Goal: Task Accomplishment & Management: Use online tool/utility

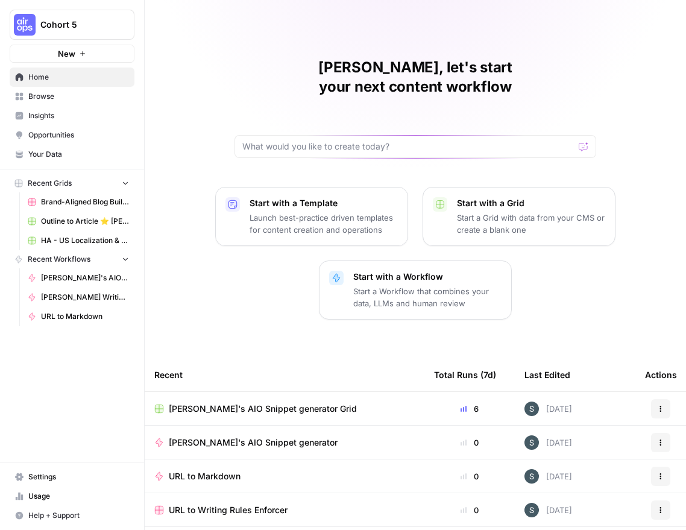
click at [269, 403] on span "Paula's AIO Snippet generator Grid" at bounding box center [263, 409] width 188 height 12
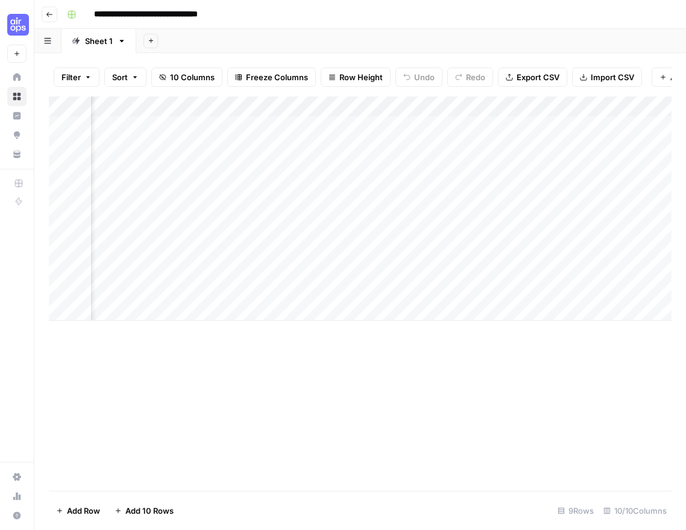
scroll to position [0, 763]
click at [444, 128] on div "Add Column" at bounding box center [360, 208] width 623 height 224
click at [464, 127] on div "Add Column" at bounding box center [360, 208] width 623 height 224
click at [464, 127] on body "**********" at bounding box center [343, 265] width 686 height 530
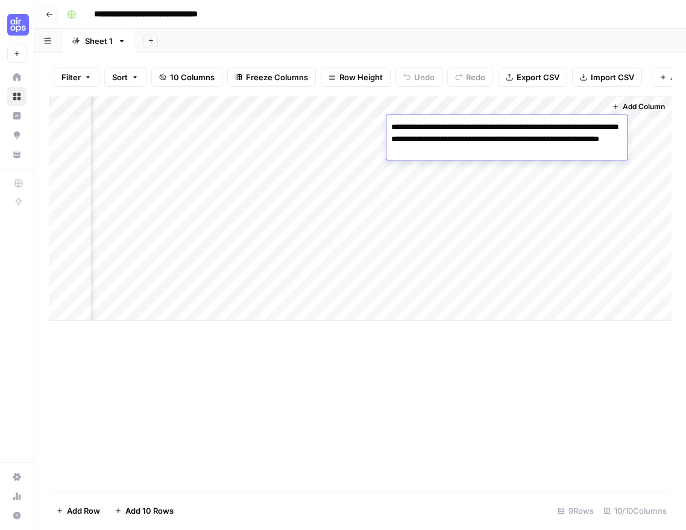
click at [356, 122] on div "Add Column" at bounding box center [360, 208] width 623 height 224
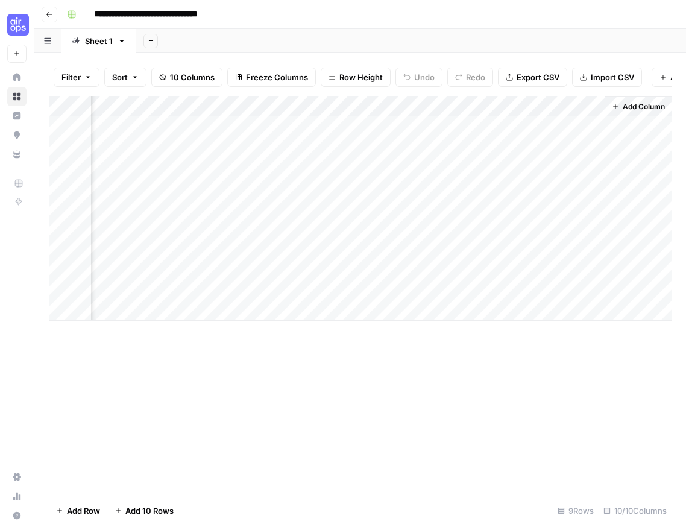
click at [356, 122] on div "Add Column" at bounding box center [360, 208] width 623 height 224
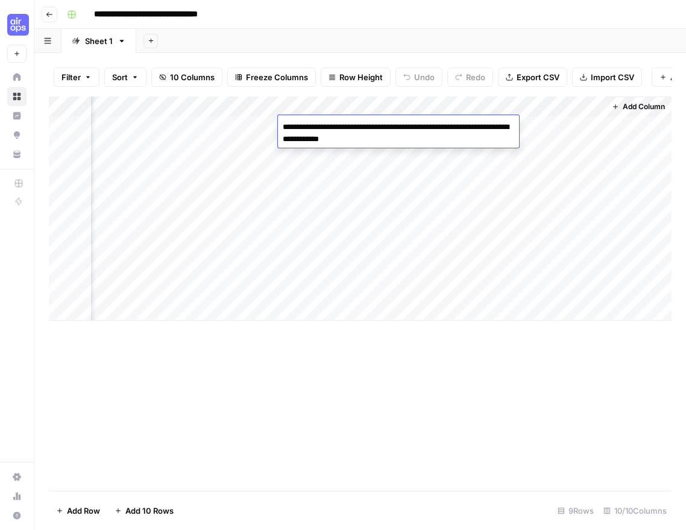
click at [561, 204] on div "Add Column" at bounding box center [360, 208] width 623 height 224
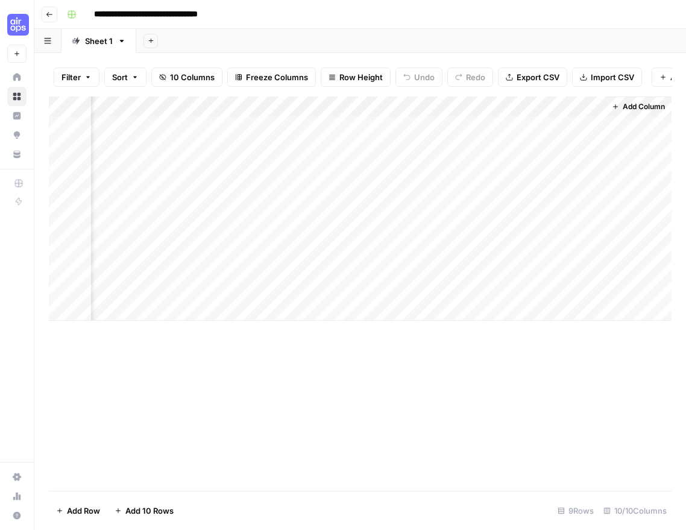
click at [436, 125] on div "Add Column" at bounding box center [360, 208] width 623 height 224
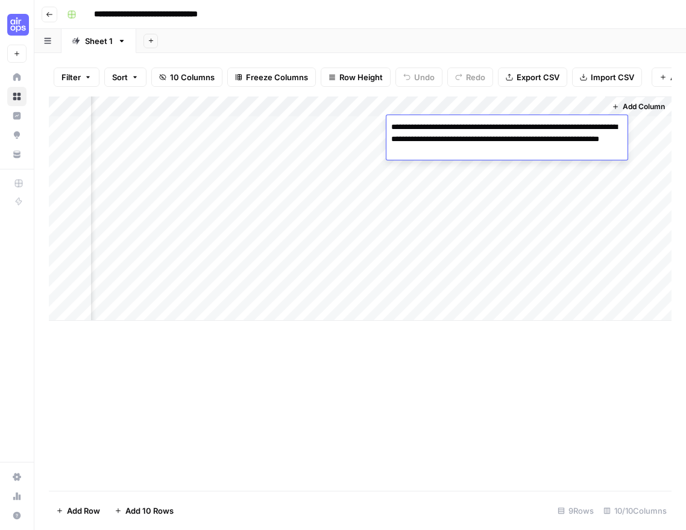
drag, startPoint x: 485, startPoint y: 150, endPoint x: 380, endPoint y: 125, distance: 107.2
click at [380, 125] on body "**********" at bounding box center [343, 265] width 686 height 530
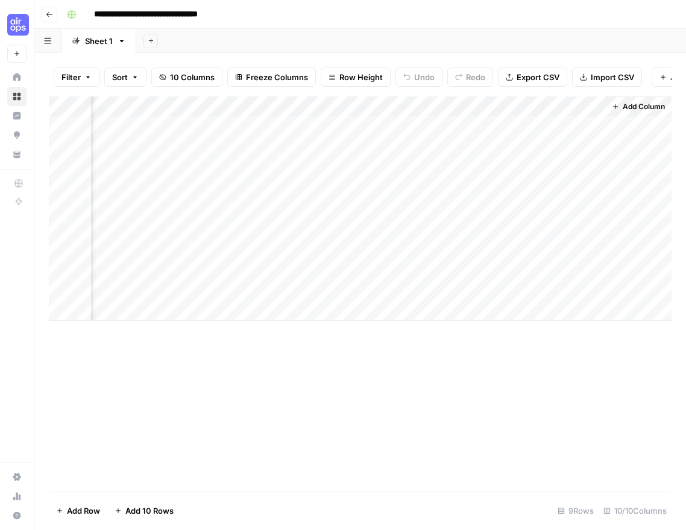
click at [530, 341] on div "Add Column" at bounding box center [360, 293] width 623 height 394
click at [347, 153] on div "Add Column" at bounding box center [360, 208] width 623 height 224
click at [347, 148] on div "Add Column" at bounding box center [360, 208] width 623 height 224
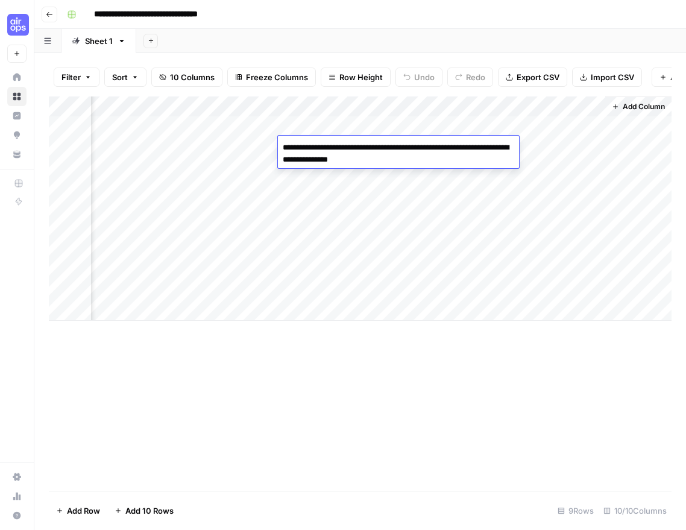
click at [347, 148] on textarea "**********" at bounding box center [398, 153] width 241 height 29
click at [458, 270] on div "Add Column" at bounding box center [360, 208] width 623 height 224
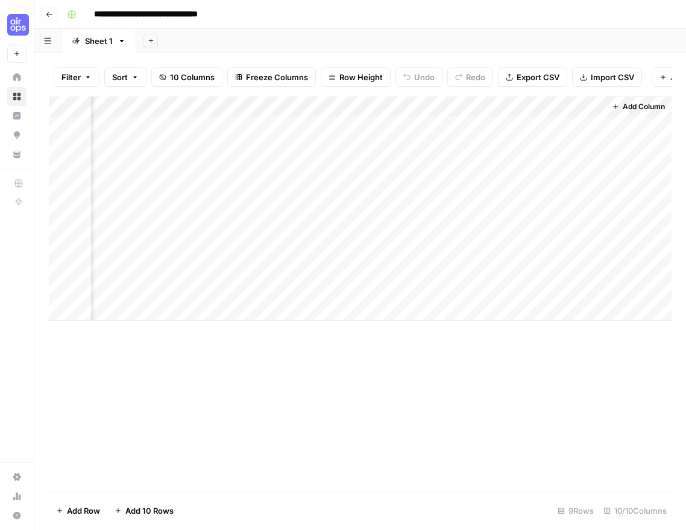
click at [444, 149] on div "Add Column" at bounding box center [360, 208] width 623 height 224
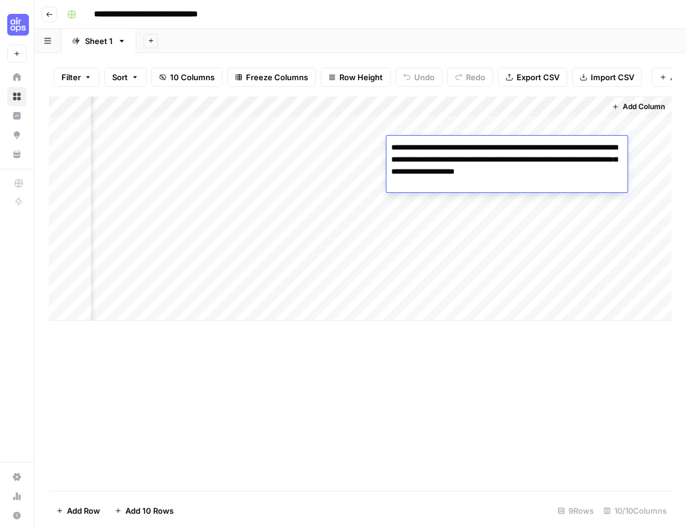
drag, startPoint x: 470, startPoint y: 184, endPoint x: 383, endPoint y: 138, distance: 98.2
click at [383, 138] on body "**********" at bounding box center [343, 265] width 686 height 530
click at [568, 267] on div "Add Column" at bounding box center [360, 208] width 623 height 224
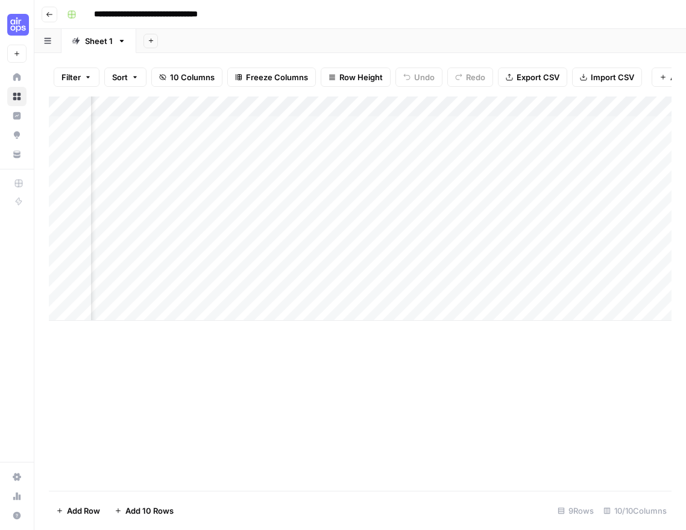
scroll to position [0, 177]
click at [204, 172] on div "Add Column" at bounding box center [360, 208] width 623 height 224
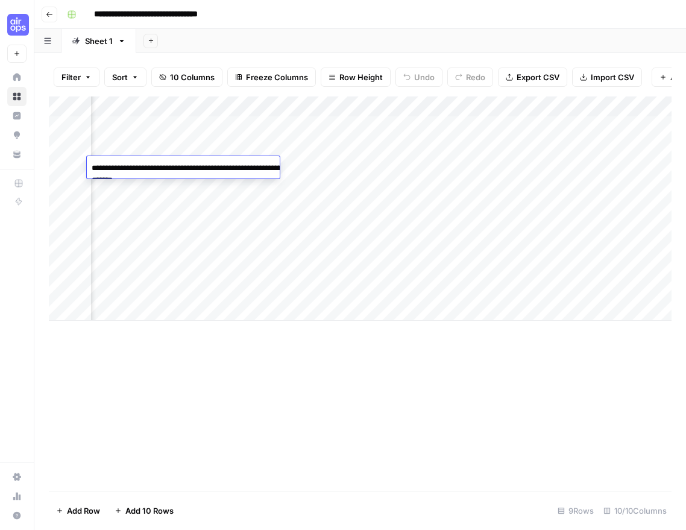
drag, startPoint x: 148, startPoint y: 179, endPoint x: 64, endPoint y: 146, distance: 89.5
click at [92, 163] on textarea "**********" at bounding box center [207, 180] width 241 height 41
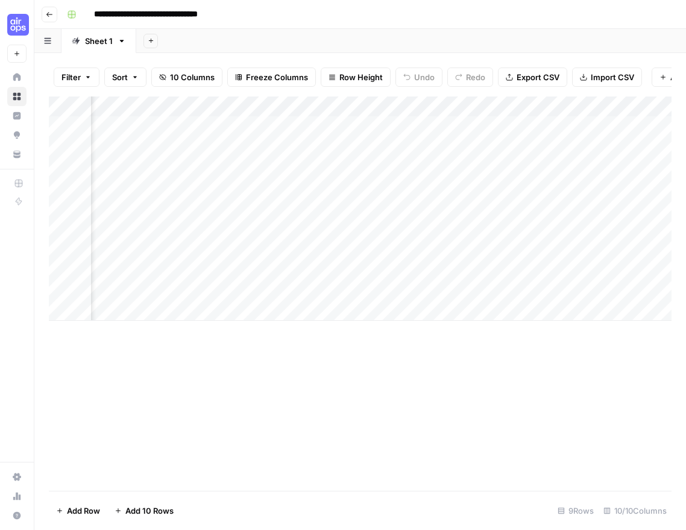
click at [510, 316] on div "Add Column" at bounding box center [360, 208] width 623 height 224
click at [68, 162] on div "Add Column" at bounding box center [360, 218] width 623 height 245
click at [423, 163] on div "Add Column" at bounding box center [360, 218] width 623 height 245
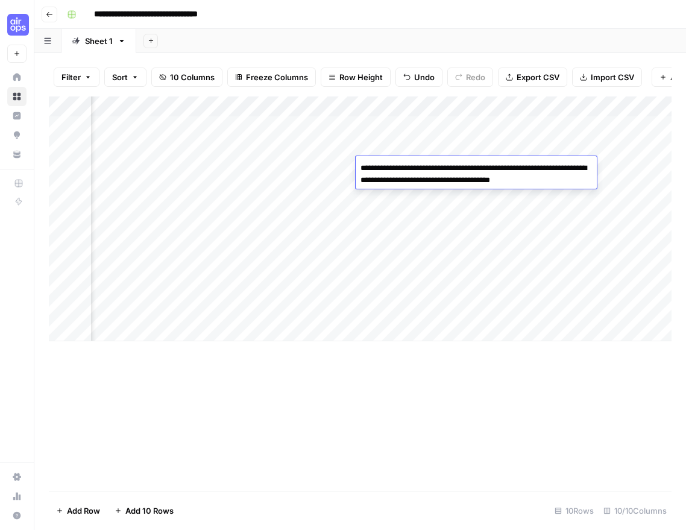
click at [433, 245] on div "Add Column" at bounding box center [360, 218] width 623 height 245
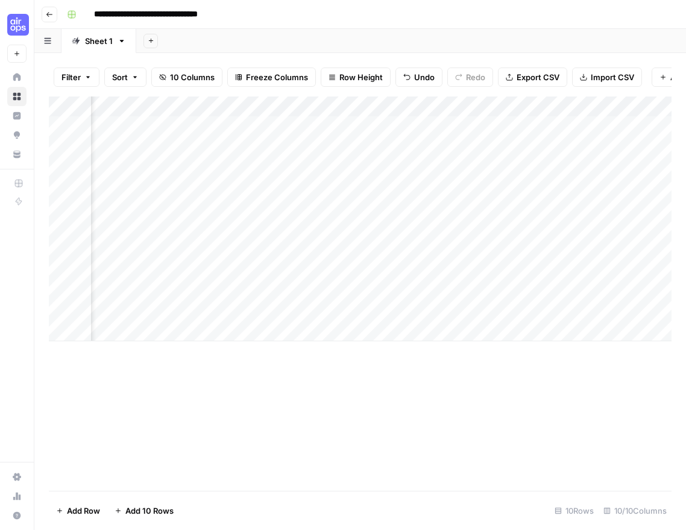
click at [497, 171] on div "Add Column" at bounding box center [360, 218] width 623 height 245
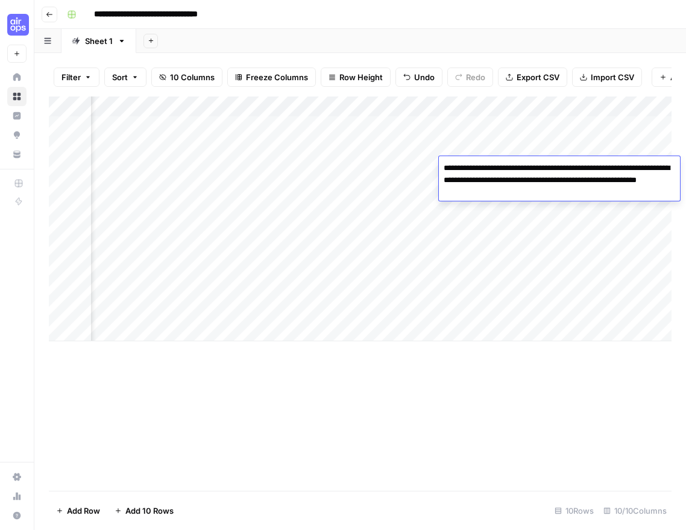
drag, startPoint x: 589, startPoint y: 192, endPoint x: 443, endPoint y: 166, distance: 148.3
click at [443, 166] on textarea "**********" at bounding box center [559, 180] width 241 height 41
click at [545, 390] on div "Add Column" at bounding box center [360, 293] width 623 height 394
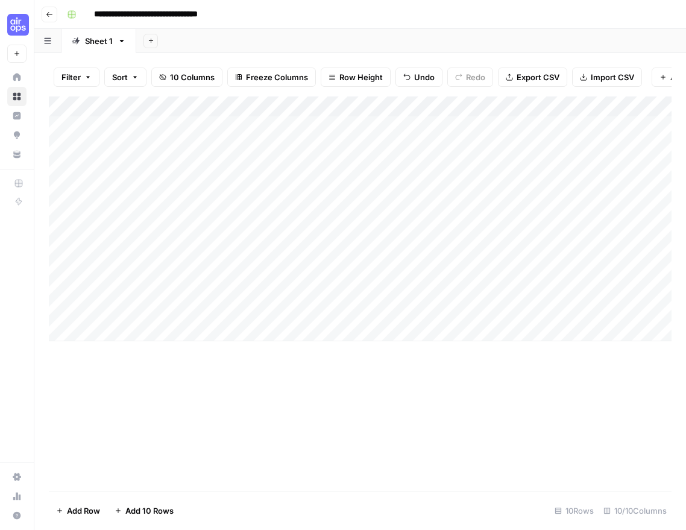
scroll to position [0, 0]
click at [231, 171] on div "Add Column" at bounding box center [360, 218] width 623 height 245
click at [343, 169] on div "Add Column" at bounding box center [360, 218] width 623 height 245
click at [172, 186] on div "Add Column" at bounding box center [360, 218] width 623 height 245
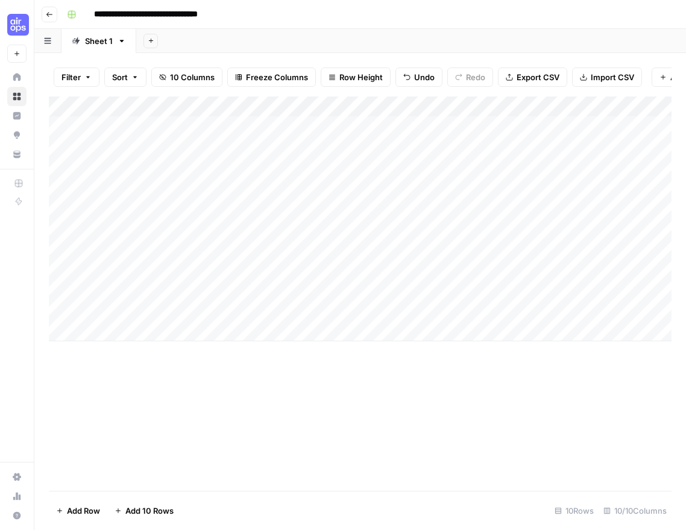
click at [380, 186] on div "Add Column" at bounding box center [360, 218] width 623 height 245
click at [414, 187] on div "Add Column" at bounding box center [360, 218] width 623 height 245
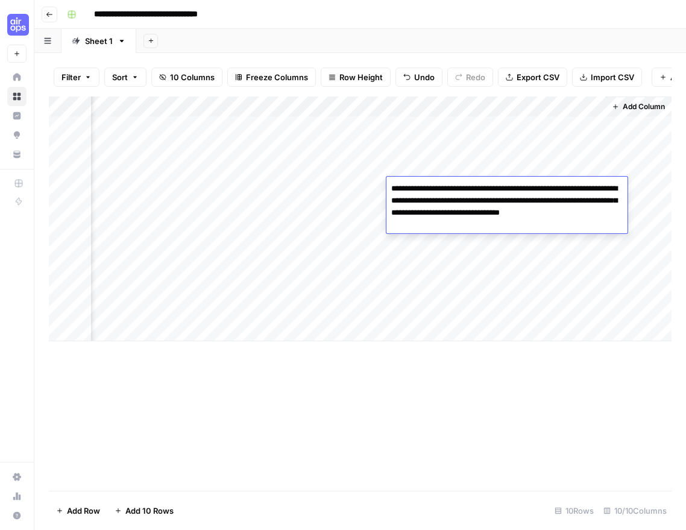
click at [330, 190] on div "Add Column" at bounding box center [360, 218] width 623 height 245
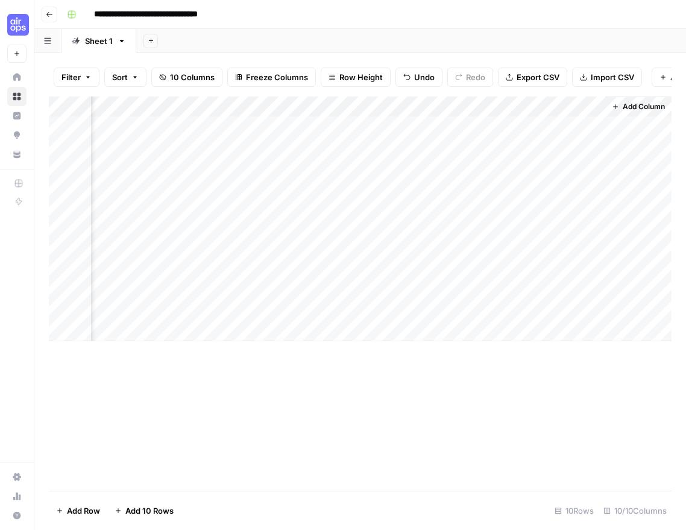
click at [330, 190] on div "Add Column" at bounding box center [360, 218] width 623 height 245
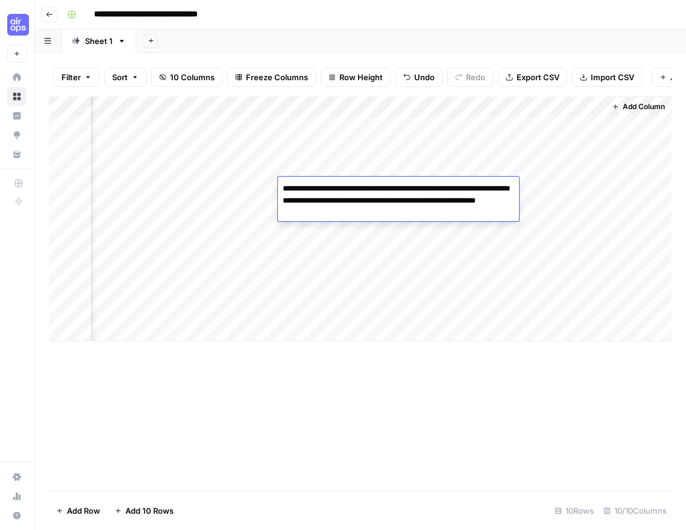
click at [476, 275] on div "Add Column" at bounding box center [360, 218] width 623 height 245
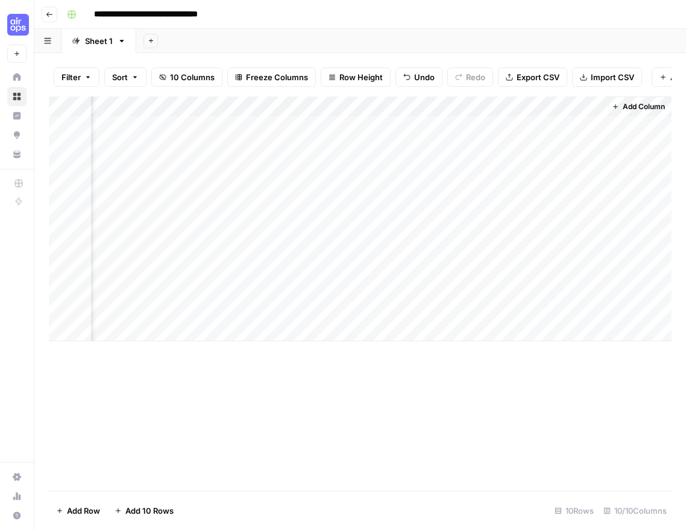
click at [424, 187] on div "Add Column" at bounding box center [360, 218] width 623 height 245
click at [523, 353] on div "Add Column" at bounding box center [360, 293] width 623 height 394
click at [528, 184] on div "Add Column" at bounding box center [360, 218] width 623 height 245
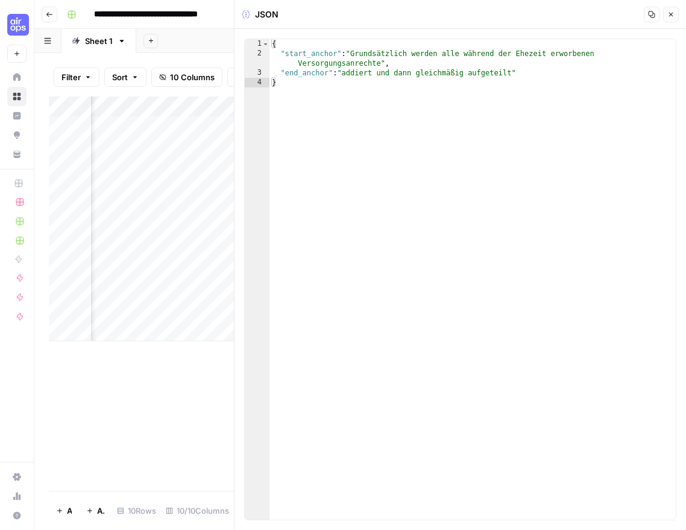
click at [673, 13] on icon "button" at bounding box center [670, 14] width 7 height 7
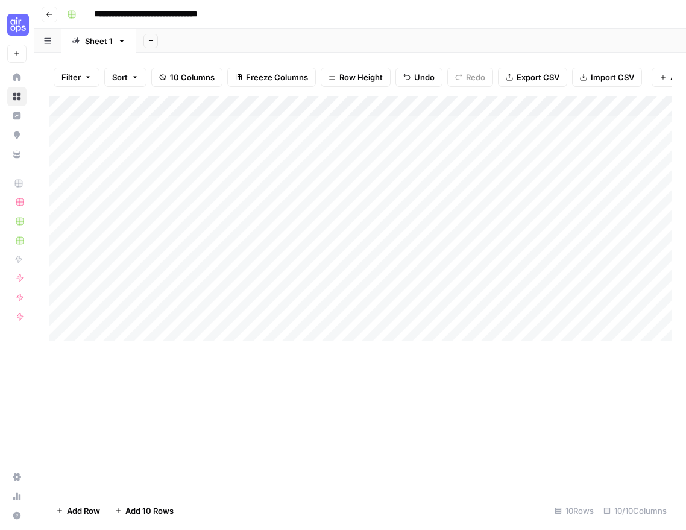
click at [384, 183] on div "Add Column" at bounding box center [360, 218] width 623 height 245
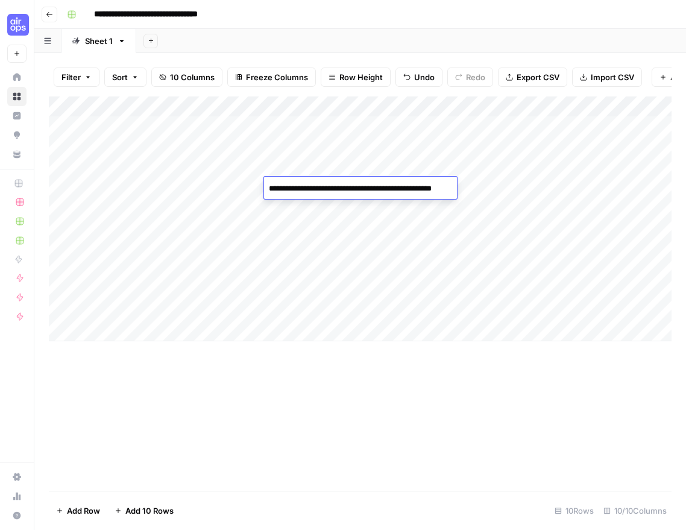
click at [384, 183] on textarea "**********" at bounding box center [375, 188] width 223 height 17
click at [306, 212] on div "Add Column" at bounding box center [360, 218] width 623 height 245
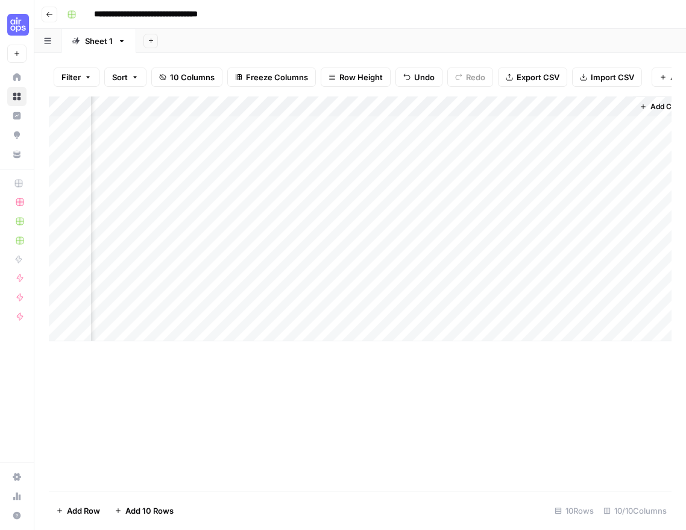
scroll to position [0, 763]
click at [418, 203] on div "Add Column" at bounding box center [360, 218] width 623 height 245
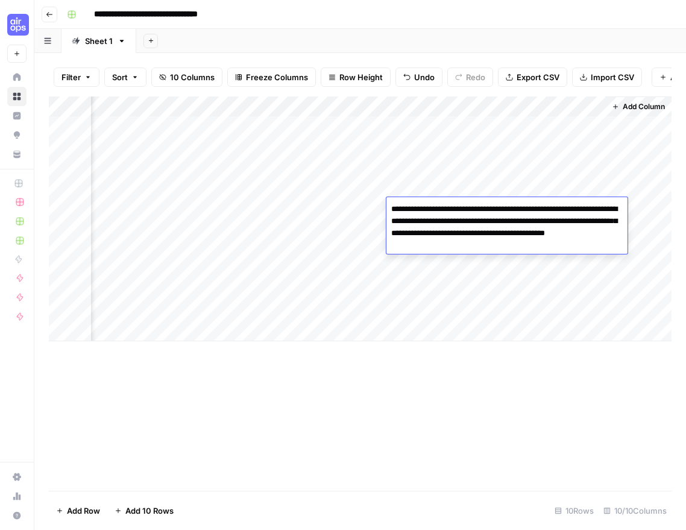
click at [373, 207] on div "Add Column" at bounding box center [360, 218] width 623 height 245
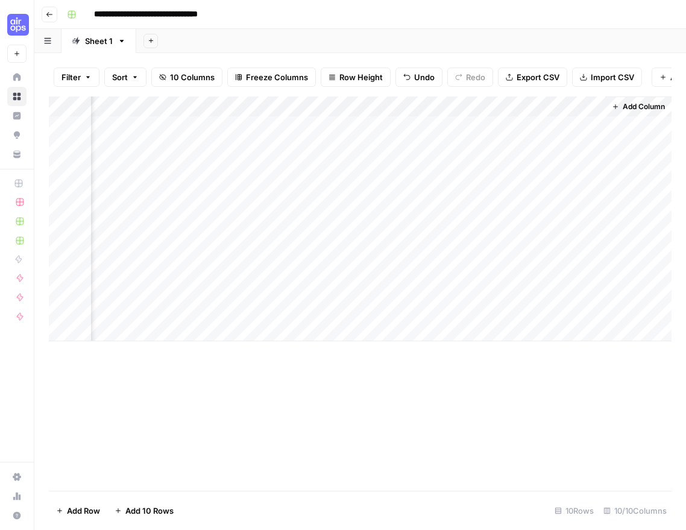
click at [373, 207] on div "Add Column" at bounding box center [360, 218] width 623 height 245
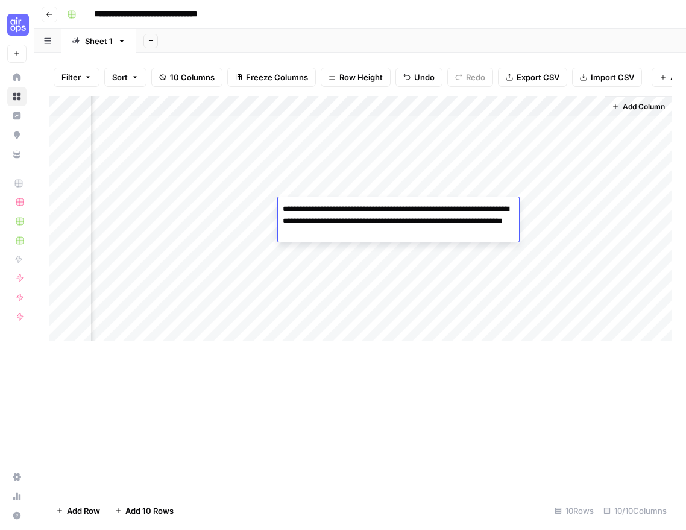
click at [442, 269] on div "Add Column" at bounding box center [360, 218] width 623 height 245
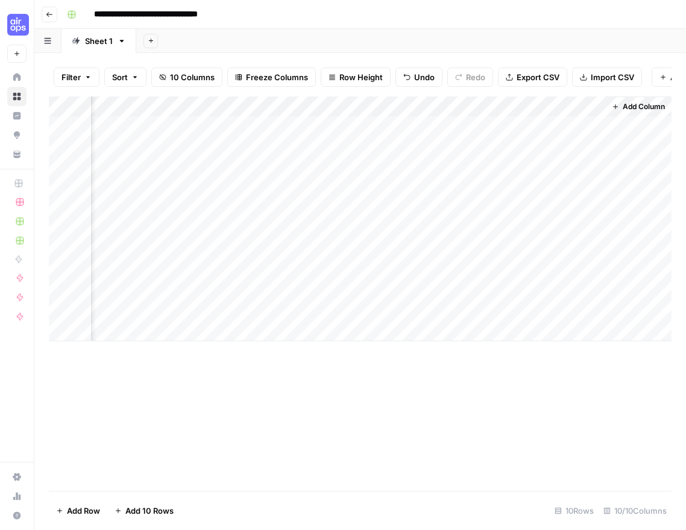
click at [429, 209] on div "Add Column" at bounding box center [360, 218] width 623 height 245
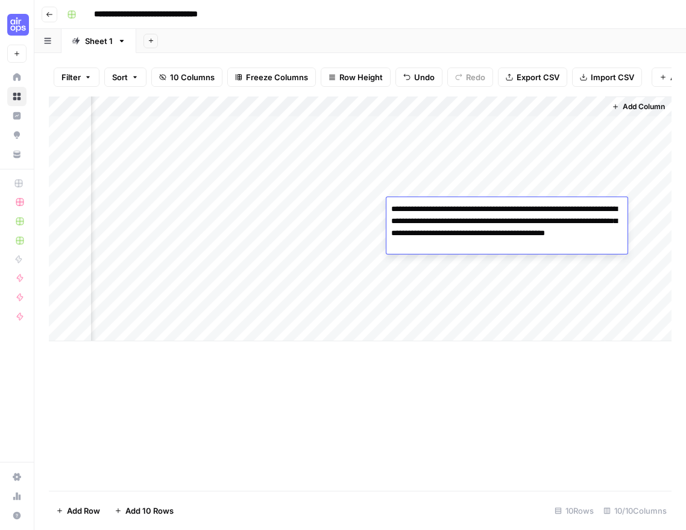
click at [429, 209] on textarea "**********" at bounding box center [506, 227] width 241 height 53
click at [438, 285] on div "Add Column" at bounding box center [360, 218] width 623 height 245
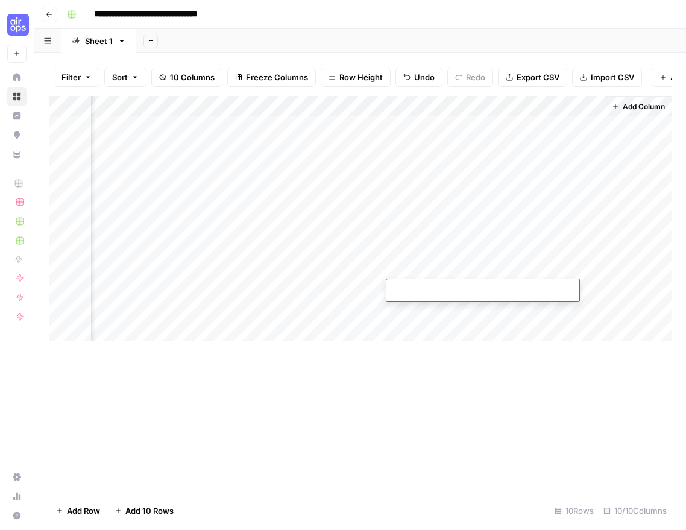
click at [359, 230] on div "Add Column" at bounding box center [360, 218] width 623 height 245
click at [316, 297] on div "Add Column" at bounding box center [360, 218] width 623 height 245
click at [415, 228] on div "Add Column" at bounding box center [360, 218] width 623 height 245
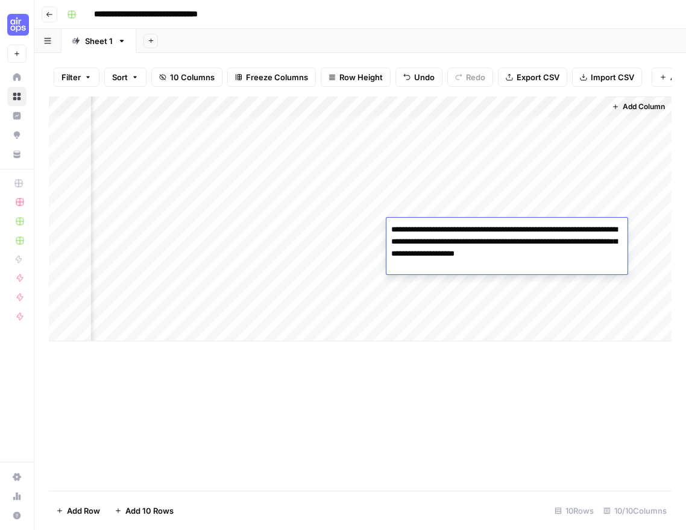
click at [335, 225] on div "Add Column" at bounding box center [360, 218] width 623 height 245
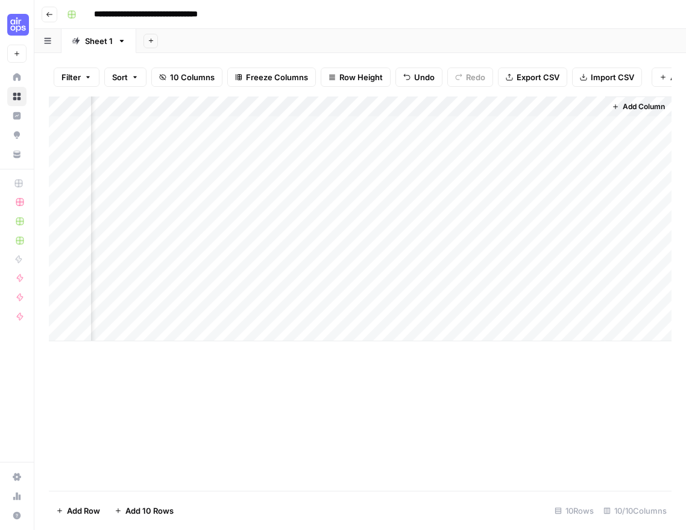
click at [335, 225] on div "Add Column" at bounding box center [360, 218] width 623 height 245
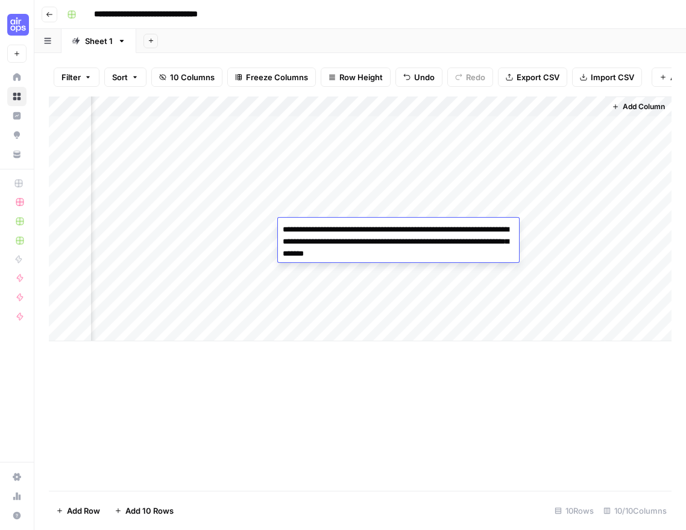
click at [311, 310] on div "Add Column" at bounding box center [360, 218] width 623 height 245
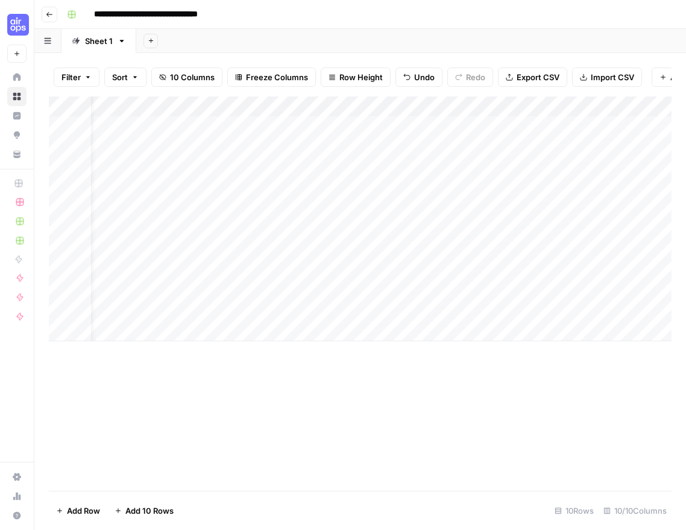
scroll to position [0, 39]
click at [343, 210] on div "Add Column" at bounding box center [360, 218] width 623 height 245
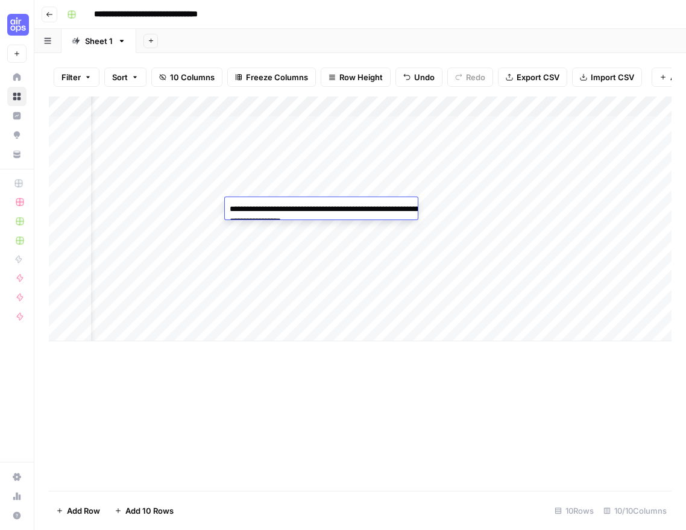
click at [343, 210] on textarea "**********" at bounding box center [345, 215] width 241 height 29
click at [468, 418] on div "Add Column" at bounding box center [360, 293] width 623 height 394
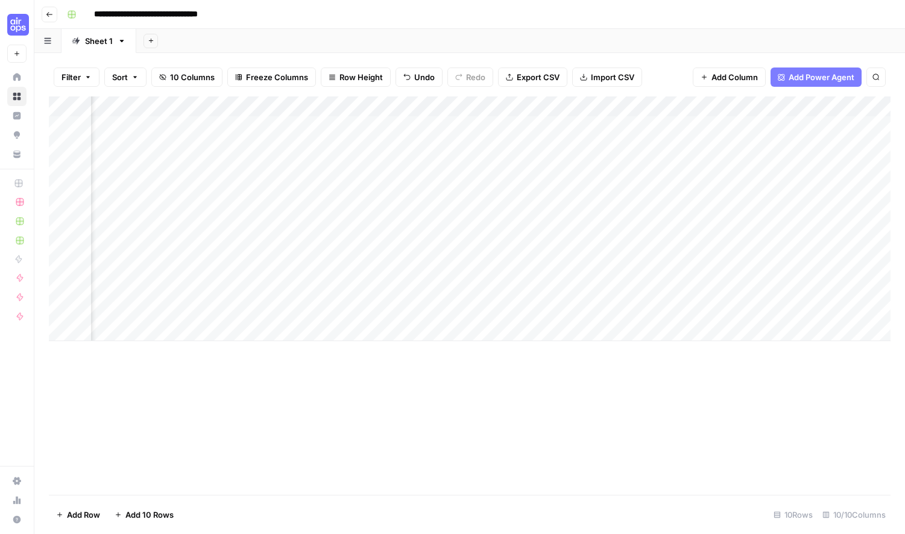
scroll to position [0, 395]
click at [227, 128] on div "Add Column" at bounding box center [470, 218] width 842 height 245
click at [242, 108] on div "Add Column" at bounding box center [470, 218] width 842 height 245
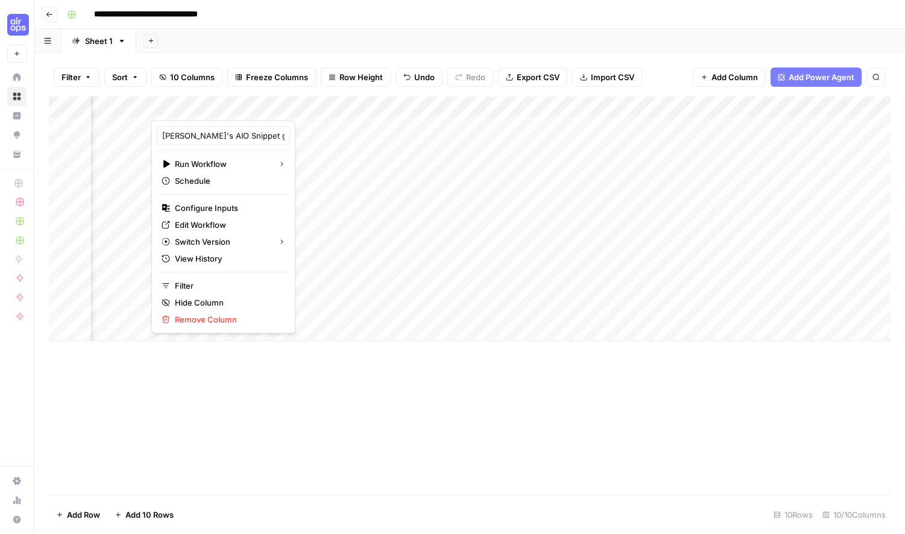
click at [295, 105] on div at bounding box center [236, 108] width 170 height 24
click at [444, 394] on div "Add Column" at bounding box center [470, 295] width 842 height 398
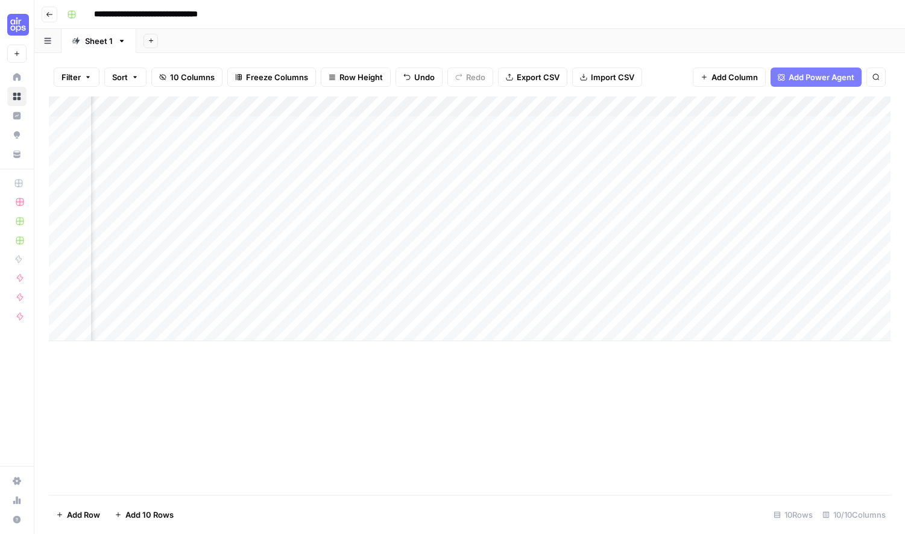
click at [295, 107] on div "Add Column" at bounding box center [470, 218] width 842 height 245
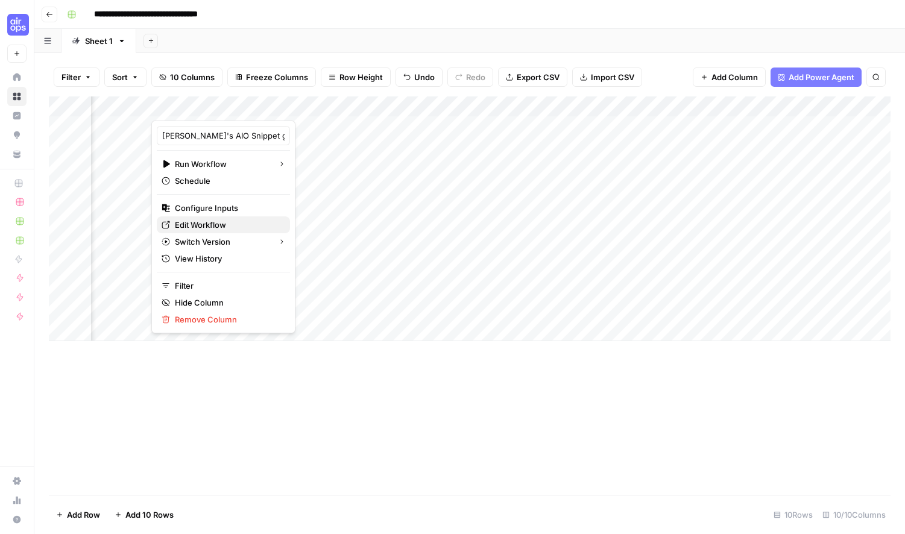
click at [214, 225] on span "Edit Workflow" at bounding box center [227, 225] width 105 height 12
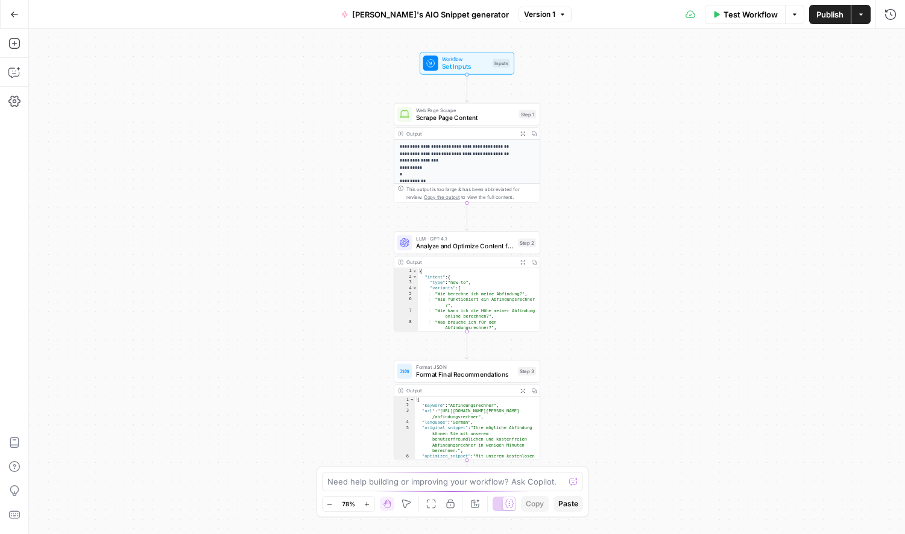
click at [365, 502] on icon "button" at bounding box center [366, 504] width 7 height 7
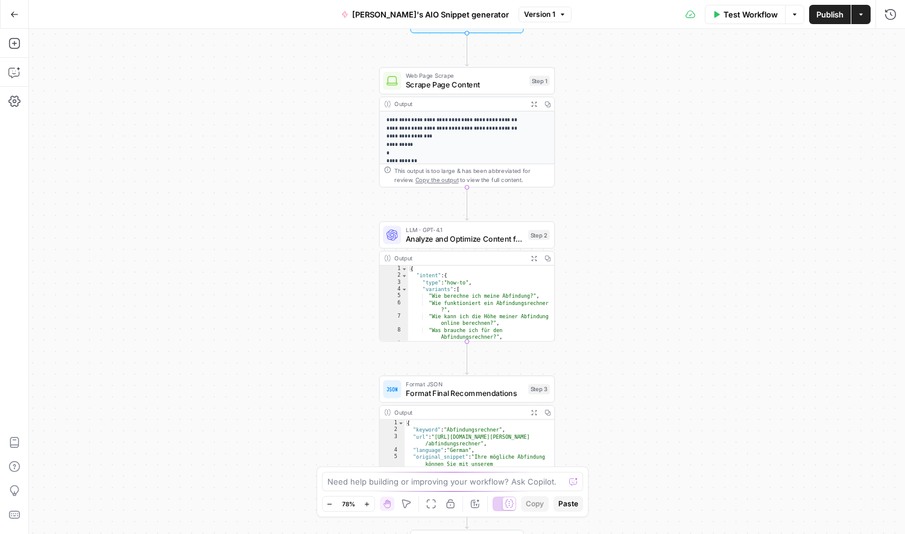
click at [365, 502] on icon "button" at bounding box center [366, 504] width 7 height 7
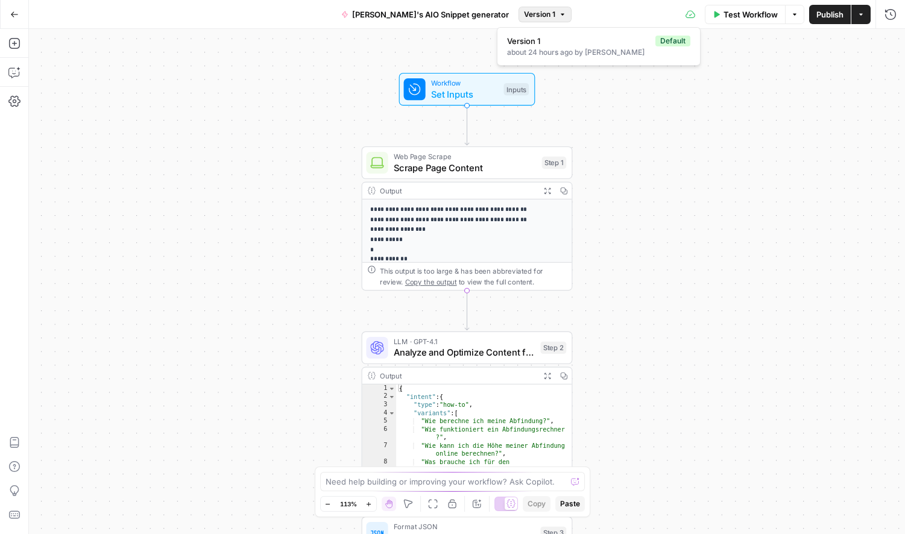
click at [559, 11] on icon "button" at bounding box center [562, 14] width 7 height 7
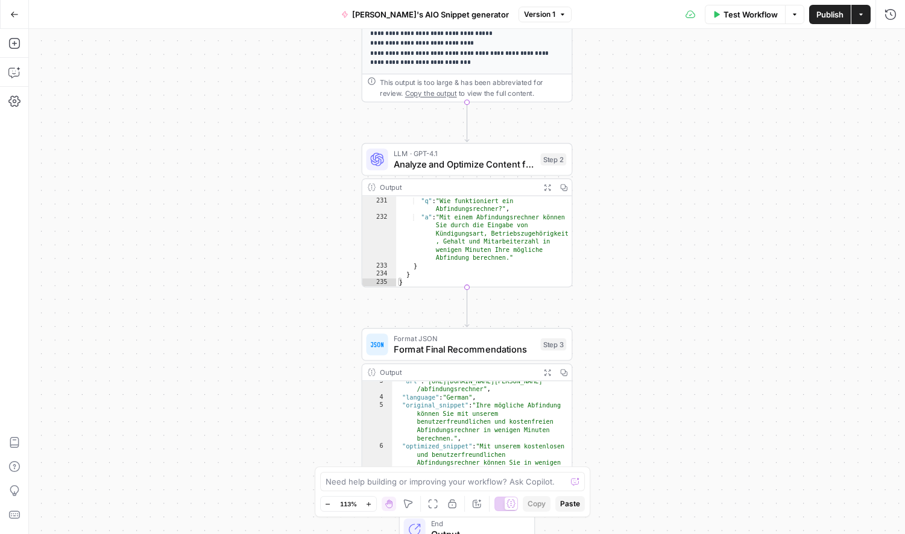
scroll to position [108, 0]
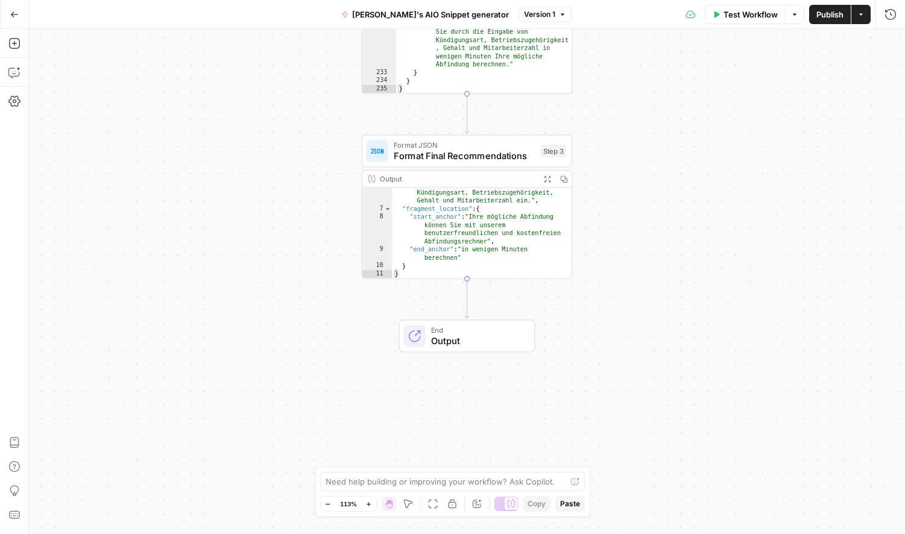
click at [382, 178] on div "Output" at bounding box center [457, 179] width 155 height 11
click at [442, 339] on span "Output" at bounding box center [477, 341] width 92 height 14
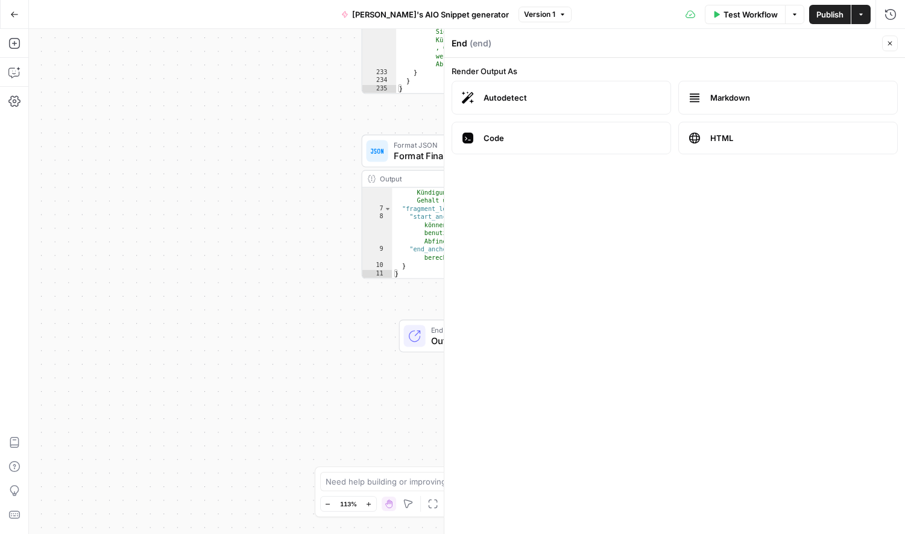
click at [420, 338] on icon at bounding box center [414, 336] width 11 height 11
click at [435, 337] on span "Output" at bounding box center [477, 341] width 92 height 14
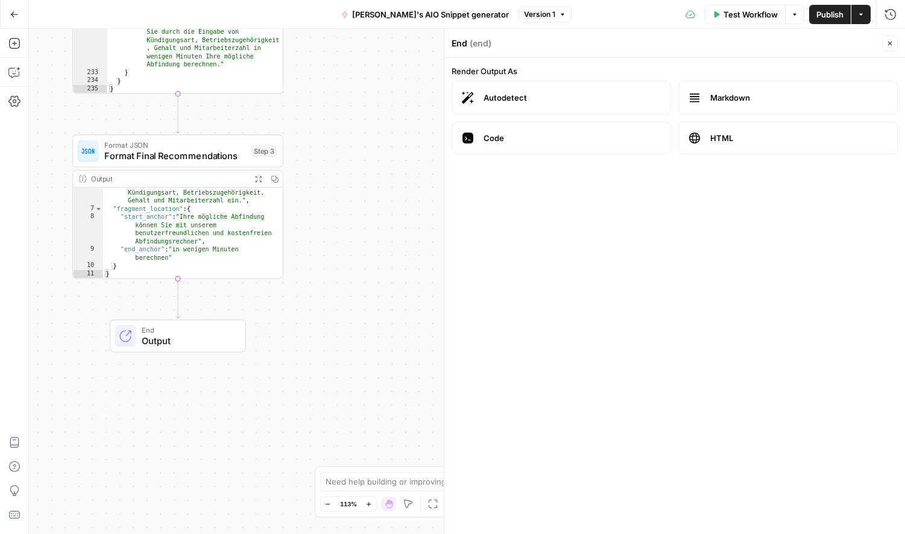
click at [178, 278] on div "Output Expand Output Copy 6 7 8 9 10 11 "optimized_snippet" : "Mit unserem kost…" at bounding box center [177, 224] width 211 height 109
type textarea "**********"
click at [186, 220] on div ""optimized_snippet" : "Mit unserem kostenlosen und benutzerfreundlichen Abfindu…" at bounding box center [193, 226] width 180 height 156
click at [259, 157] on div "Step 3" at bounding box center [264, 151] width 26 height 12
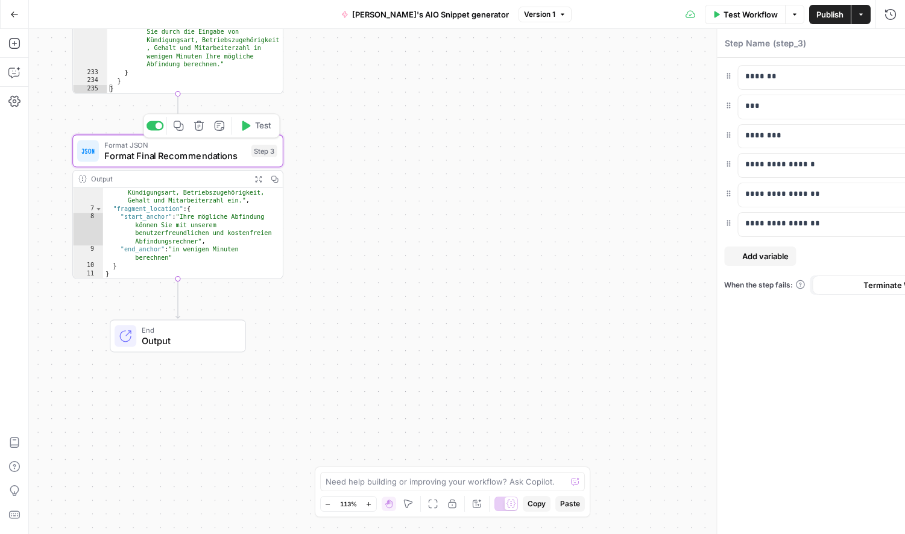
type textarea "Format Final Recommendations"
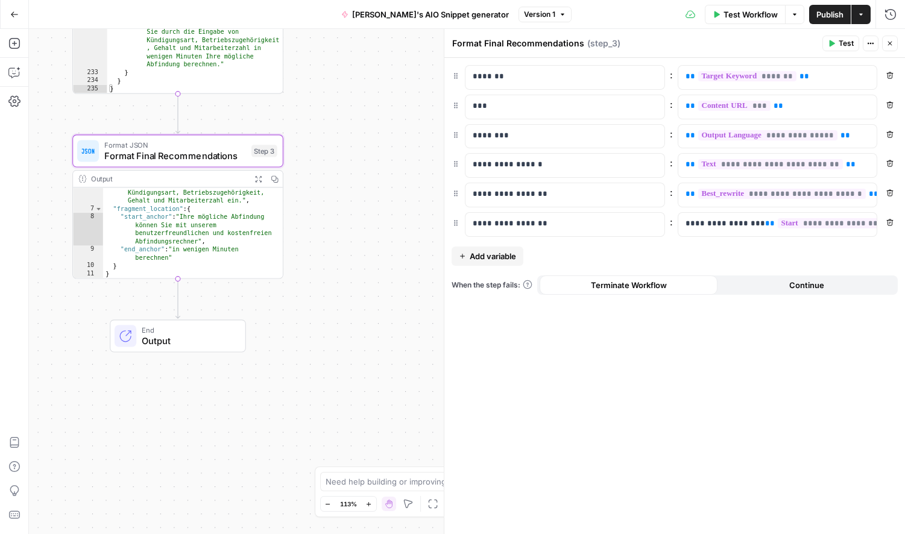
click at [889, 72] on icon "button" at bounding box center [889, 75] width 7 height 7
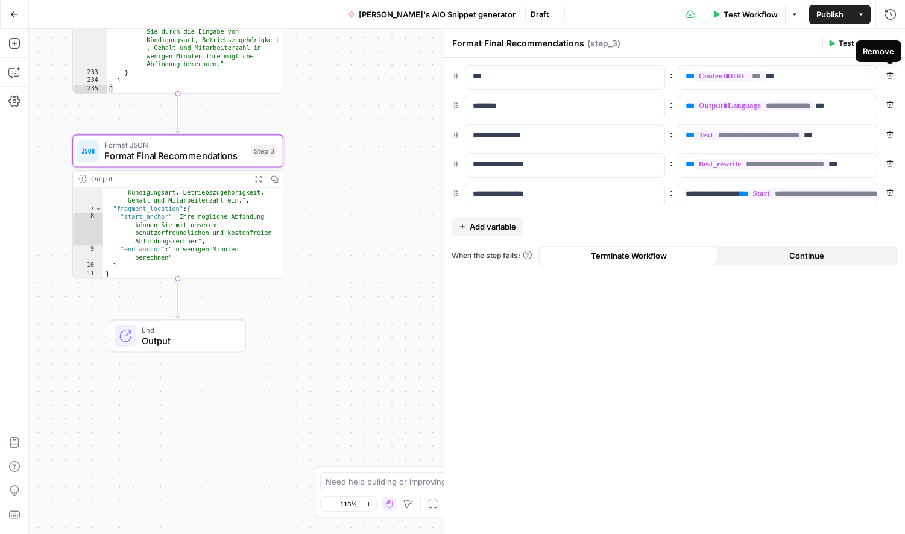
click at [889, 72] on icon "button" at bounding box center [889, 75] width 7 height 7
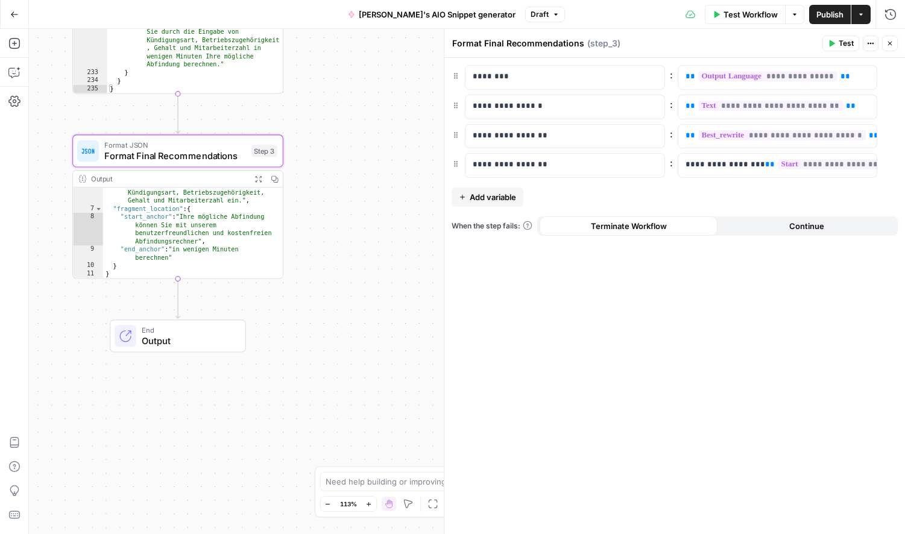
click at [889, 72] on icon "button" at bounding box center [889, 75] width 7 height 7
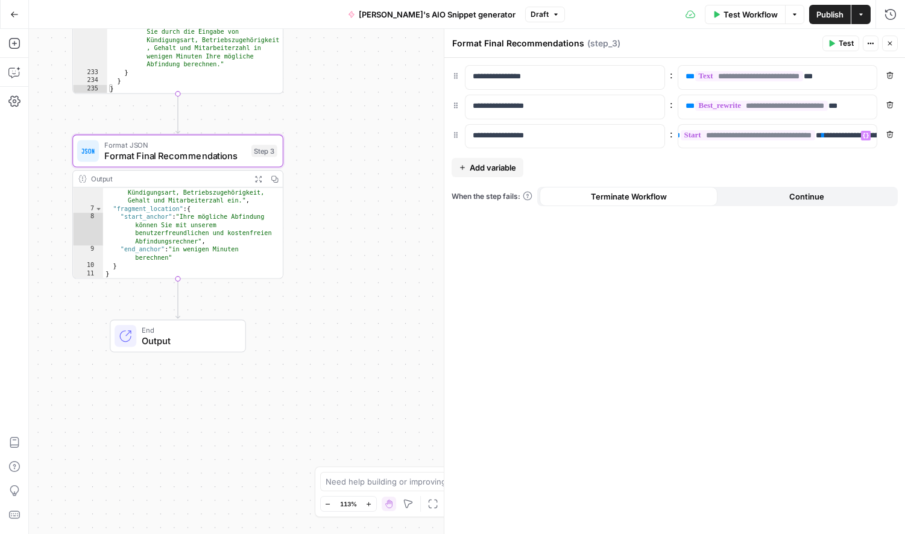
scroll to position [0, 0]
click at [889, 134] on icon "button" at bounding box center [890, 134] width 7 height 7
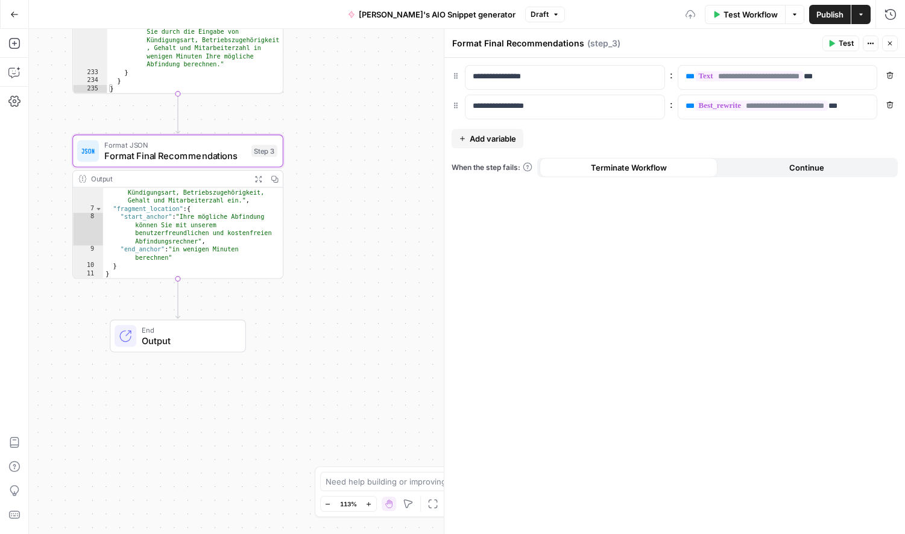
click at [816, 204] on div "**********" at bounding box center [674, 296] width 461 height 476
click at [215, 228] on div ""optimized_snippet" : "Mit unserem kostenlosen und benutzerfreundlichen Abfindu…" at bounding box center [193, 226] width 180 height 156
click at [889, 43] on icon "button" at bounding box center [890, 44] width 4 height 4
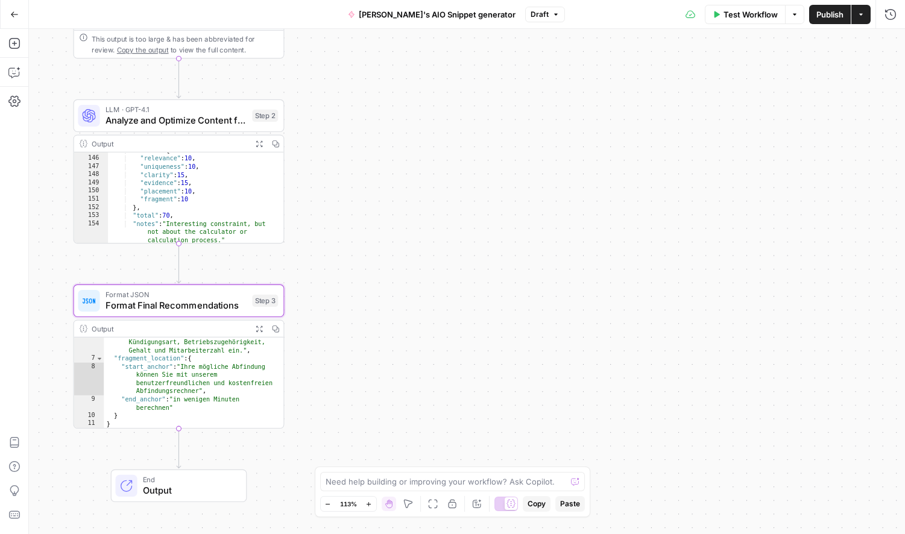
scroll to position [1244, 0]
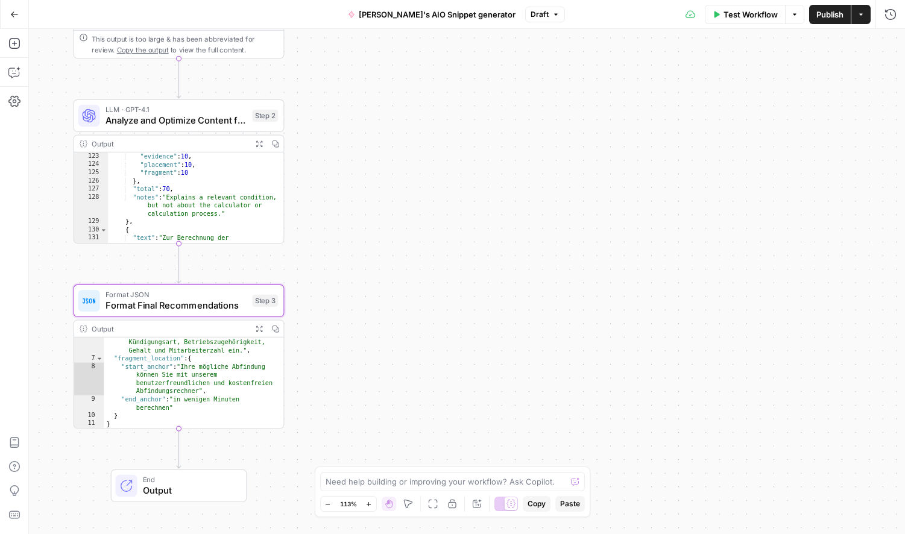
click at [193, 111] on span "LLM · GPT-4.1" at bounding box center [176, 109] width 142 height 11
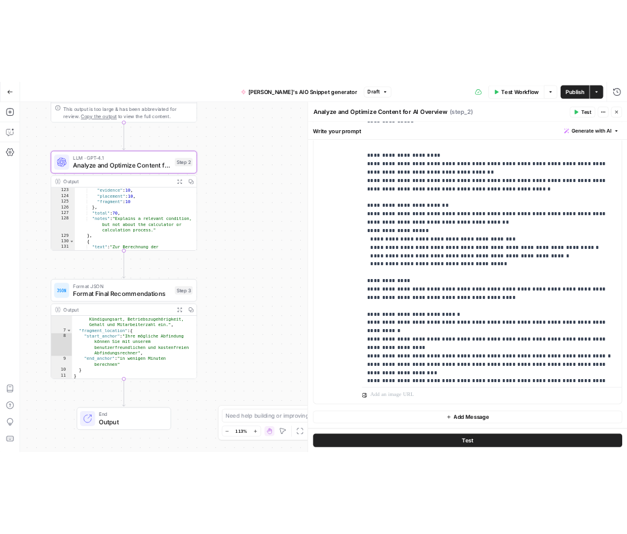
scroll to position [0, 0]
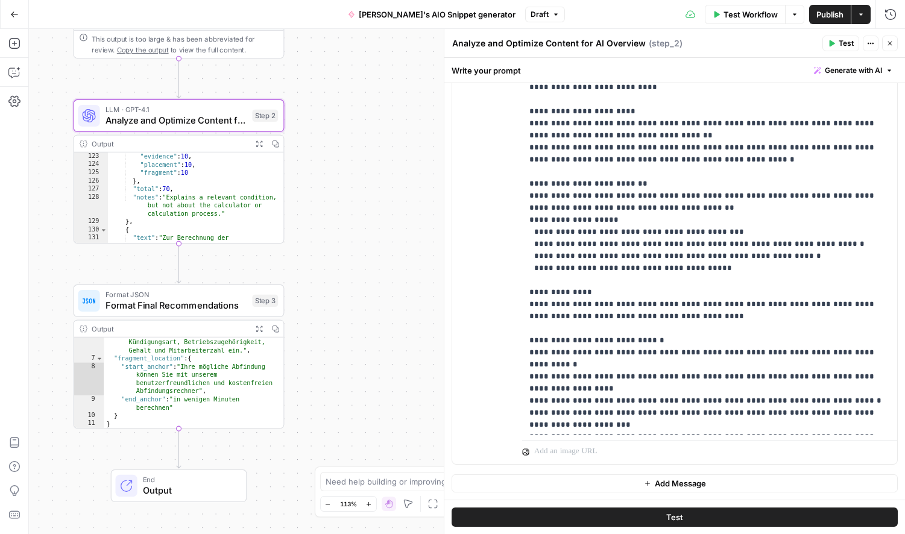
click at [891, 40] on icon "button" at bounding box center [889, 43] width 7 height 7
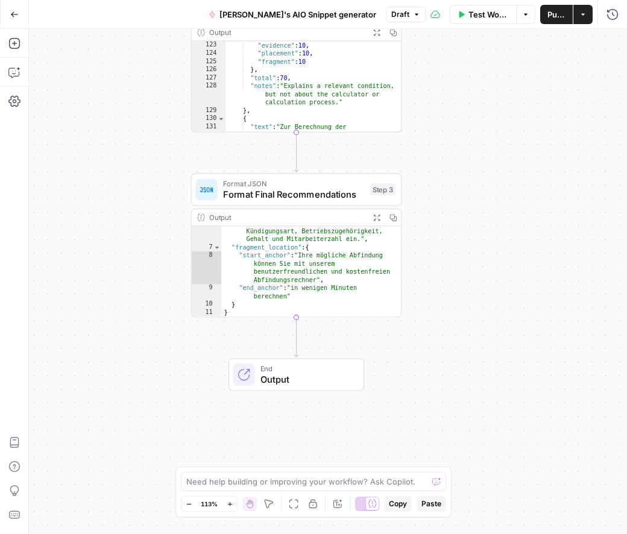
click at [315, 375] on span "Output" at bounding box center [306, 380] width 92 height 14
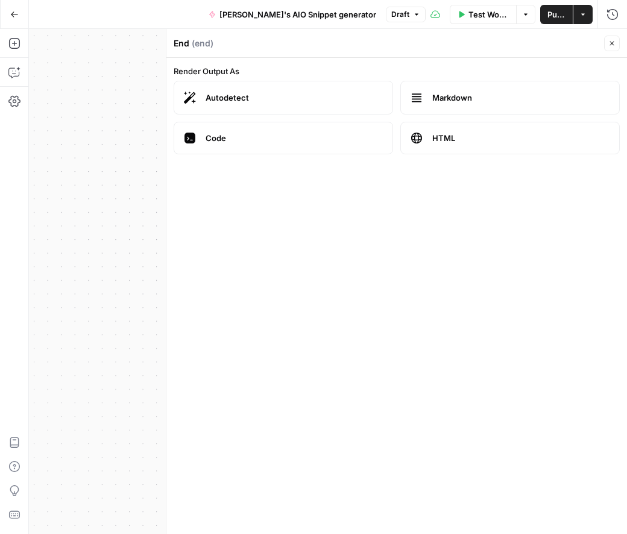
click at [94, 307] on div "**********" at bounding box center [328, 281] width 598 height 505
click at [611, 44] on icon "button" at bounding box center [612, 44] width 4 height 4
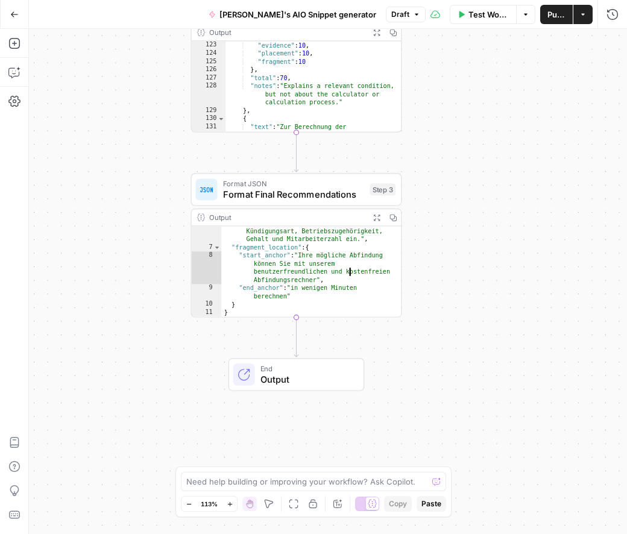
click at [335, 265] on div ""optimized_snippet" : "Mit unserem kostenlosen und benutzerfreundlichen Abfindu…" at bounding box center [311, 264] width 180 height 156
click at [313, 193] on span "Format Final Recommendations" at bounding box center [294, 194] width 142 height 14
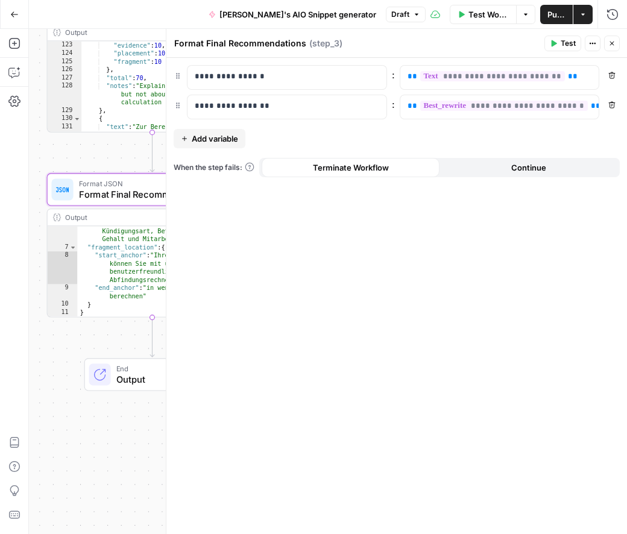
click at [130, 153] on div "**********" at bounding box center [328, 281] width 598 height 505
click at [89, 341] on div "**********" at bounding box center [328, 281] width 598 height 505
click at [606, 41] on button "Close" at bounding box center [612, 44] width 16 height 16
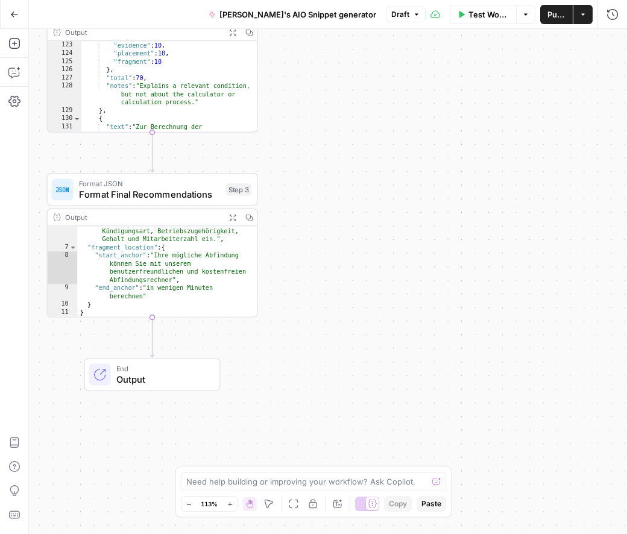
type textarea "**********"
click at [190, 91] on div ""clarity" : 15 , "evidence" : 10 , "placement" : 10 , "fragment" : 10 } , "tota…" at bounding box center [168, 98] width 175 height 131
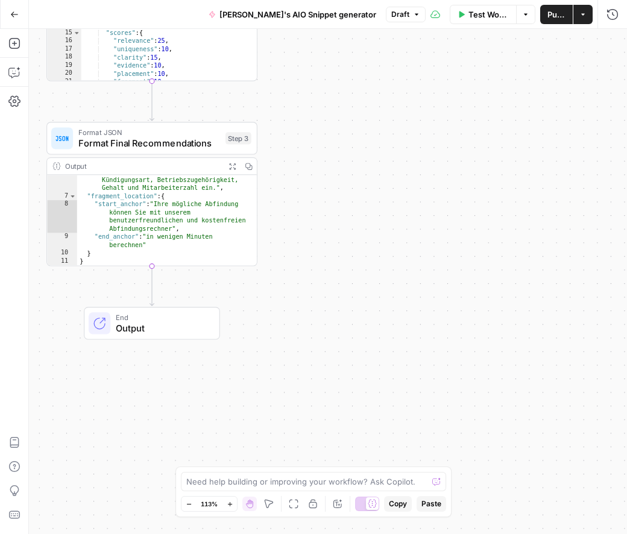
scroll to position [108, 0]
click at [292, 174] on div "**********" at bounding box center [328, 281] width 598 height 505
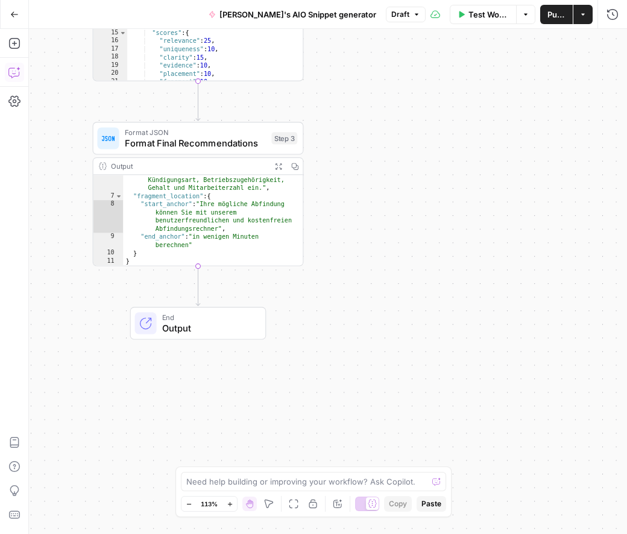
click at [16, 78] on icon "button" at bounding box center [14, 72] width 12 height 12
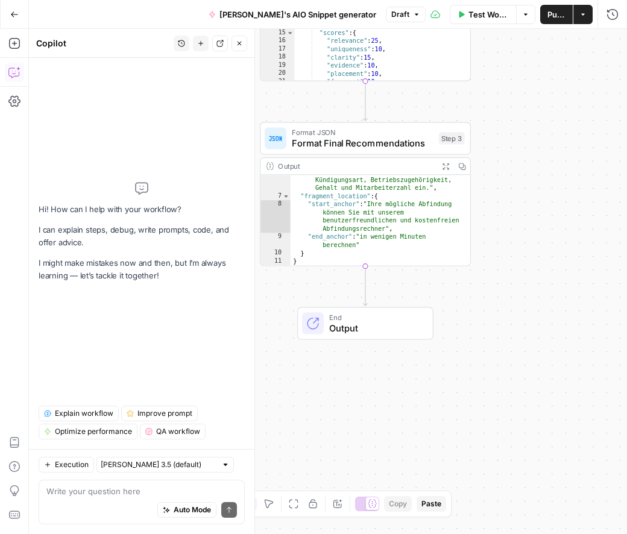
click at [102, 491] on textarea at bounding box center [141, 491] width 190 height 12
type textarea "from the final recomme"
click at [429, 220] on div ""optimized_snippet" : "Mit unserem kostenlosen und benutzerfreundlichen Abfindu…" at bounding box center [381, 213] width 180 height 156
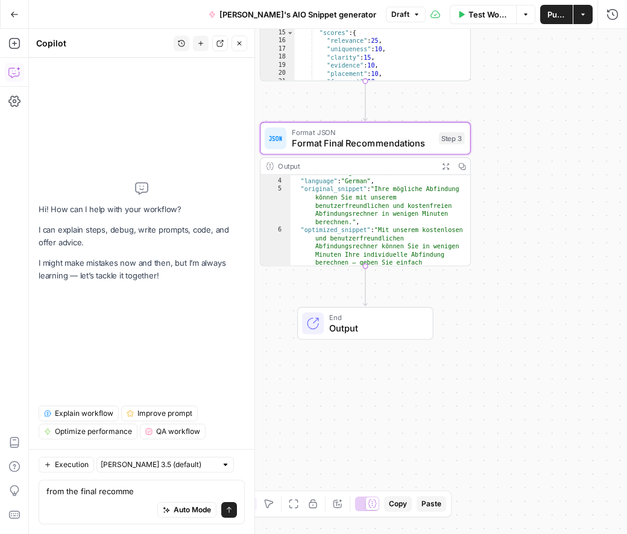
scroll to position [27, 0]
drag, startPoint x: 303, startPoint y: 230, endPoint x: 364, endPoint y: 231, distance: 60.9
click at [364, 231] on div ""url" : "https://www.hopkins.law/expertise /abfindungsrechner" , "language" : "…" at bounding box center [381, 243] width 180 height 164
drag, startPoint x: 365, startPoint y: 227, endPoint x: 307, endPoint y: 228, distance: 58.5
click at [313, 226] on div ""url" : "https://www.hopkins.law/expertise /abfindungsrechner" , "language" : "…" at bounding box center [381, 243] width 180 height 164
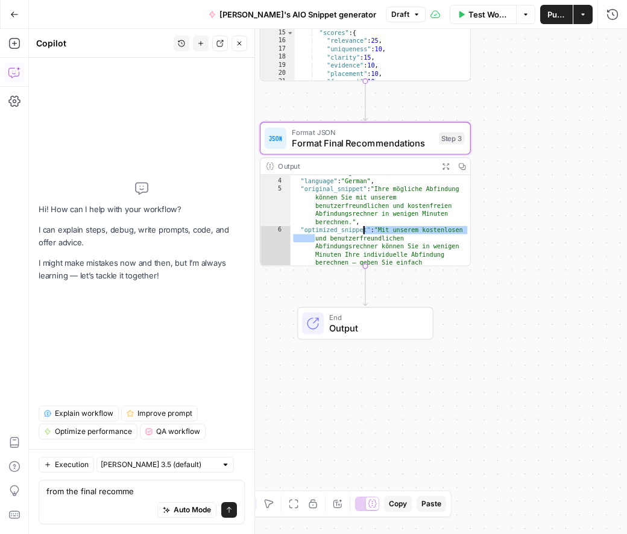
drag, startPoint x: 303, startPoint y: 228, endPoint x: 364, endPoint y: 227, distance: 60.9
click at [364, 227] on div ""url" : "https://www.hopkins.law/expertise /abfindungsrechner" , "language" : "…" at bounding box center [381, 243] width 180 height 164
click at [341, 227] on div ""url" : "https://www.hopkins.law/expertise /abfindungsrechner" , "language" : "…" at bounding box center [381, 243] width 180 height 164
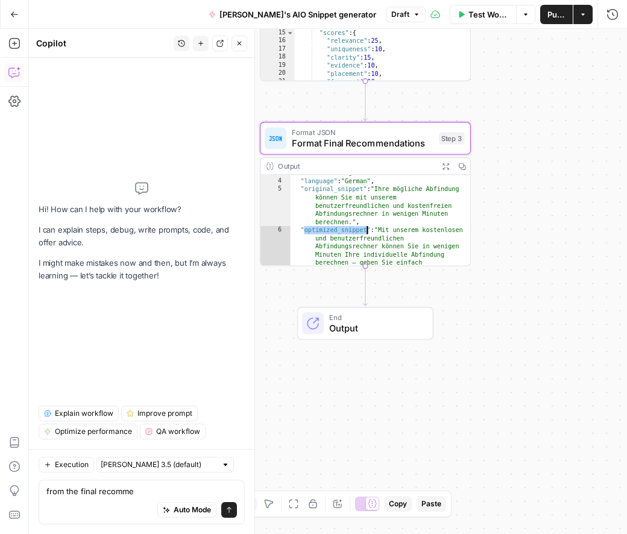
scroll to position [50, 0]
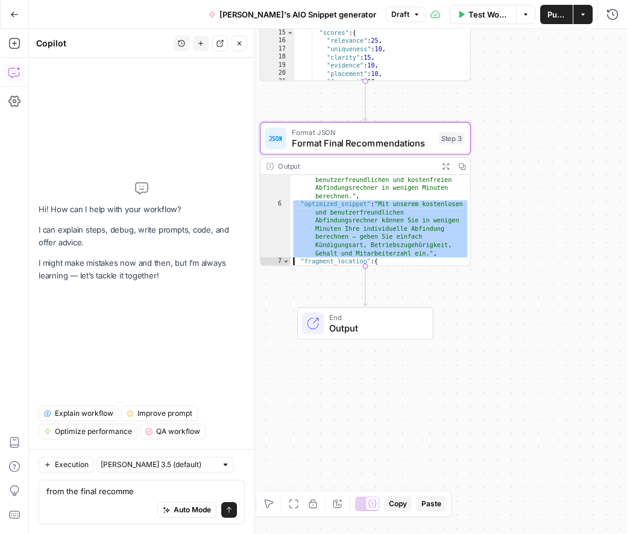
click at [332, 205] on div ""original_snippet" : "Ihre mögliche Abfindung können Sie mit unserem benutzerfr…" at bounding box center [381, 241] width 180 height 164
type textarea "**********"
click at [332, 205] on div ""original_snippet" : "Ihre mögliche Abfindung können Sie mit unserem benutzerfr…" at bounding box center [381, 241] width 180 height 164
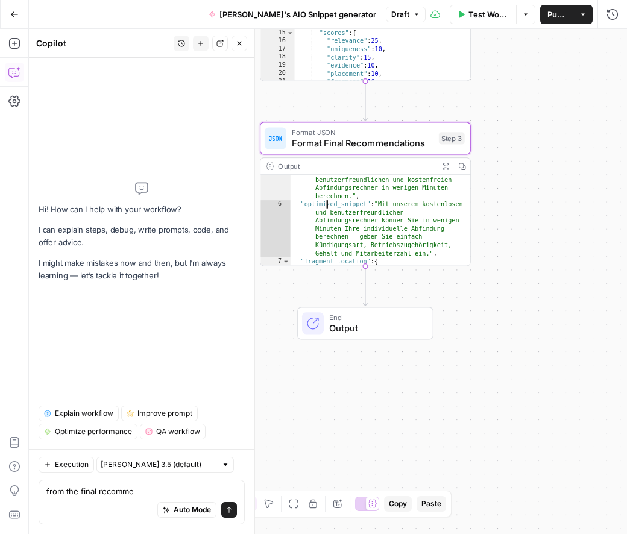
click at [323, 200] on div ""original_snippet" : "Ihre mögliche Abfindung können Sie mit unserem benutzerfr…" at bounding box center [381, 241] width 180 height 164
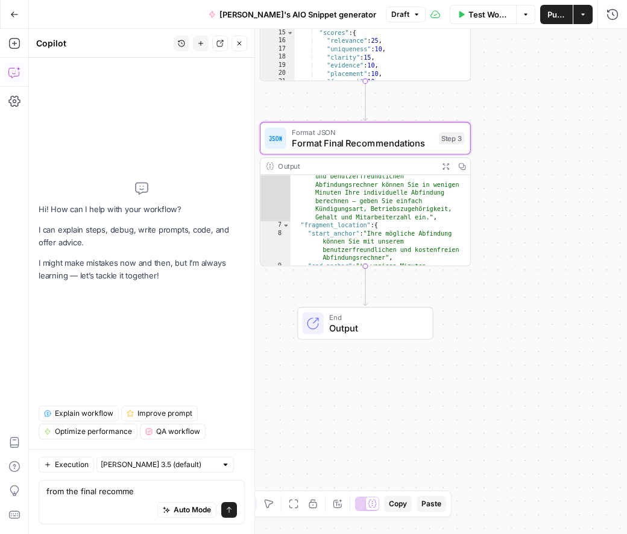
scroll to position [83, 0]
click at [149, 490] on div "Auto Mode will automatically modify and execute the workflow" at bounding box center [186, 480] width 160 height 22
click at [149, 490] on div "Auto Mode will automatically modify and execute the workflow" at bounding box center [186, 480] width 178 height 24
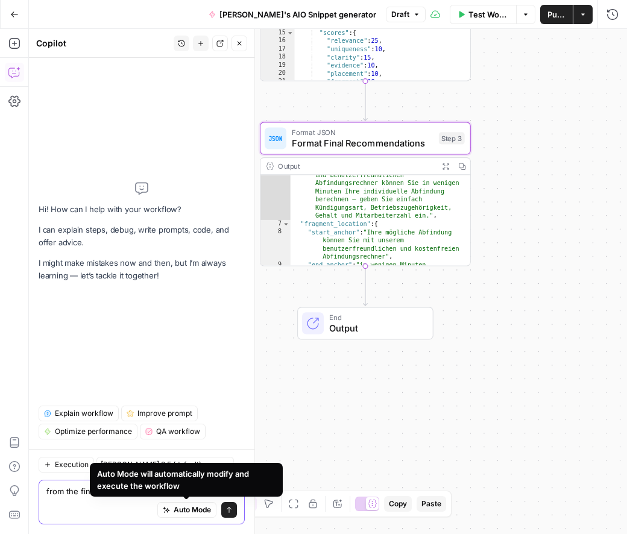
click at [57, 495] on textarea "from the final recomme" at bounding box center [141, 491] width 190 height 12
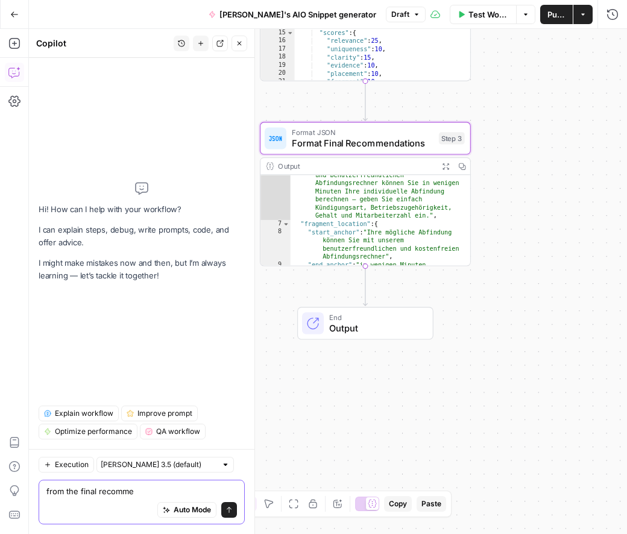
paste textarea "optimized_snippet"
click at [43, 492] on div "optimized_snippet optimized_snippet Auto Mode Send" at bounding box center [142, 502] width 206 height 45
click at [49, 492] on textarea "optimized_snippet" at bounding box center [141, 491] width 190 height 12
click at [46, 491] on textarea "optimized_snippet" at bounding box center [141, 491] width 190 height 12
type textarea "now format the optimized_snippet"
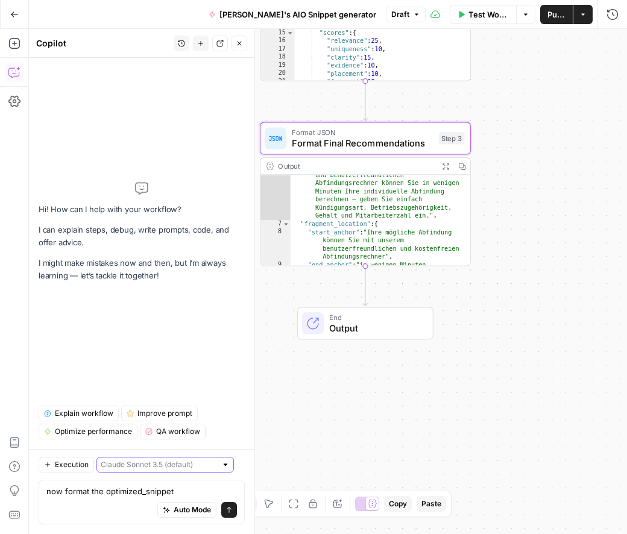
click at [160, 461] on input "text" at bounding box center [159, 465] width 116 height 12
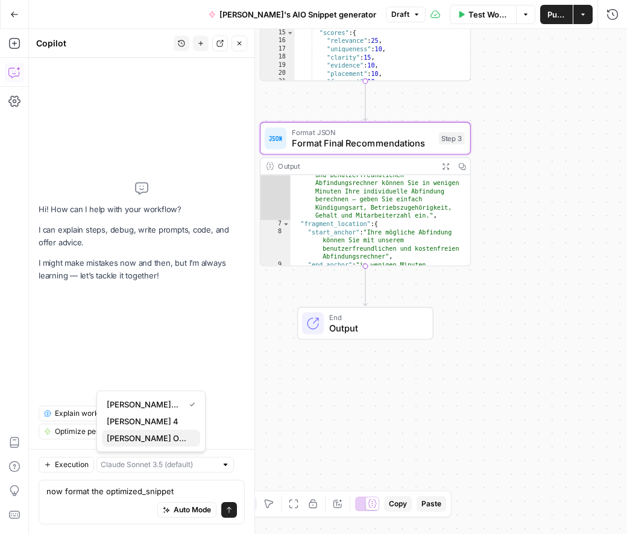
click at [167, 439] on span "Claude Opus 4.1" at bounding box center [149, 438] width 84 height 12
type input "Claude Opus 4.1"
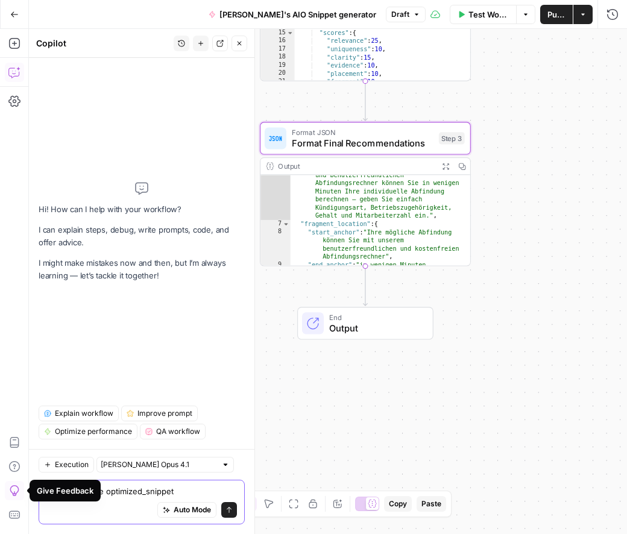
click at [187, 493] on textarea "now format the optimized_snippet" at bounding box center [141, 491] width 190 height 12
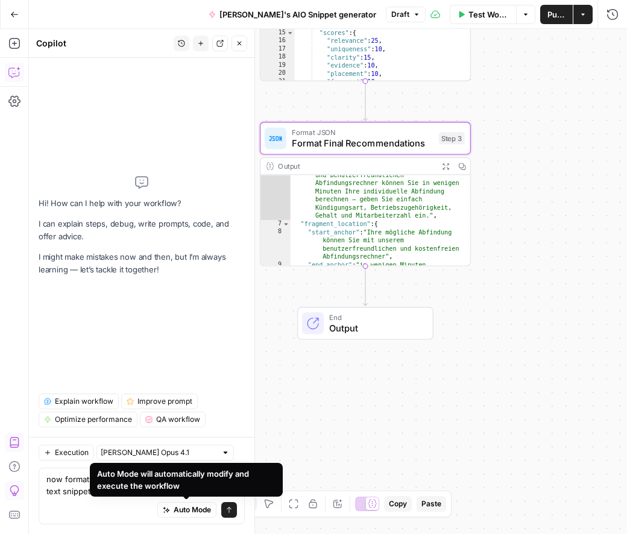
click at [81, 513] on div "Auto Mode Send" at bounding box center [141, 510] width 190 height 27
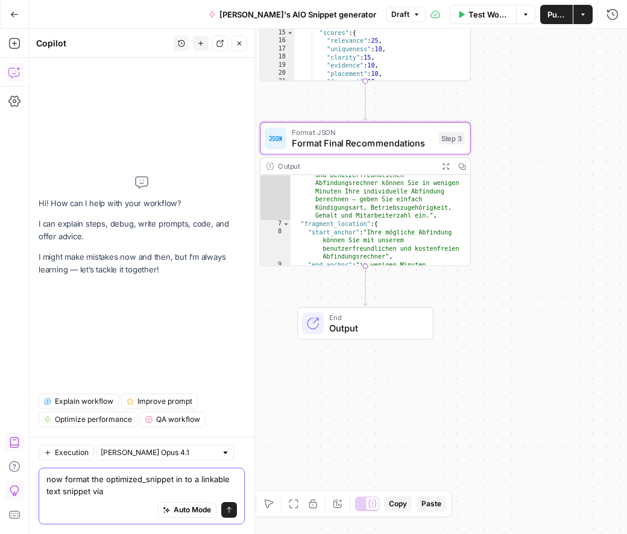
paste textarea "#:~:text="
click at [104, 480] on textarea "now format the optimized_snippet in to a linkable text snippet via #:~:text=" at bounding box center [141, 485] width 190 height 24
click at [193, 486] on textarea "now format the url plus the optimized_snippet in to a linkable text snippet via…" at bounding box center [141, 485] width 190 height 24
type textarea "now format the url plus the optimized_snippet in to a linkable text snippet via…"
click at [230, 511] on icon "submit" at bounding box center [228, 509] width 7 height 7
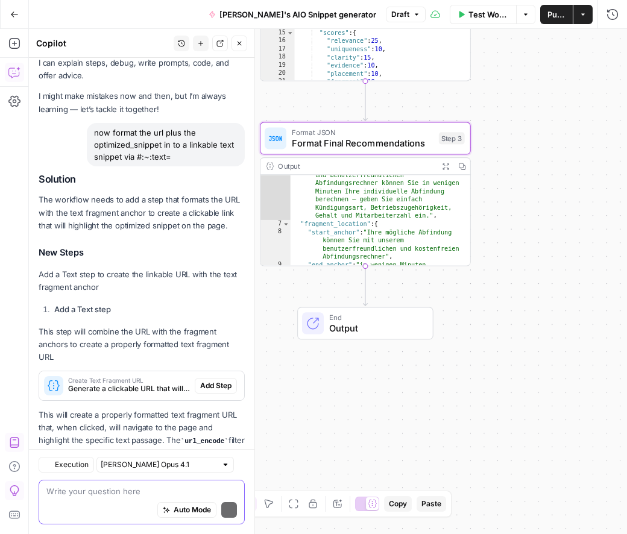
scroll to position [71, 0]
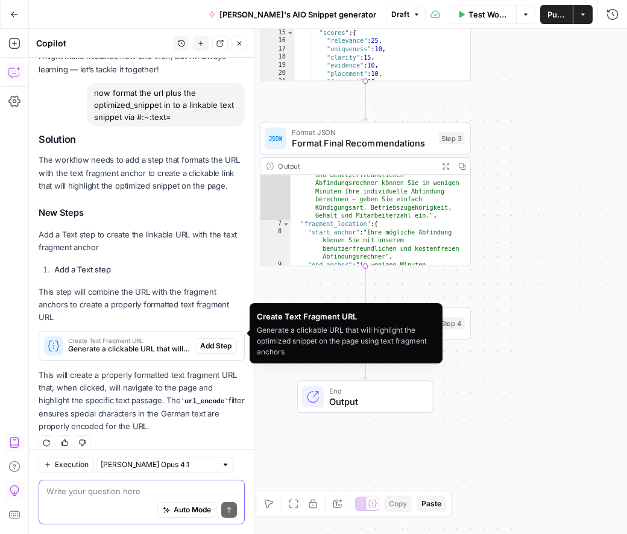
click at [213, 341] on span "Add Step" at bounding box center [215, 346] width 31 height 11
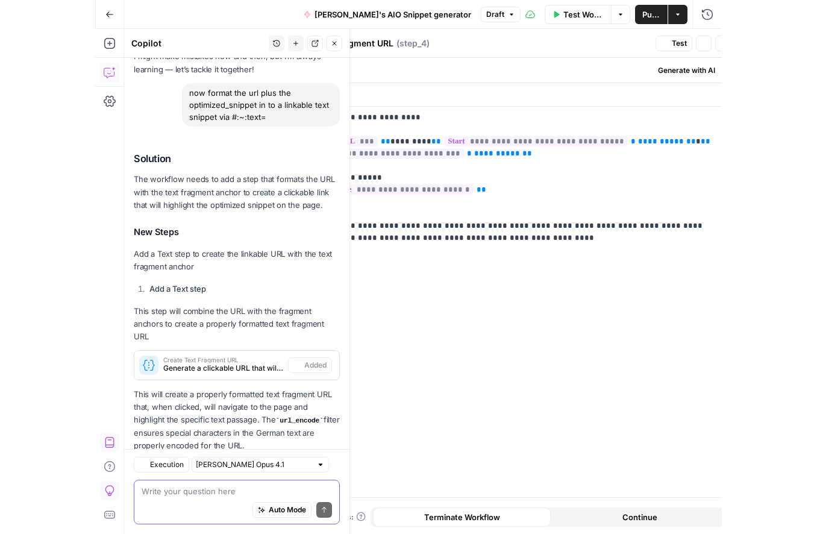
scroll to position [90, 0]
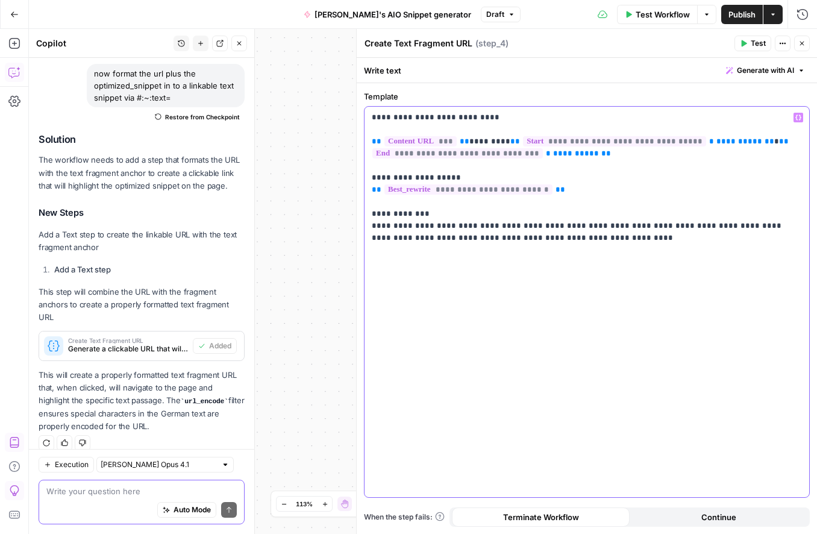
click at [508, 373] on div "**********" at bounding box center [587, 302] width 445 height 391
click at [759, 43] on span "Test" at bounding box center [758, 43] width 15 height 11
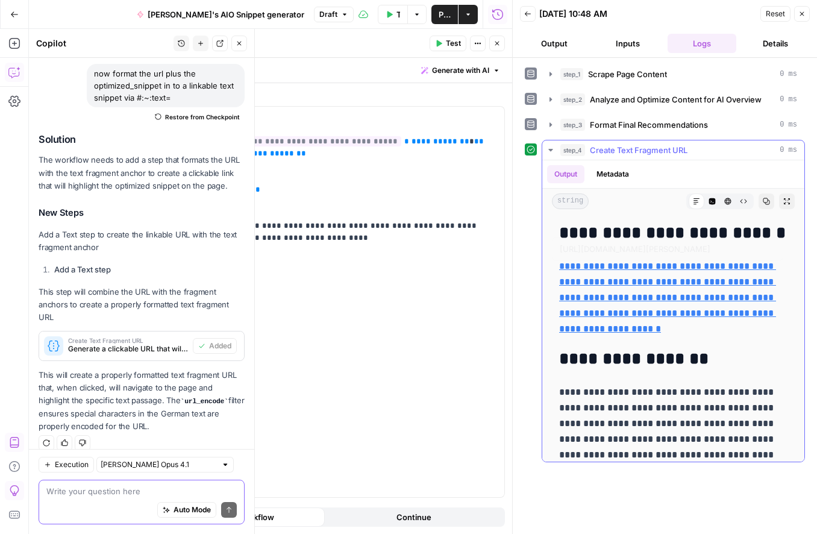
click at [729, 283] on link "**********" at bounding box center [667, 298] width 217 height 72
click at [700, 373] on div "**********" at bounding box center [673, 406] width 243 height 374
click at [94, 494] on textarea at bounding box center [141, 491] width 190 height 12
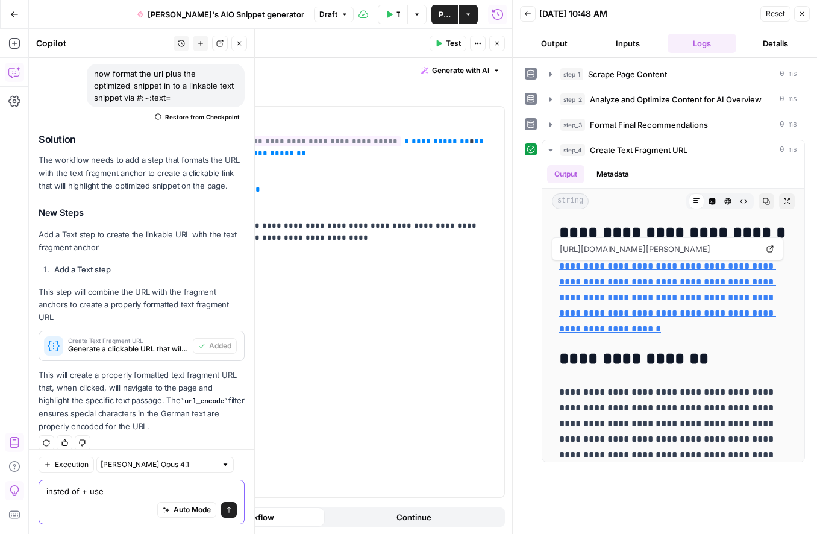
paste textarea "%20"
type textarea "insted of + use %20"
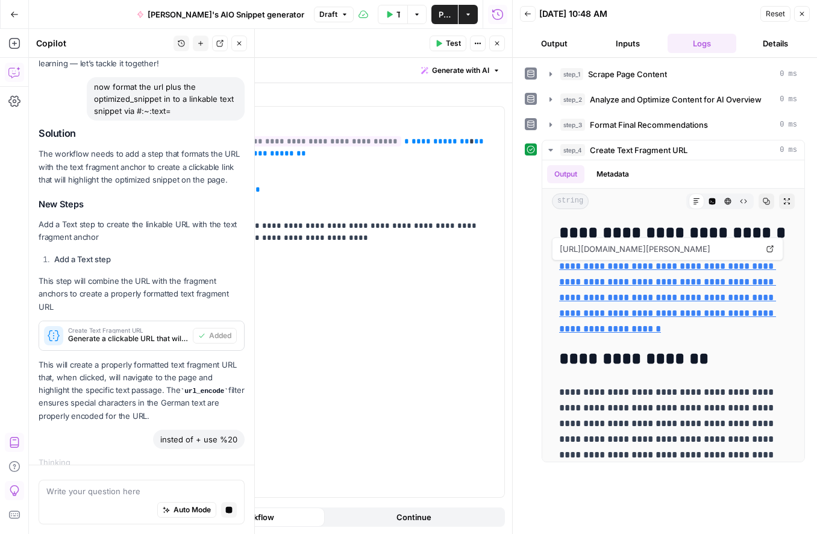
click at [802, 13] on icon "button" at bounding box center [803, 14] width 4 height 4
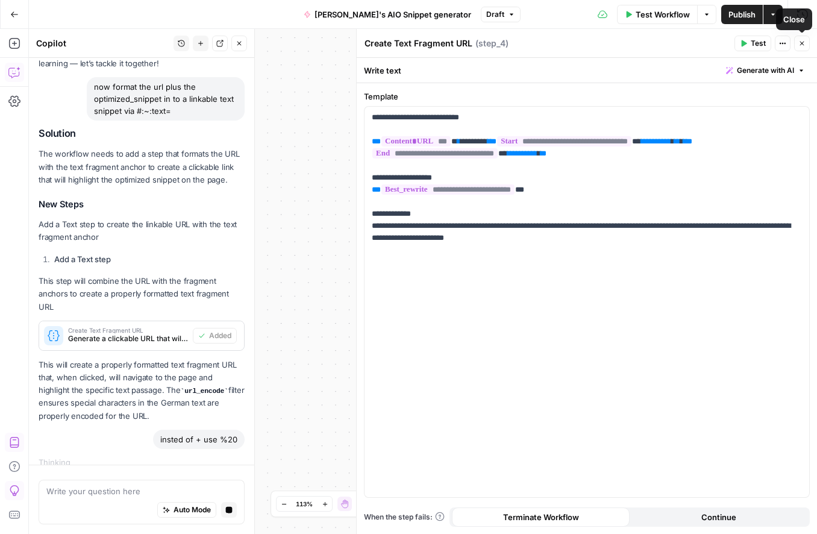
click at [799, 42] on icon "button" at bounding box center [802, 43] width 7 height 7
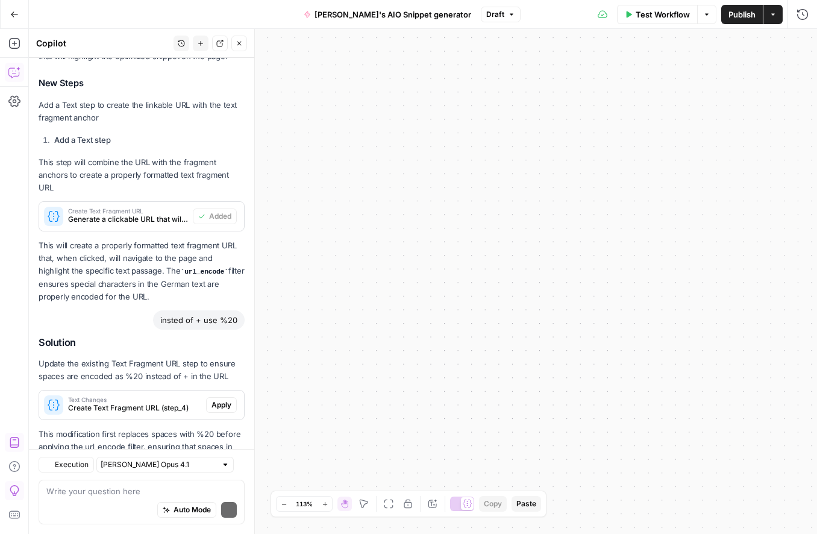
scroll to position [278, 0]
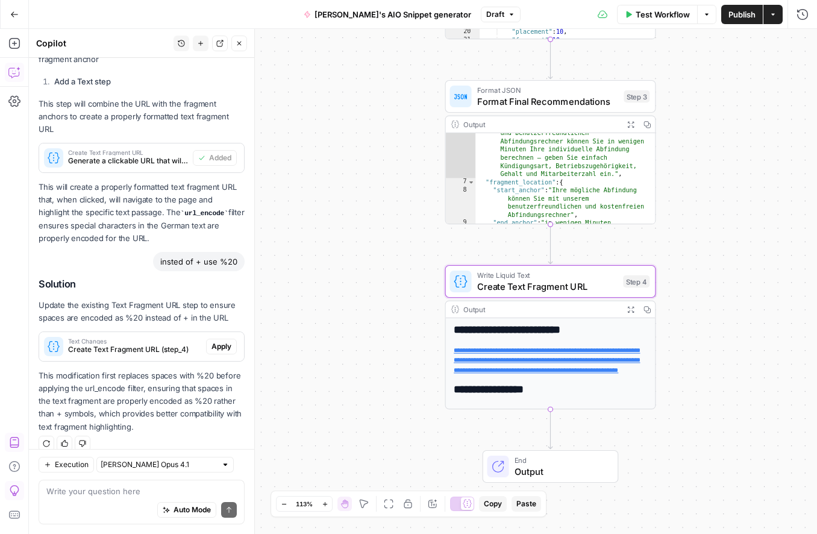
click at [217, 341] on span "Apply" at bounding box center [222, 346] width 20 height 11
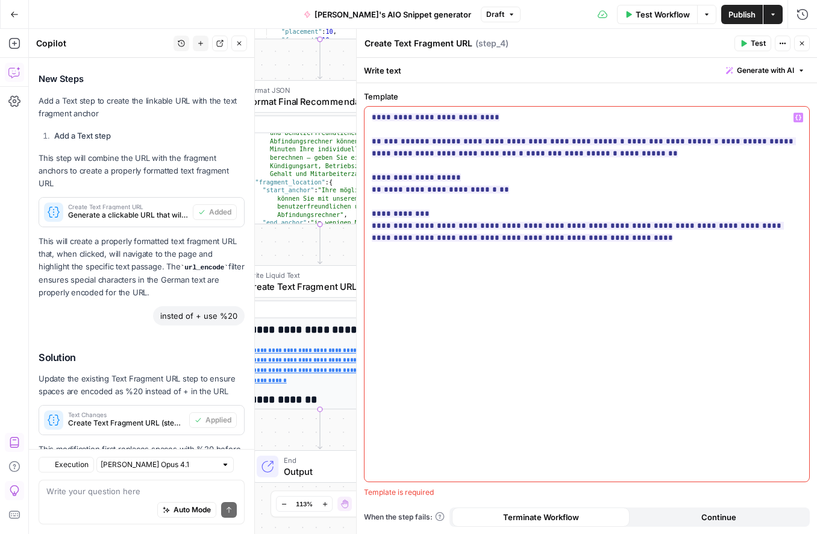
scroll to position [298, 0]
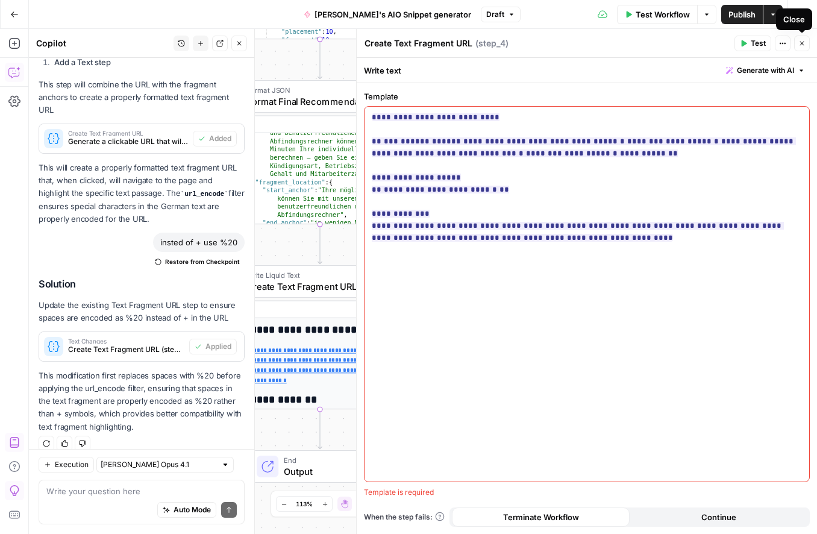
click at [760, 41] on span "Test" at bounding box center [758, 43] width 15 height 11
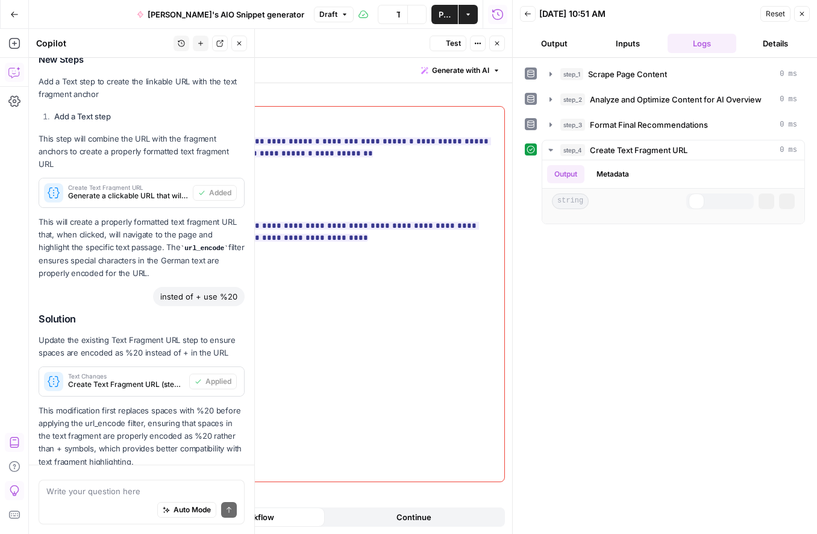
scroll to position [298, 0]
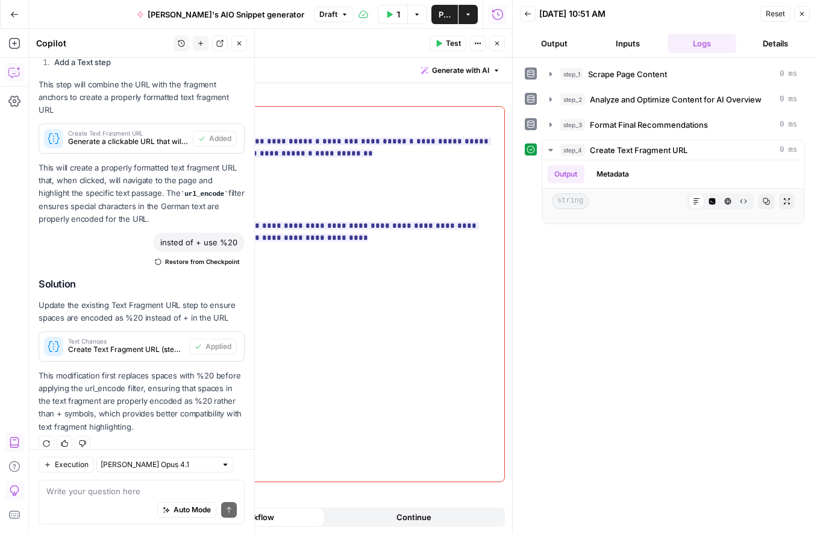
click at [805, 12] on icon "button" at bounding box center [802, 13] width 7 height 7
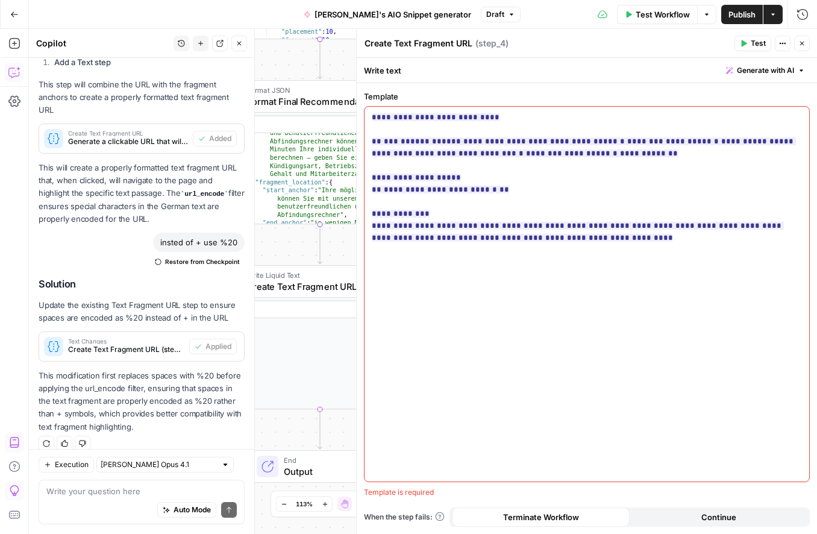
click at [803, 47] on button "Close" at bounding box center [802, 44] width 16 height 16
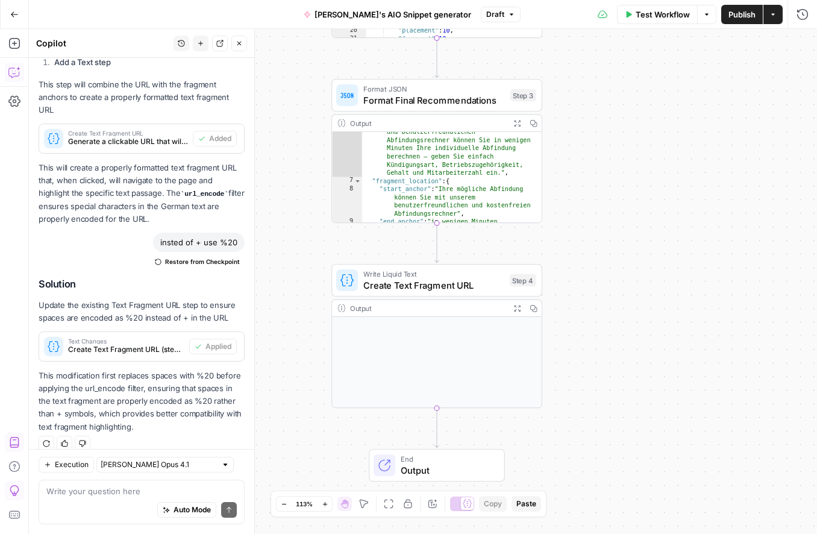
click at [412, 356] on div "Output Expand Output Copy" at bounding box center [437, 354] width 211 height 109
click at [505, 253] on icon "button" at bounding box center [506, 255] width 8 height 10
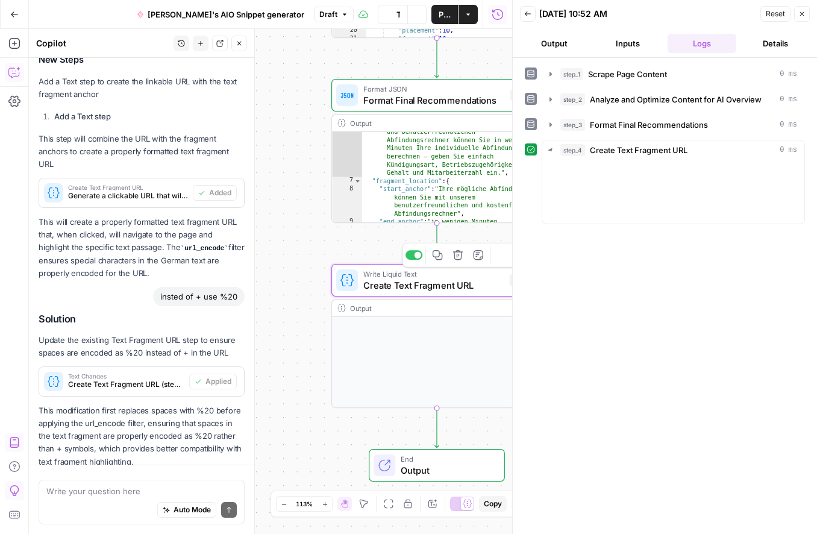
scroll to position [298, 0]
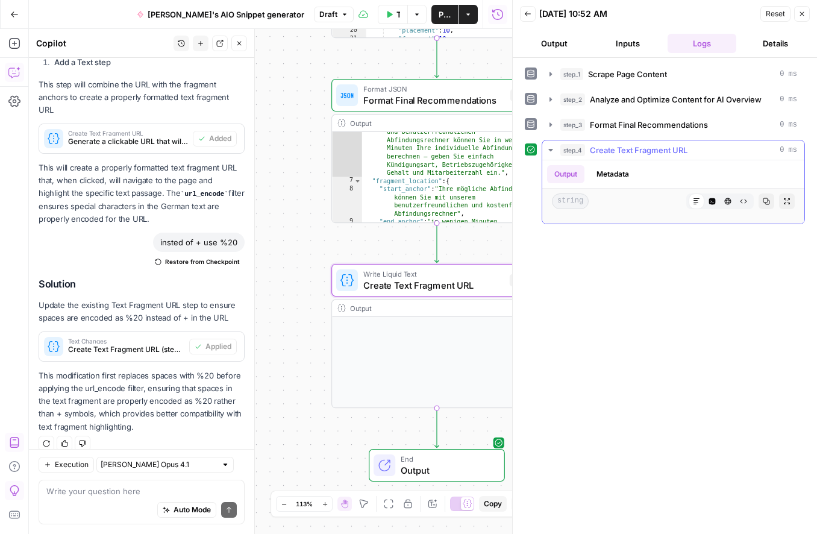
click at [649, 168] on div "Output Metadata" at bounding box center [674, 174] width 262 height 28
click at [603, 179] on button "Metadata" at bounding box center [613, 174] width 47 height 18
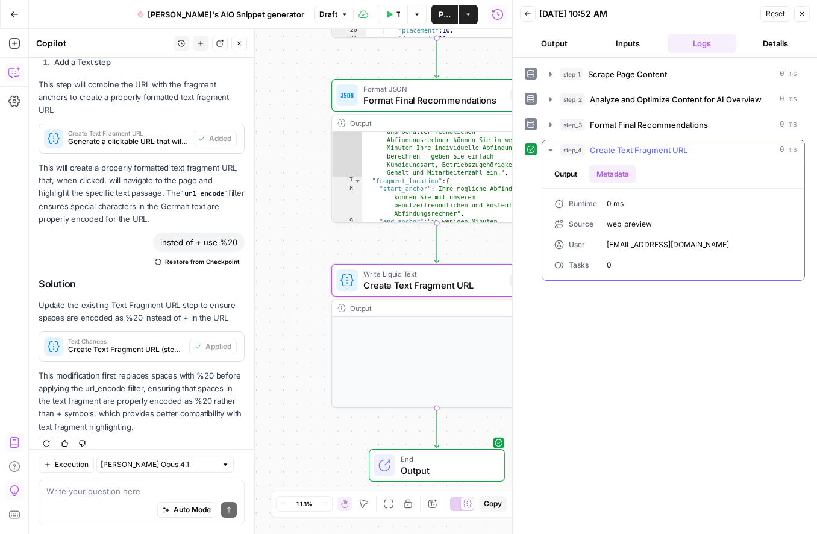
click at [603, 178] on button "Metadata" at bounding box center [613, 174] width 47 height 18
click at [563, 131] on button "step_3 Format Final Recommendations 0 ms" at bounding box center [674, 124] width 262 height 19
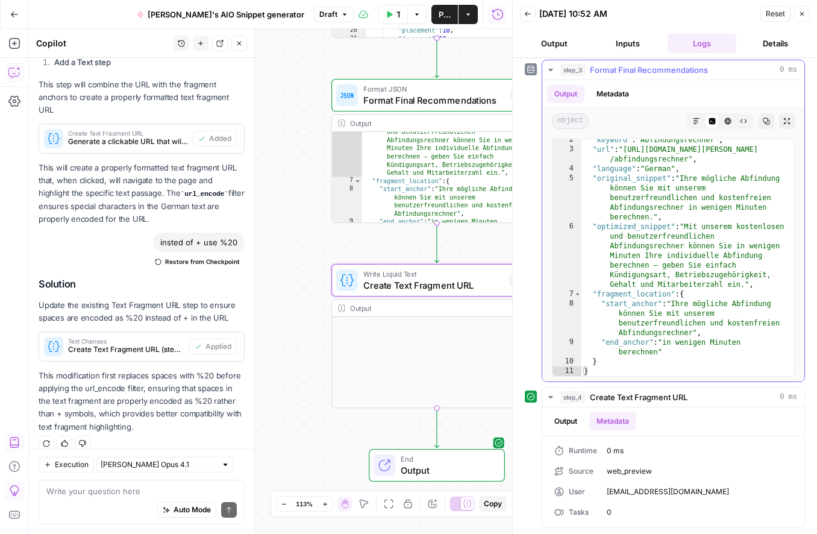
scroll to position [0, 0]
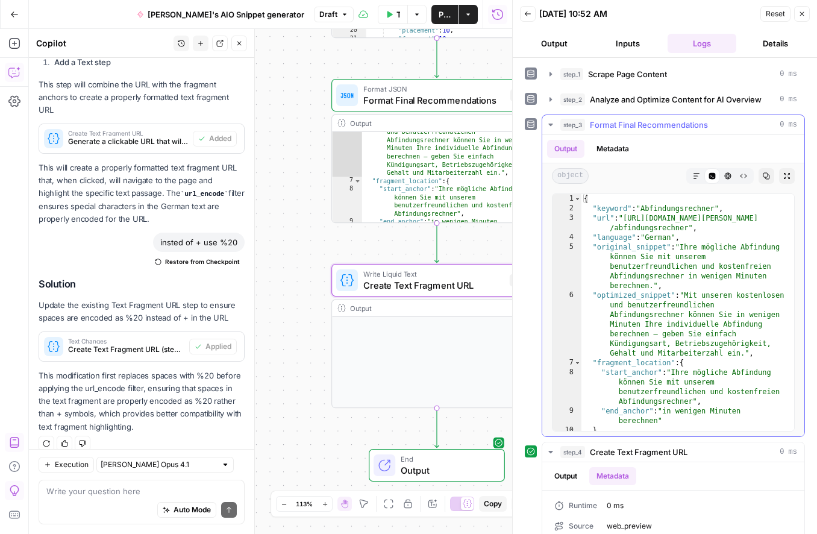
click at [547, 124] on icon "button" at bounding box center [551, 125] width 10 height 10
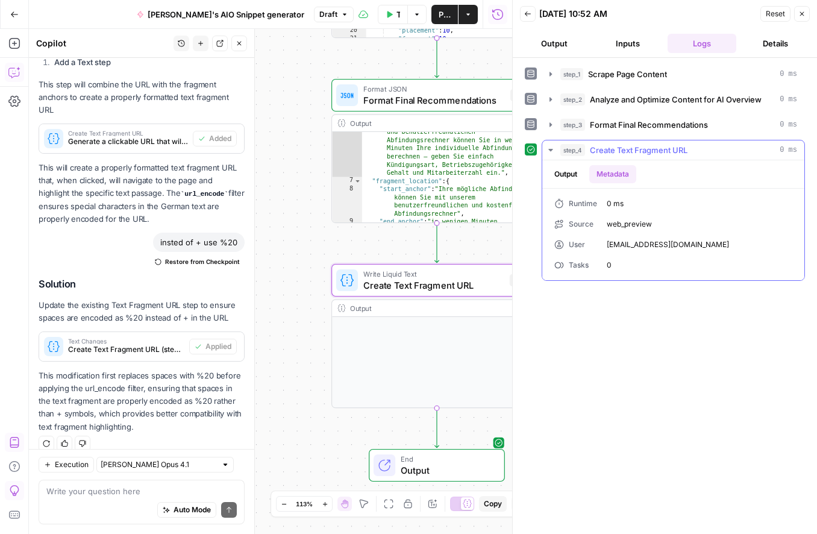
click at [638, 142] on button "step_4 Create Text Fragment URL 0 ms" at bounding box center [674, 149] width 262 height 19
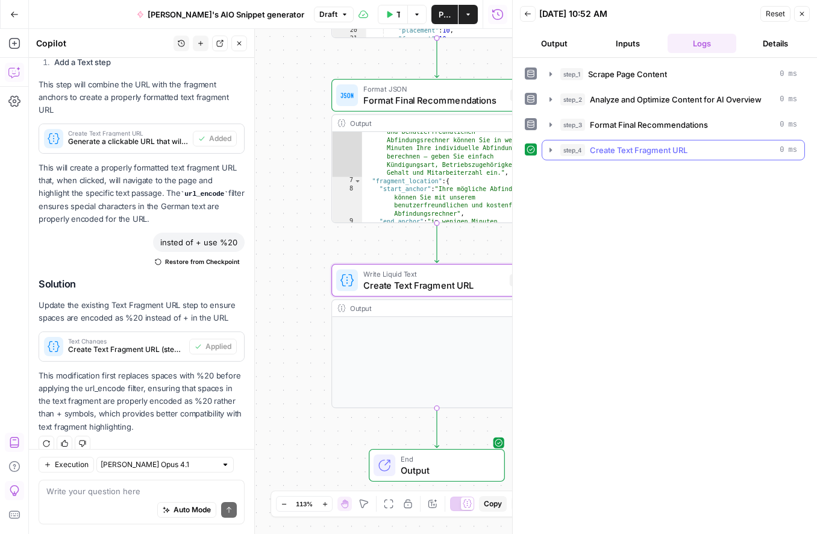
click at [635, 150] on span "Create Text Fragment URL" at bounding box center [639, 150] width 98 height 12
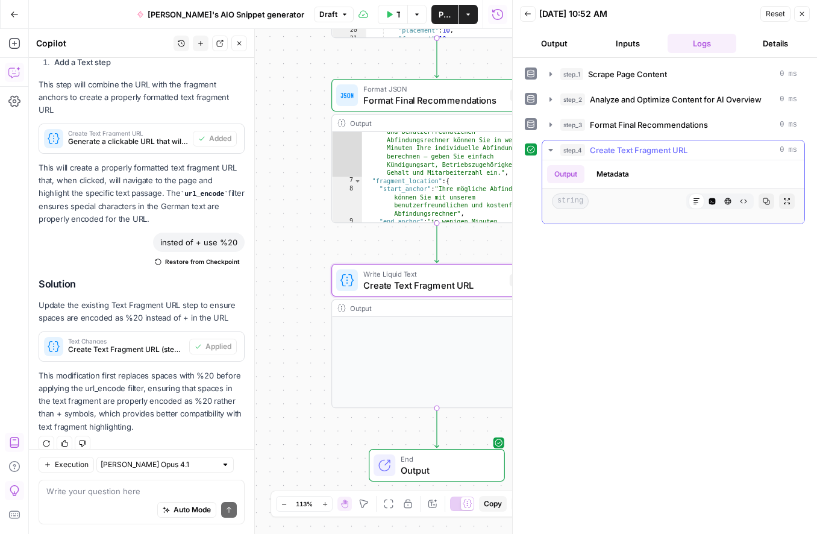
click at [619, 169] on button "Metadata" at bounding box center [613, 174] width 47 height 18
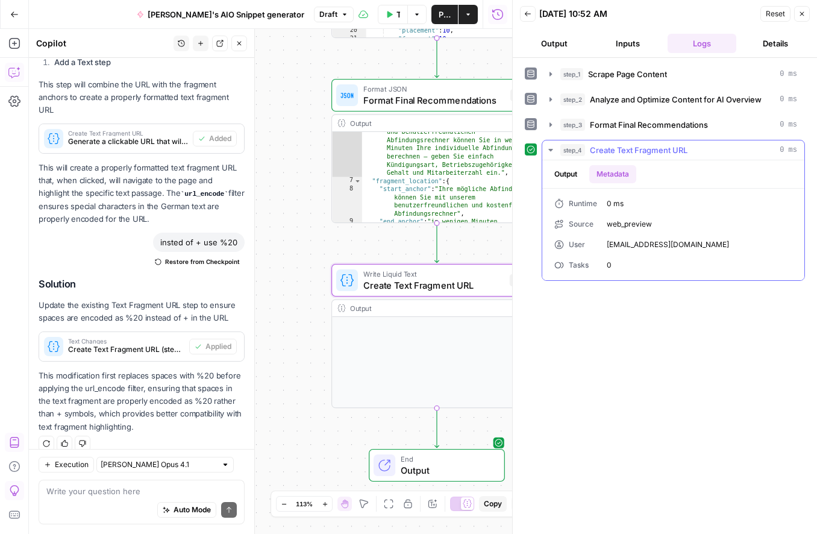
click at [618, 170] on button "Metadata" at bounding box center [613, 174] width 47 height 18
click at [420, 468] on span "Output" at bounding box center [447, 471] width 92 height 14
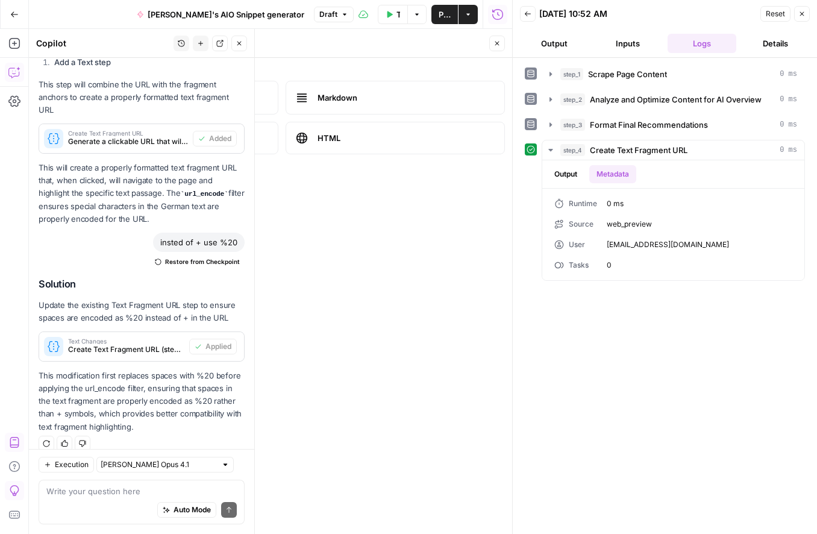
click at [547, 37] on button "Output" at bounding box center [554, 43] width 69 height 19
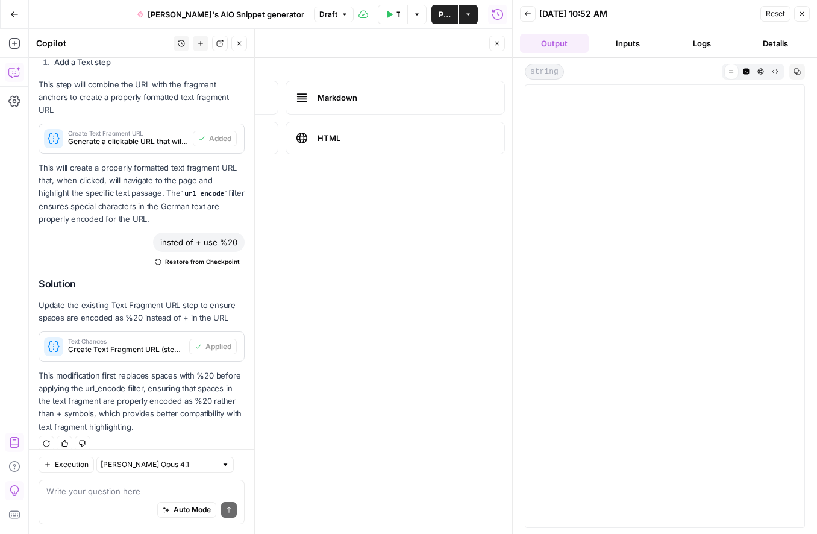
click at [528, 16] on icon "button" at bounding box center [527, 13] width 7 height 7
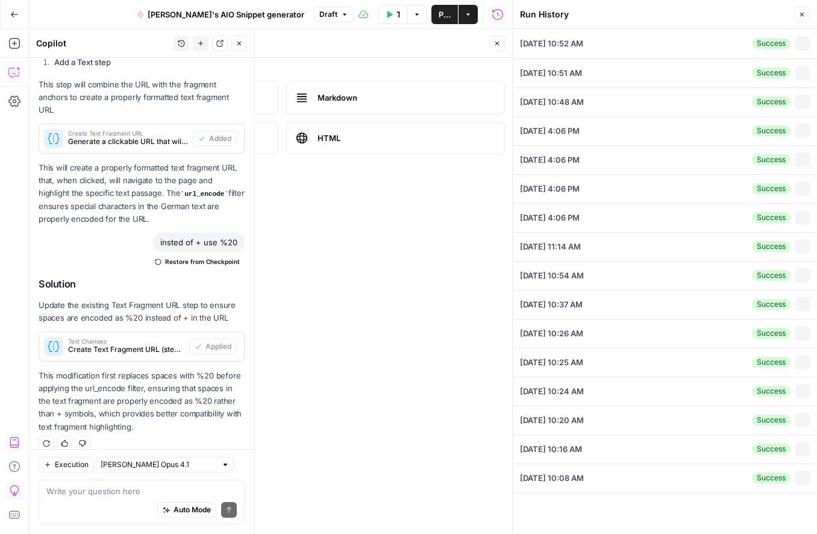
type input "Abfindungsrechner"
type input "https://www.hopkins.law/expertise/abfindungsrechner"
type input "German"
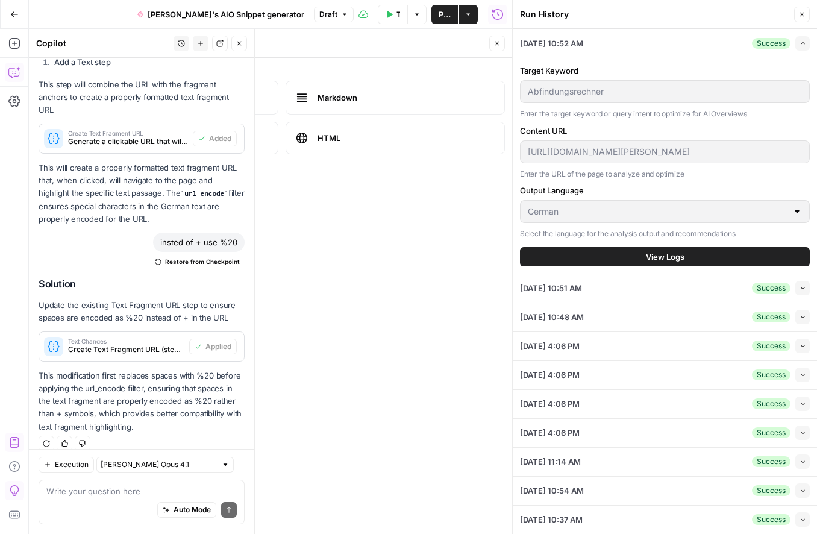
click at [805, 11] on icon "button" at bounding box center [802, 14] width 7 height 7
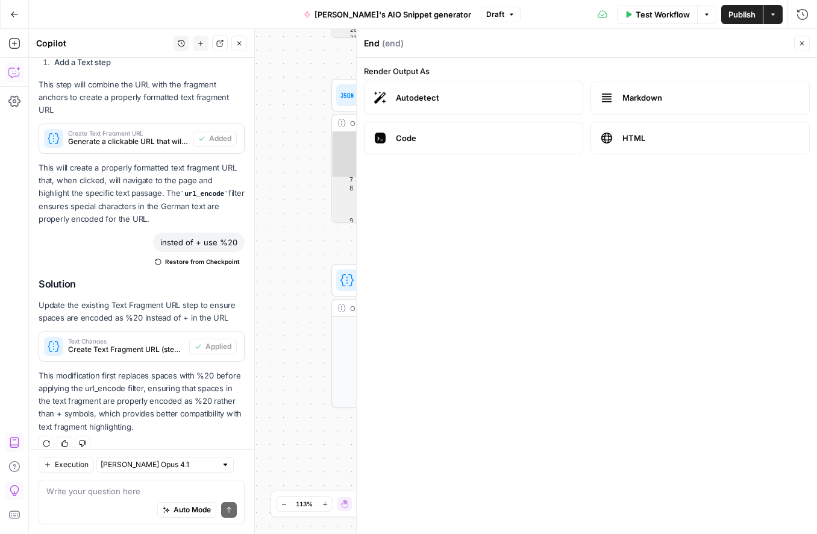
click at [805, 48] on button "Close" at bounding box center [802, 44] width 16 height 16
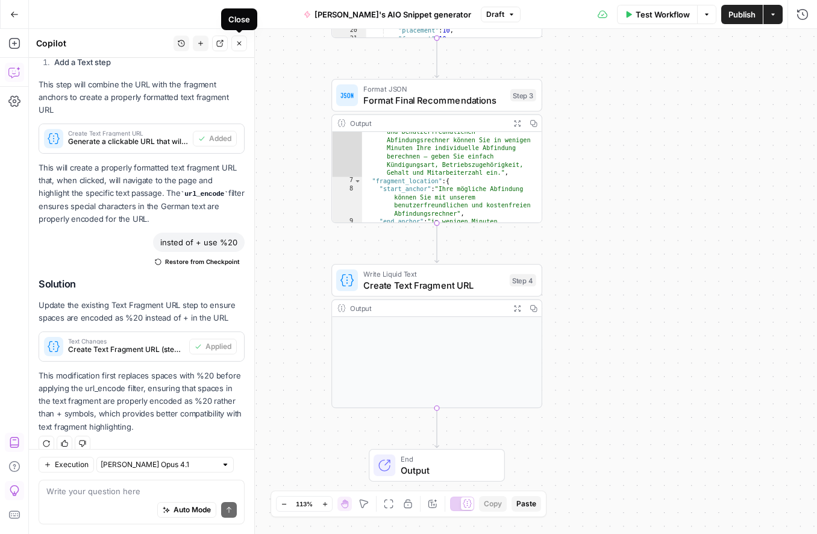
click at [238, 42] on icon "button" at bounding box center [240, 44] width 4 height 4
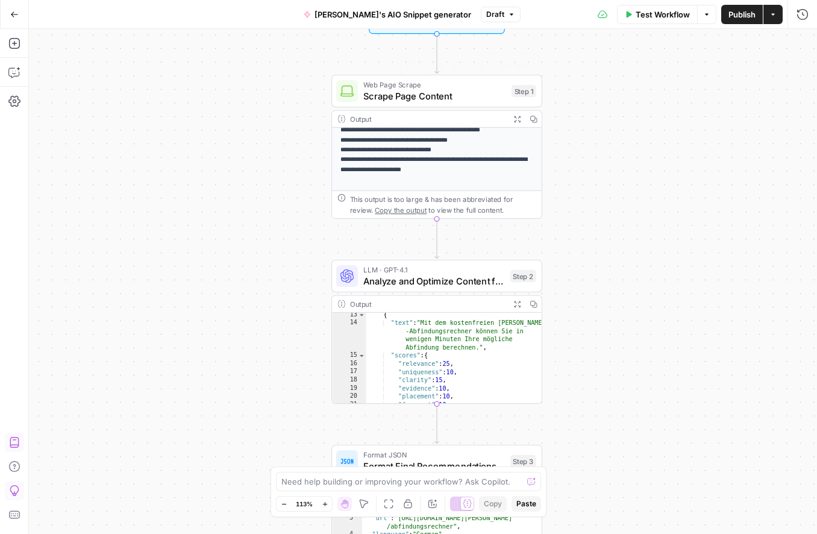
click at [658, 14] on span "Test Workflow" at bounding box center [663, 14] width 54 height 12
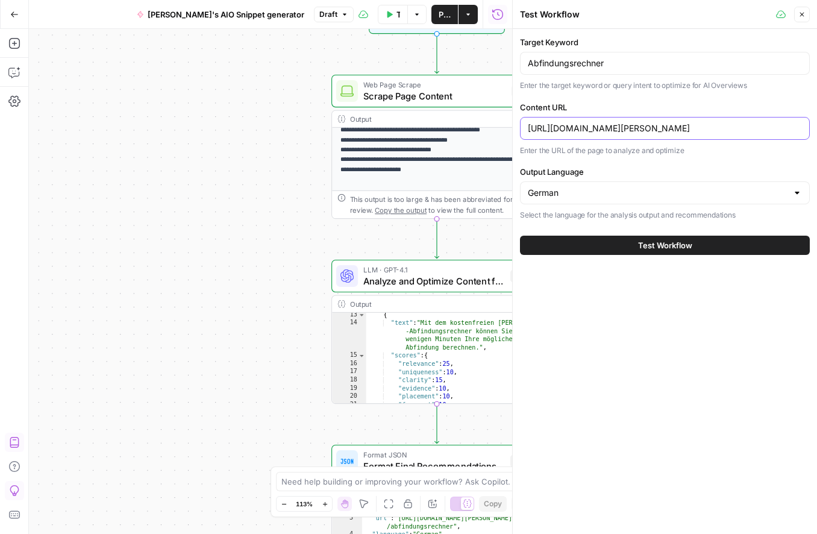
click at [610, 125] on input "https://www.hopkins.law/expertise/abfindungsrechner" at bounding box center [665, 128] width 274 height 12
paste input "%20kennen-sie-die-fuenf-anzeichen-einer-drohenden-kuendigung"
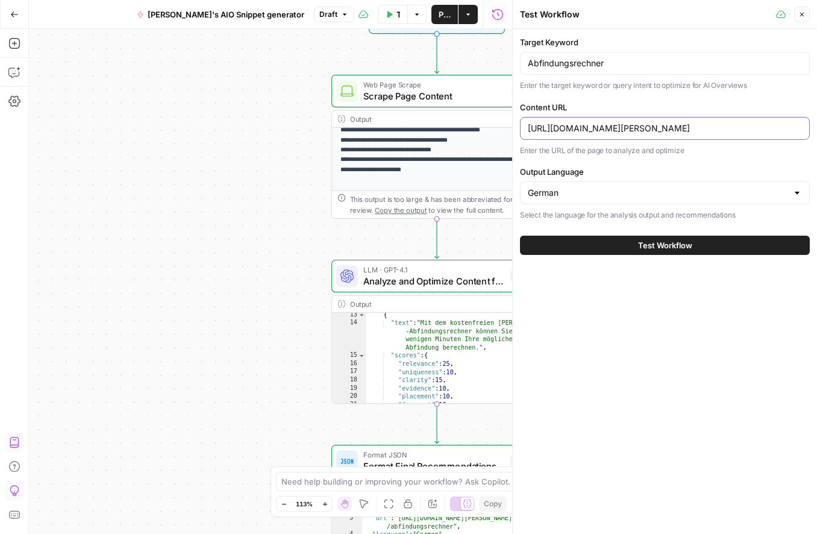
click at [550, 130] on input "https://www.hopkins.law/expertise/%20kennen-sie-die-fuenf-anzeichen-einer-drohe…" at bounding box center [665, 128] width 274 height 12
type input "https://www.hopkins.law/expertise/kennen-sie-die-fuenf-anzeichen-einer-drohende…"
click at [587, 64] on input "Abfindungsrechner" at bounding box center [665, 63] width 274 height 12
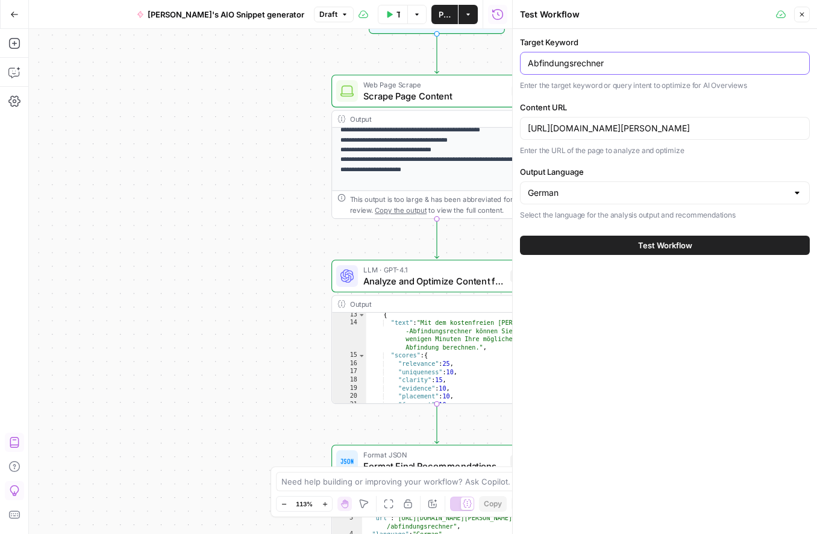
click at [587, 64] on input "Abfindungsrechner" at bounding box center [665, 63] width 274 height 12
paste input "anzeichen kündigung"
click at [524, 63] on div "anzeichen kündigung" at bounding box center [665, 63] width 290 height 23
click at [577, 64] on input "Anzeichen kündigung" at bounding box center [665, 63] width 274 height 12
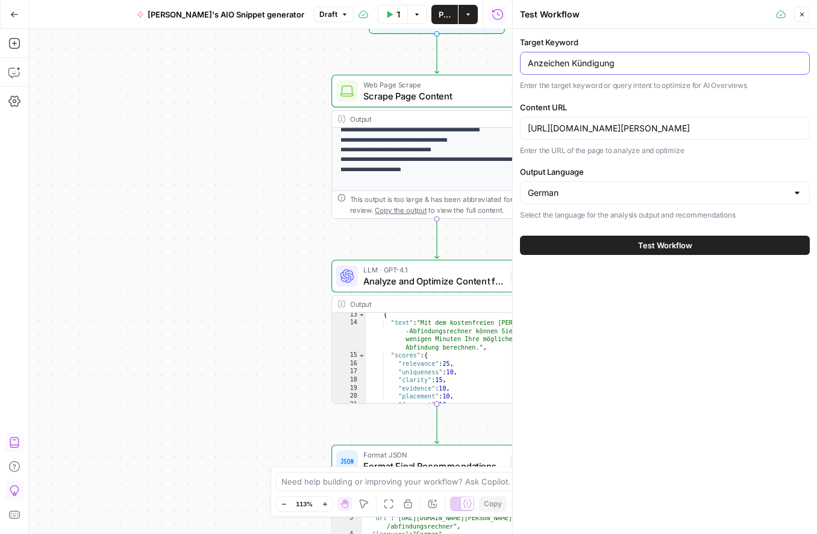
type input "Anzeichen Kündigung"
click at [614, 336] on div "Target Keyword Anzeichen Kündigung Enter the target keyword or query intent to …" at bounding box center [665, 281] width 304 height 505
click at [664, 247] on span "Test Workflow" at bounding box center [665, 245] width 54 height 12
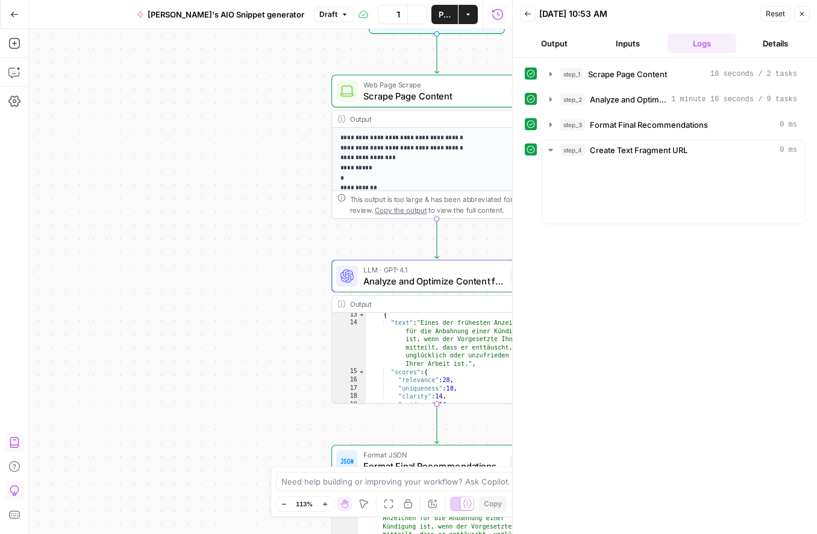
scroll to position [125, 0]
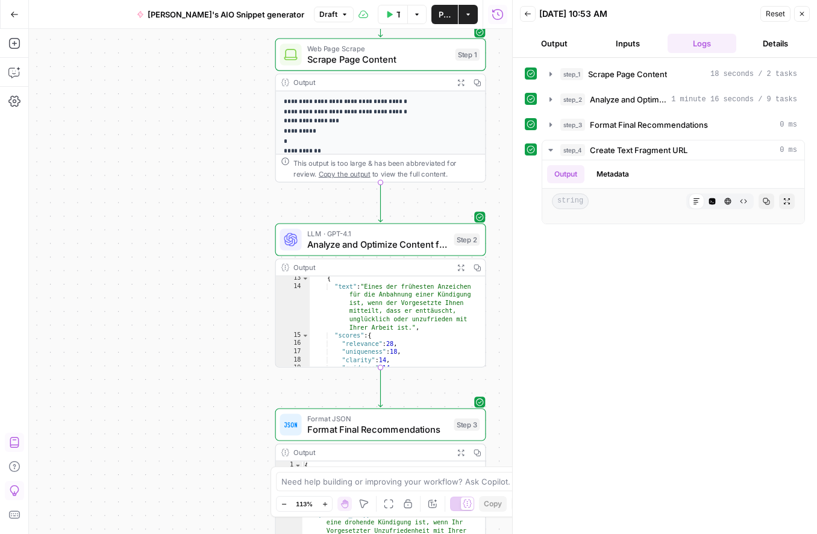
click at [801, 13] on icon "button" at bounding box center [803, 14] width 4 height 4
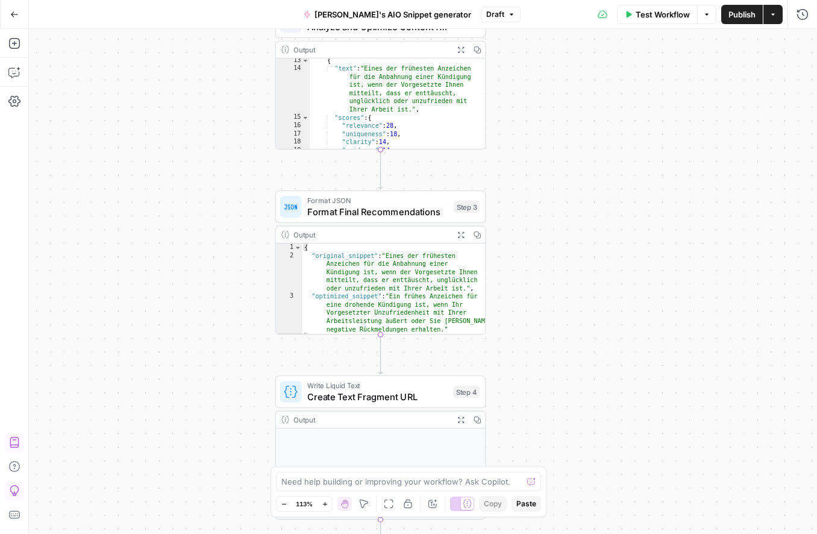
type textarea "**********"
click at [412, 291] on div "{ "original_snippet" : "Eines der frühesten Anzeichen für die Anbahnung einer K…" at bounding box center [393, 297] width 183 height 107
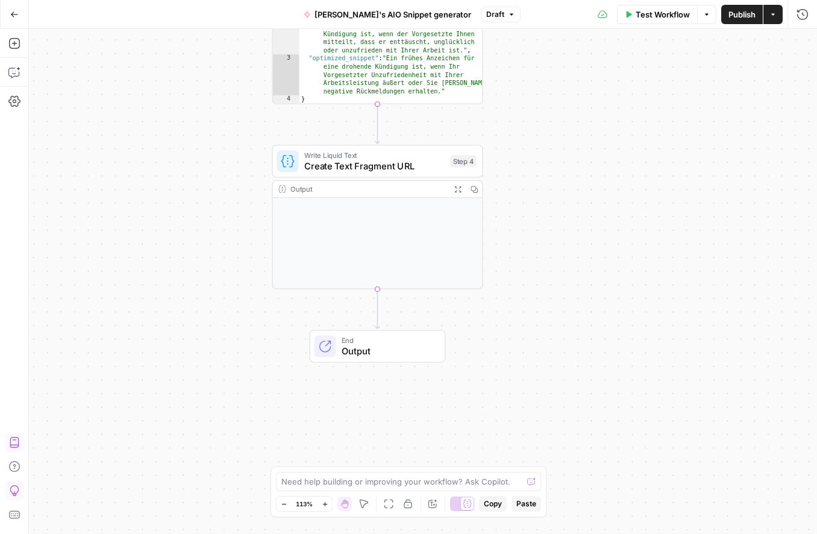
click at [389, 231] on div "Output Expand Output Copy" at bounding box center [377, 234] width 211 height 109
click at [709, 16] on icon "button" at bounding box center [706, 14] width 7 height 7
click at [667, 60] on span "View Last Test" at bounding box center [672, 60] width 53 height 12
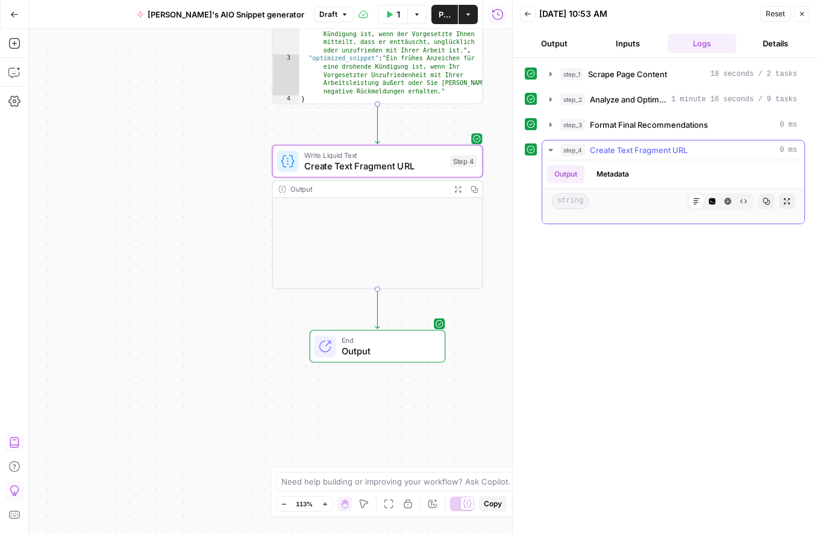
click at [616, 168] on button "Metadata" at bounding box center [613, 174] width 47 height 18
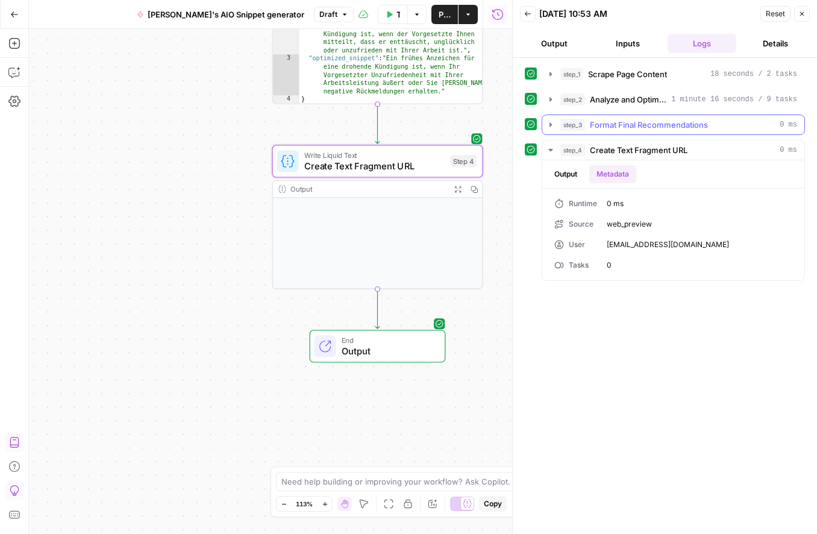
click at [607, 122] on span "Format Final Recommendations" at bounding box center [649, 125] width 118 height 12
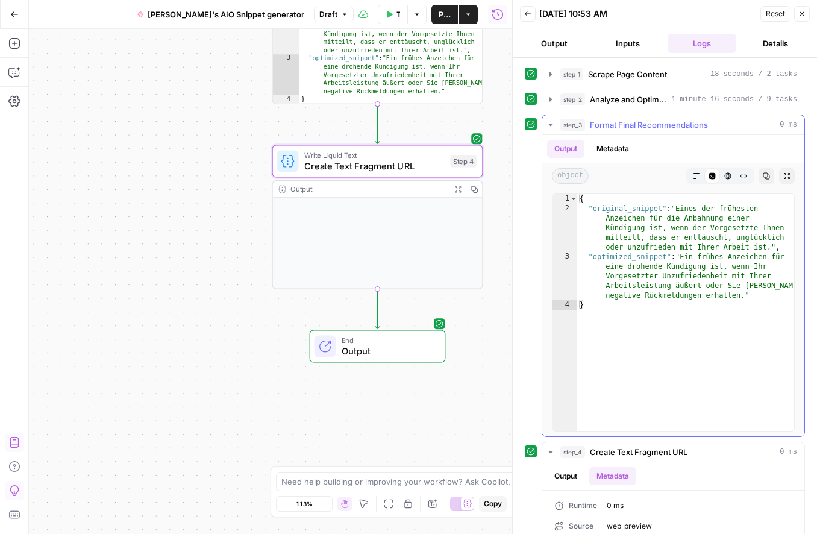
scroll to position [55, 0]
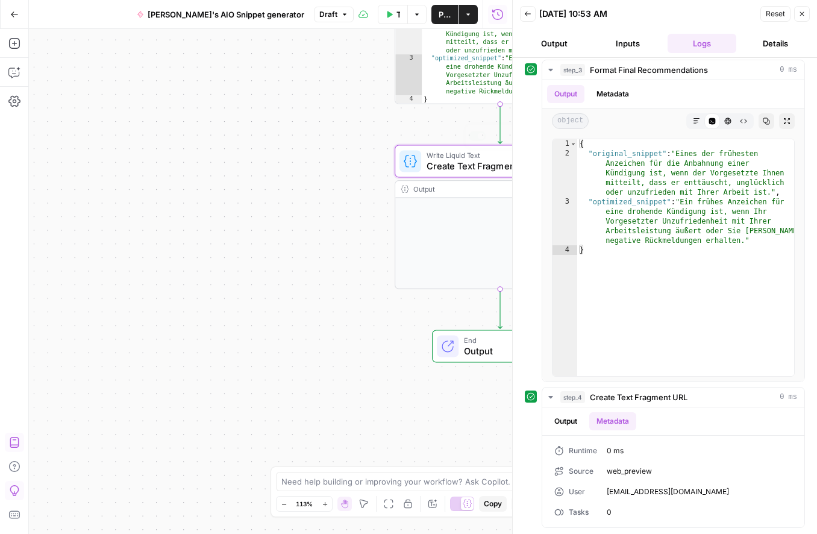
click at [449, 157] on span "Write Liquid Text" at bounding box center [497, 154] width 141 height 11
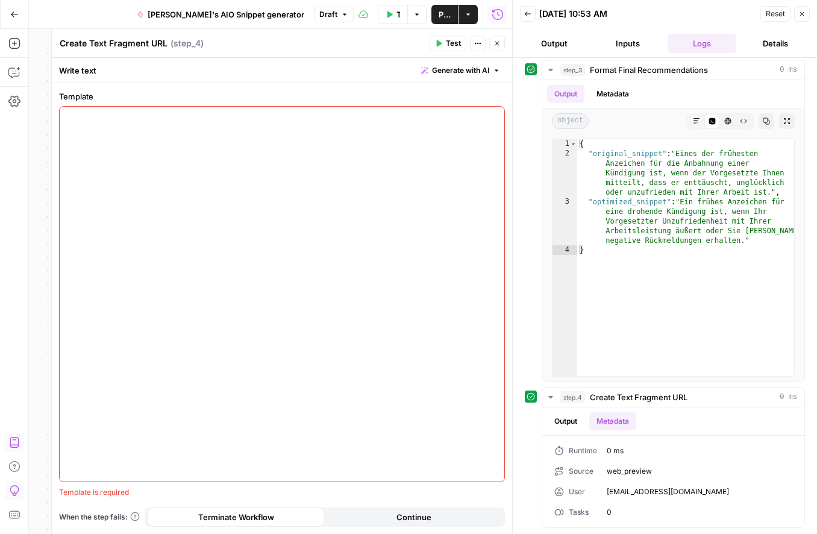
click at [550, 40] on button "Output" at bounding box center [554, 43] width 69 height 19
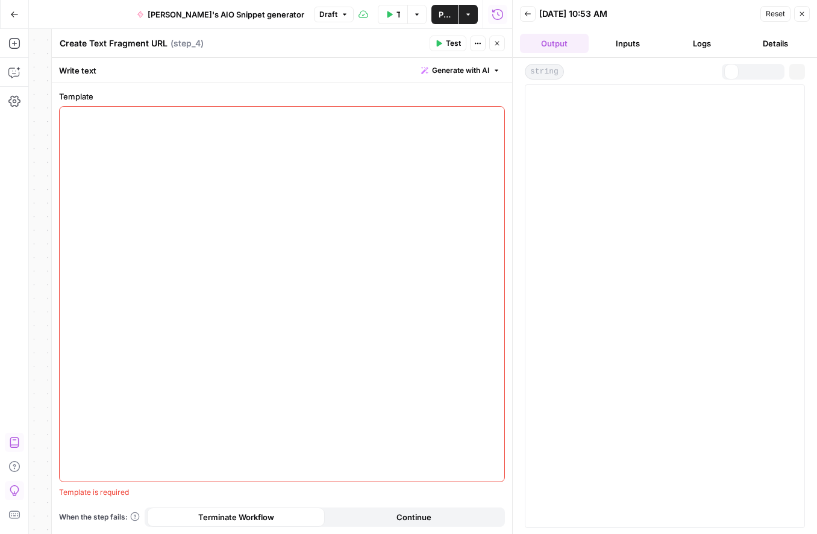
scroll to position [0, 0]
click at [529, 17] on button "Back" at bounding box center [528, 14] width 16 height 16
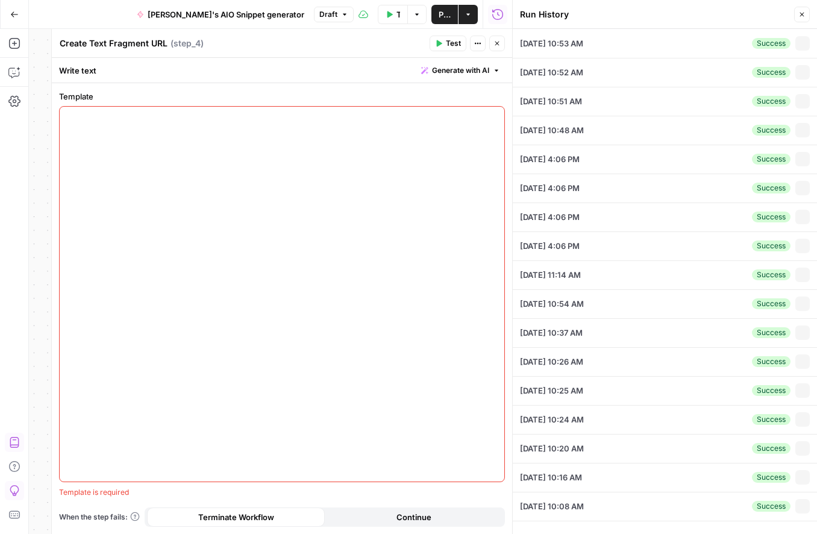
type input "Anzeichen Kündigung"
type input "https://www.hopkins.law/expertise/kennen-sie-die-fuenf-anzeichen-einer-drohende…"
type input "German"
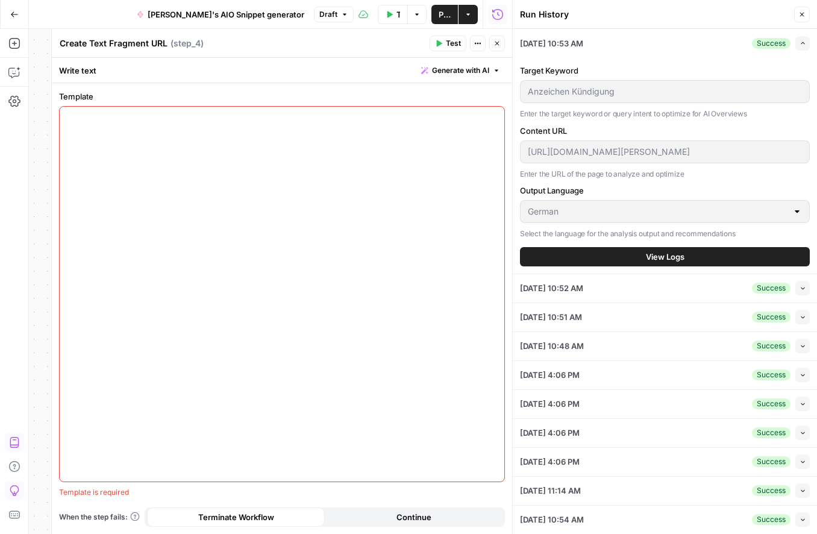
click at [801, 16] on icon "button" at bounding box center [802, 14] width 7 height 7
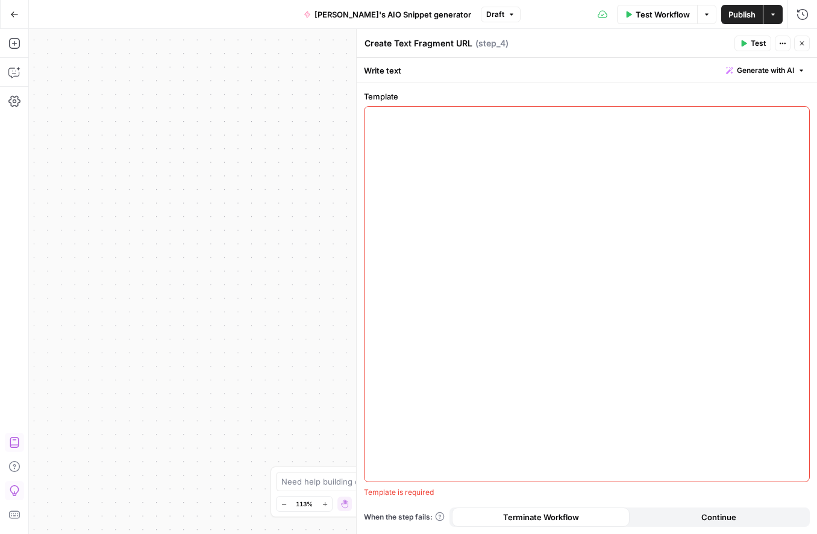
click at [799, 43] on icon "button" at bounding box center [802, 43] width 7 height 7
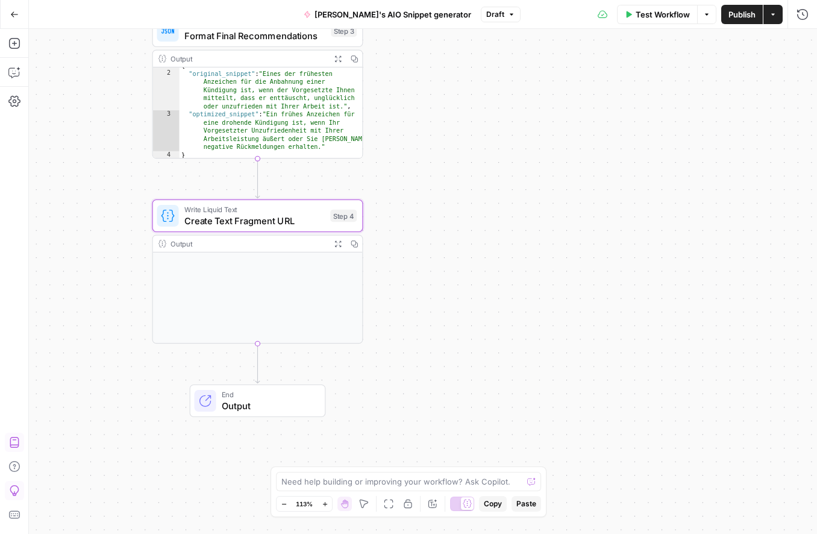
scroll to position [4, 0]
click at [300, 215] on span "Create Text Fragment URL" at bounding box center [254, 221] width 141 height 14
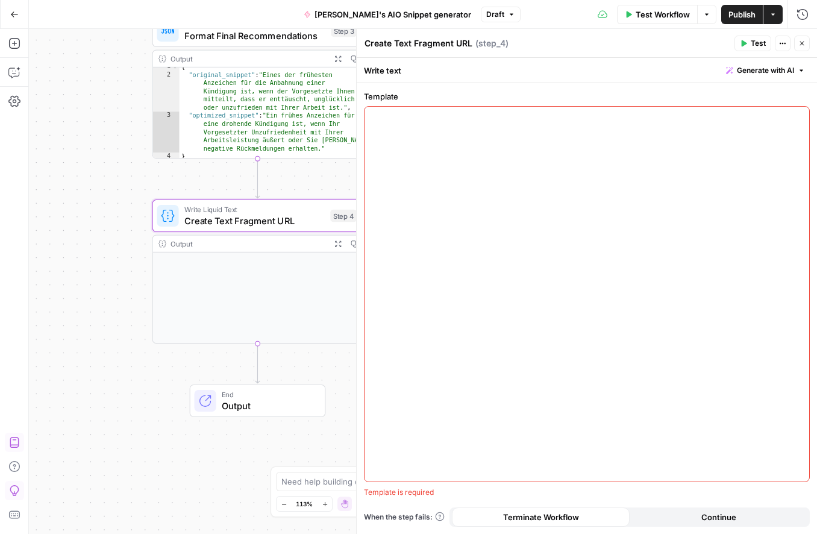
click at [805, 48] on div "Run History E" at bounding box center [777, 40] width 66 height 20
click at [808, 41] on div "Run History E" at bounding box center [777, 41] width 71 height 22
click at [781, 72] on span "Generate with AI" at bounding box center [765, 70] width 57 height 11
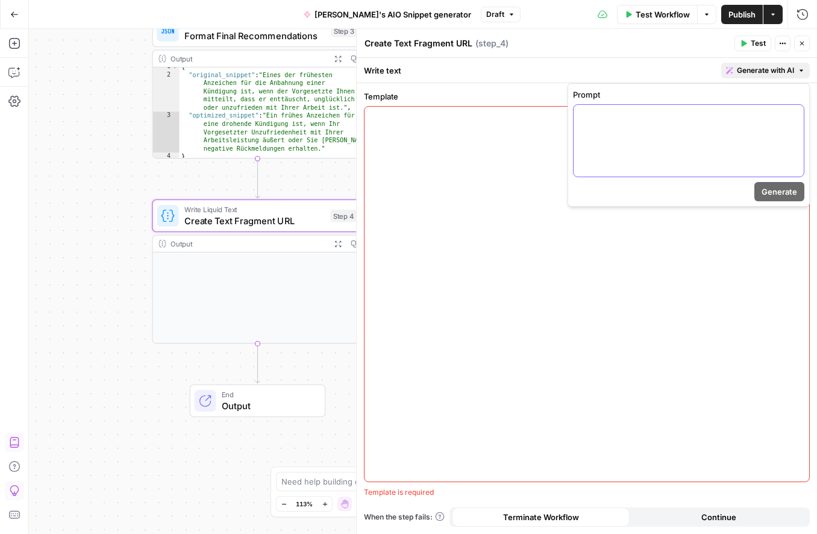
click at [676, 146] on div at bounding box center [689, 141] width 230 height 72
click at [377, 64] on div "Write text Generate with AI" at bounding box center [587, 70] width 461 height 25
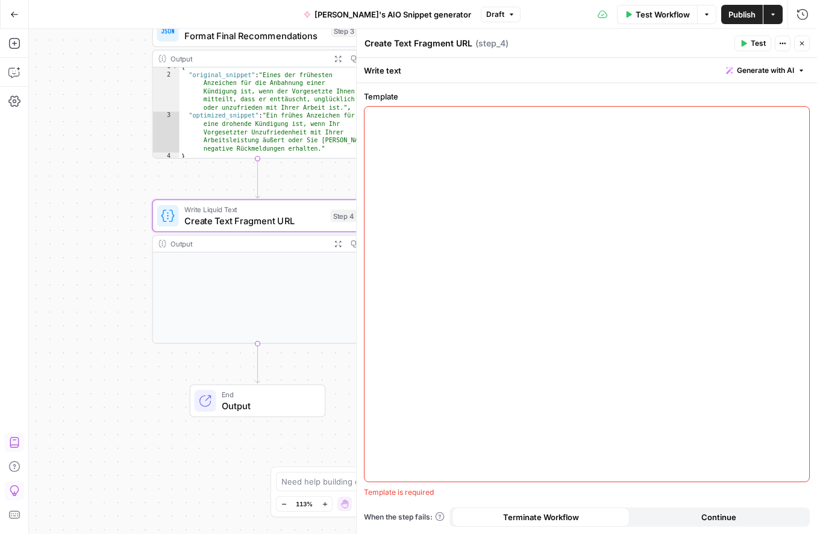
click at [596, 233] on div at bounding box center [587, 294] width 445 height 375
click at [779, 72] on span "Generate with AI" at bounding box center [765, 70] width 57 height 11
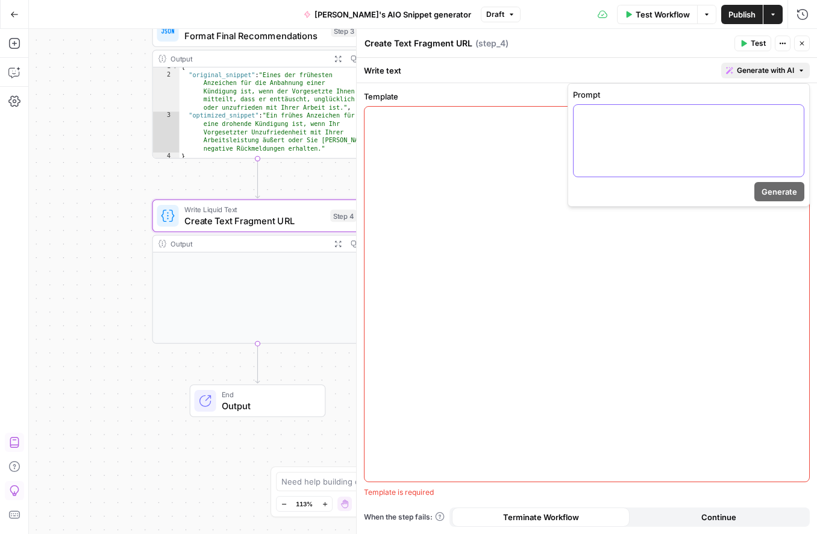
click at [693, 139] on div at bounding box center [689, 141] width 230 height 72
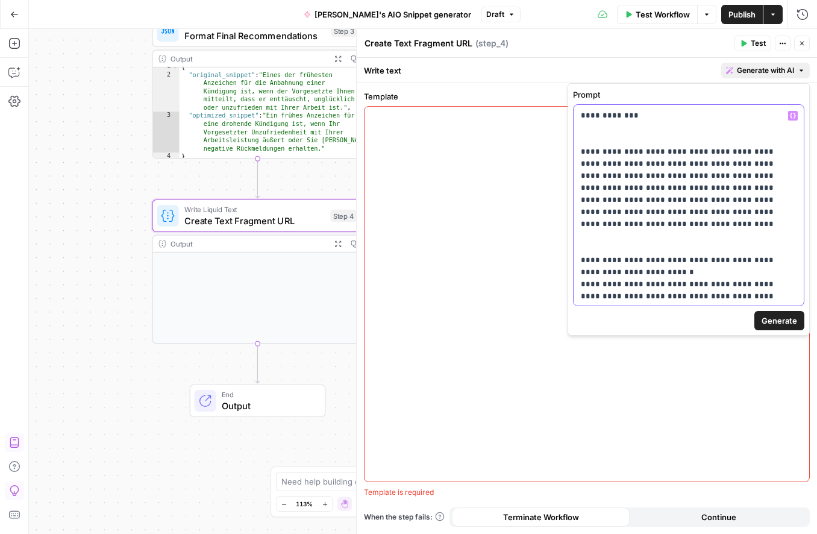
drag, startPoint x: 775, startPoint y: 218, endPoint x: 621, endPoint y: 156, distance: 166.3
click at [576, 154] on div "**********" at bounding box center [689, 205] width 230 height 201
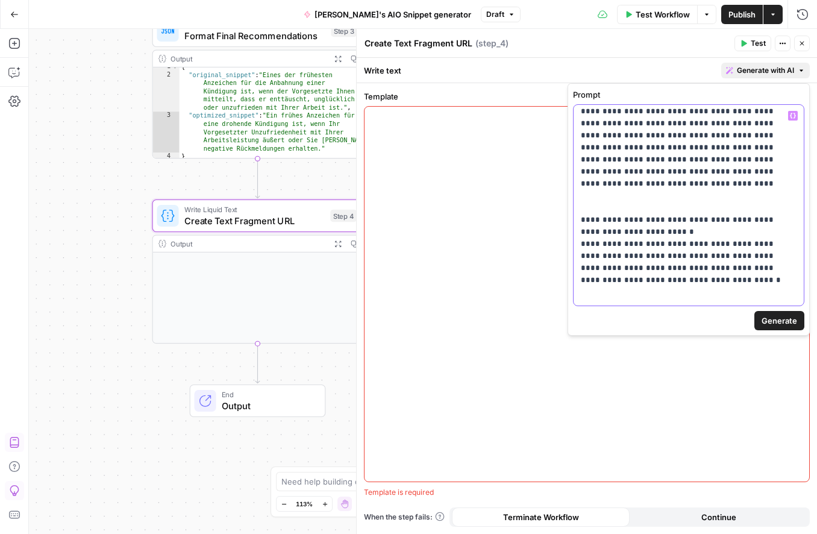
scroll to position [58, 0]
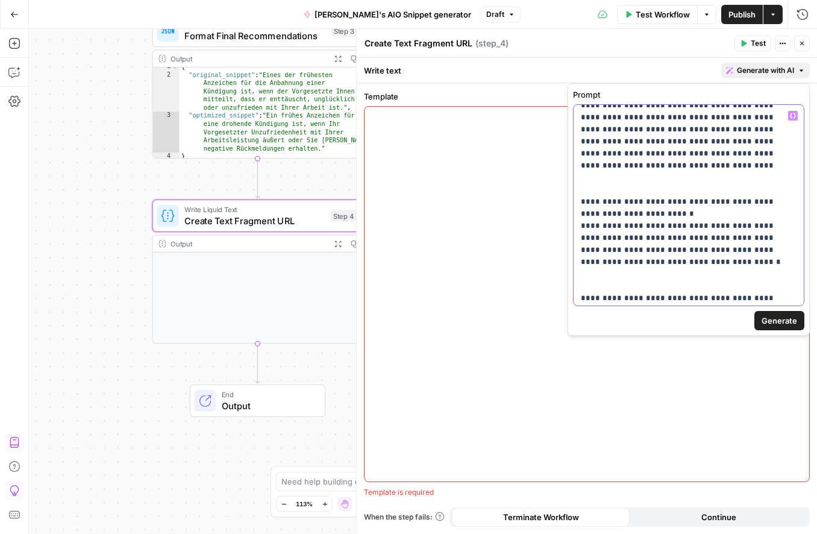
drag, startPoint x: 644, startPoint y: 203, endPoint x: 573, endPoint y: 191, distance: 72.1
click at [573, 191] on div "**********" at bounding box center [688, 205] width 231 height 202
drag, startPoint x: 696, startPoint y: 257, endPoint x: 659, endPoint y: 238, distance: 41.3
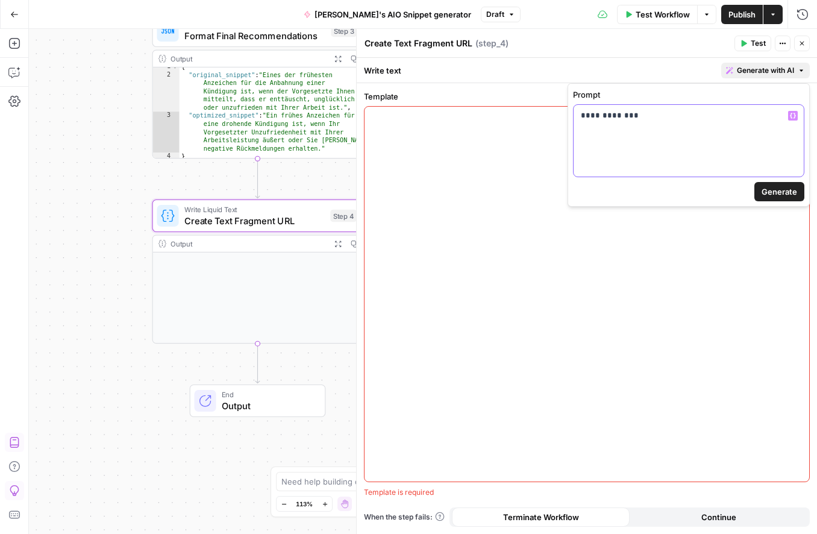
click at [684, 121] on p "**********" at bounding box center [689, 116] width 216 height 12
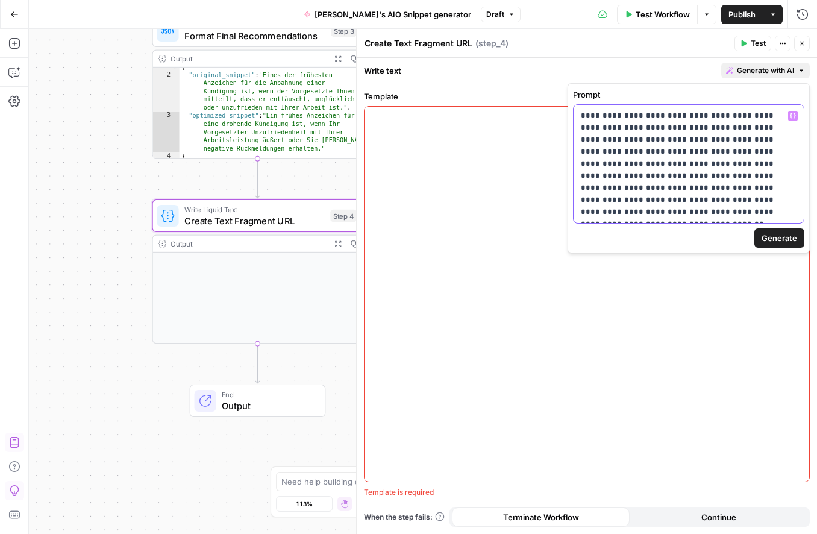
drag, startPoint x: 624, startPoint y: 116, endPoint x: 677, endPoint y: 116, distance: 52.4
click at [677, 116] on p "**********" at bounding box center [689, 164] width 216 height 109
drag, startPoint x: 620, startPoint y: 116, endPoint x: 676, endPoint y: 116, distance: 56.1
click at [676, 116] on p "**********" at bounding box center [689, 164] width 216 height 109
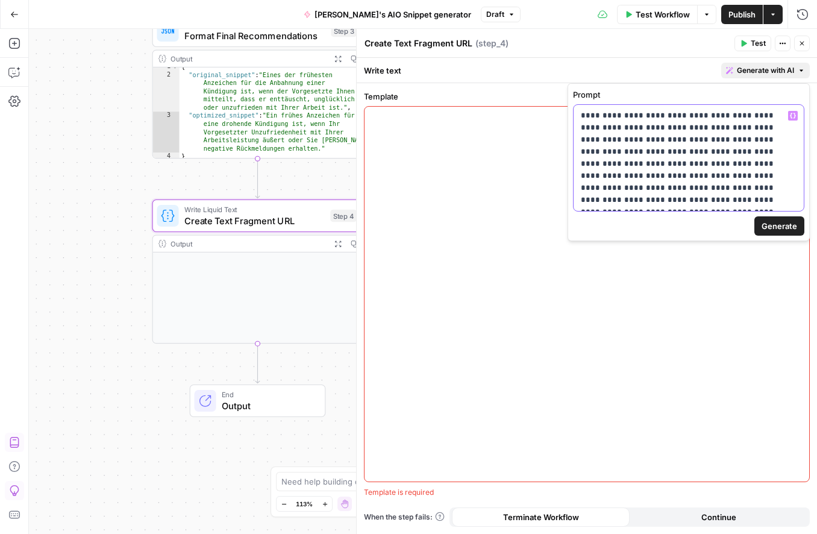
click at [794, 115] on icon "button" at bounding box center [793, 116] width 6 height 6
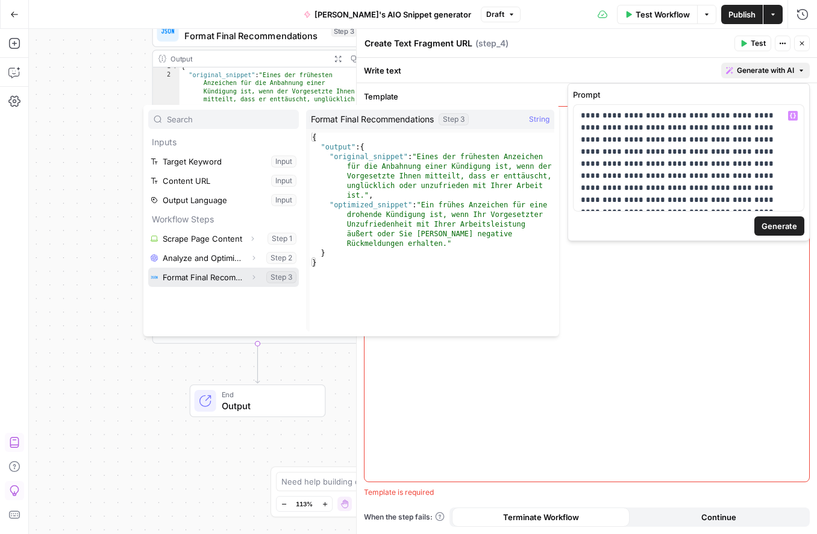
click at [252, 277] on icon "button" at bounding box center [253, 277] width 7 height 7
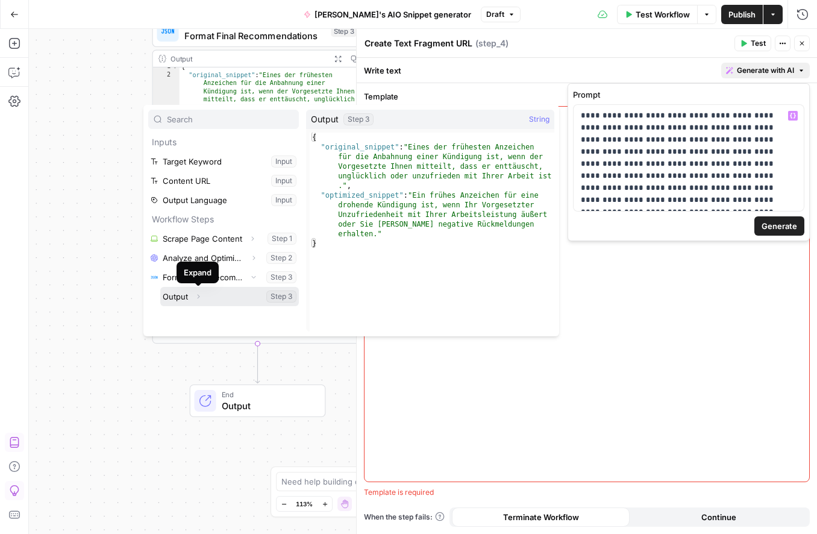
click at [201, 297] on icon "button" at bounding box center [198, 296] width 7 height 7
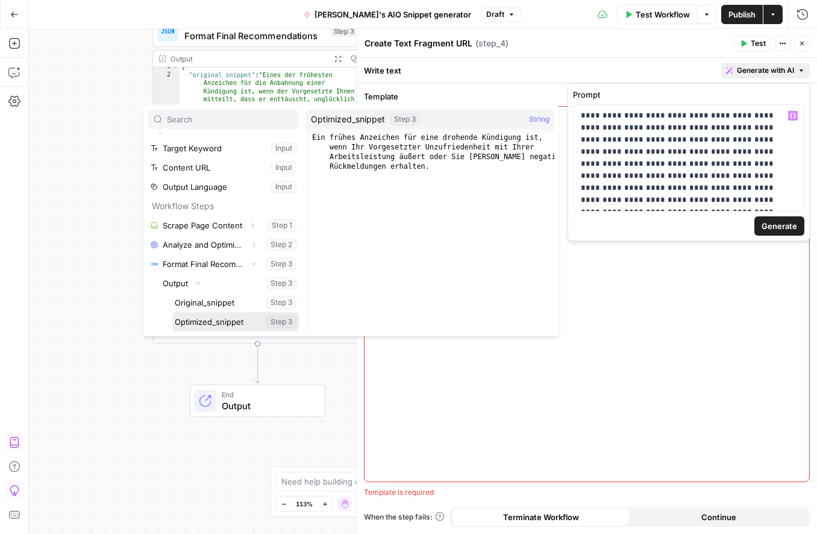
click at [190, 321] on button "Select variable Optimized_snippet" at bounding box center [235, 321] width 127 height 19
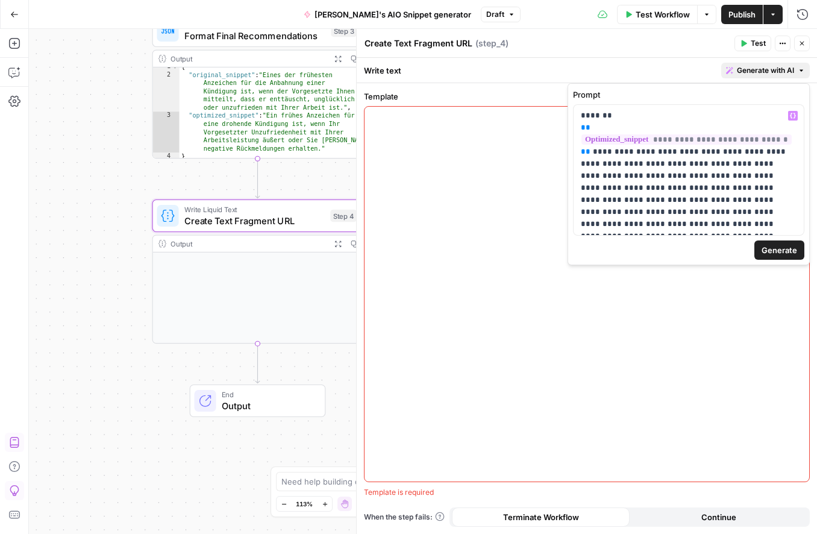
click at [788, 249] on span "Generate" at bounding box center [780, 250] width 36 height 12
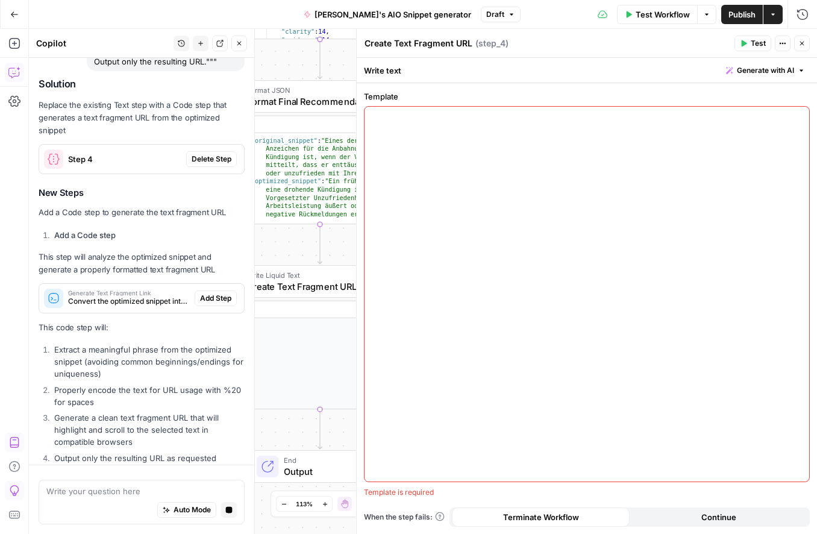
scroll to position [895, 0]
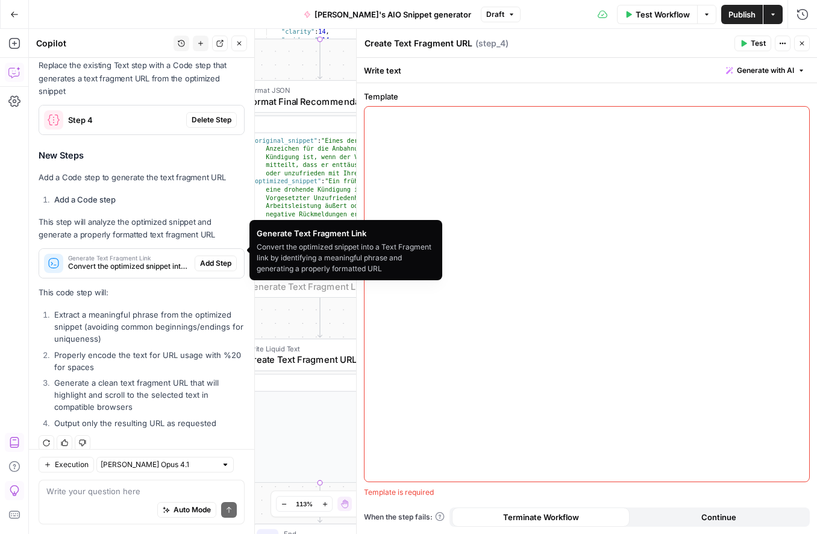
click at [224, 258] on span "Add Step" at bounding box center [215, 263] width 31 height 11
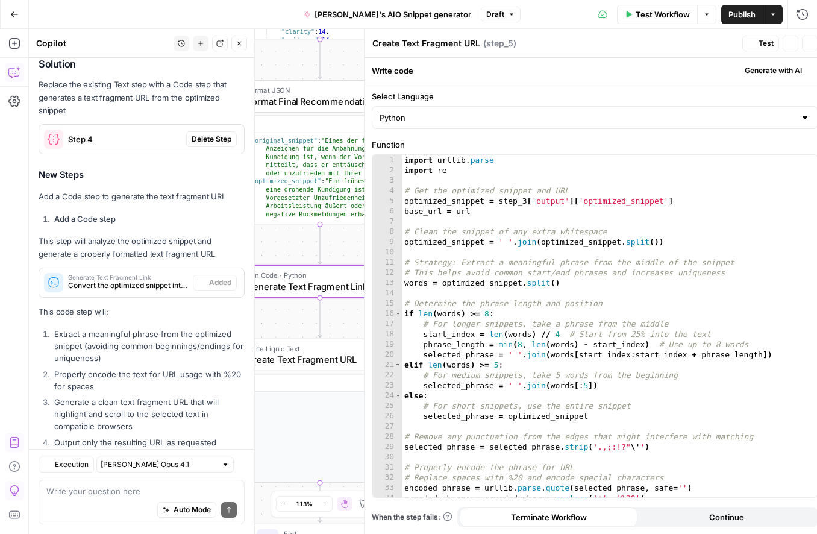
type textarea "Generate Text Fragment Link"
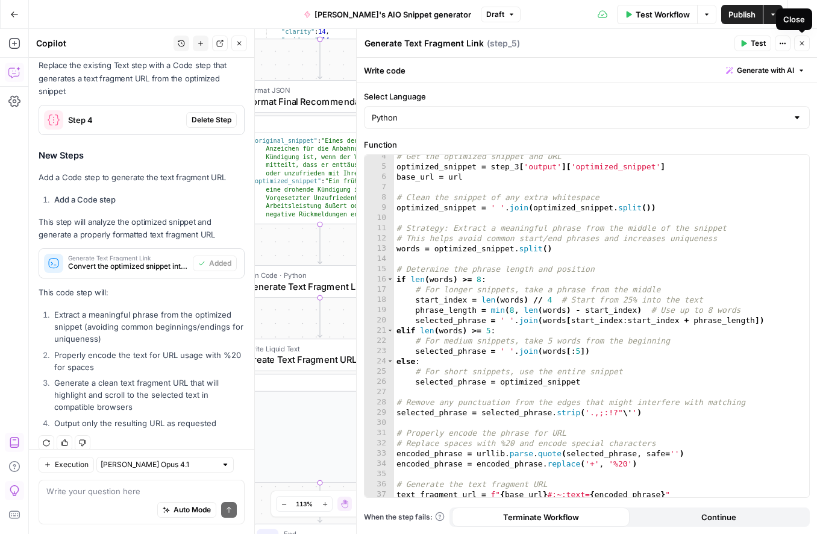
scroll to position [57, 0]
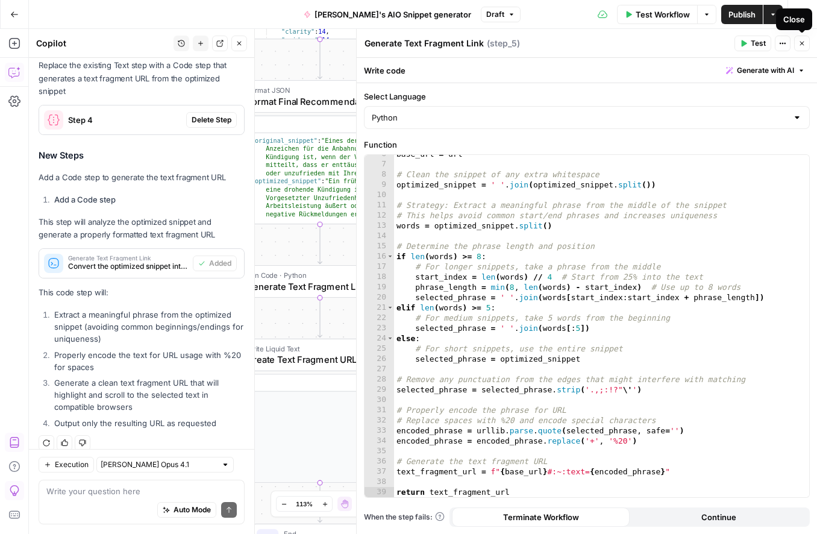
click at [802, 41] on icon "button" at bounding box center [802, 43] width 7 height 7
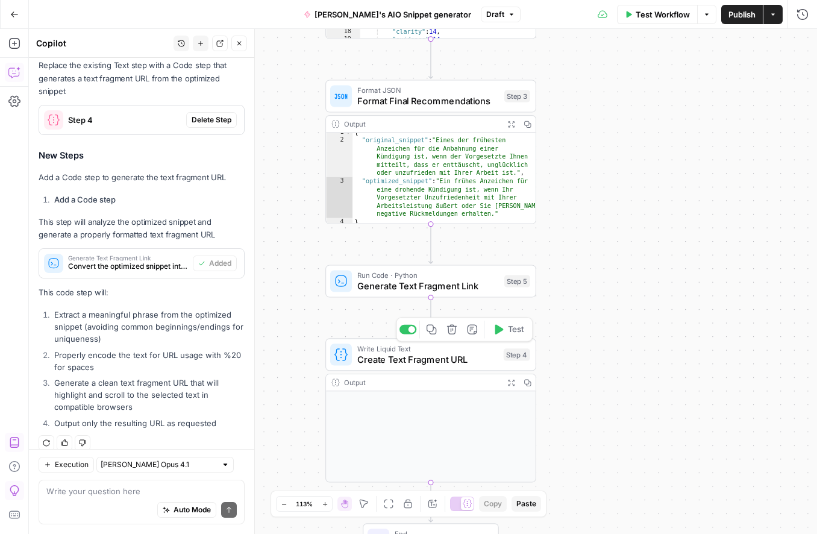
click at [464, 359] on span "Create Text Fragment URL" at bounding box center [427, 360] width 141 height 14
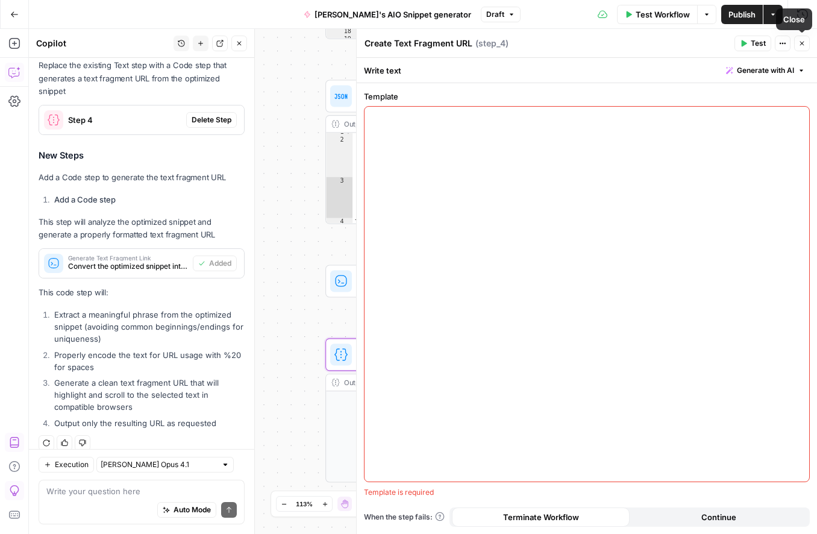
click at [808, 41] on button "Close" at bounding box center [802, 44] width 16 height 16
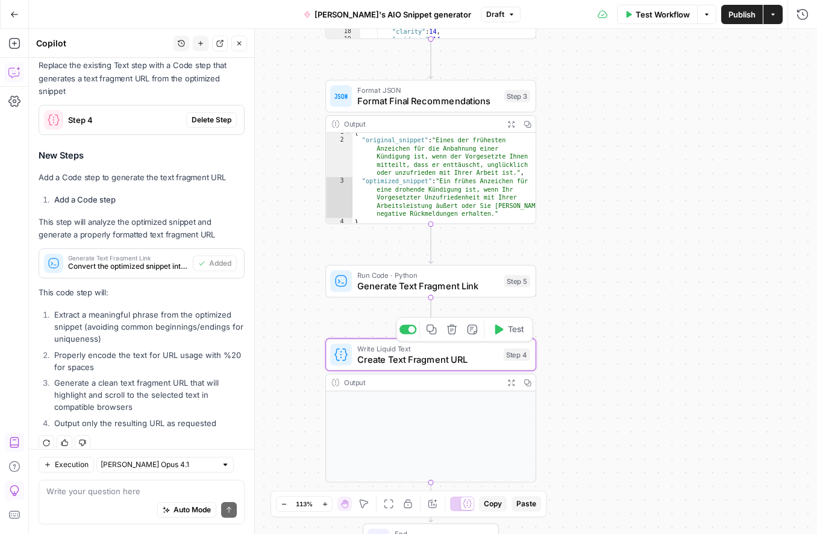
click at [447, 332] on icon "button" at bounding box center [452, 329] width 11 height 11
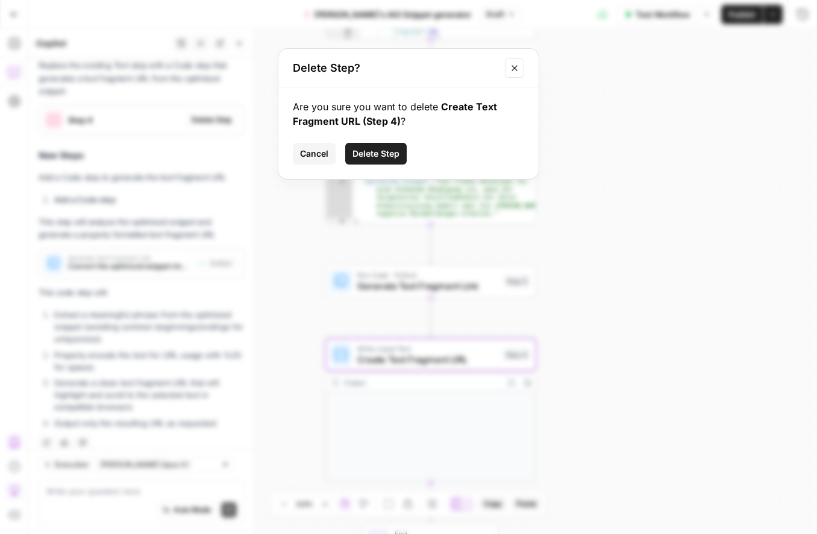
click at [370, 148] on button "Delete Step" at bounding box center [375, 154] width 61 height 22
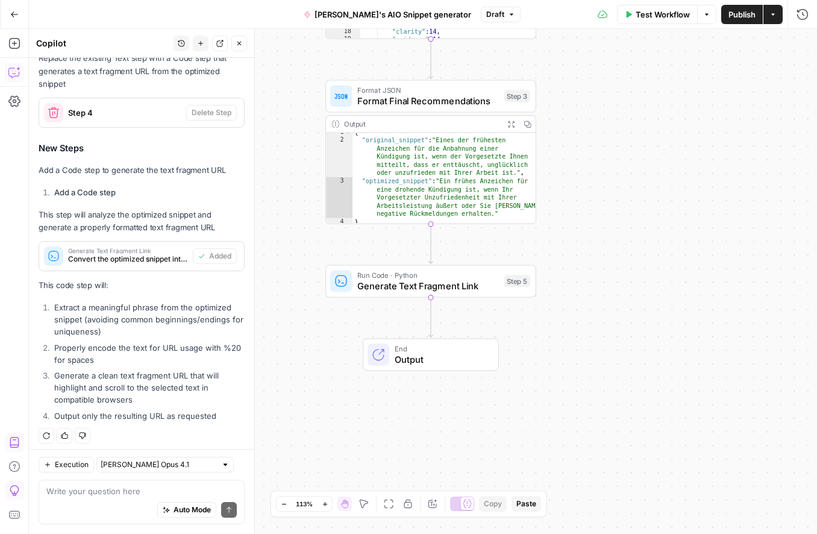
scroll to position [907, 0]
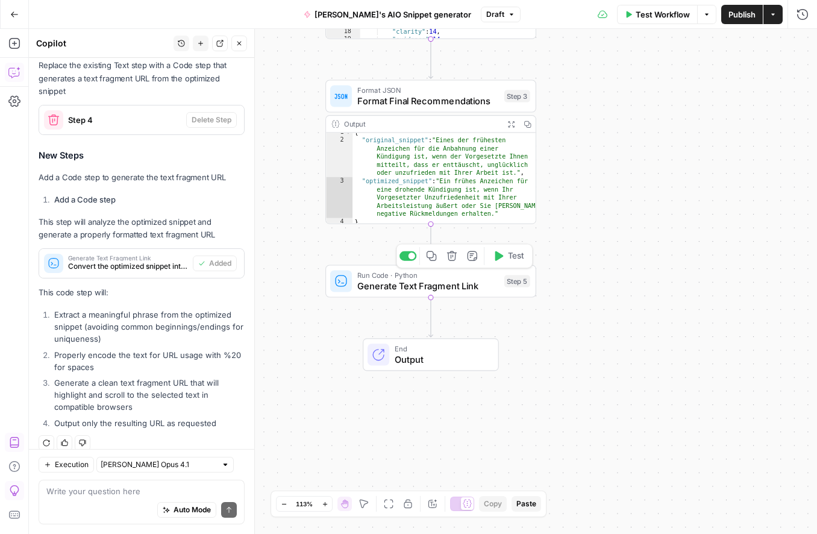
click at [511, 259] on span "Test" at bounding box center [516, 256] width 16 height 12
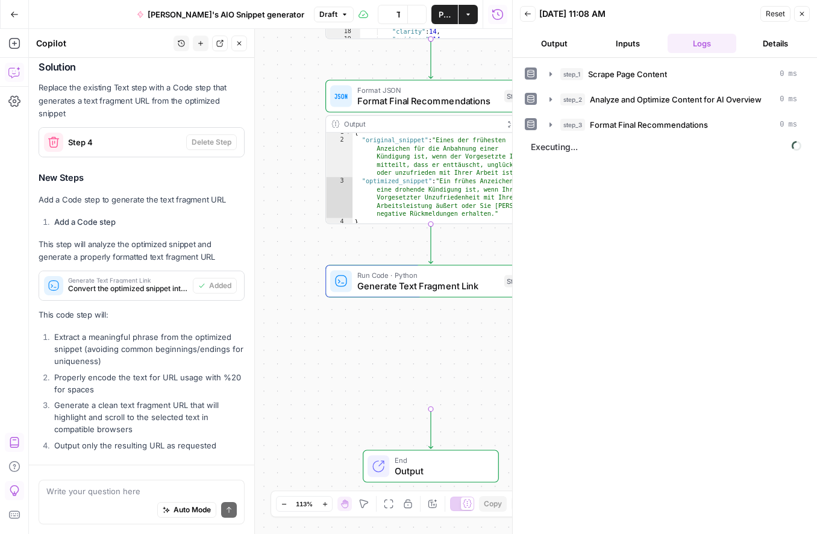
scroll to position [907, 0]
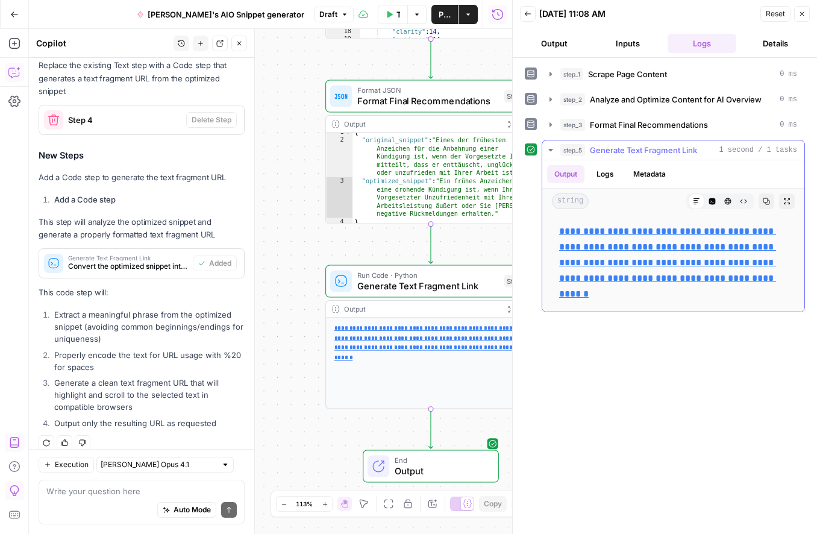
click at [688, 294] on link "**********" at bounding box center [667, 263] width 217 height 72
click at [428, 168] on div "{ "original_snippet" : "Eines der frühesten Anzeichen für die Anbahnung einer K…" at bounding box center [444, 181] width 183 height 107
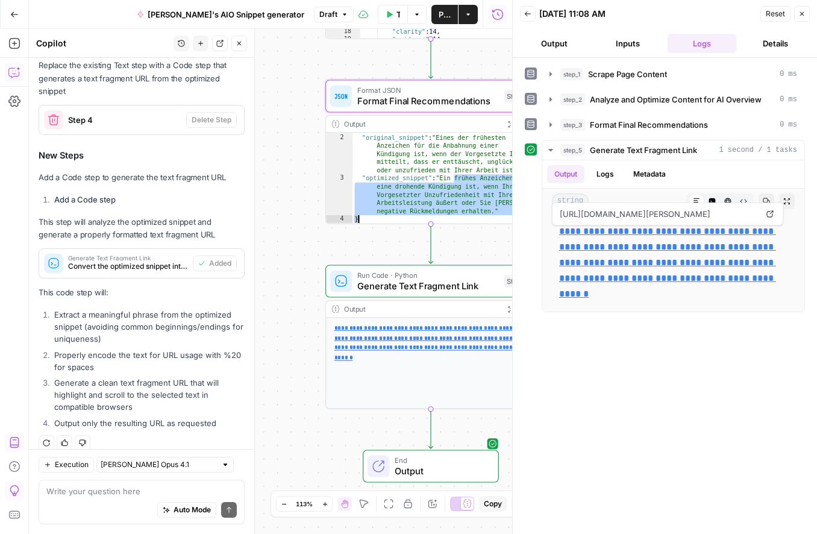
scroll to position [7, 0]
drag, startPoint x: 442, startPoint y: 179, endPoint x: 494, endPoint y: 210, distance: 60.3
click at [494, 210] on div "{ "original_snippet" : "Eines der frühesten Anzeichen für die Anbahnung einer K…" at bounding box center [444, 178] width 183 height 107
click at [486, 203] on div "{ "original_snippet" : "Eines der frühesten Anzeichen für die Anbahnung einer K…" at bounding box center [444, 178] width 183 height 107
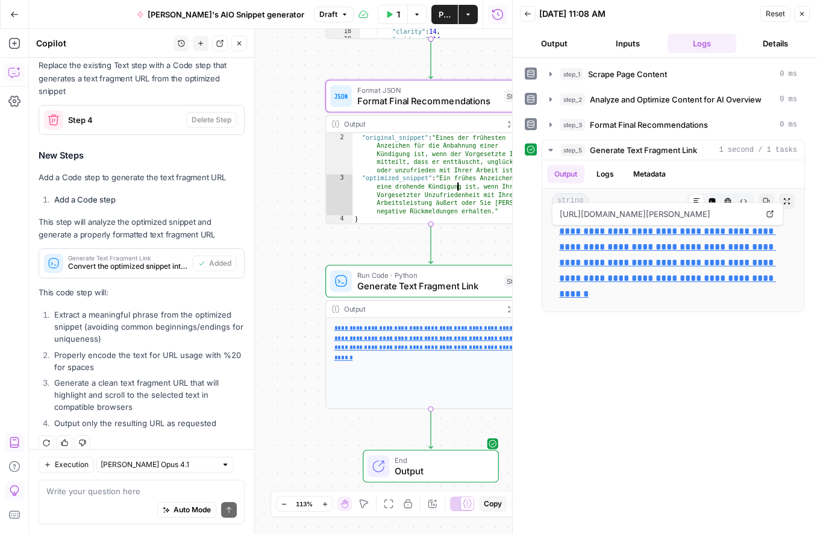
drag, startPoint x: 447, startPoint y: 178, endPoint x: 477, endPoint y: 197, distance: 36.0
click at [462, 197] on div "{ "original_snippet" : "Eines der frühesten Anzeichen für die Anbahnung einer K…" at bounding box center [444, 178] width 183 height 107
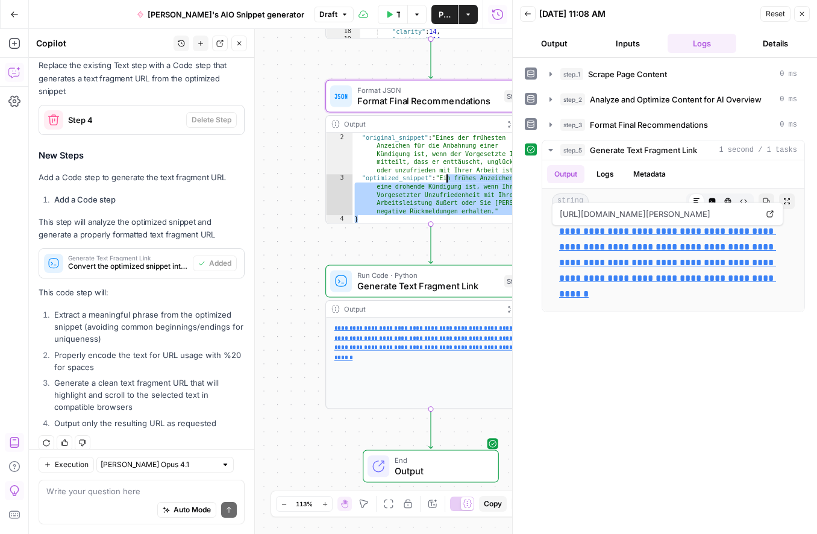
drag, startPoint x: 492, startPoint y: 212, endPoint x: 435, endPoint y: 176, distance: 67.9
click at [435, 176] on div "{ "original_snippet" : "Eines der frühesten Anzeichen für die Anbahnung einer K…" at bounding box center [444, 178] width 183 height 107
click at [626, 272] on link "**********" at bounding box center [667, 263] width 217 height 72
click at [712, 294] on p "**********" at bounding box center [673, 263] width 228 height 78
click at [702, 297] on p "**********" at bounding box center [673, 263] width 228 height 78
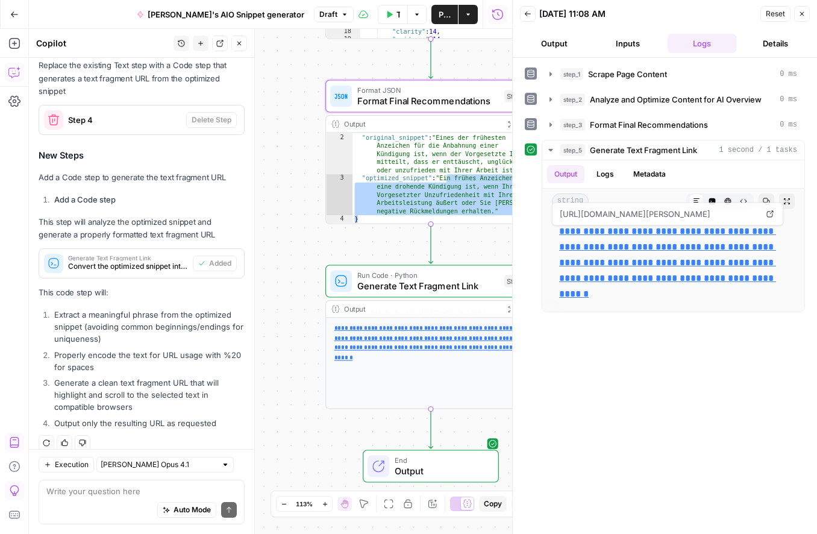
click at [435, 367] on div "**********" at bounding box center [431, 363] width 210 height 90
click at [801, 14] on icon "button" at bounding box center [802, 13] width 7 height 7
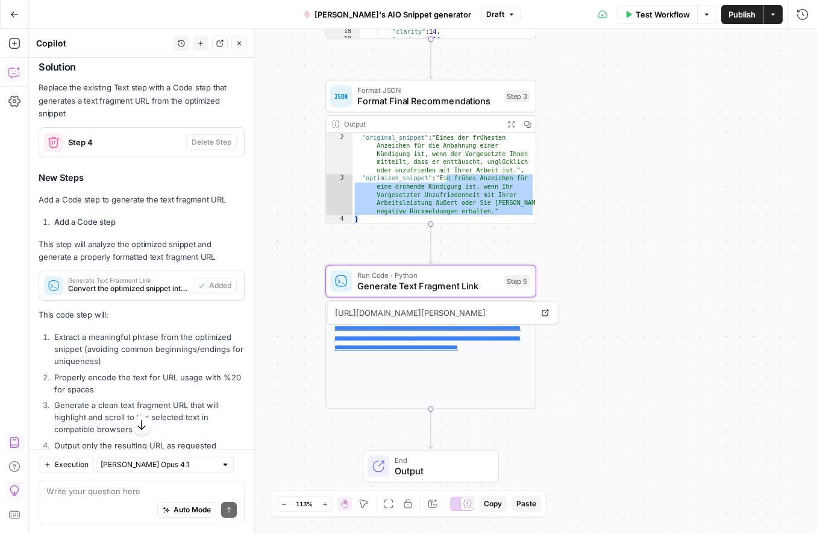
scroll to position [907, 0]
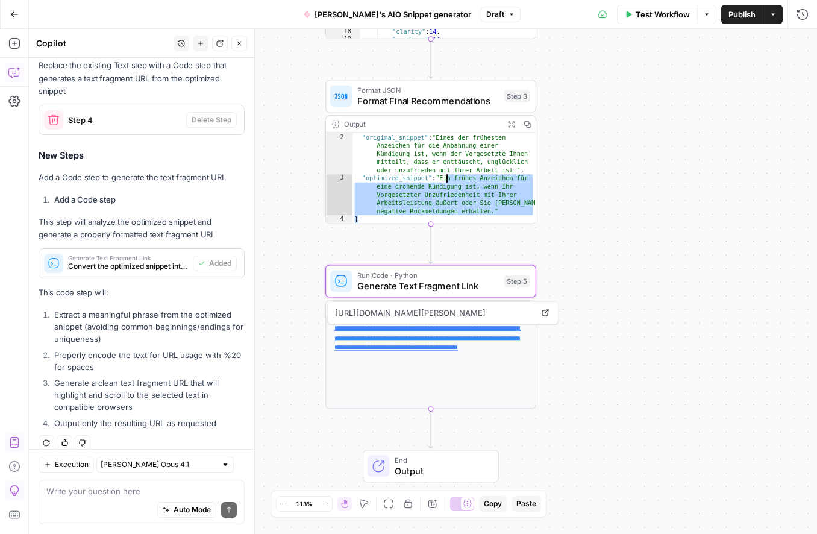
click at [454, 190] on div "{ "original_snippet" : "Eines der frühesten Anzeichen für die Anbahnung einer K…" at bounding box center [444, 178] width 183 height 107
type textarea "**********"
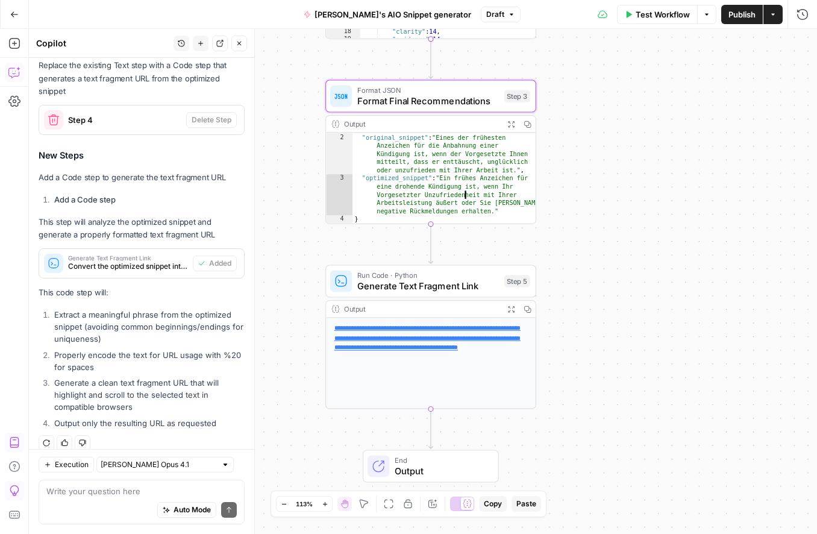
scroll to position [0, 0]
click at [480, 282] on span "Generate Text Fragment Link" at bounding box center [428, 286] width 142 height 14
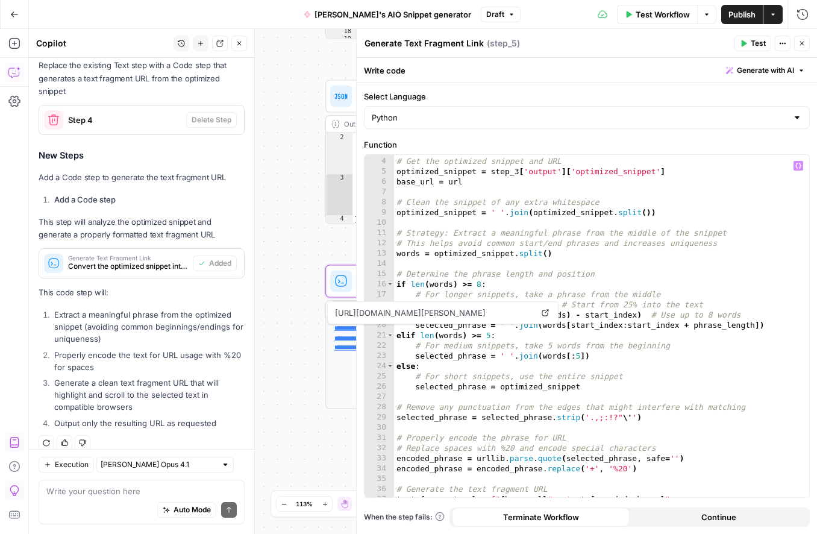
scroll to position [57, 0]
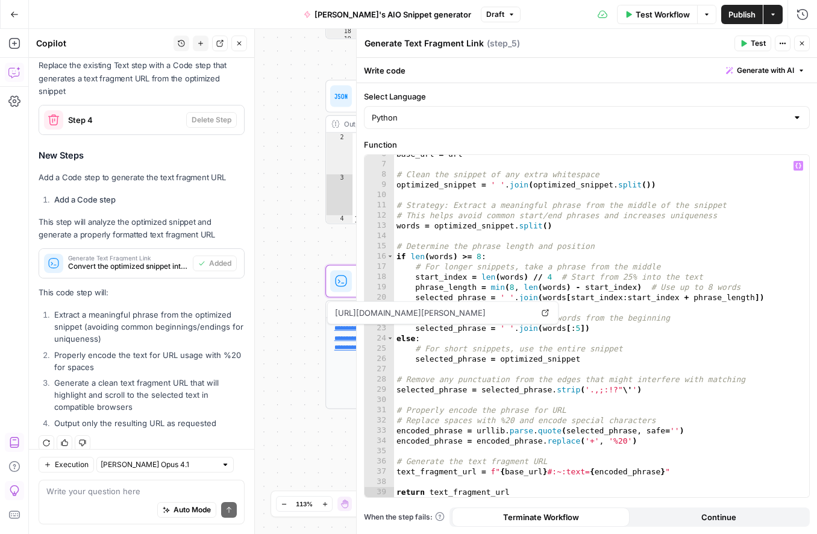
type textarea "**********"
click at [718, 257] on div "base_url = url # Clean the snippet of any extra whitespace optimized_snippet = …" at bounding box center [601, 330] width 415 height 363
click at [420, 368] on div "base_url = url # Clean the snippet of any extra whitespace optimized_snippet = …" at bounding box center [601, 330] width 415 height 363
click at [673, 263] on div "base_url = url # Clean the snippet of any extra whitespace optimized_snippet = …" at bounding box center [601, 330] width 415 height 363
click at [477, 254] on div "base_url = url # Clean the snippet of any extra whitespace optimized_snippet = …" at bounding box center [601, 330] width 415 height 363
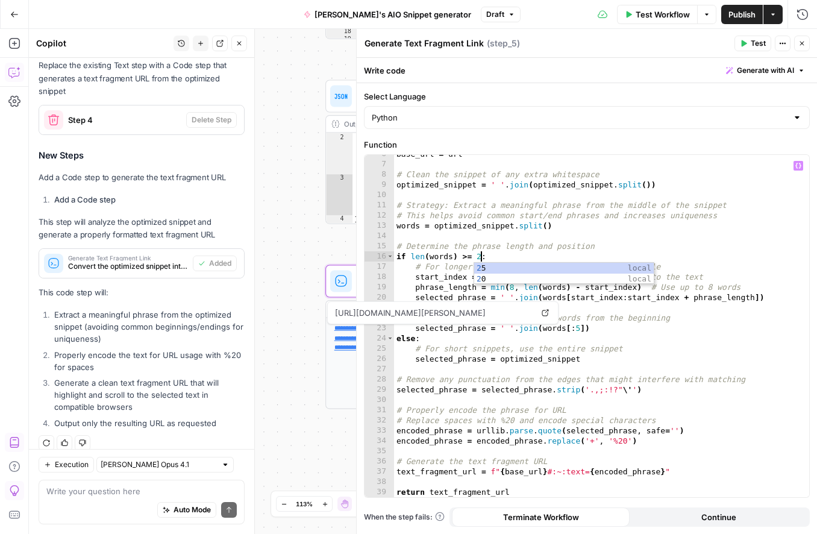
type textarea "**********"
click at [580, 239] on div "base_url = url # Clean the snippet of any extra whitespace optimized_snippet = …" at bounding box center [601, 330] width 415 height 363
click at [512, 285] on div "base_url = url # Clean the snippet of any extra whitespace optimized_snippet = …" at bounding box center [601, 330] width 415 height 363
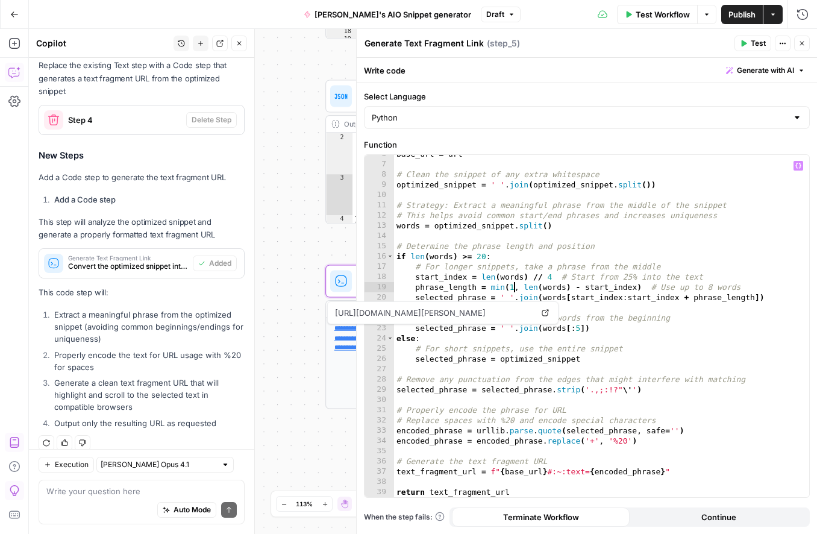
scroll to position [0, 9]
click at [713, 303] on div "base_url = url # Clean the snippet of any extra whitespace optimized_snippet = …" at bounding box center [601, 330] width 415 height 363
click at [712, 285] on div "base_url = url # Clean the snippet of any extra whitespace optimized_snippet = …" at bounding box center [601, 330] width 415 height 363
click at [771, 266] on div "base_url = url # Clean the snippet of any extra whitespace optimized_snippet = …" at bounding box center [601, 330] width 415 height 363
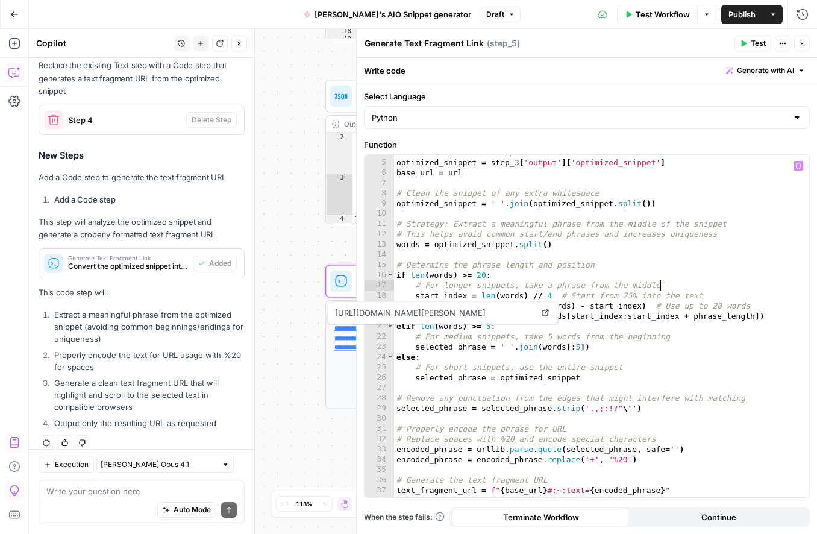
scroll to position [38, 0]
click at [763, 278] on div "# Get the optimized snippet and URL optimized_snippet = step_3 [ 'output' ] [ '…" at bounding box center [601, 329] width 415 height 363
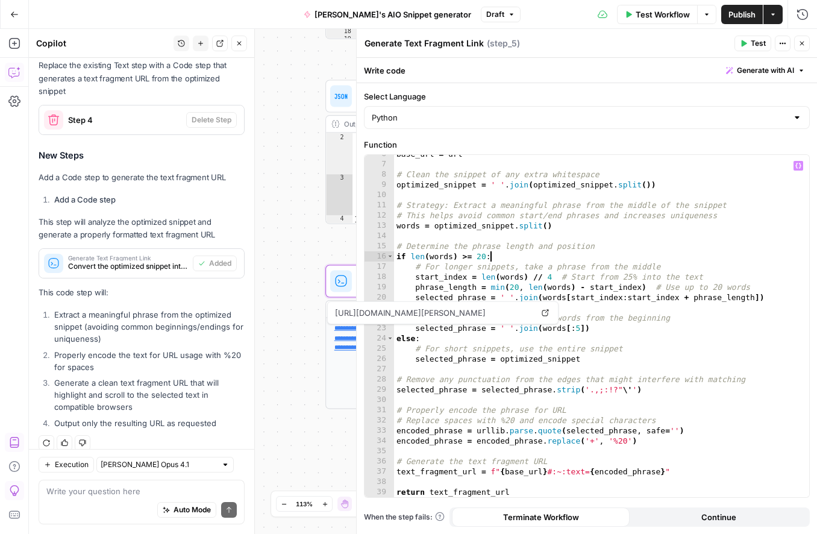
click at [752, 51] on header "Generate Text Fragment Link Generate Text Fragment Link ( step_5 ) Test Actions…" at bounding box center [587, 43] width 461 height 29
click at [751, 43] on span "Test" at bounding box center [758, 43] width 15 height 11
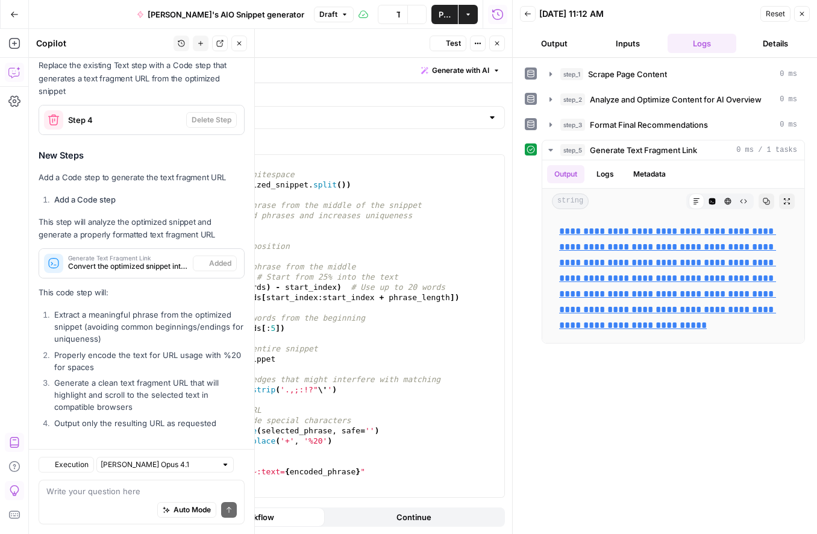
scroll to position [907, 0]
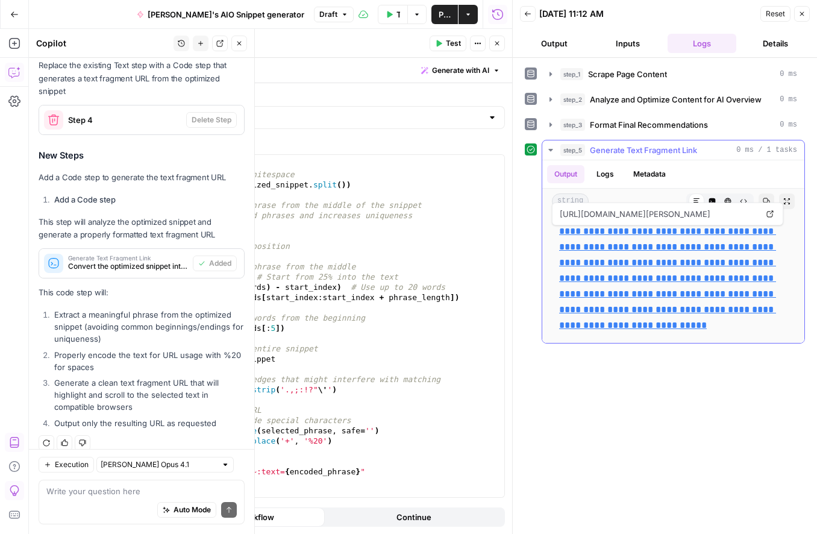
click at [703, 328] on link "**********" at bounding box center [667, 278] width 217 height 103
drag, startPoint x: 705, startPoint y: 354, endPoint x: 547, endPoint y: 230, distance: 200.9
click at [547, 230] on div "**********" at bounding box center [674, 278] width 262 height 129
copy link "**********"
click at [551, 41] on button "Output" at bounding box center [554, 43] width 69 height 19
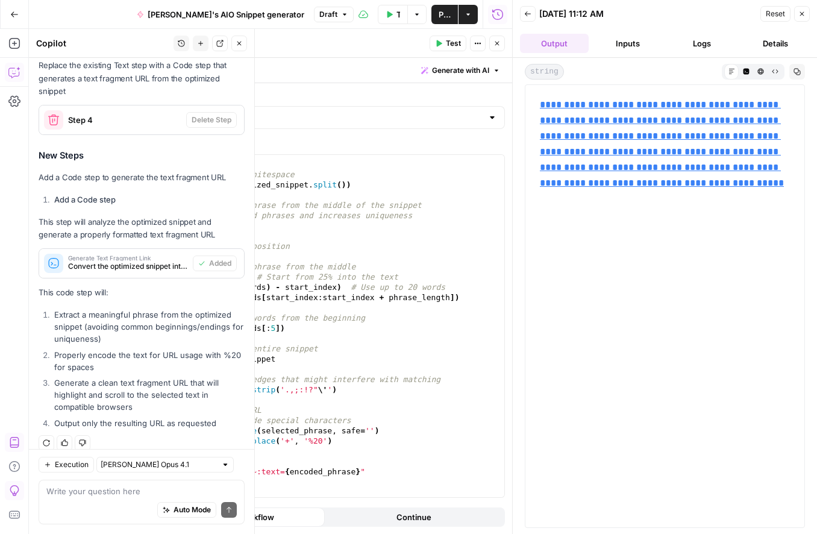
click at [627, 39] on button "Inputs" at bounding box center [628, 43] width 69 height 19
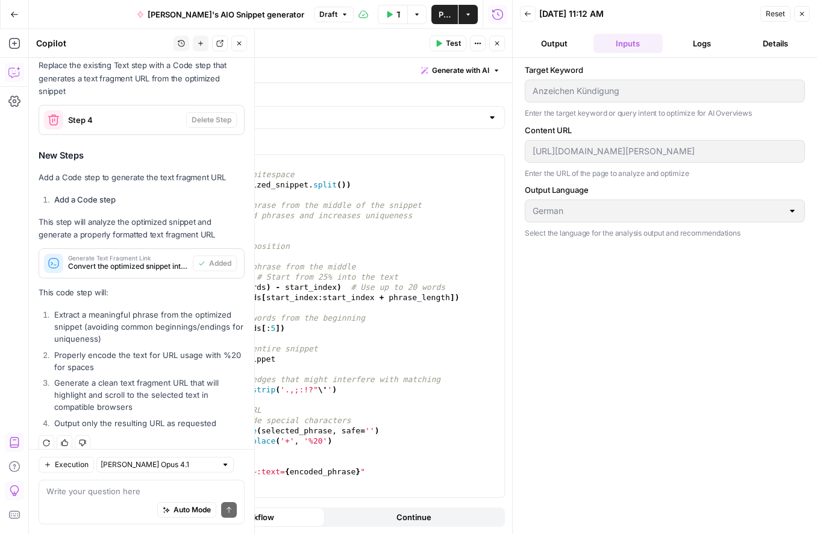
click at [801, 11] on icon "button" at bounding box center [802, 13] width 7 height 7
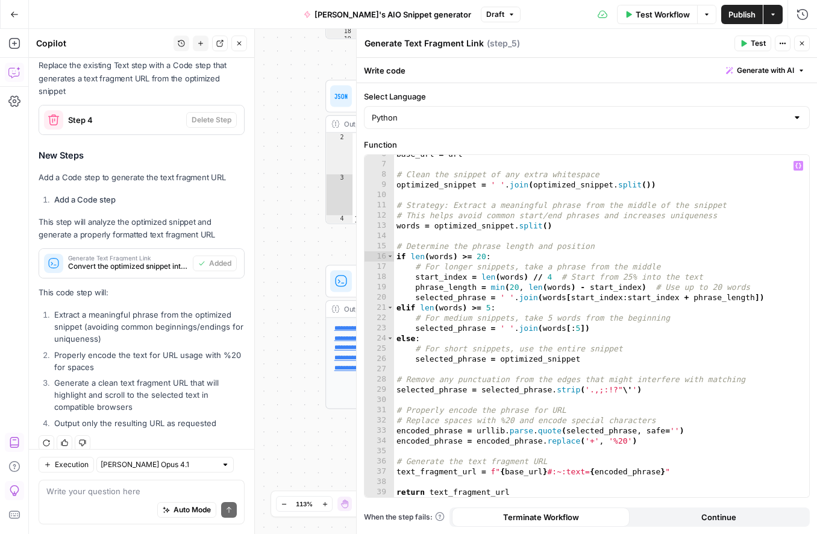
type textarea "**********"
click at [525, 287] on div "base_url = url # Clean the snippet of any extra whitespace optimized_snippet = …" at bounding box center [601, 330] width 415 height 363
click at [137, 417] on li "Output only the resulting URL as requested" at bounding box center [147, 423] width 193 height 12
drag, startPoint x: 232, startPoint y: 415, endPoint x: 146, endPoint y: 286, distance: 154.6
click at [146, 286] on div "Solution Replace the existing Text step with a Code step that generates a text …" at bounding box center [142, 236] width 206 height 394
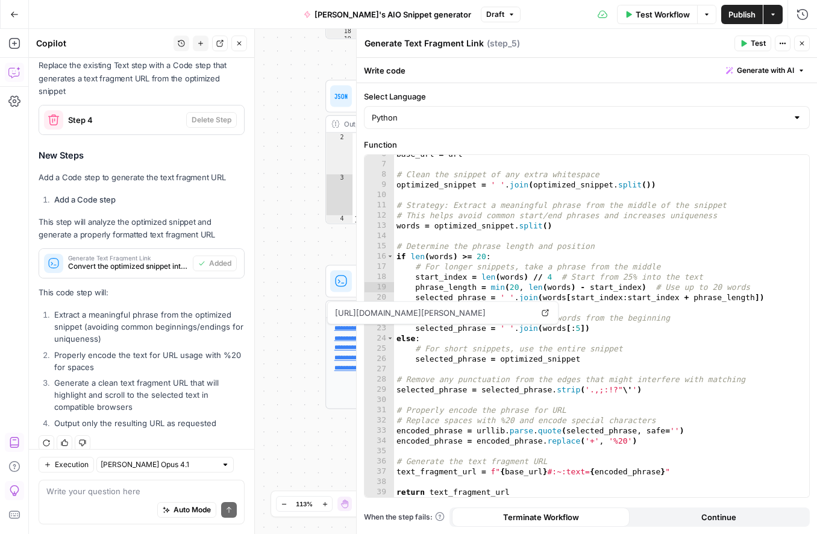
click at [146, 286] on div "Solution Replace the existing Text step with a Code step that generates a text …" at bounding box center [142, 236] width 206 height 394
click at [113, 499] on div "Auto Mode Send" at bounding box center [141, 510] width 190 height 27
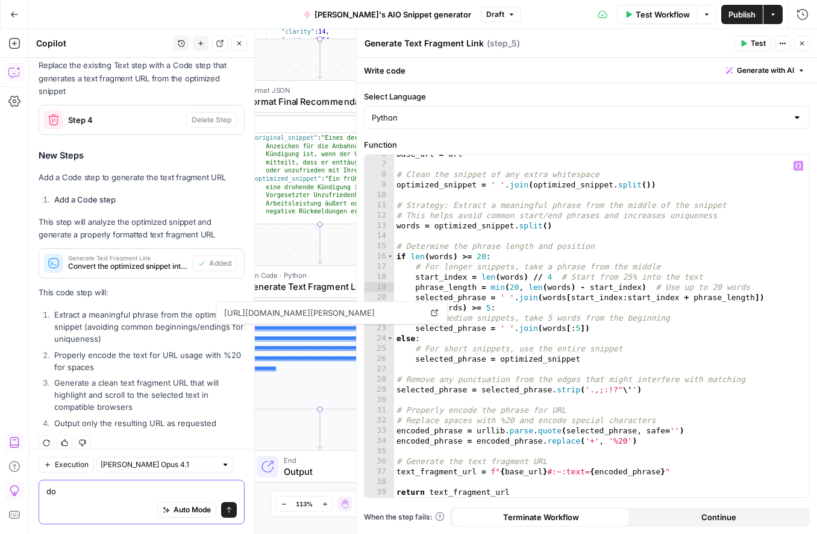
type textarea "do"
type textarea "**********"
click at [635, 347] on div "base_url = url # Clean the snippet of any extra whitespace optimized_snippet = …" at bounding box center [601, 330] width 415 height 363
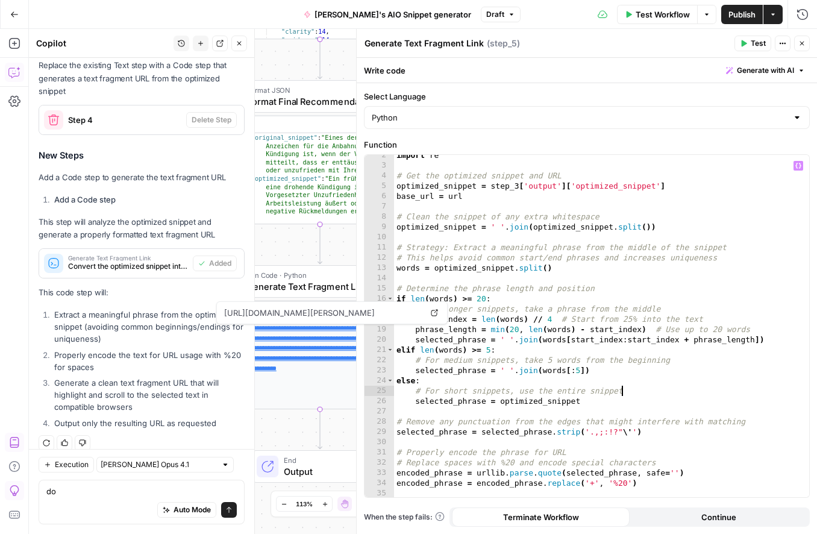
scroll to position [0, 0]
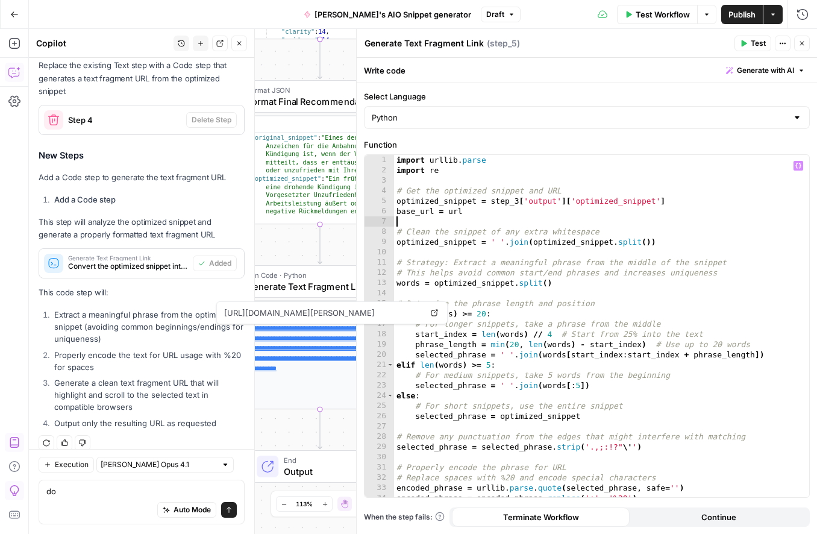
click at [750, 222] on div "import urllib . parse import re # Get the optimized snippet and URL optimized_s…" at bounding box center [601, 336] width 415 height 363
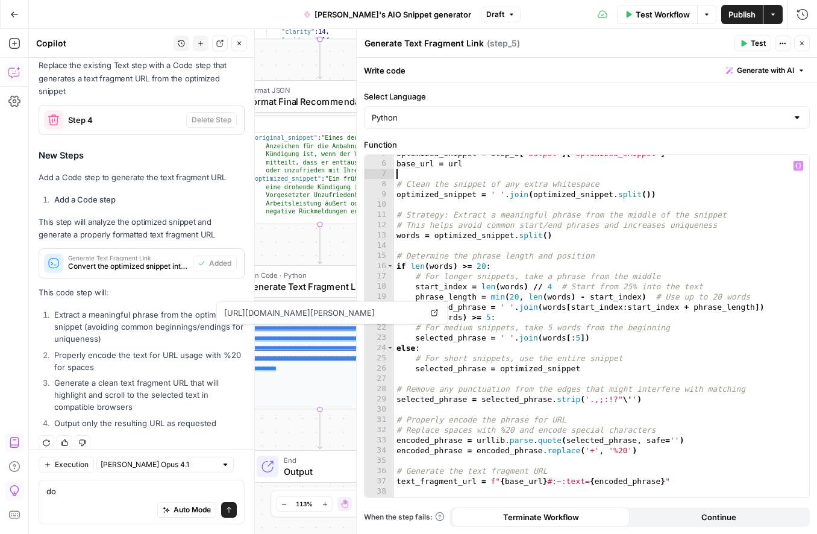
scroll to position [48, 0]
drag, startPoint x: 522, startPoint y: 216, endPoint x: 395, endPoint y: 212, distance: 127.3
click at [395, 212] on div "optimized_snippet = step_3 [ 'output' ] [ 'optimized_snippet' ] base_url = url …" at bounding box center [601, 329] width 415 height 363
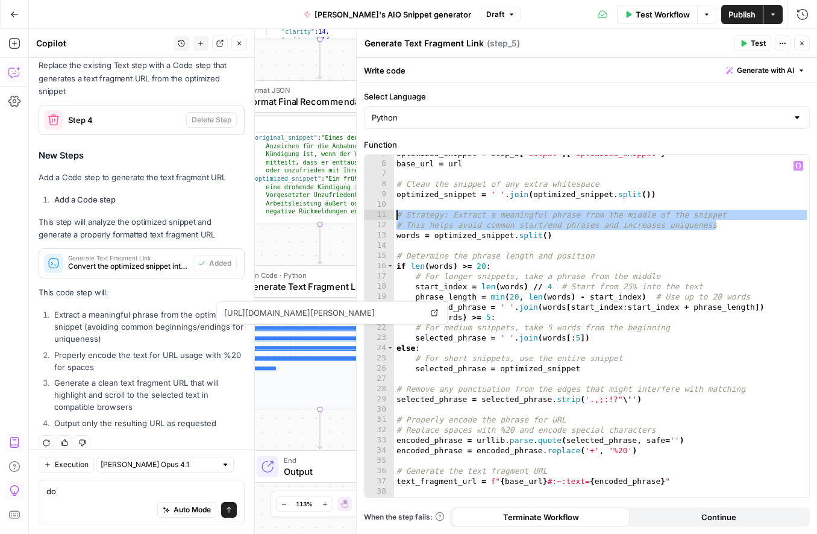
drag, startPoint x: 738, startPoint y: 221, endPoint x: 425, endPoint y: 216, distance: 312.9
click at [394, 213] on div "**********" at bounding box center [587, 326] width 445 height 342
type textarea "**********"
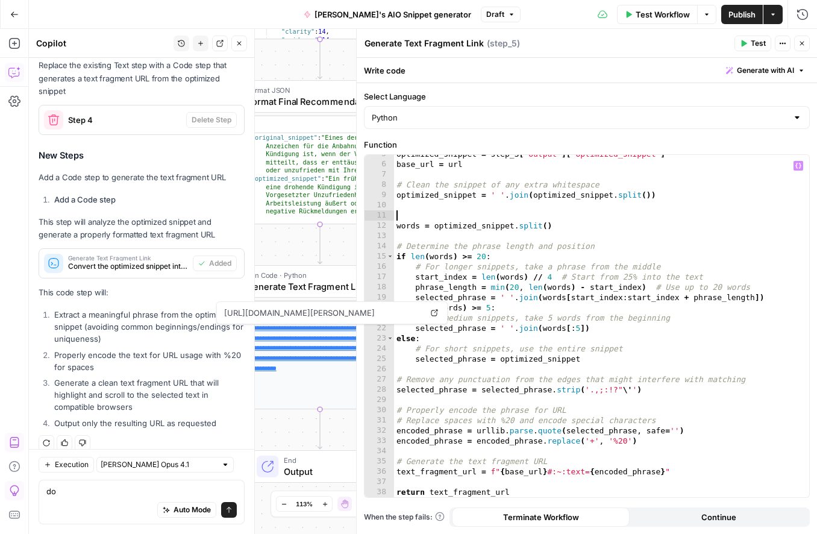
scroll to position [47, 0]
click at [596, 263] on div "optimized_snippet = step_3 [ 'output' ] [ 'optimized_snippet' ] base_url = url …" at bounding box center [601, 330] width 415 height 363
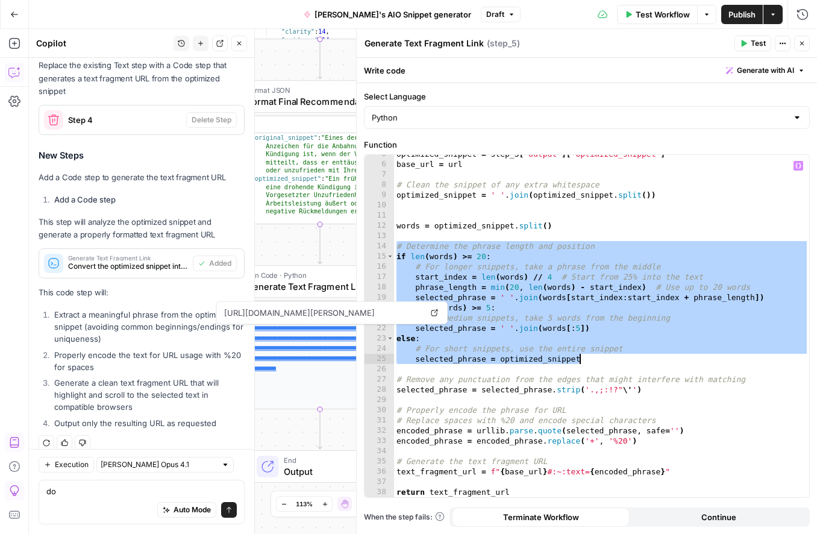
drag, startPoint x: 398, startPoint y: 246, endPoint x: 673, endPoint y: 360, distance: 297.6
click at [673, 360] on div "optimized_snippet = step_3 [ 'output' ] [ 'optimized_snippet' ] base_url = url …" at bounding box center [601, 330] width 415 height 363
type textarea "**********"
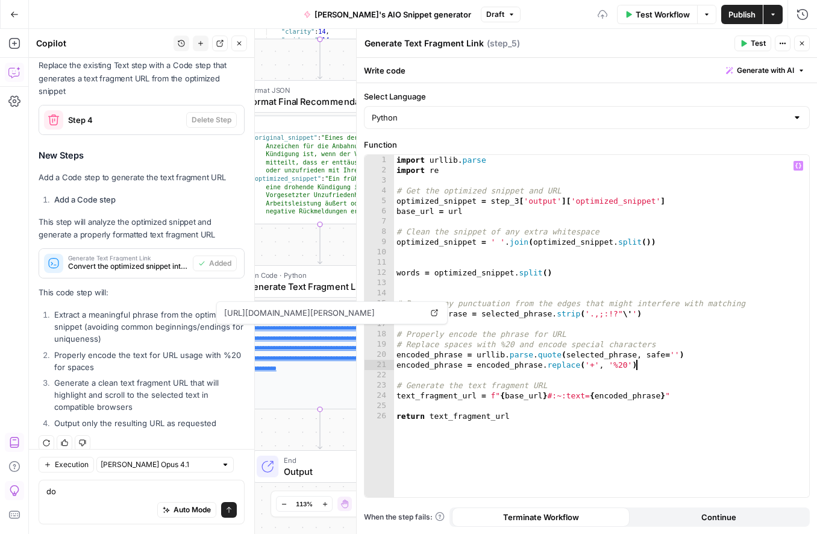
click at [688, 360] on div "import urllib . parse import re # Get the optimized snippet and URL optimized_s…" at bounding box center [601, 336] width 415 height 363
type textarea "**********"
click at [784, 406] on div "import urllib . parse import re # Get the optimized snippet and URL optimized_s…" at bounding box center [601, 336] width 415 height 363
click at [785, 207] on div "import urllib . parse import re # Get the optimized snippet and URL optimized_s…" at bounding box center [601, 336] width 415 height 363
type textarea "**********"
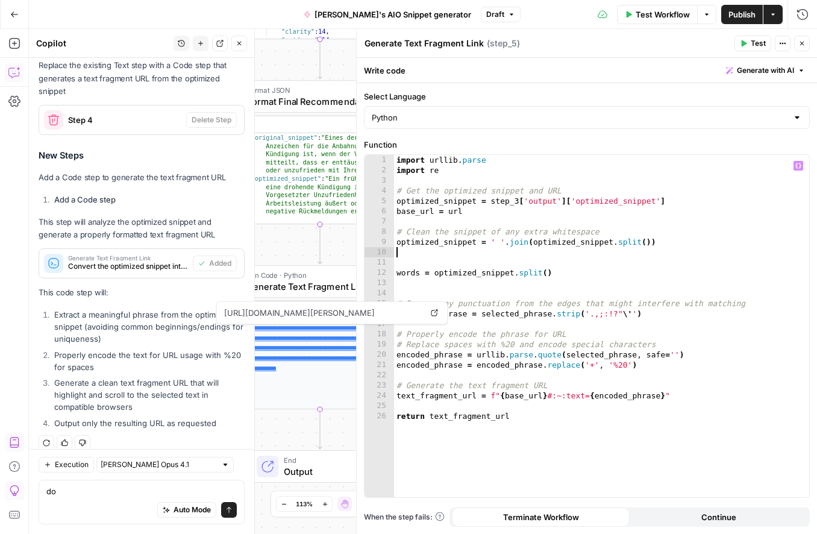
click at [471, 248] on div "import urllib . parse import re # Get the optimized snippet and URL optimized_s…" at bounding box center [601, 336] width 415 height 363
click at [680, 142] on label "Function" at bounding box center [587, 145] width 446 height 12
click at [649, 11] on span "Test Workflow" at bounding box center [663, 14] width 54 height 12
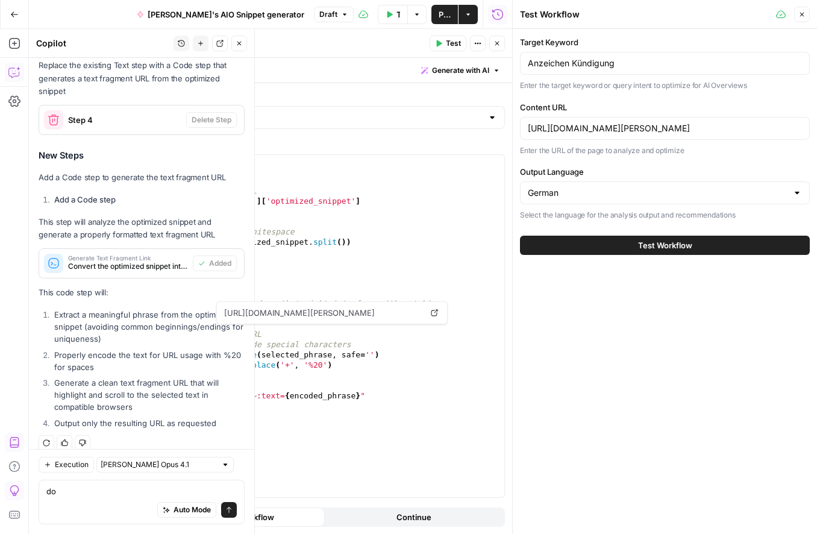
click at [799, 15] on icon "button" at bounding box center [802, 14] width 7 height 7
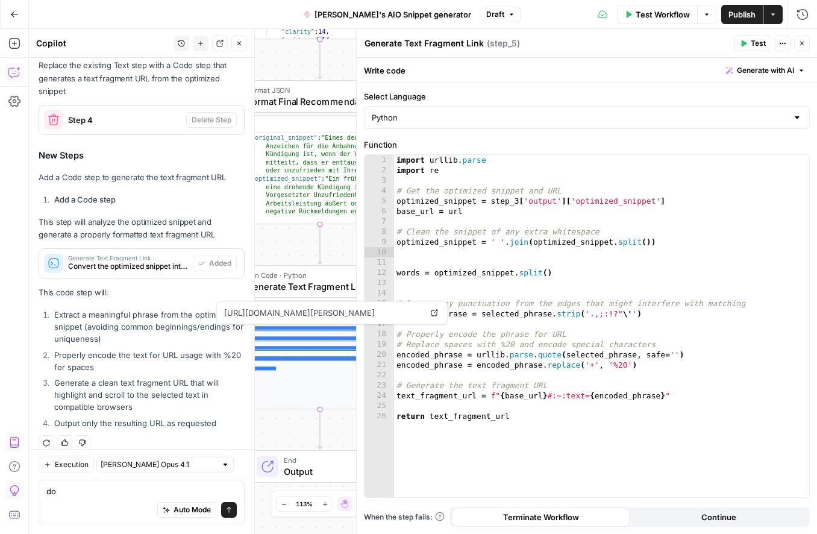
click at [757, 38] on span "Test" at bounding box center [758, 43] width 15 height 11
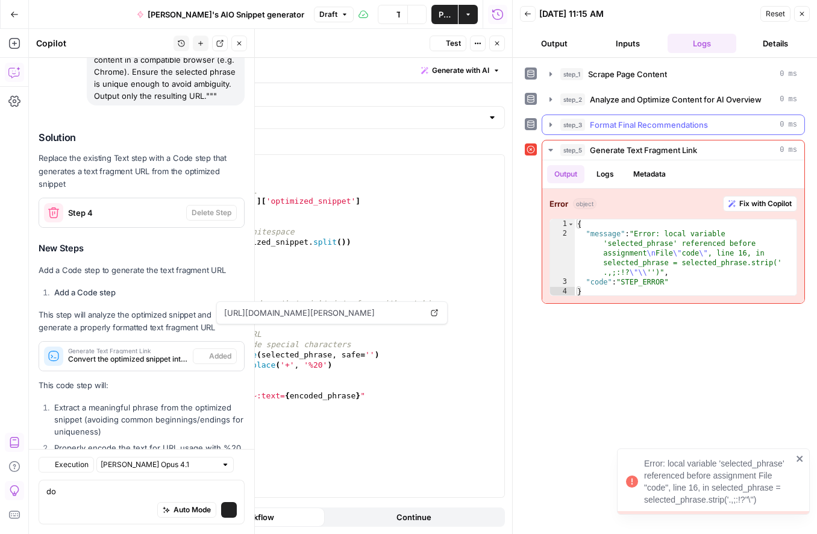
scroll to position [907, 0]
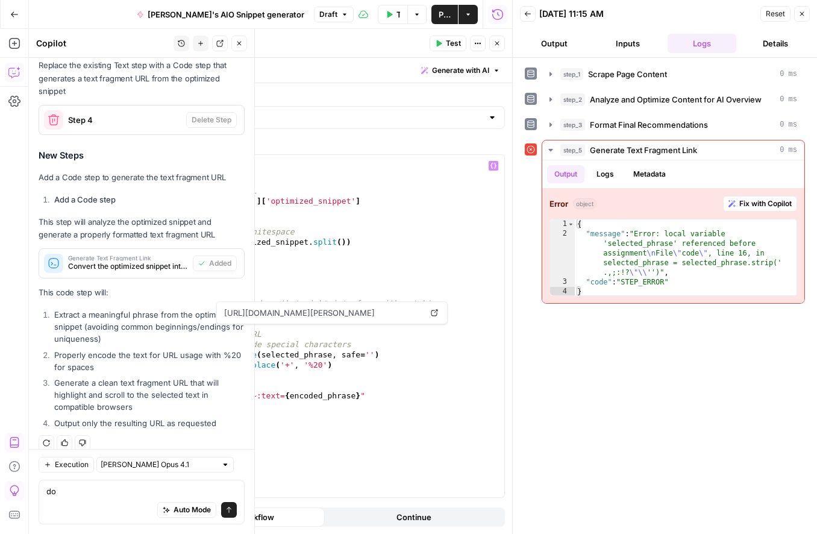
click at [180, 316] on div "import urllib . parse import re # Get the optimized snippet and URL optimized_s…" at bounding box center [296, 336] width 415 height 363
click at [160, 333] on div "import urllib . parse import re # Get the optimized snippet and URL optimized_s…" at bounding box center [296, 336] width 415 height 363
type textarea "**********"
click at [159, 296] on div "import urllib . parse import re # Get the optimized snippet and URL optimized_s…" at bounding box center [296, 336] width 415 height 363
click at [478, 303] on div "import urllib . parse import re # Get the optimized snippet and URL optimized_s…" at bounding box center [296, 336] width 415 height 363
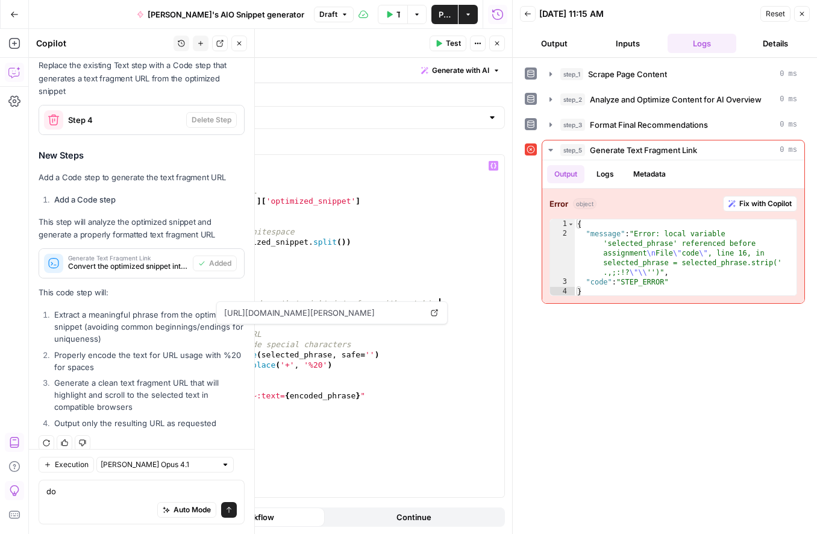
click at [486, 330] on div "import urllib . parse import re # Get the optimized snippet and URL optimized_s…" at bounding box center [296, 336] width 415 height 363
click at [363, 437] on div "import urllib . parse import re # Get the optimized snippet and URL optimized_s…" at bounding box center [296, 336] width 415 height 363
click at [447, 233] on div "import urllib . parse import re # Get the optimized snippet and URL optimized_s…" at bounding box center [296, 336] width 415 height 363
type textarea "**********"
click at [471, 291] on div "import urllib . parse import re # Get the optimized snippet and URL optimized_s…" at bounding box center [296, 336] width 415 height 363
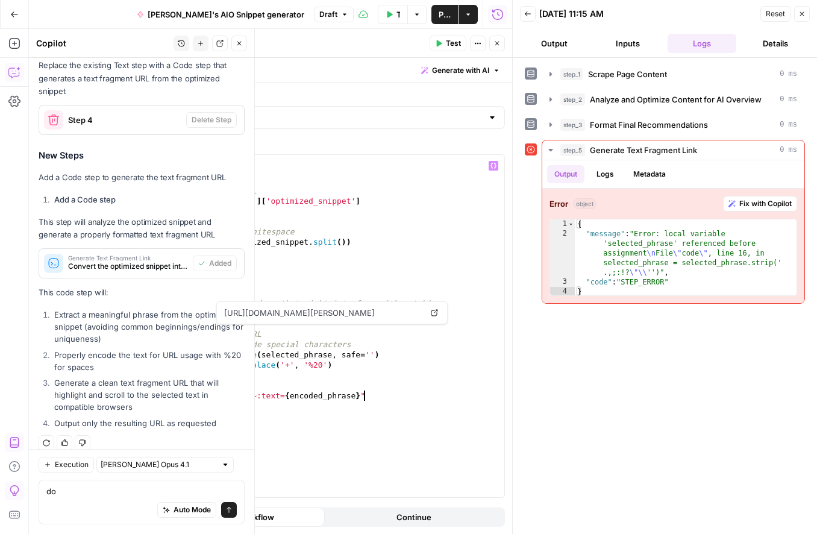
click at [445, 392] on div "import urllib . parse import re # Get the optimized snippet and URL optimized_s…" at bounding box center [296, 336] width 415 height 363
click at [677, 373] on div "step_1 Scrape Page Content 0 ms step_2 Analyze and Optimize Content for AI Over…" at bounding box center [665, 296] width 280 height 464
click at [802, 15] on icon "button" at bounding box center [802, 13] width 7 height 7
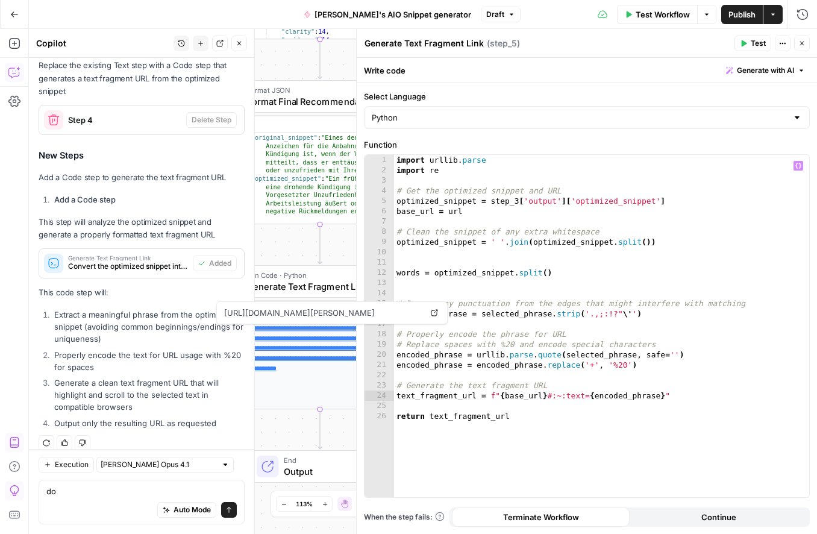
type textarea "**********"
click at [758, 214] on div "import urllib . parse import re # Get the optimized snippet and URL optimized_s…" at bounding box center [601, 336] width 415 height 363
click at [418, 279] on div "import urllib . parse import re # Get the optimized snippet and URL optimized_s…" at bounding box center [601, 336] width 415 height 363
click at [418, 273] on div "import urllib . parse import re # Get the optimized snippet and URL optimized_s…" at bounding box center [601, 336] width 415 height 363
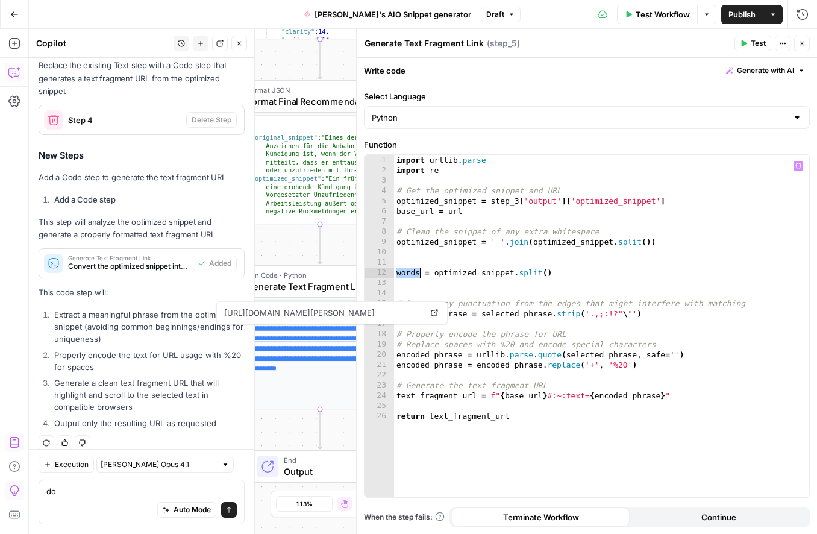
click at [418, 273] on div "import urllib . parse import re # Get the optimized snippet and URL optimized_s…" at bounding box center [601, 336] width 415 height 363
type textarea "**********"
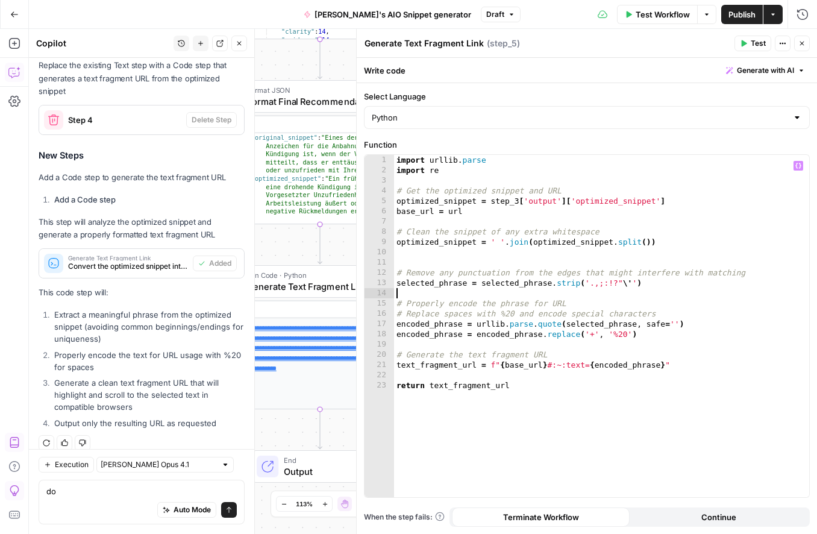
click at [676, 290] on div "import urllib . parse import re # Get the optimized snippet and URL optimized_s…" at bounding box center [601, 336] width 415 height 363
click at [690, 238] on div "import urllib . parse import re # Get the optimized snippet and URL optimized_s…" at bounding box center [601, 336] width 415 height 363
type textarea "**********"
click at [804, 41] on icon "button" at bounding box center [802, 43] width 7 height 7
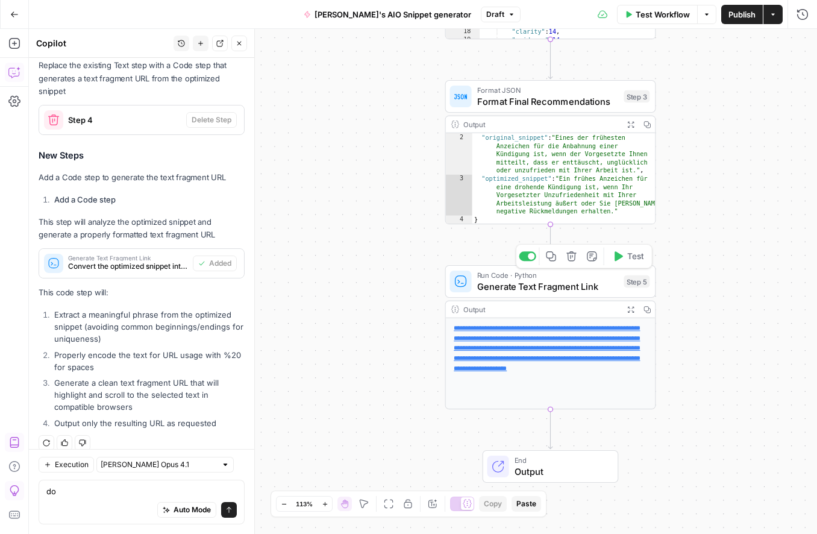
click at [573, 259] on icon "button" at bounding box center [571, 256] width 11 height 11
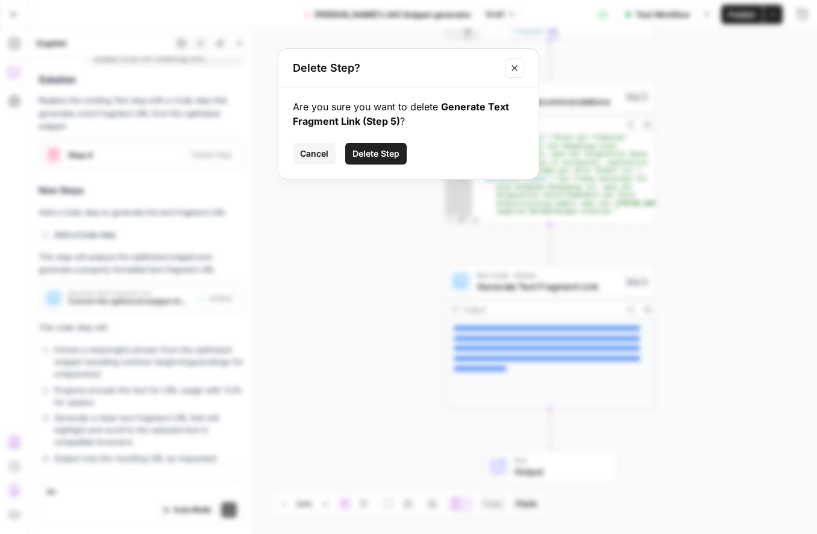
click at [384, 151] on span "Delete Step" at bounding box center [376, 154] width 47 height 12
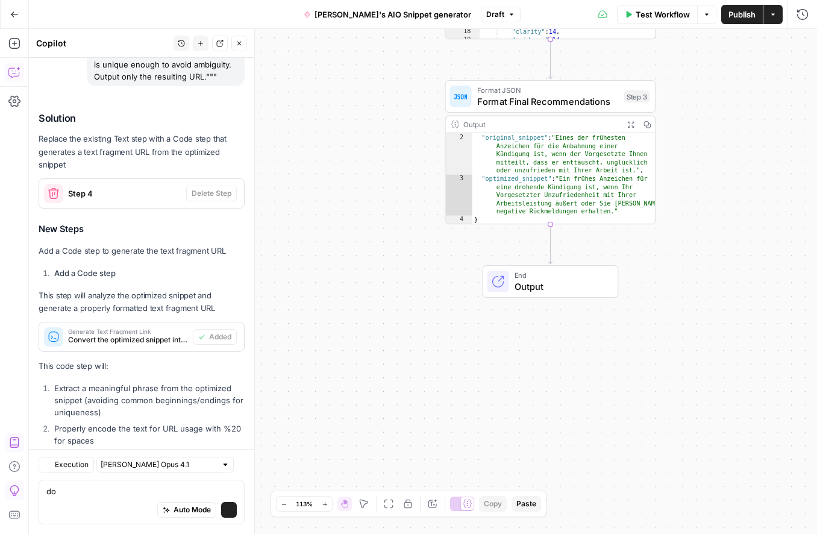
scroll to position [887, 0]
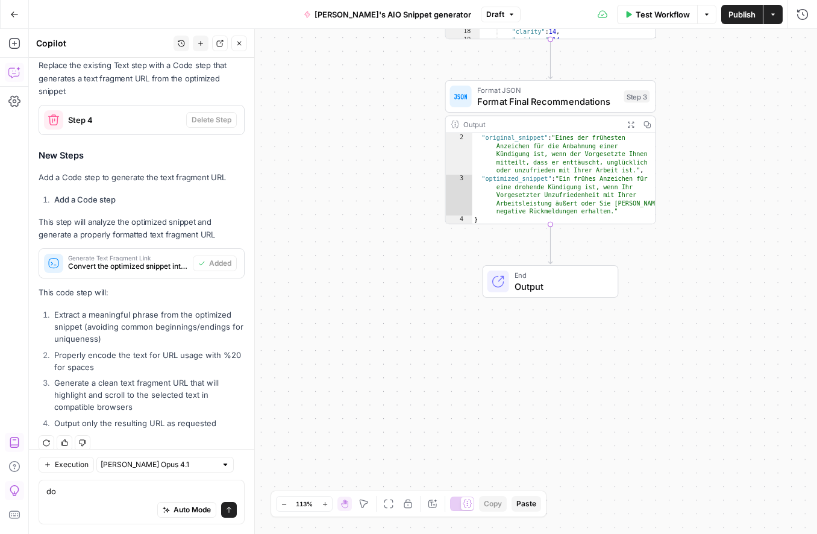
click at [154, 349] on li "Properly encode the text for URL usage with %20 for spaces" at bounding box center [147, 361] width 193 height 24
drag, startPoint x: 184, startPoint y: 209, endPoint x: 187, endPoint y: 161, distance: 47.7
click at [187, 161] on div "Solution Replace the existing Text step with a Code step that generates a text …" at bounding box center [142, 236] width 206 height 394
click at [187, 172] on p "Add a Code step to generate the text fragment URL" at bounding box center [142, 178] width 206 height 13
drag, startPoint x: 38, startPoint y: 165, endPoint x: 212, endPoint y: 223, distance: 183.0
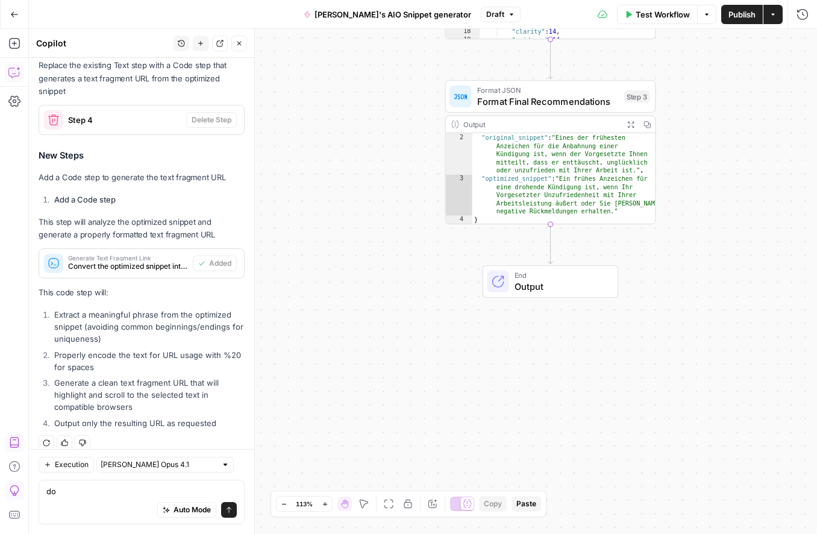
click at [212, 223] on div "Solution Replace the existing Text step with a Code step that generates a text …" at bounding box center [142, 236] width 206 height 394
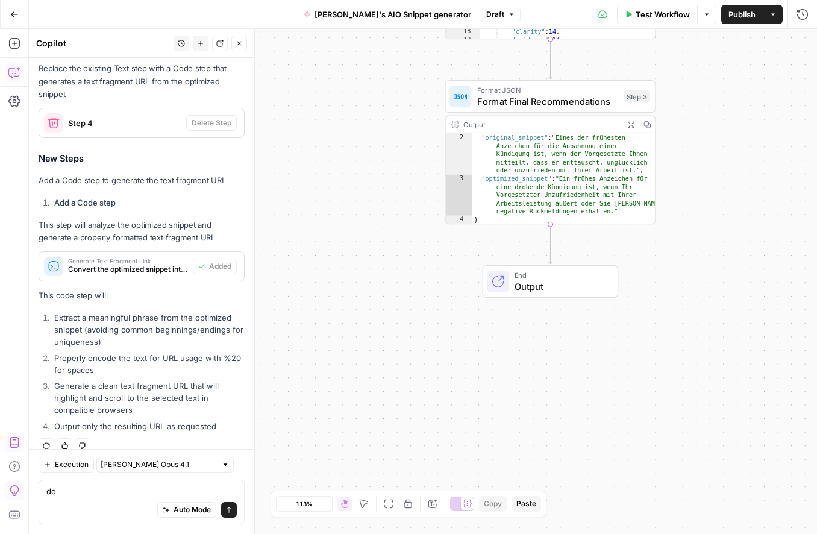
drag, startPoint x: 223, startPoint y: 416, endPoint x: 71, endPoint y: 266, distance: 213.6
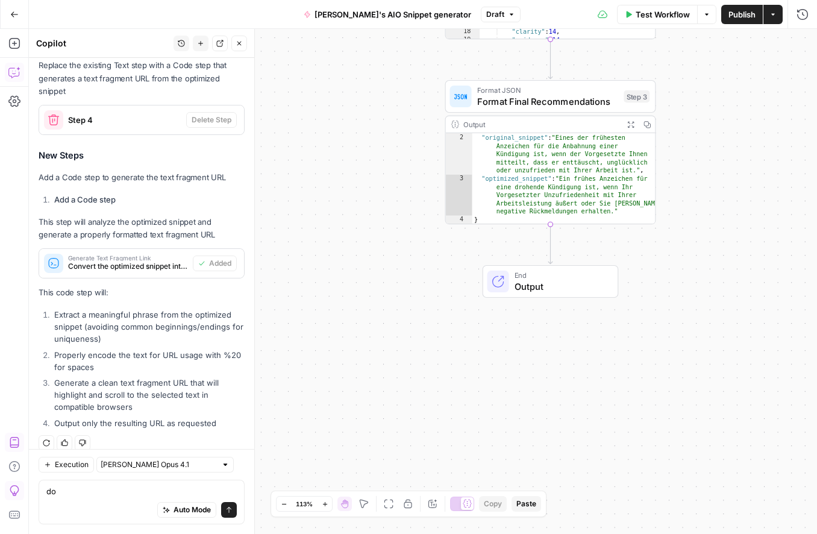
copy div "Add a Code step to generate the text fragment URL Add a Code step This step wil…"
click at [70, 494] on textarea "do" at bounding box center [141, 491] width 190 height 12
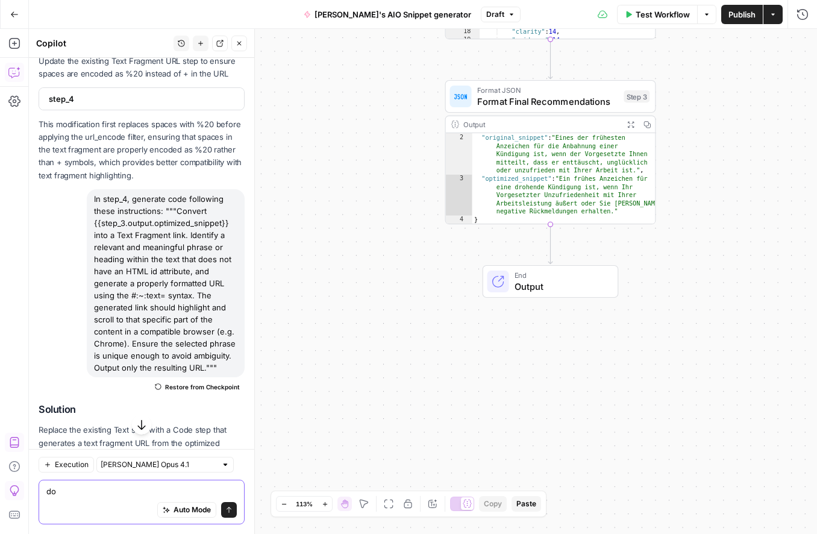
scroll to position [522, 0]
paste textarea "Add a Code step to generate the text fragment URL Add a Code step This step wil…"
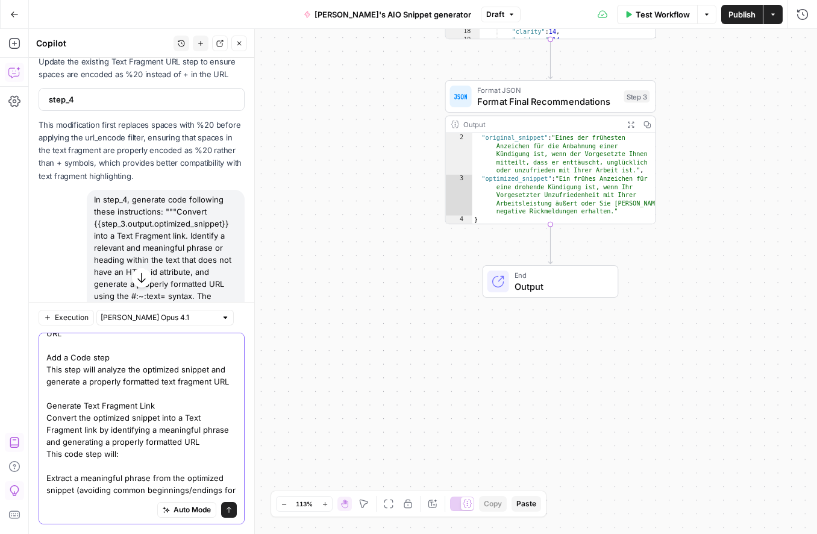
scroll to position [0, 0]
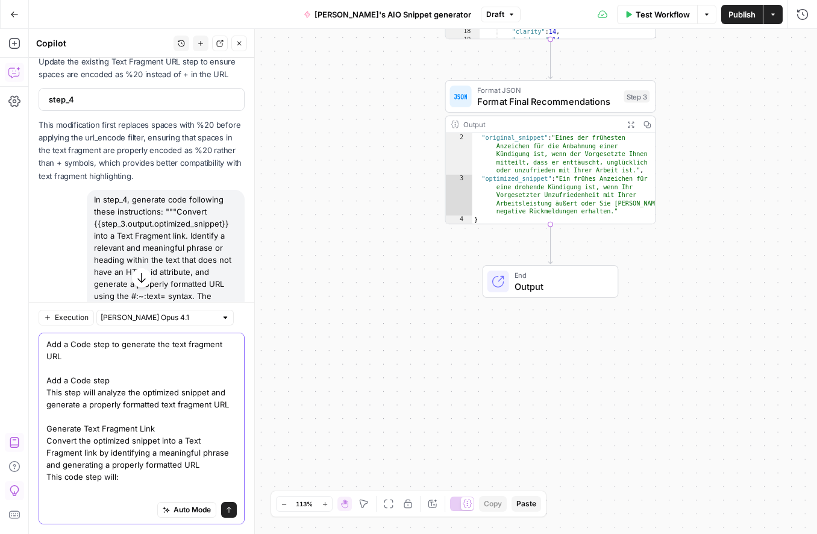
drag, startPoint x: 83, startPoint y: 411, endPoint x: 80, endPoint y: 364, distance: 47.1
click at [83, 410] on textarea "Add a Code step to generate the text fragment URL Add a Code step This step wil…" at bounding box center [141, 470] width 190 height 265
click at [195, 353] on textarea "Add a Code step to generate the text fragment URL Add a Code step This step wil…" at bounding box center [141, 470] width 190 height 265
click at [197, 363] on textarea "Add a Code step to generate the text fragment URL Add a Code step This step wil…" at bounding box center [141, 470] width 190 height 265
click at [150, 348] on textarea "Add a Code step to generate the text fragment URL Add a Code step This step wil…" at bounding box center [141, 470] width 190 height 265
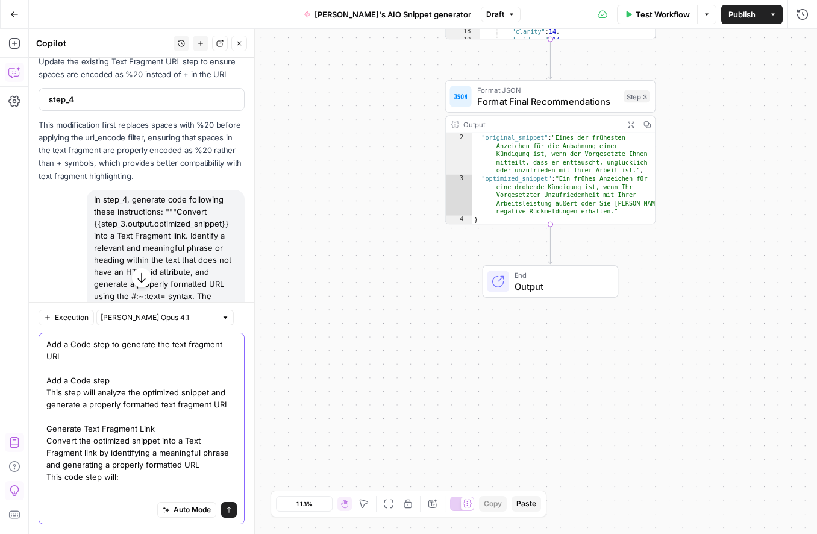
click at [133, 345] on textarea "Add a Code step to generate the text fragment URL Add a Code step This step wil…" at bounding box center [141, 470] width 190 height 265
click at [228, 350] on textarea "Add a Code step to generate the text fragment URL Add a Code step This step wil…" at bounding box center [141, 470] width 190 height 265
click at [85, 373] on textarea "Add a Code step to generate the text fragment URL Add a Code step This step wil…" at bounding box center [141, 470] width 190 height 265
click at [171, 353] on textarea "Add a Code step to generate the text fragment URL Add a Code step This step wil…" at bounding box center [141, 470] width 190 height 265
click at [243, 347] on div "Add a Code step to generate the text fragment URL Add a Code step This step wil…" at bounding box center [142, 429] width 206 height 192
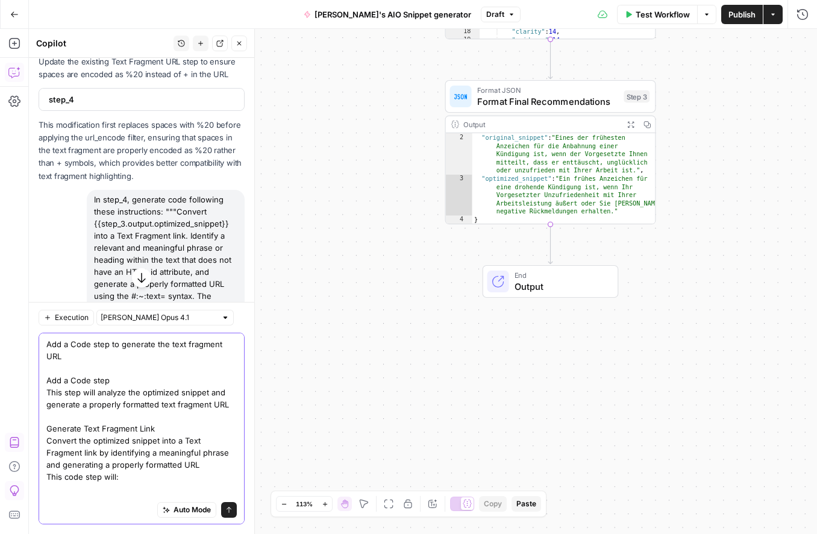
click at [110, 382] on textarea "Add a Code step to generate the text fragment URL Add a Code step This step wil…" at bounding box center [141, 470] width 190 height 265
click at [157, 404] on textarea "Add a Code step to generate the text fragment URL Add a Code step This step wil…" at bounding box center [141, 470] width 190 height 265
drag, startPoint x: 98, startPoint y: 381, endPoint x: 139, endPoint y: 379, distance: 40.4
click at [139, 379] on textarea "Add a Code step to generate the text fragment URL Add a Code step This step wil…" at bounding box center [141, 470] width 190 height 265
click at [169, 428] on textarea "Add a Code step to generate the text fragment URL Add a Code step This step wil…" at bounding box center [141, 470] width 190 height 265
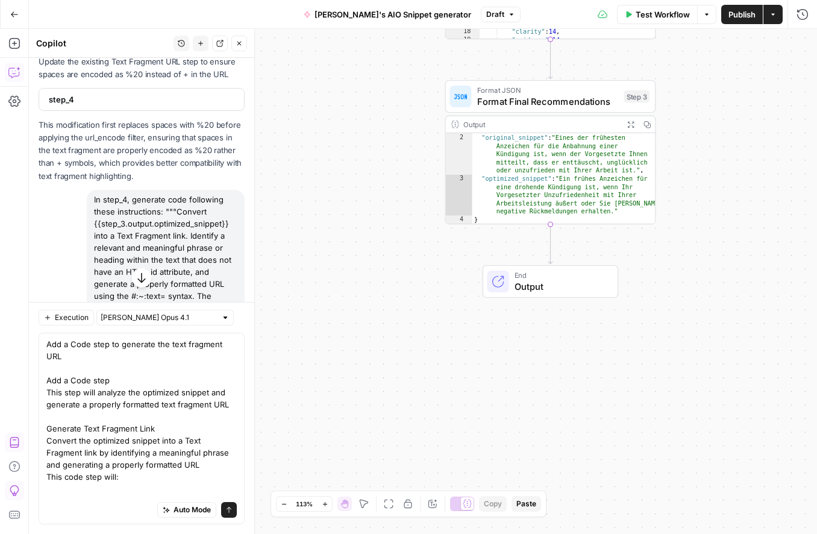
drag, startPoint x: 45, startPoint y: 435, endPoint x: 89, endPoint y: 423, distance: 45.5
click at [110, 452] on div "Add a Code step to generate the text fragment URL Add a Code step This step wil…" at bounding box center [142, 429] width 206 height 192
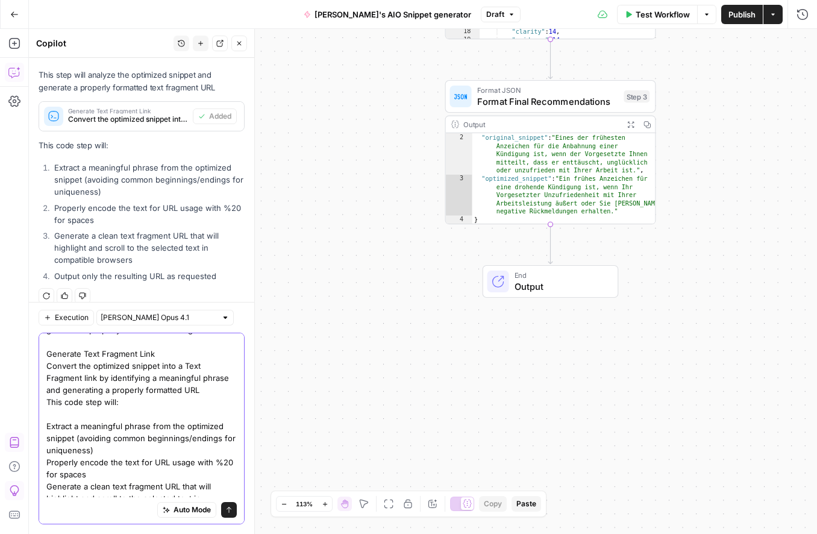
scroll to position [74, 0]
click at [139, 398] on textarea "Add a Code step to generate the text fragment URL Add a Code step This step wil…" at bounding box center [141, 397] width 190 height 265
drag, startPoint x: 135, startPoint y: 393, endPoint x: 52, endPoint y: 347, distance: 95.3
click at [52, 347] on textarea "Add a Code step to generate the text fragment URL Add a Code step This step wil…" at bounding box center [141, 397] width 190 height 265
drag, startPoint x: 118, startPoint y: 372, endPoint x: 57, endPoint y: 365, distance: 60.6
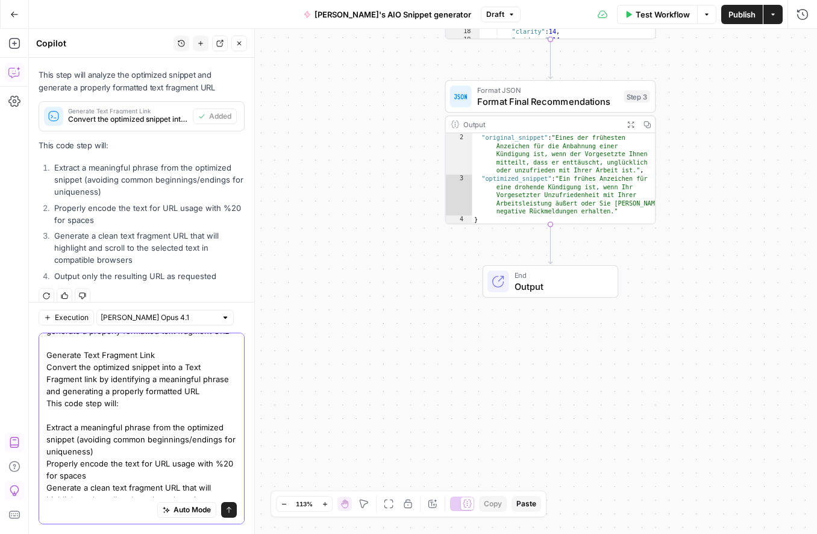
click at [118, 372] on textarea "Add a Code step to generate the text fragment URL Add a Code step This step wil…" at bounding box center [141, 397] width 190 height 265
drag, startPoint x: 204, startPoint y: 356, endPoint x: 165, endPoint y: 351, distance: 39.6
click at [204, 356] on textarea "Add a Code step to generate the text fragment URL Add a Code step This step wil…" at bounding box center [141, 397] width 190 height 265
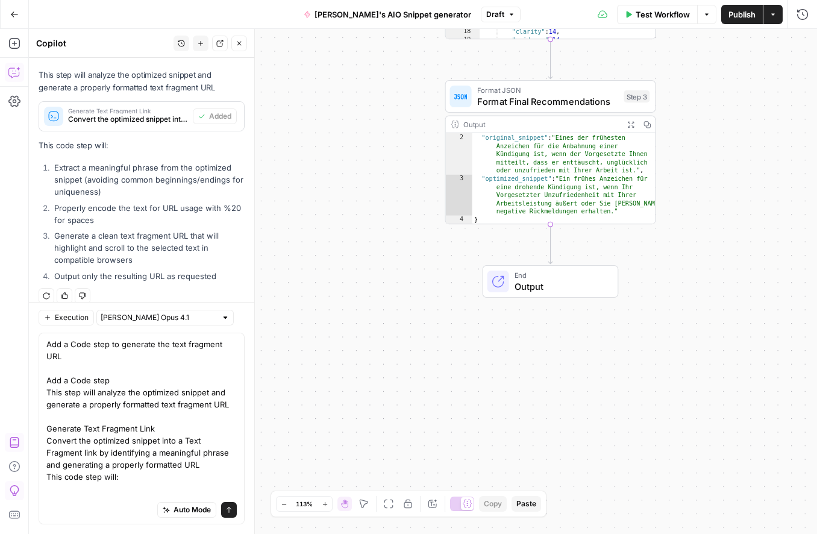
click at [45, 367] on div "Add a Code step to generate the text fragment URL Add a Code step This step wil…" at bounding box center [142, 429] width 206 height 192
drag, startPoint x: 45, startPoint y: 439, endPoint x: 237, endPoint y: 451, distance: 192.0
click at [178, 444] on div "Add a Code step to generate the text fragment URL Add a Code step This step wil…" at bounding box center [142, 429] width 206 height 192
drag, startPoint x: 218, startPoint y: 440, endPoint x: 147, endPoint y: 445, distance: 70.7
click at [63, 441] on textarea "Add a Code step to generate the text fragment URL Add a Code step This step wil…" at bounding box center [141, 470] width 190 height 265
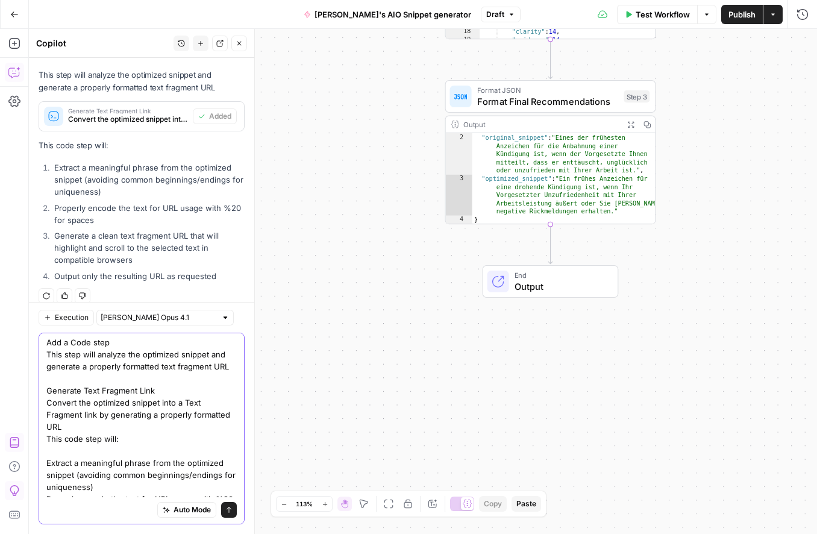
scroll to position [41, 0]
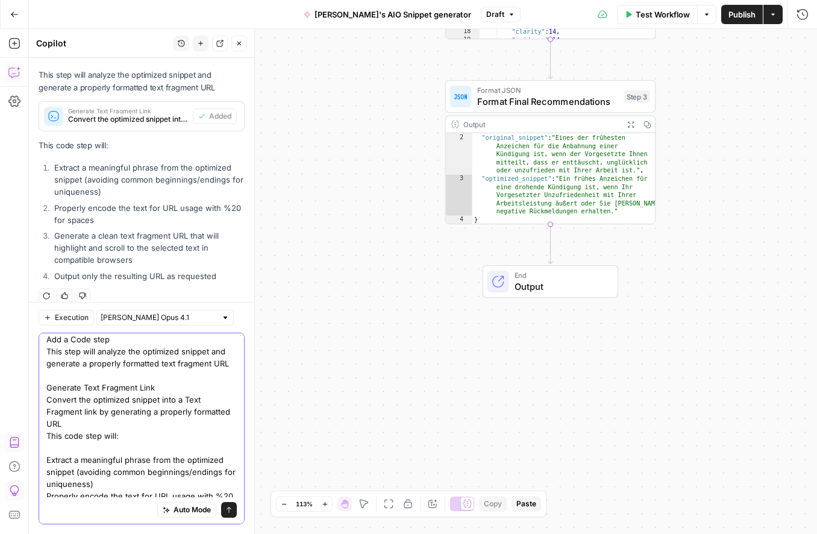
click at [51, 423] on textarea "Add a Code step to generate the text fragment URL Add a Code step This step wil…" at bounding box center [141, 429] width 190 height 265
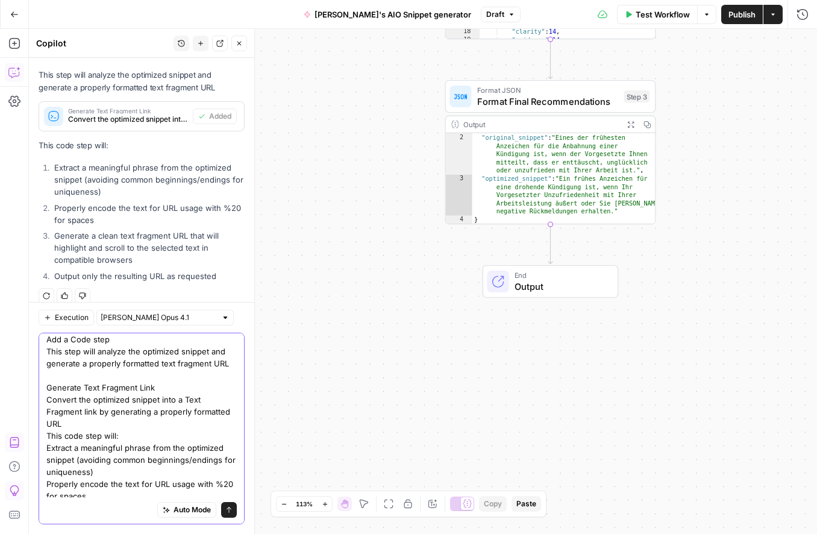
drag, startPoint x: 99, startPoint y: 442, endPoint x: 107, endPoint y: 445, distance: 9.2
click at [98, 442] on textarea "Add a Code step to generate the text fragment URL Add a Code step This step wil…" at bounding box center [141, 423] width 190 height 253
drag, startPoint x: 111, startPoint y: 447, endPoint x: 113, endPoint y: 456, distance: 9.4
click at [43, 425] on div "Add a Code step to generate the text fragment URL Add a Code step This step wil…" at bounding box center [142, 429] width 206 height 192
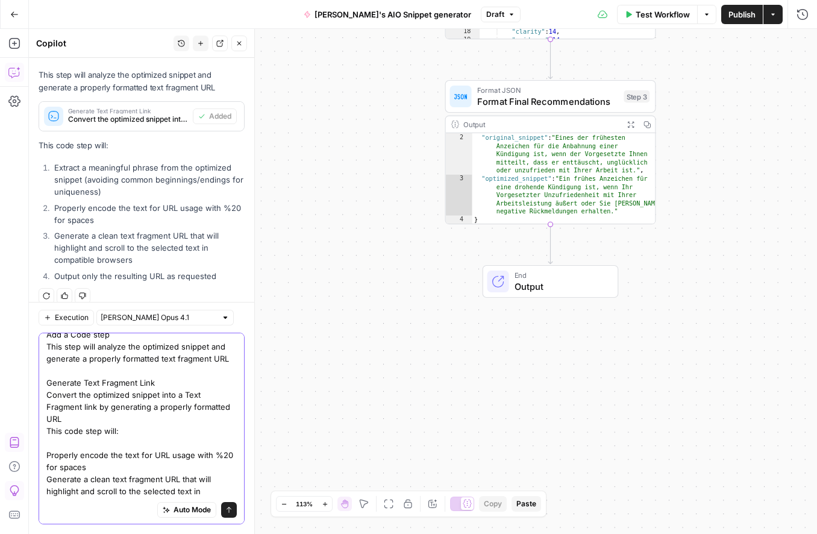
click at [169, 482] on textarea "Add a Code step to generate the text fragment URL Add a Code step This step wil…" at bounding box center [141, 406] width 190 height 229
click at [216, 494] on textarea "Add a Code step to generate the text fragment URL Add a Code step This step wil…" at bounding box center [141, 406] width 190 height 229
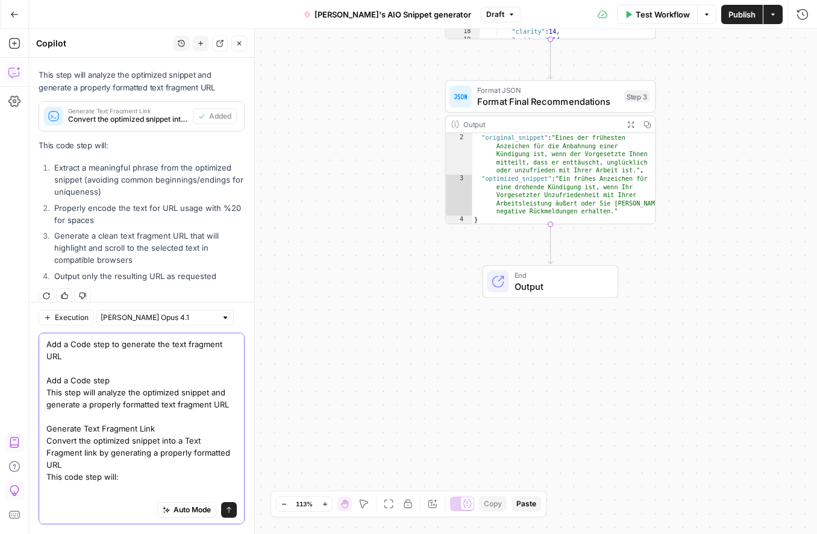
click at [162, 455] on textarea "Add a Code step to generate the text fragment URL Add a Code step This step wil…" at bounding box center [141, 452] width 190 height 229
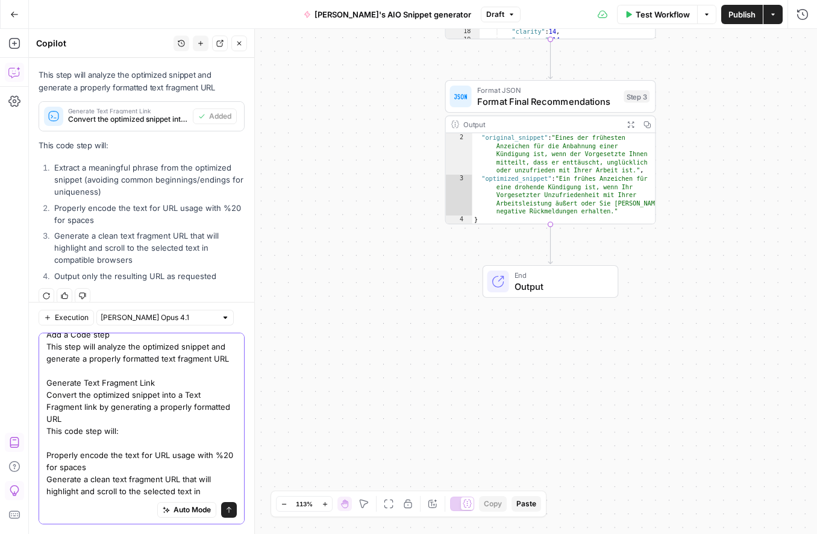
click at [150, 451] on textarea "Add a Code step to generate the text fragment URL Add a Code step This step wil…" at bounding box center [141, 406] width 190 height 229
click at [174, 438] on textarea "Add a Code step to generate the text fragment URL Add a Code step This step wil…" at bounding box center [141, 406] width 190 height 229
click at [226, 477] on textarea "Add a Code step to generate the text fragment URL Add a Code step This step wil…" at bounding box center [141, 406] width 190 height 229
click at [221, 494] on textarea "Add a Code step to generate the text fragment URL Add a Code step This step wil…" at bounding box center [141, 406] width 190 height 229
click at [137, 442] on textarea "Add a Code step to generate the text fragment URL Add a Code step This step wil…" at bounding box center [141, 406] width 190 height 229
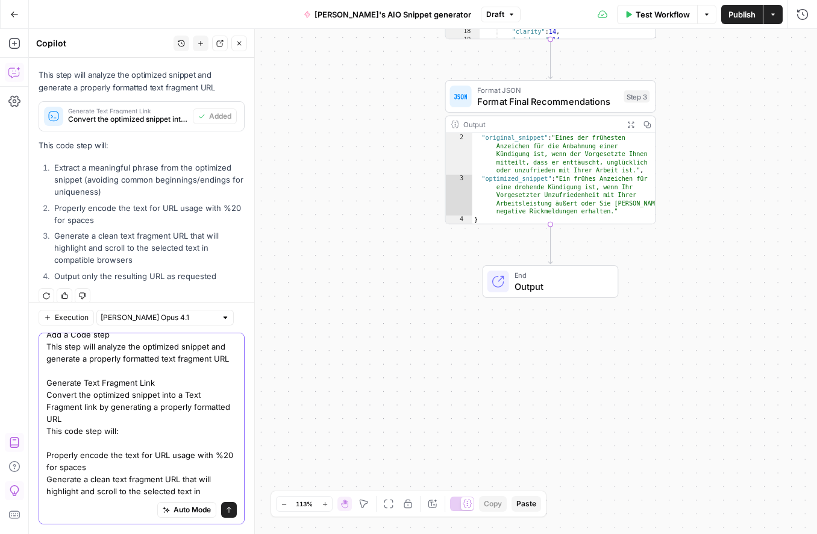
click at [223, 465] on textarea "Add a Code step to generate the text fragment URL Add a Code step This step wil…" at bounding box center [141, 406] width 190 height 229
click at [221, 450] on textarea "Add a Code step to generate the text fragment URL Add a Code step This step wil…" at bounding box center [141, 406] width 190 height 229
click at [210, 444] on textarea "Add a Code step to generate the text fragment URL Add a Code step This step wil…" at bounding box center [141, 406] width 190 height 229
type textarea "Add a Code step to generate the text fragment URL Add a Code step This step wil…"
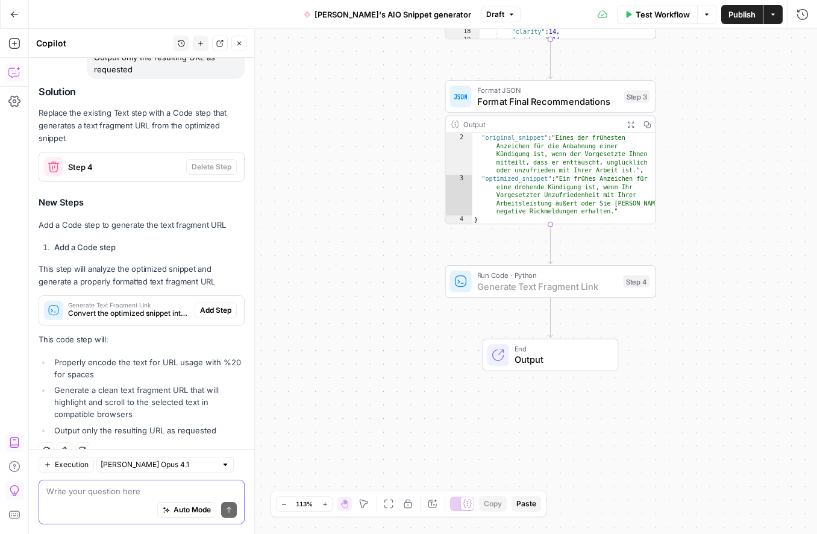
scroll to position [1523, 0]
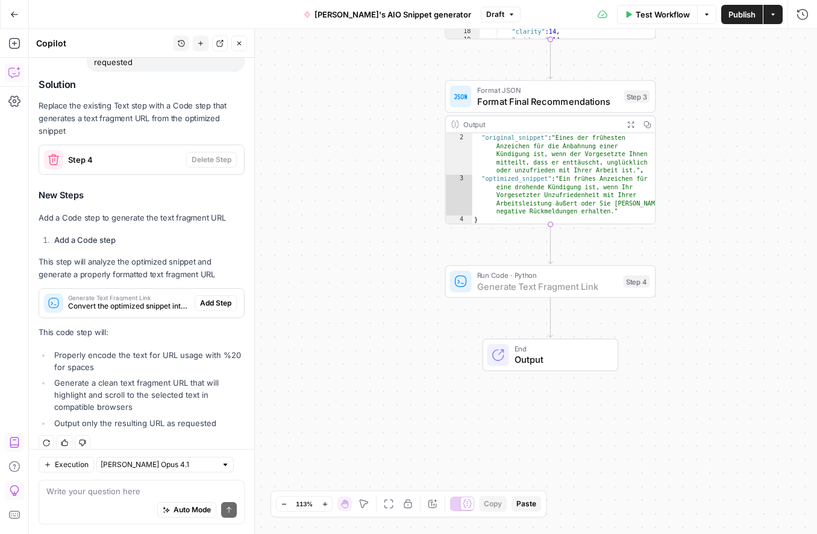
click at [209, 298] on span "Add Step" at bounding box center [215, 303] width 31 height 11
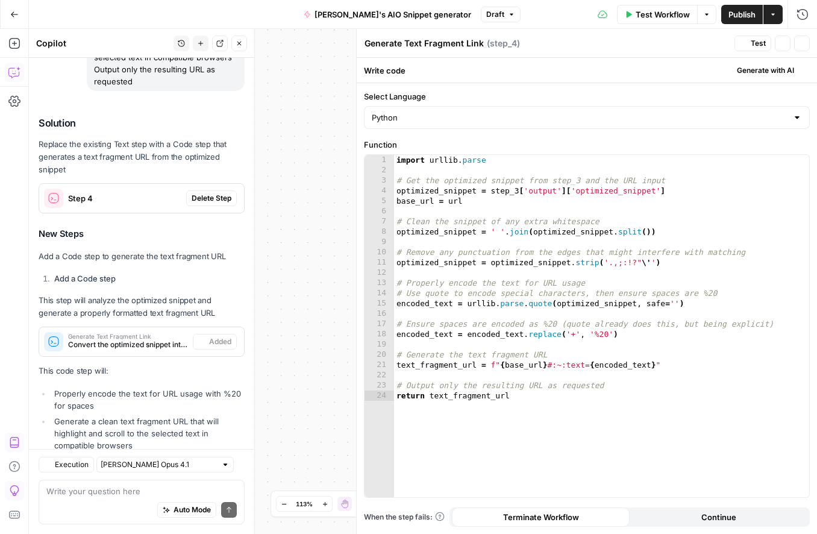
scroll to position [1562, 0]
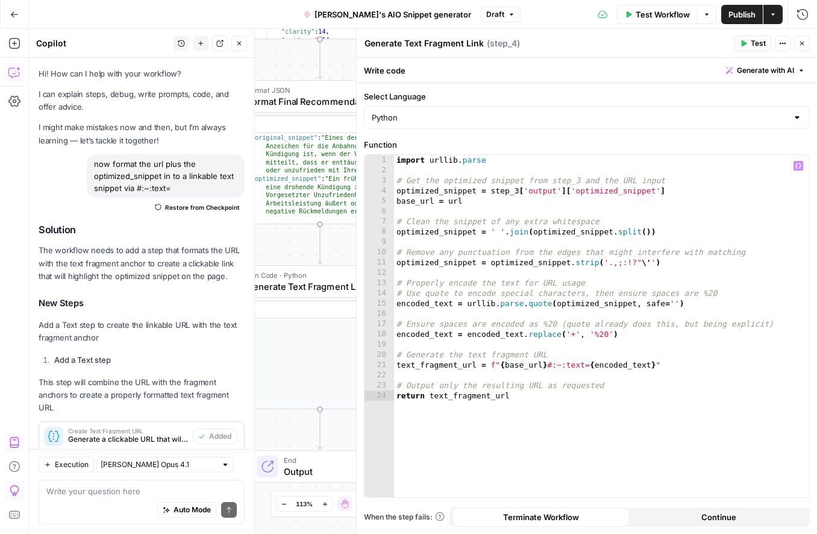
scroll to position [1562, 0]
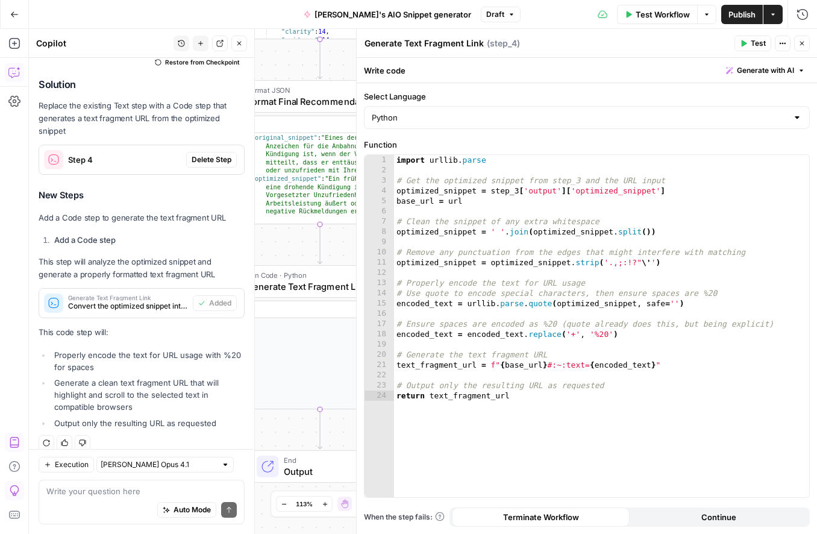
click at [758, 48] on span "Test" at bounding box center [758, 43] width 15 height 11
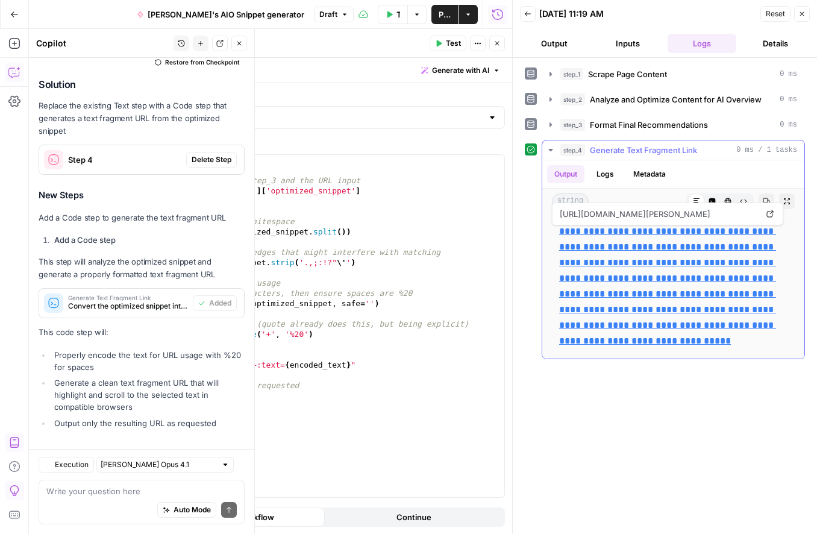
scroll to position [1562, 0]
click at [634, 427] on div "**********" at bounding box center [665, 296] width 280 height 464
click at [635, 345] on link "**********" at bounding box center [667, 286] width 217 height 119
click at [155, 377] on li "Generate a clean text fragment URL that will highlight and scroll to the select…" at bounding box center [147, 395] width 193 height 36
click at [801, 13] on icon "button" at bounding box center [802, 13] width 7 height 7
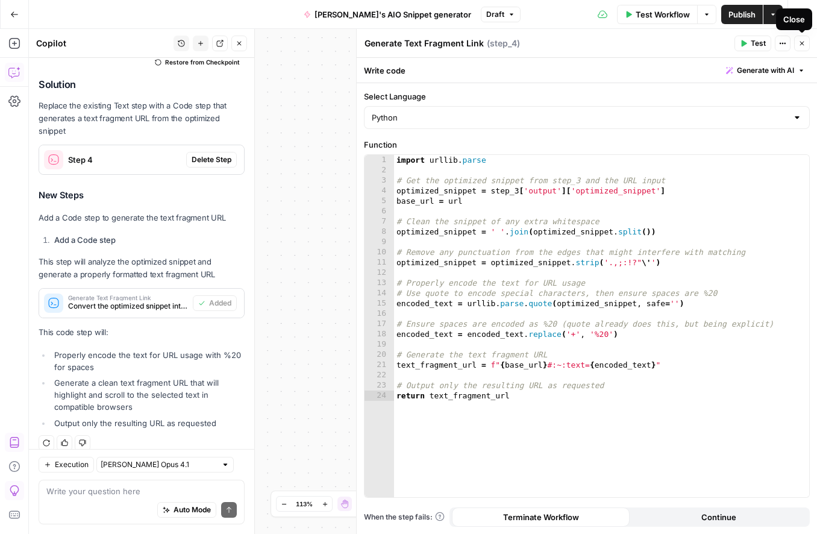
click at [801, 40] on icon "button" at bounding box center [802, 43] width 7 height 7
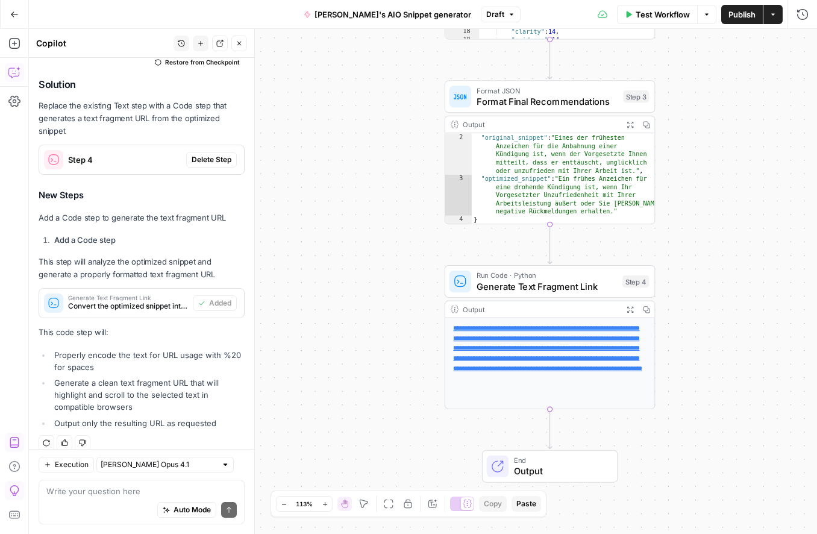
click at [189, 256] on p "This step will analyze the optimized snippet and generate a properly formatted …" at bounding box center [142, 268] width 206 height 25
click at [180, 212] on p "Add a Code step to generate the text fragment URL" at bounding box center [142, 218] width 206 height 13
drag, startPoint x: 37, startPoint y: 205, endPoint x: 171, endPoint y: 237, distance: 137.6
drag, startPoint x: 223, startPoint y: 412, endPoint x: 62, endPoint y: 262, distance: 220.5
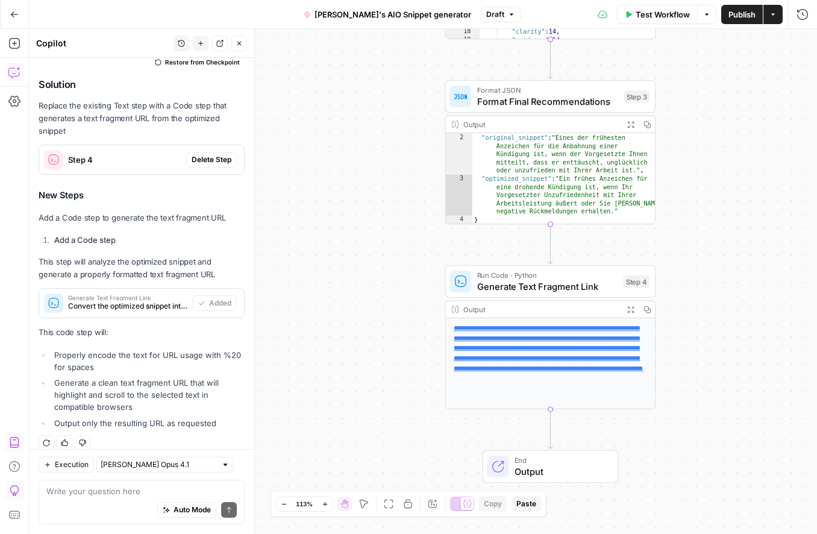
click at [62, 262] on div "Solution Replace the existing Text step with a Code step that generates a text …" at bounding box center [142, 256] width 206 height 354
drag, startPoint x: 36, startPoint y: 202, endPoint x: 227, endPoint y: 419, distance: 288.8
copy div "Add a Code step to generate the text fragment URL Add a Code step This step wil…"
click at [203, 190] on div "Solution Replace the existing Text step with a Code step that generates a text …" at bounding box center [142, 256] width 206 height 354
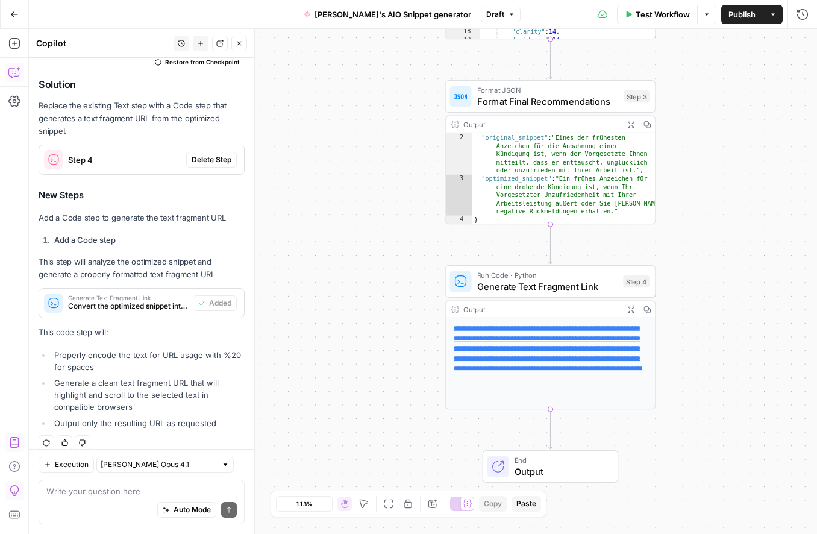
click at [81, 350] on li "Properly encode the text for URL usage with %20 for spaces" at bounding box center [147, 361] width 193 height 24
click at [103, 492] on textarea at bounding box center [141, 491] width 190 height 12
paste textarea "Add a Code step to generate the text fragment URL Add a Code step This step wil…"
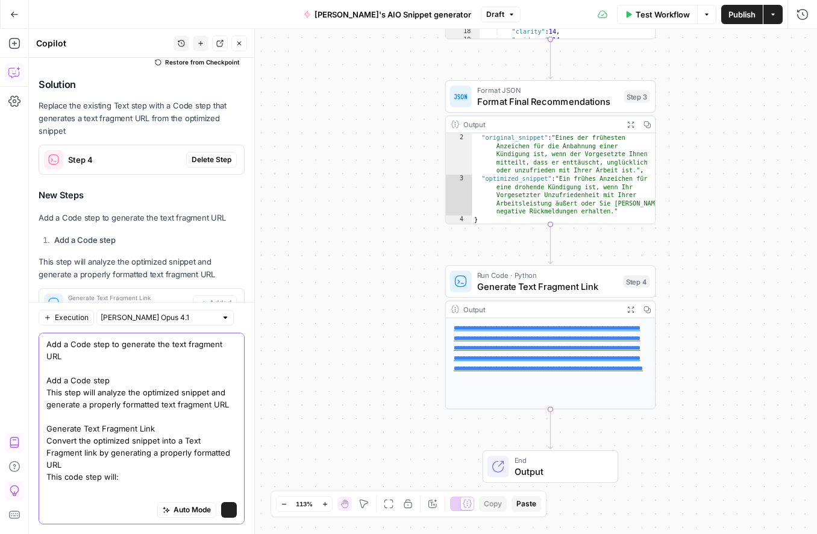
scroll to position [19, 0]
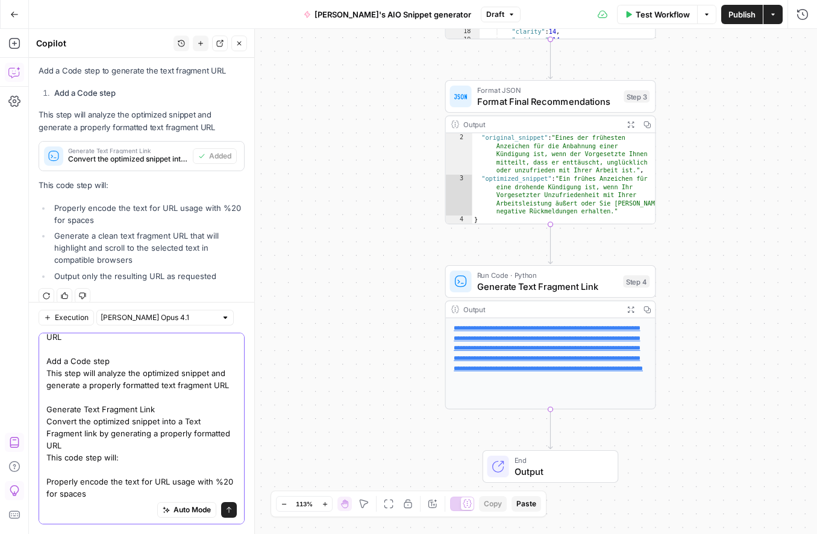
type textarea "Add a Code step to generate the text fragment URL Add a Code step This step wil…"
click at [137, 319] on input "text" at bounding box center [159, 318] width 116 height 12
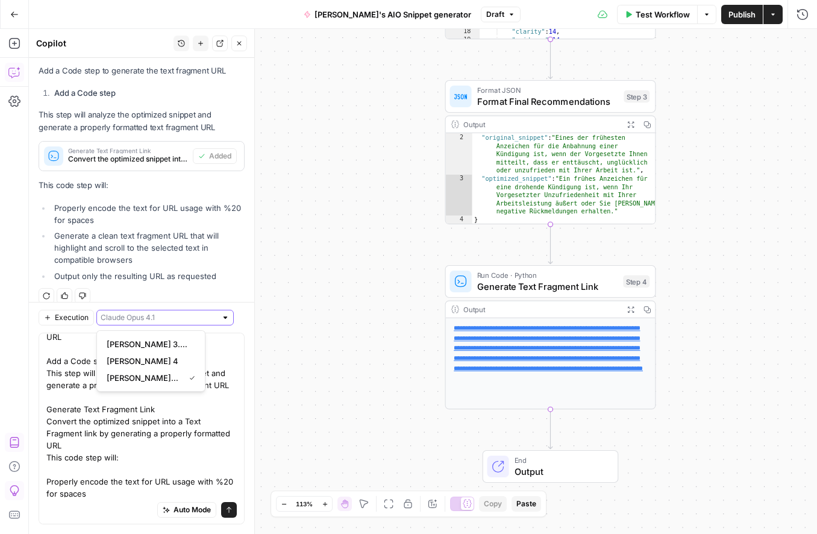
scroll to position [0, 0]
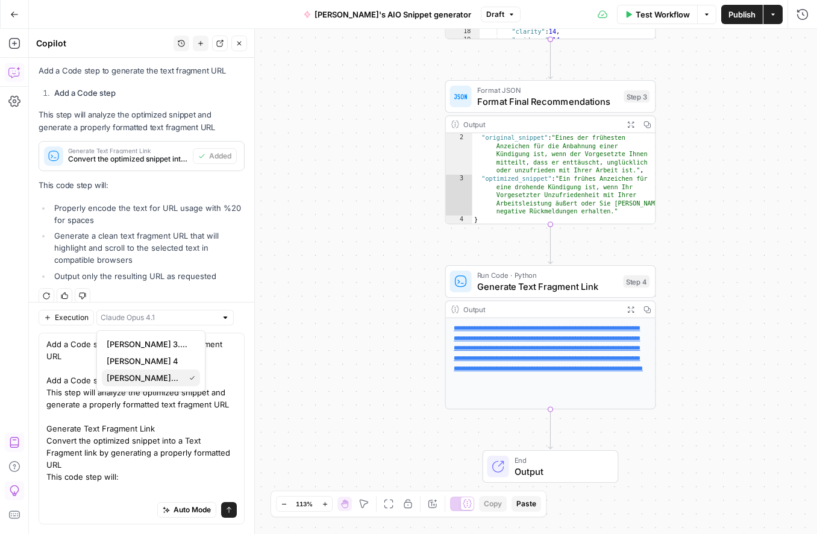
click at [140, 377] on span "[PERSON_NAME] Opus 4.1" at bounding box center [143, 378] width 73 height 12
type input "[PERSON_NAME] Opus 4.1"
click at [116, 396] on textarea "Add a Code step to generate the text fragment URL Add a Code step This step wil…" at bounding box center [141, 452] width 190 height 229
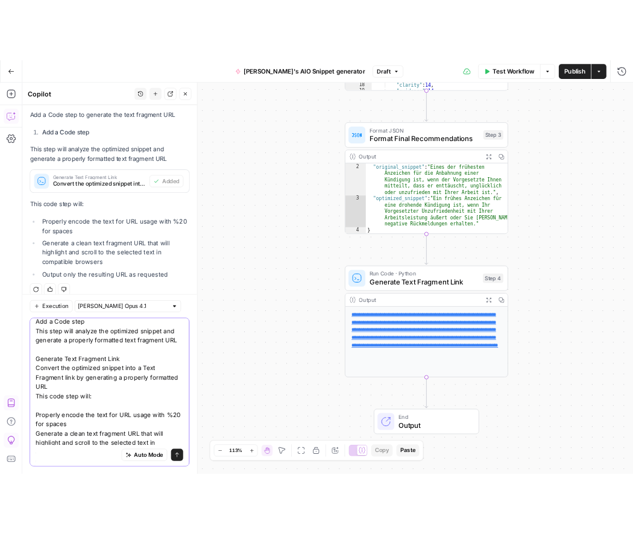
scroll to position [46, 0]
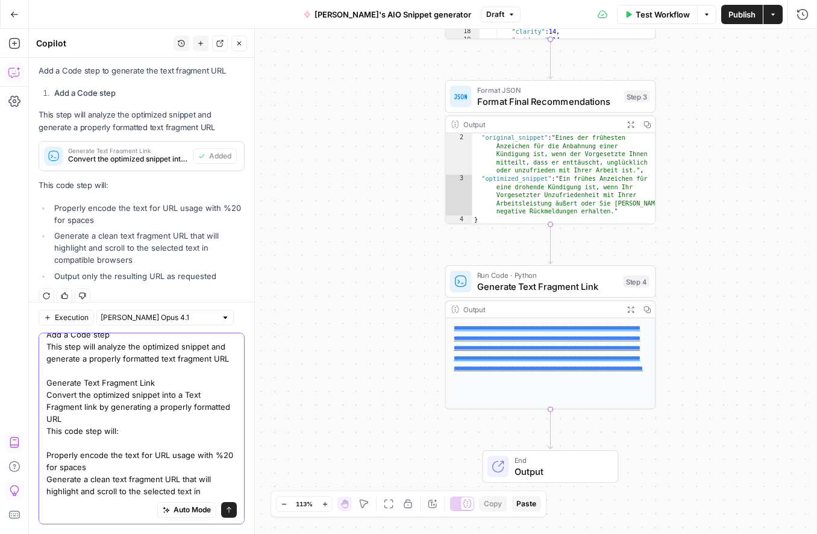
click at [136, 411] on textarea "Add a Code step to generate the text fragment URL Add a Code step This step wil…" at bounding box center [141, 406] width 190 height 229
click at [121, 448] on textarea "Add a Code step to generate the text fragment URL Add a Code step This step wil…" at bounding box center [141, 406] width 190 height 229
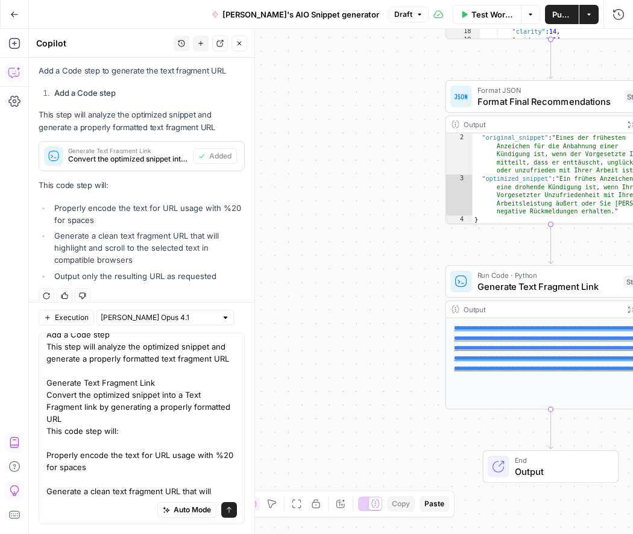
scroll to position [0, 0]
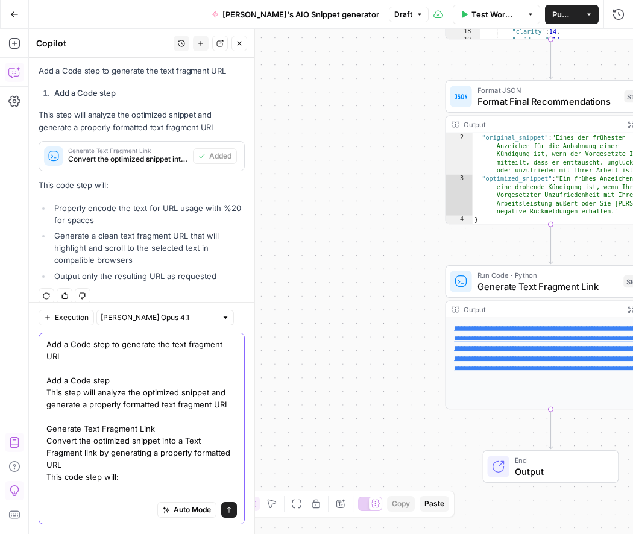
click at [159, 401] on textarea "Add a Code step to generate the text fragment URL Add a Code step This step wil…" at bounding box center [141, 458] width 190 height 241
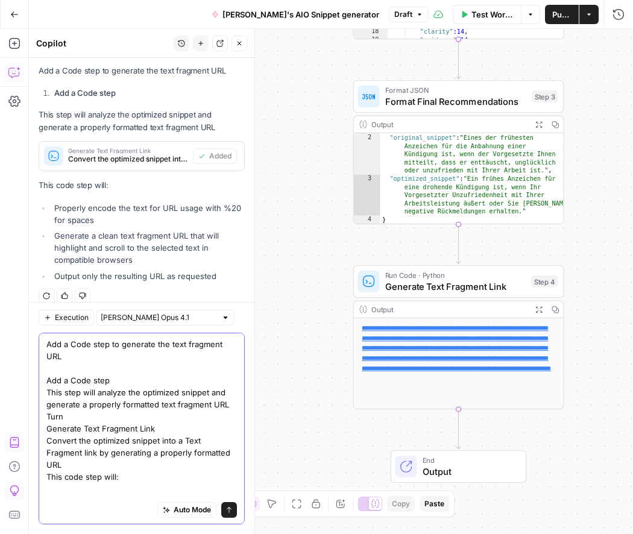
drag, startPoint x: 55, startPoint y: 403, endPoint x: 48, endPoint y: 402, distance: 6.7
click at [48, 402] on textarea "Add a Code step to generate the text fragment URL Add a Code step This step wil…" at bounding box center [141, 458] width 190 height 241
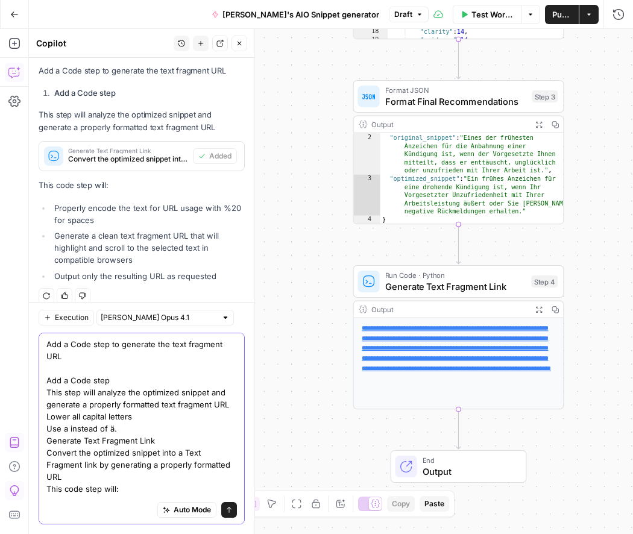
drag, startPoint x: 63, startPoint y: 416, endPoint x: 122, endPoint y: 418, distance: 59.1
click at [113, 417] on textarea "Add a Code step to generate the text fragment URL Add a Code step This step wil…" at bounding box center [141, 464] width 190 height 253
click at [122, 418] on textarea "Add a Code step to generate the text fragment URL Add a Code step This step wil…" at bounding box center [141, 464] width 190 height 253
click at [116, 418] on textarea "Add a Code step to generate the text fragment URL Add a Code step This step wil…" at bounding box center [141, 464] width 190 height 253
paste textarea "a instead of ä"
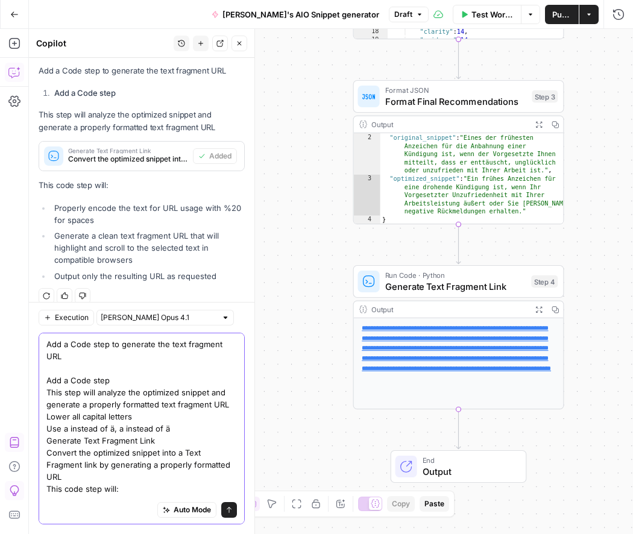
click at [121, 417] on textarea "Add a Code step to generate the text fragment URL Add a Code step This step wil…" at bounding box center [141, 464] width 190 height 253
click at [167, 417] on textarea "Add a Code step to generate the text fragment URL Add a Code step This step wil…" at bounding box center [141, 464] width 190 height 253
drag, startPoint x: 113, startPoint y: 417, endPoint x: 168, endPoint y: 419, distance: 54.9
click at [168, 419] on textarea "Add a Code step to generate the text fragment URL Add a Code step This step wil…" at bounding box center [141, 464] width 190 height 253
click at [177, 418] on textarea "Add a Code step to generate the text fragment URL Add a Code step This step wil…" at bounding box center [141, 464] width 190 height 253
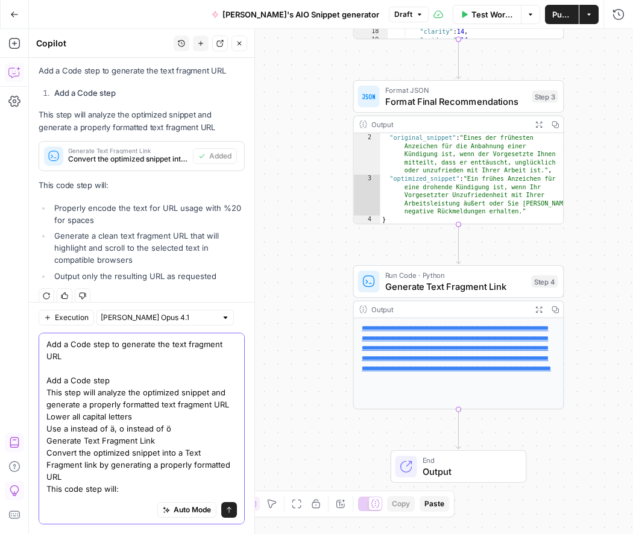
click at [167, 417] on textarea "Add a Code step to generate the text fragment URL Add a Code step This step wil…" at bounding box center [141, 464] width 190 height 253
paste textarea ", o instead of ö"
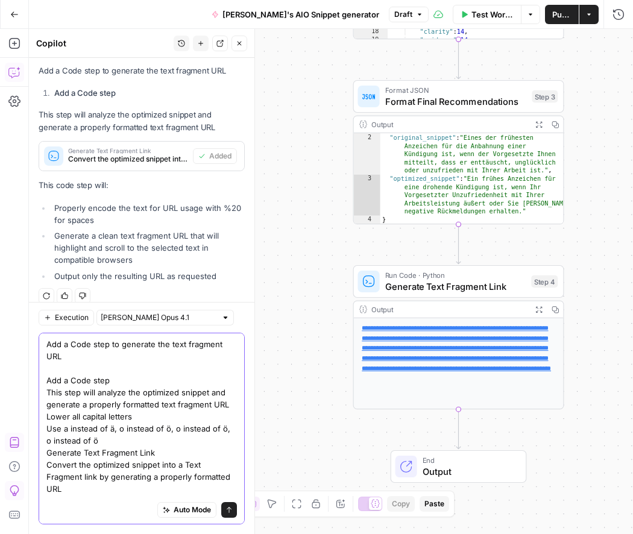
click at [174, 416] on textarea "Add a Code step to generate the text fragment URL Add a Code step This step wil…" at bounding box center [141, 470] width 190 height 265
click at [223, 417] on textarea "Add a Code step to generate the text fragment URL Add a Code step This step wil…" at bounding box center [141, 470] width 190 height 265
click at [231, 423] on textarea "Add a Code step to generate the text fragment URL Add a Code step This step wil…" at bounding box center [141, 470] width 190 height 265
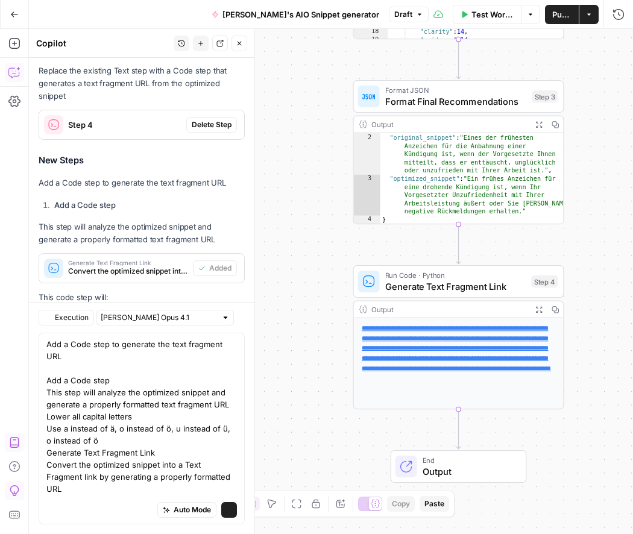
scroll to position [1709, 0]
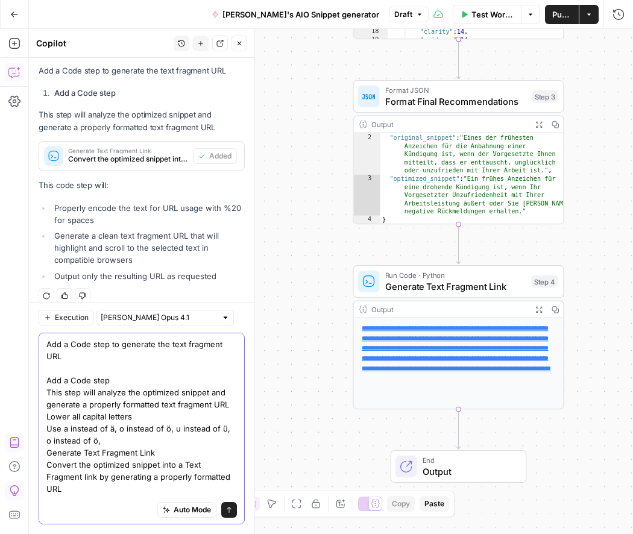
paste textarea "%26"
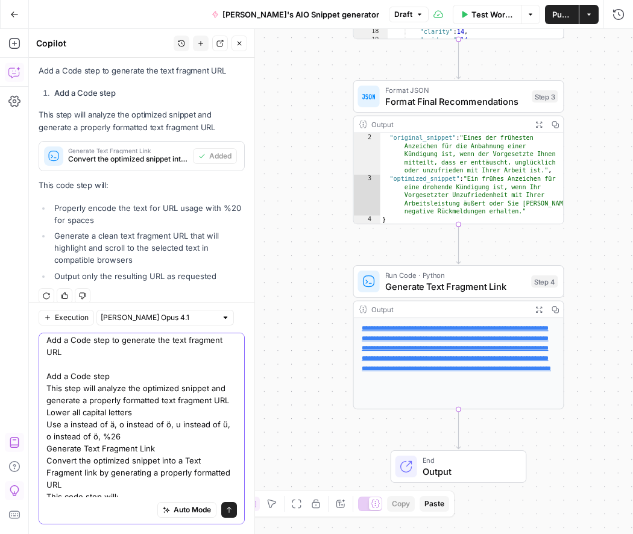
scroll to position [6, 0]
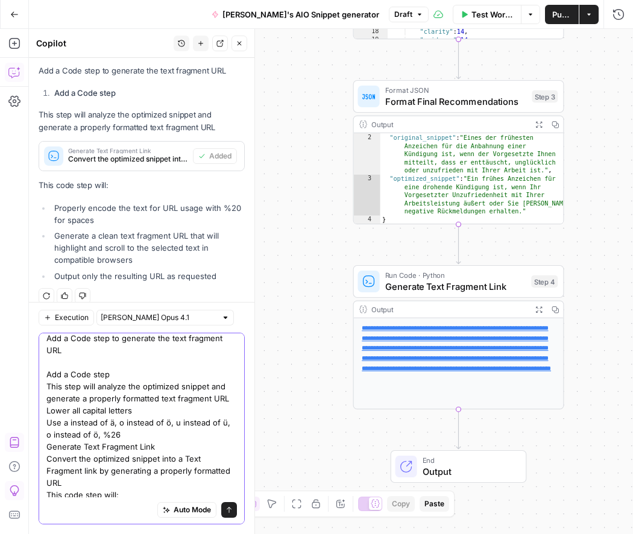
click at [96, 424] on textarea "Add a Code step to generate the text fragment URL Add a Code step This step wil…" at bounding box center [141, 464] width 190 height 265
click at [157, 424] on textarea "Add a Code step to generate the text fragment URL Add a Code step This step wil…" at bounding box center [141, 464] width 190 height 265
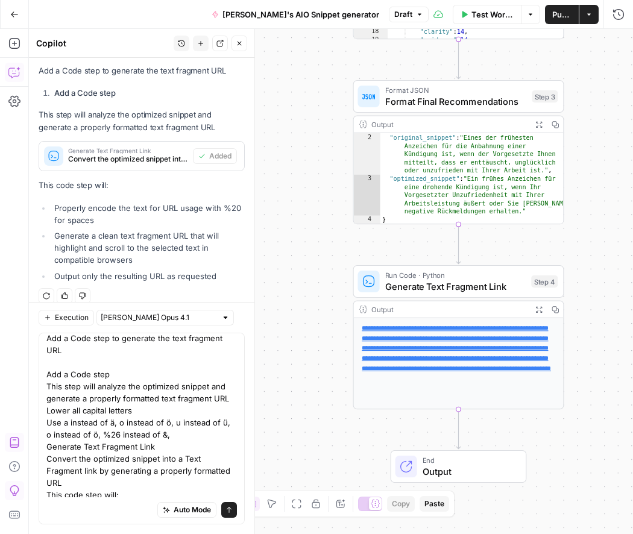
scroll to position [0, 0]
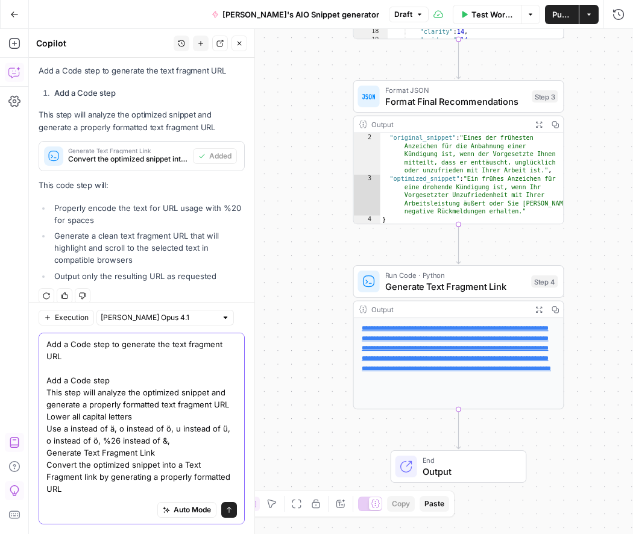
click at [163, 424] on textarea "Add a Code step to generate the text fragment URL Add a Code step This step wil…" at bounding box center [141, 470] width 190 height 265
paste textarea "%C3%9F"
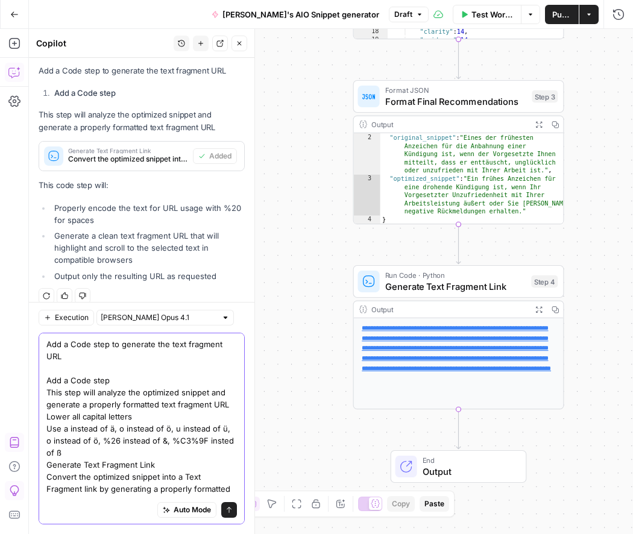
click at [220, 427] on textarea "Add a Code step to generate the text fragment URL Add a Code step This step wil…" at bounding box center [141, 476] width 190 height 277
click at [171, 407] on textarea "Add a Code step to generate the text fragment URL Add a Code step This step wil…" at bounding box center [141, 476] width 190 height 277
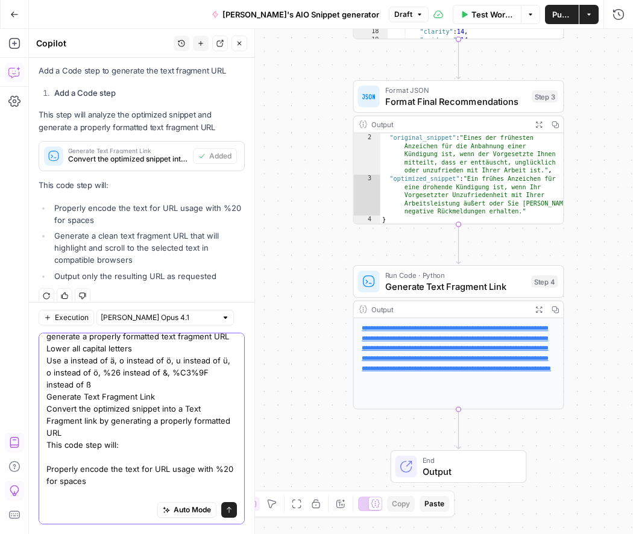
scroll to position [94, 0]
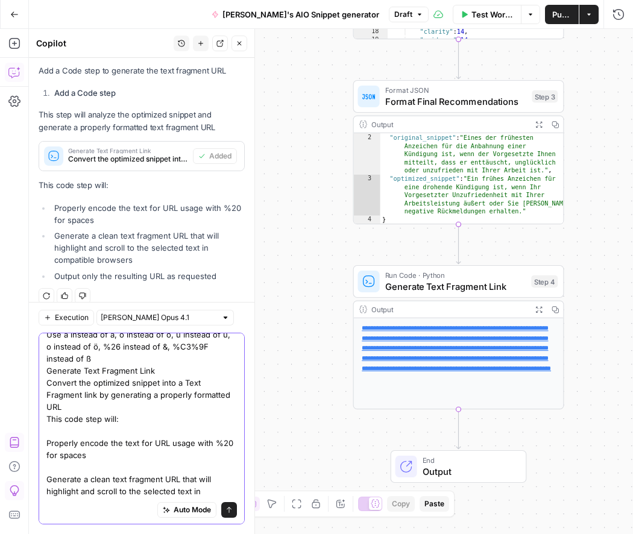
click at [148, 436] on textarea "Add a Code step to generate the text fragment URL Add a Code step This step wil…" at bounding box center [141, 382] width 190 height 277
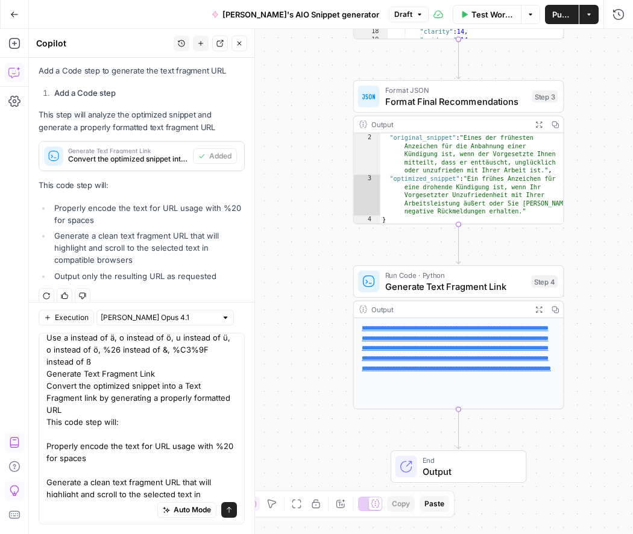
scroll to position [0, 0]
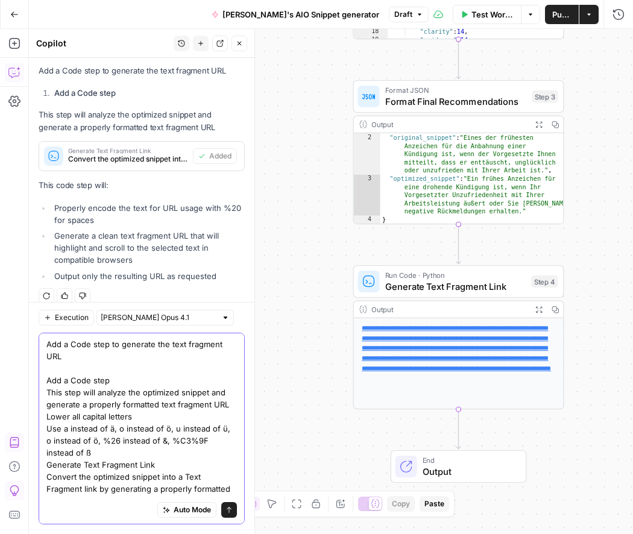
click at [103, 392] on textarea "Add a Code step to generate the text fragment URL Add a Code step This step wil…" at bounding box center [141, 476] width 190 height 277
click at [162, 373] on textarea "Add a Code step to generate the text fragment URL Add a Code step This step wil…" at bounding box center [141, 476] width 190 height 277
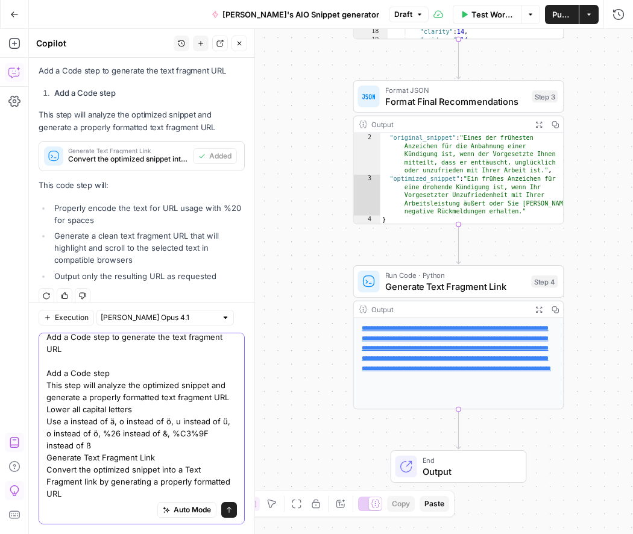
scroll to position [31, 0]
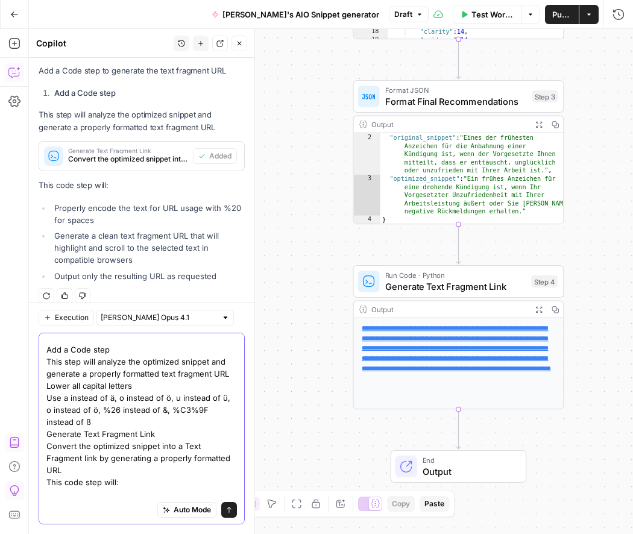
click at [140, 430] on textarea "Add a Code step to generate the text fragment URL Add a Code step This step wil…" at bounding box center [141, 445] width 190 height 277
click at [159, 379] on textarea "Add a Code step to generate the text fragment URL Add a Code step This step wil…" at bounding box center [141, 445] width 190 height 277
click at [231, 360] on textarea "Add a Code step to generate the text fragment URL Add a Code step This step wil…" at bounding box center [141, 445] width 190 height 277
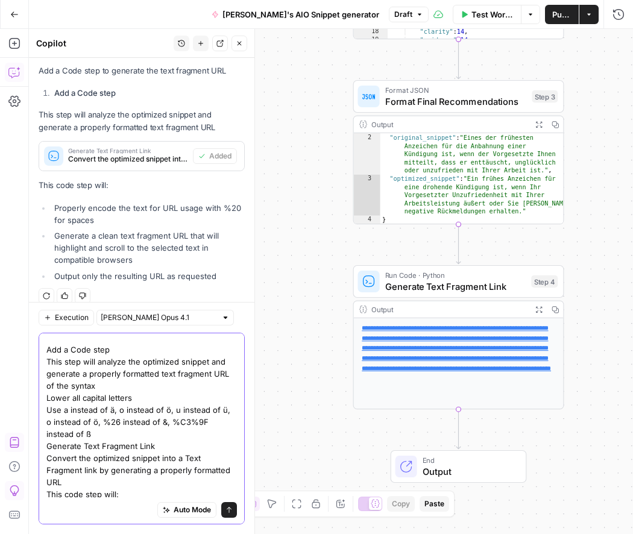
paste textarea "The full syntax is #:~:text=[prefix-,]start[,end][,-suffix]"
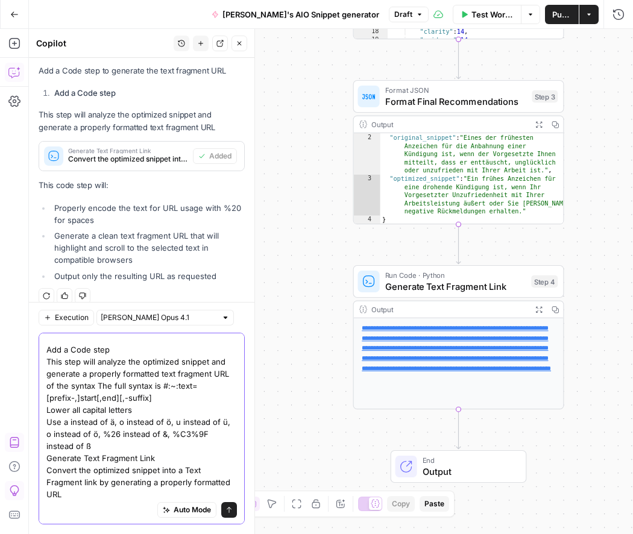
drag, startPoint x: 103, startPoint y: 375, endPoint x: 153, endPoint y: 376, distance: 49.4
click at [153, 376] on textarea "Add a Code step to generate the text fragment URL Add a Code step This step wil…" at bounding box center [141, 457] width 190 height 301
drag, startPoint x: 149, startPoint y: 375, endPoint x: 90, endPoint y: 371, distance: 59.2
click at [89, 371] on textarea "Add a Code step to generate the text fragment URL Add a Code step This step wil…" at bounding box center [141, 457] width 190 height 301
type textarea "Add a Code step to generate the text fragment URL Add a Code step This step wil…"
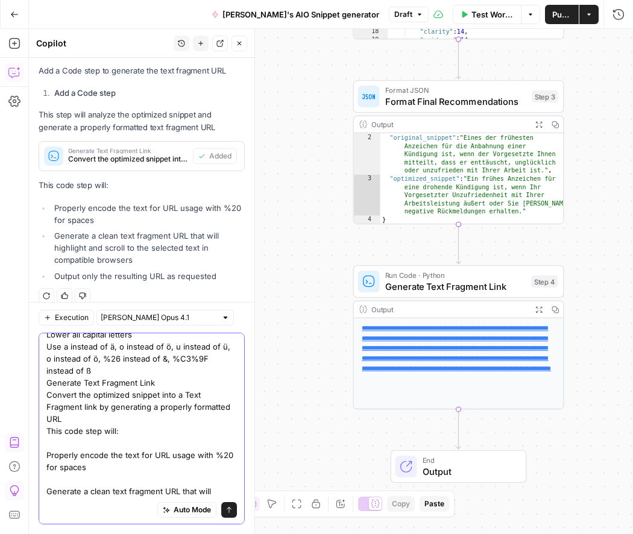
scroll to position [0, 0]
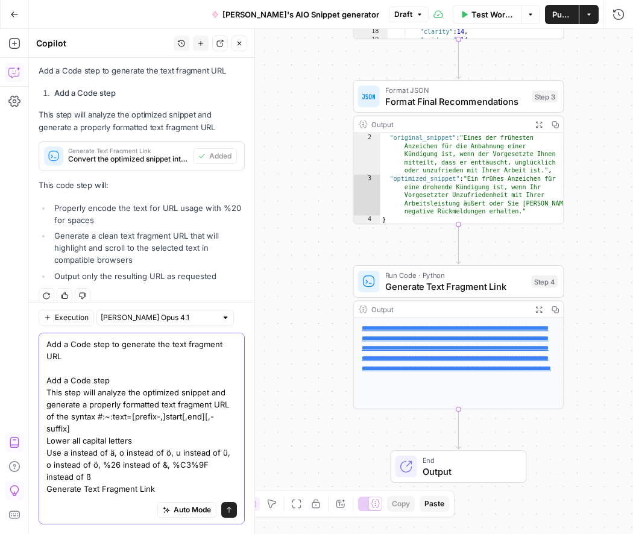
click at [48, 417] on textarea "Add a Code step to generate the text fragment URL Add a Code step This step wil…" at bounding box center [141, 488] width 190 height 301
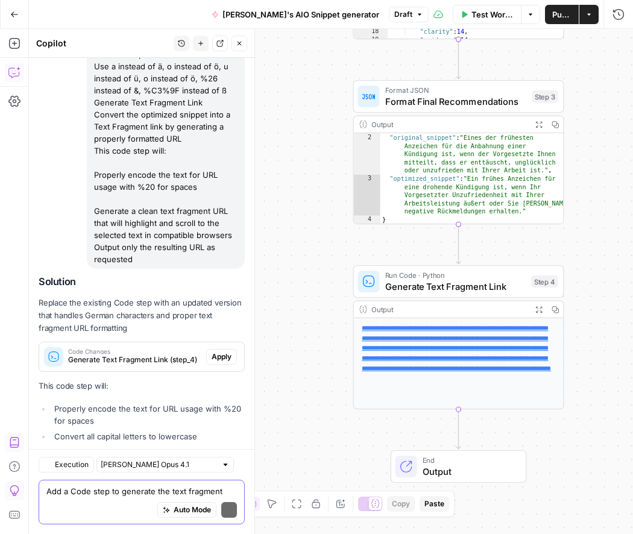
scroll to position [2191, 0]
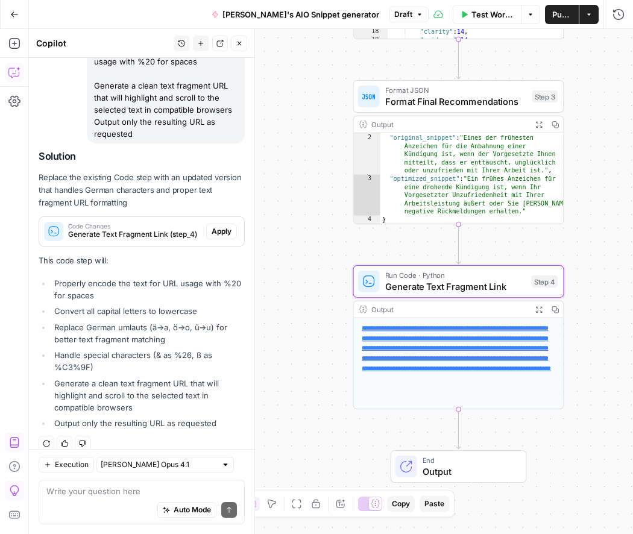
click at [220, 226] on span "Apply" at bounding box center [222, 231] width 20 height 11
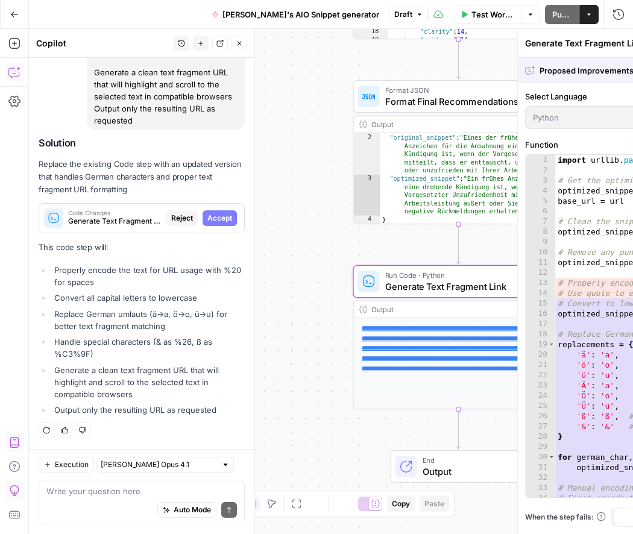
scroll to position [2114, 0]
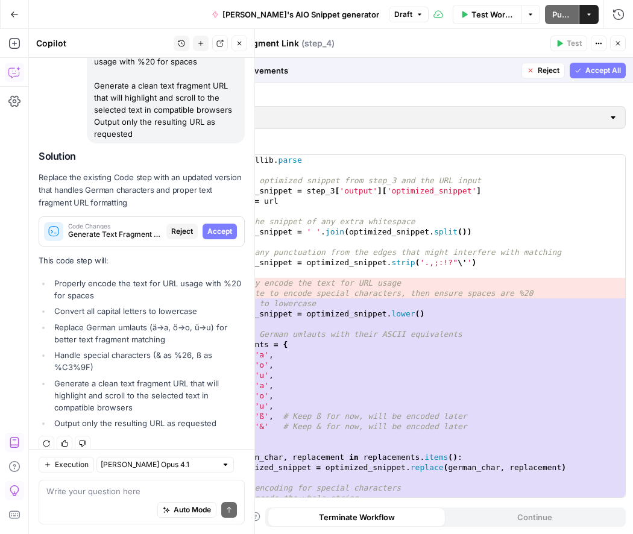
click at [586, 68] on span "Accept All" at bounding box center [603, 70] width 36 height 11
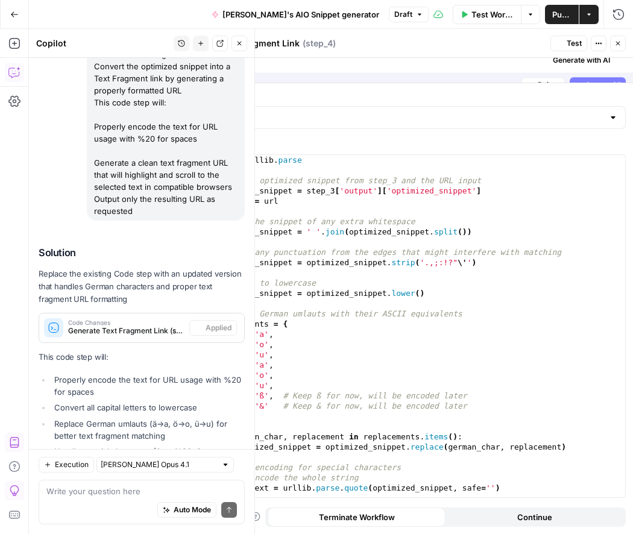
scroll to position [2210, 0]
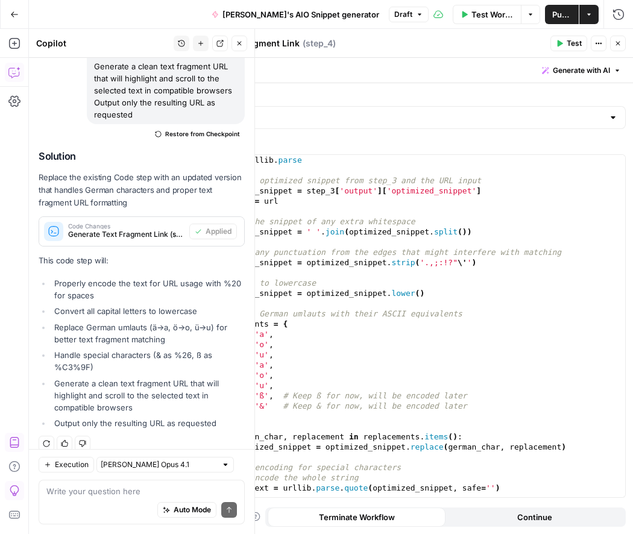
click at [567, 44] on span "Test" at bounding box center [574, 43] width 15 height 11
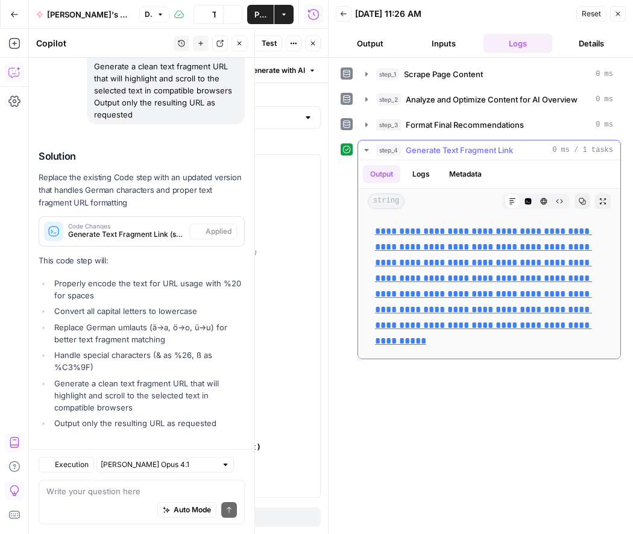
scroll to position [2210, 0]
click at [444, 262] on link "**********" at bounding box center [483, 286] width 217 height 119
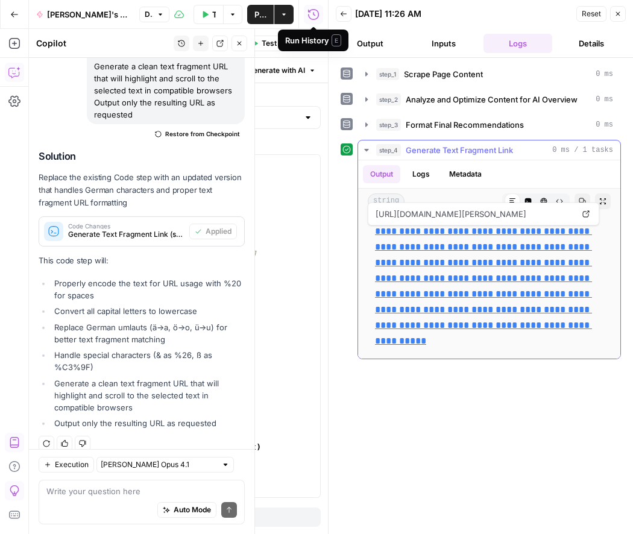
click at [441, 238] on p "**********" at bounding box center [489, 286] width 228 height 125
click at [441, 229] on link "**********" at bounding box center [483, 286] width 217 height 119
click at [587, 211] on icon at bounding box center [586, 214] width 7 height 7
click at [553, 166] on div "Output Logs Metadata" at bounding box center [489, 174] width 262 height 28
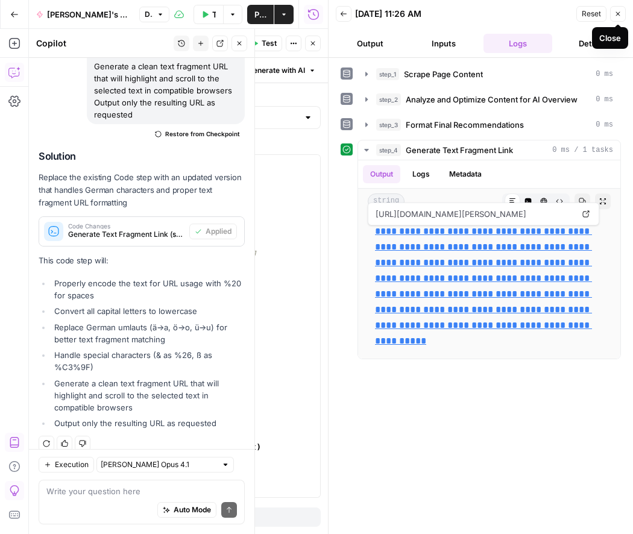
click at [616, 12] on icon "button" at bounding box center [618, 14] width 4 height 4
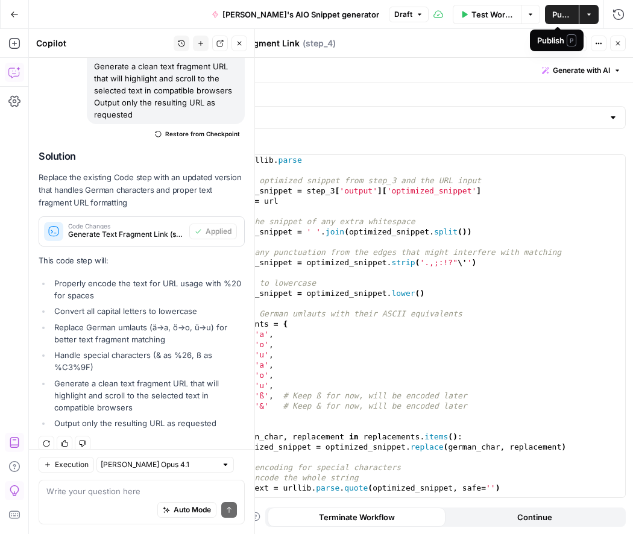
click at [562, 8] on span "Publish" at bounding box center [561, 14] width 19 height 12
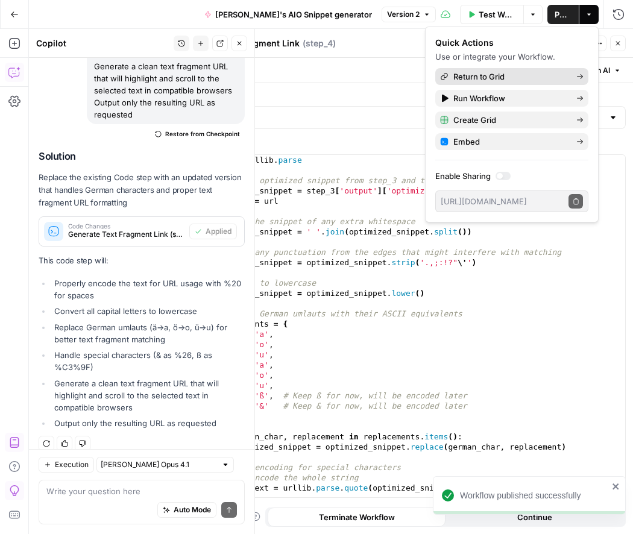
click at [540, 78] on span "Return to Grid" at bounding box center [509, 77] width 113 height 12
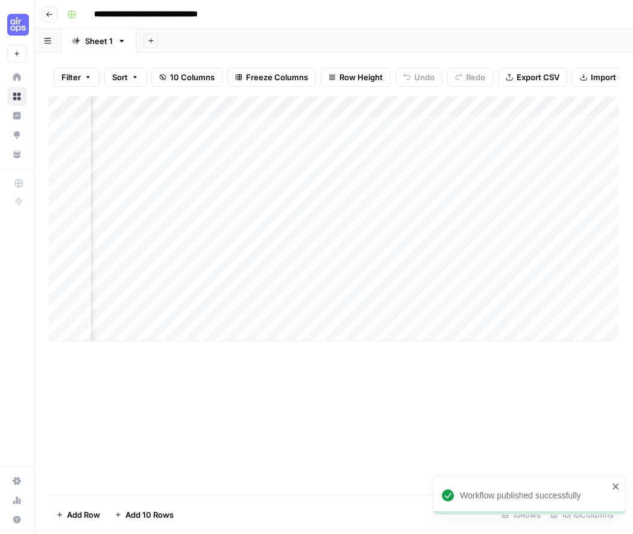
scroll to position [0, 816]
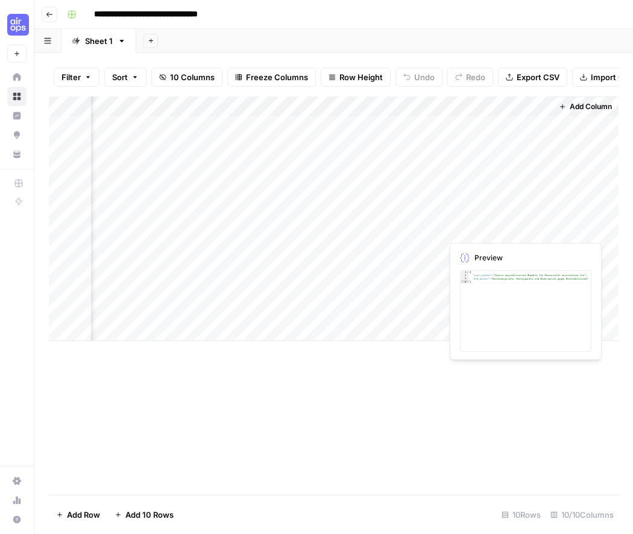
click at [473, 225] on div "Add Column" at bounding box center [334, 218] width 570 height 245
click at [538, 230] on div "Add Column" at bounding box center [334, 218] width 570 height 245
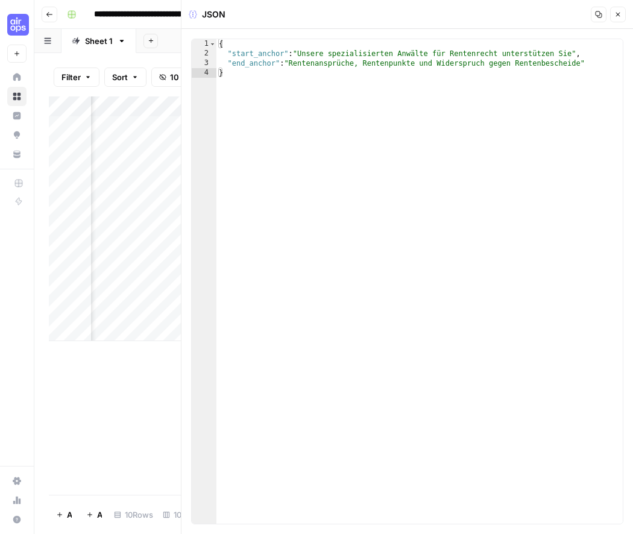
click at [613, 13] on button "Close" at bounding box center [618, 15] width 16 height 16
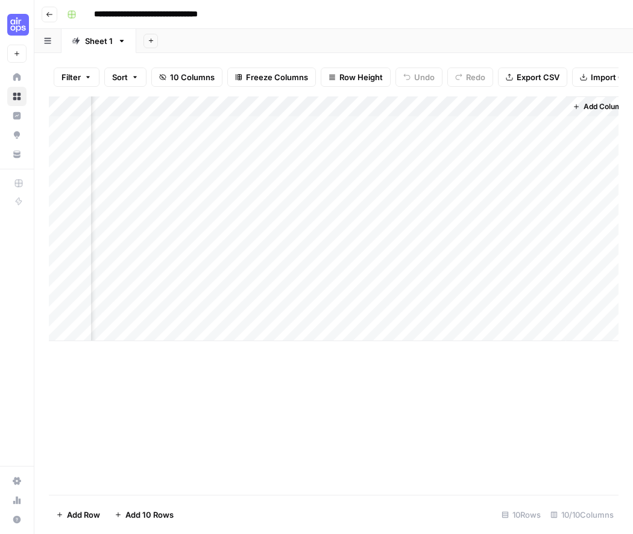
scroll to position [0, 816]
click at [542, 207] on div "Add Column" at bounding box center [334, 218] width 570 height 245
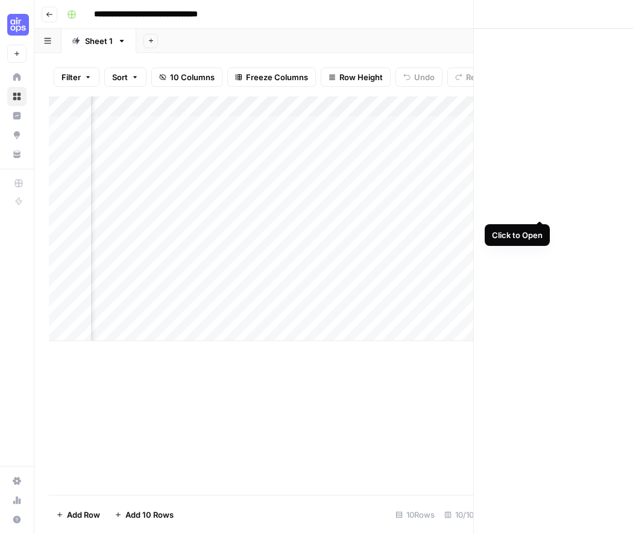
scroll to position [0, 811]
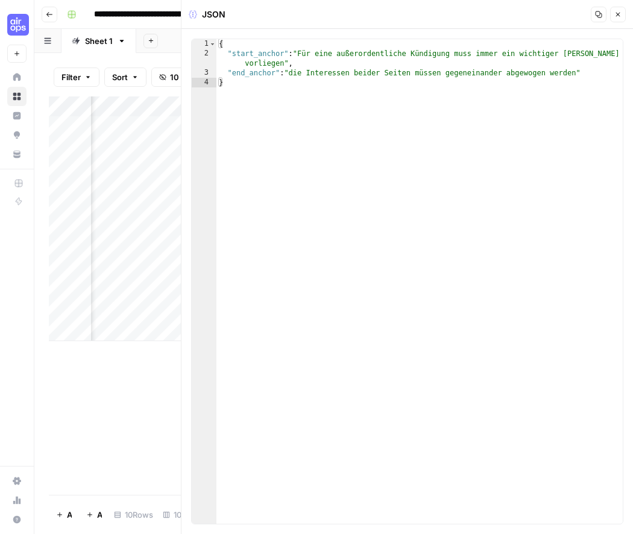
click at [107, 286] on div "Add Column" at bounding box center [115, 218] width 132 height 245
click at [616, 14] on icon "button" at bounding box center [617, 14] width 7 height 7
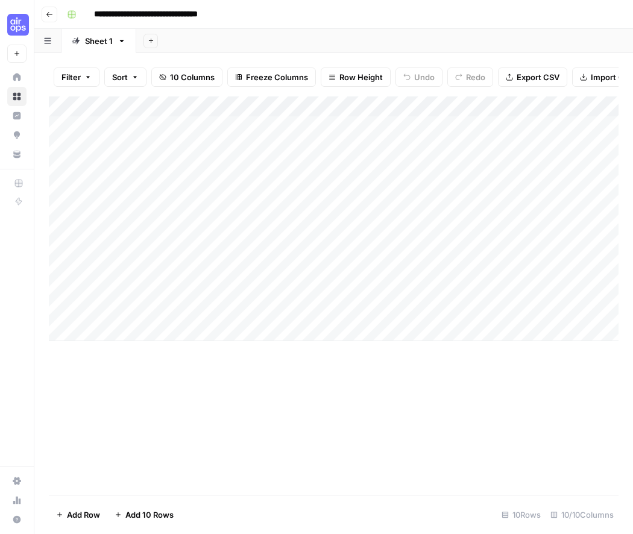
click at [131, 244] on div "Add Column" at bounding box center [334, 218] width 570 height 245
type textarea "**********"
click at [344, 254] on div "Add Column" at bounding box center [334, 218] width 570 height 245
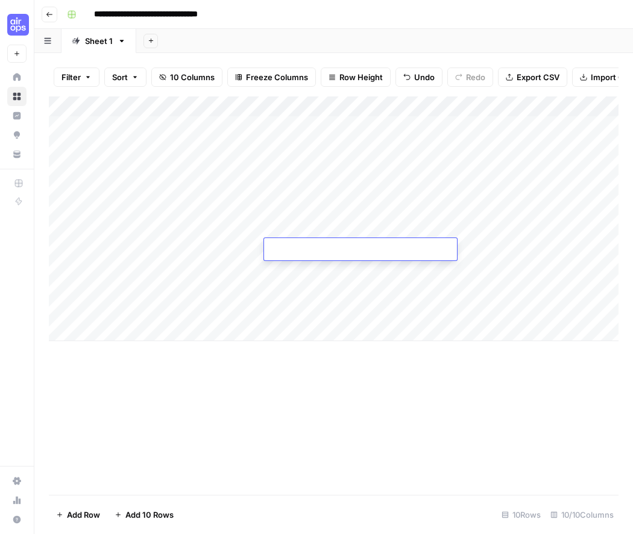
type textarea "**********"
click at [520, 247] on div "Add Column" at bounding box center [334, 218] width 570 height 245
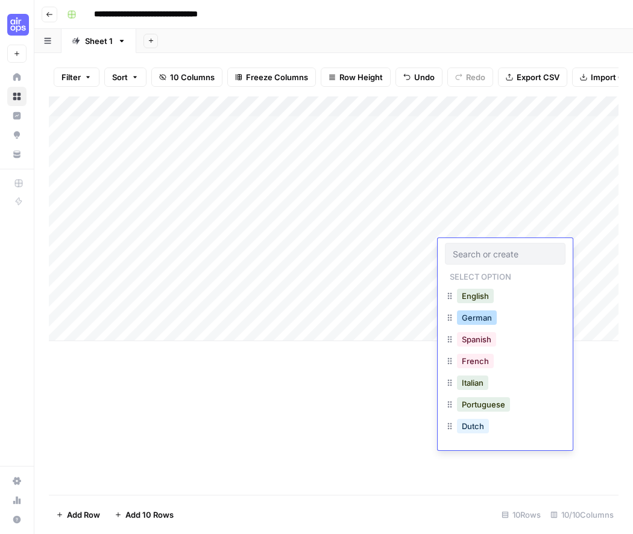
click at [484, 319] on button "German" at bounding box center [477, 317] width 40 height 14
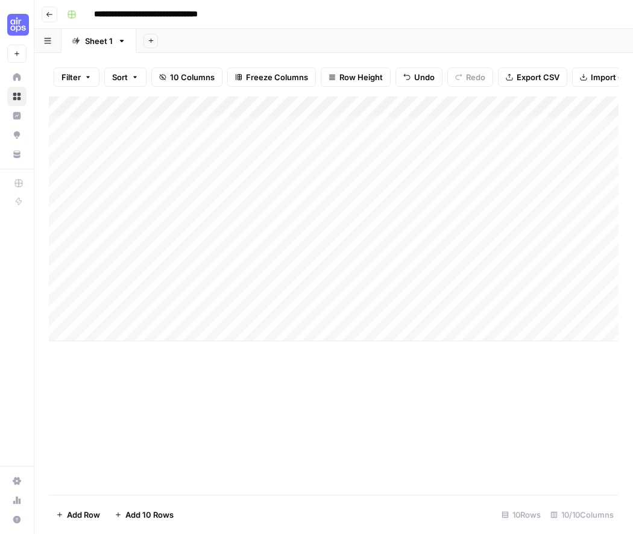
click at [593, 247] on div "Add Column" at bounding box center [334, 218] width 570 height 245
click at [320, 248] on div "Add Column" at bounding box center [334, 218] width 570 height 245
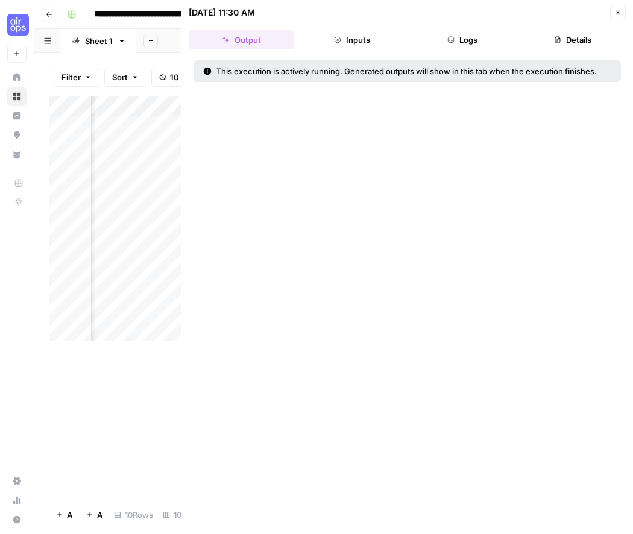
click at [619, 9] on icon "button" at bounding box center [617, 12] width 7 height 7
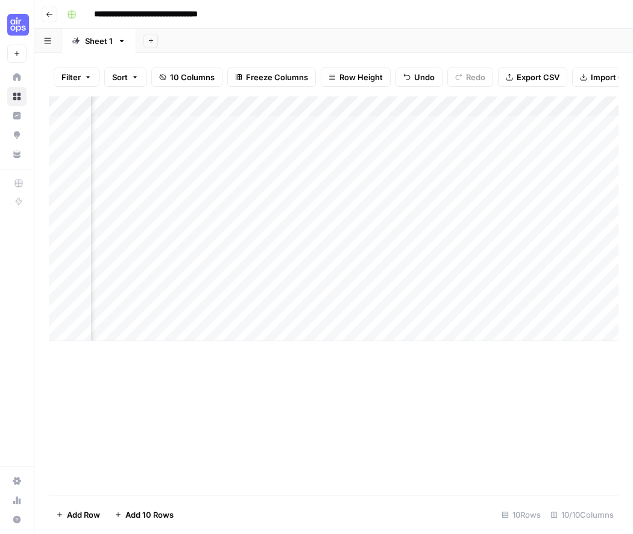
click at [347, 109] on div "Add Column" at bounding box center [334, 218] width 570 height 245
click at [126, 394] on div "Add Column" at bounding box center [334, 295] width 570 height 398
click at [542, 250] on div "Add Column" at bounding box center [334, 218] width 570 height 245
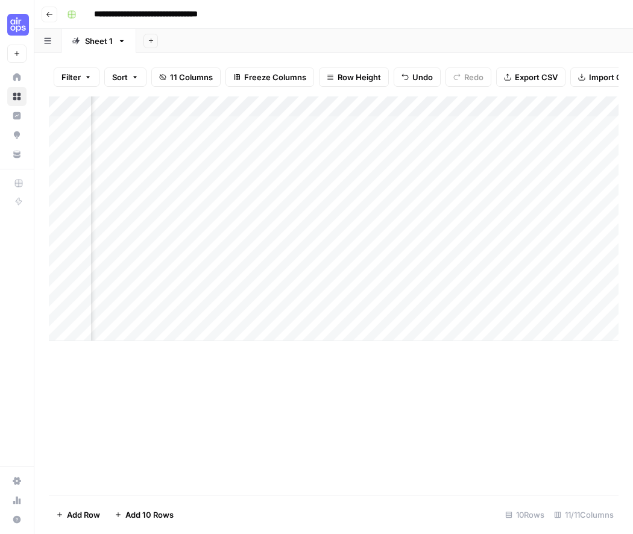
click at [340, 105] on div "Add Column" at bounding box center [334, 218] width 570 height 245
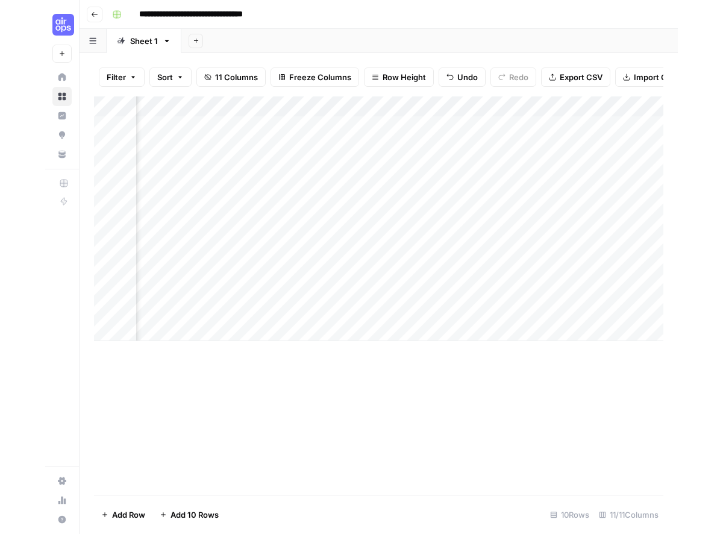
scroll to position [0, 342]
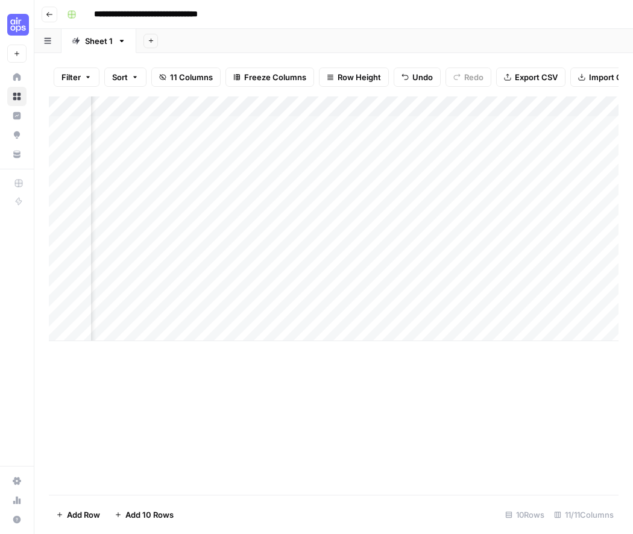
click at [250, 250] on div "Add Column" at bounding box center [334, 218] width 570 height 245
click at [349, 248] on div "Add Column" at bounding box center [334, 218] width 570 height 245
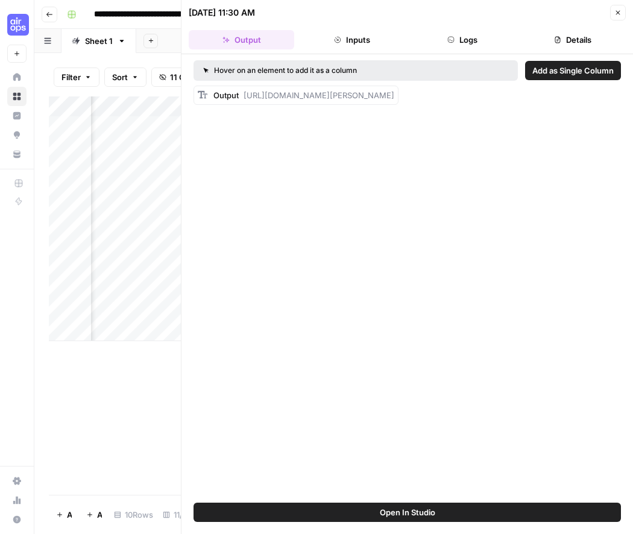
click at [615, 11] on icon "button" at bounding box center [617, 12] width 7 height 7
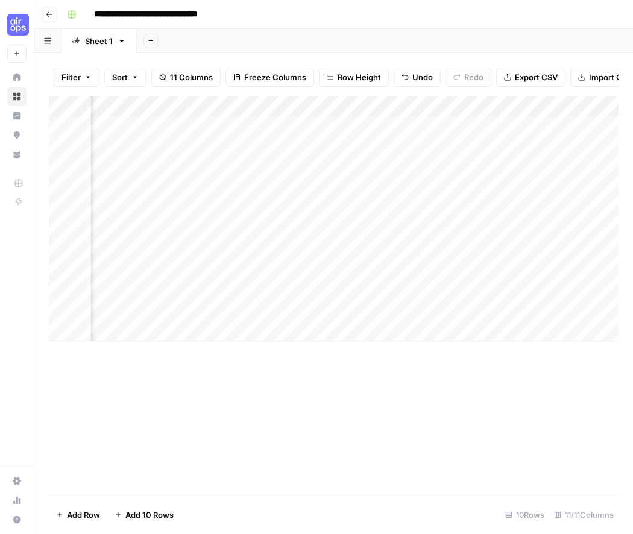
click at [348, 101] on div "Add Column" at bounding box center [334, 218] width 570 height 245
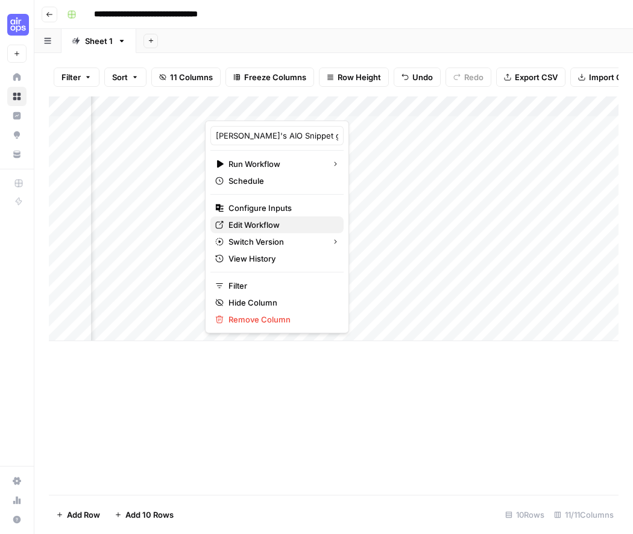
click at [274, 222] on span "Edit Workflow" at bounding box center [280, 225] width 105 height 12
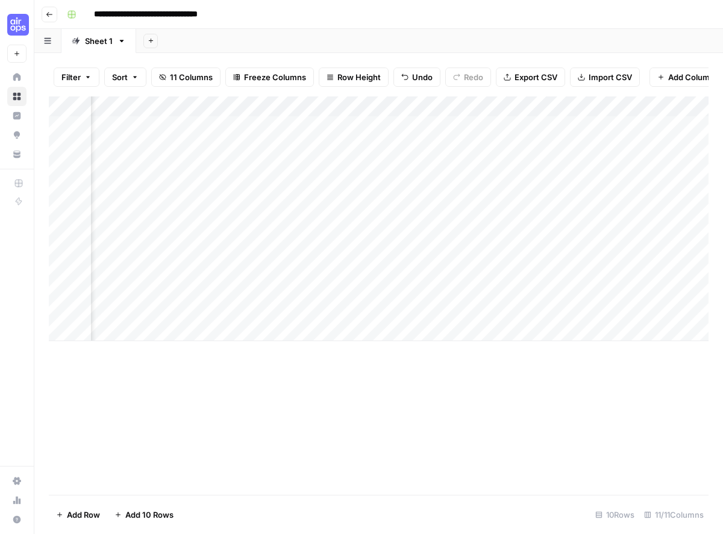
click at [465, 242] on div "Add Column" at bounding box center [379, 218] width 660 height 245
click at [376, 251] on div "Add Column" at bounding box center [379, 218] width 660 height 245
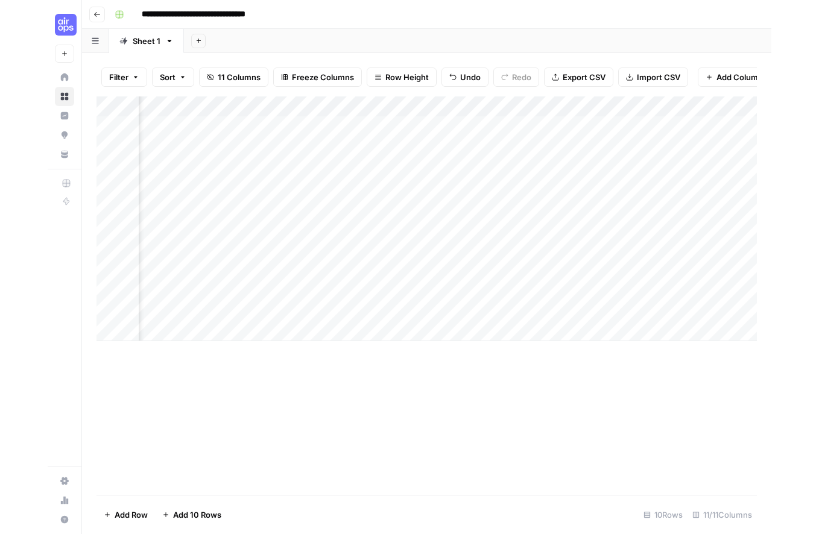
scroll to position [0, 140]
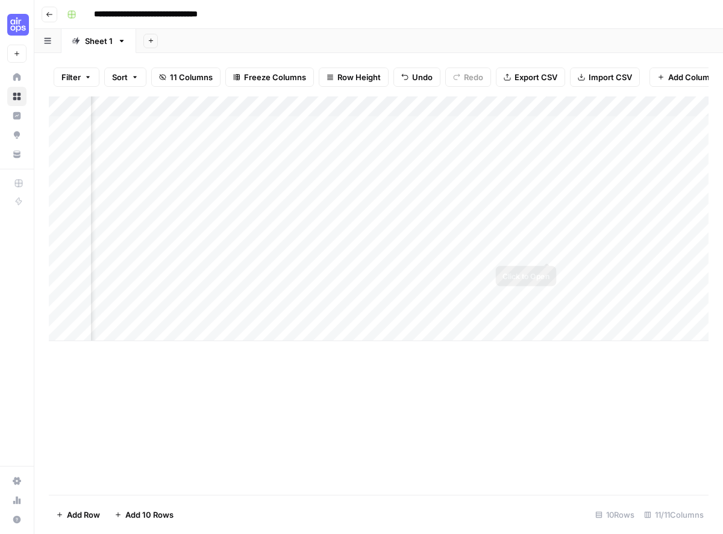
click at [518, 244] on div "Add Column" at bounding box center [379, 218] width 660 height 245
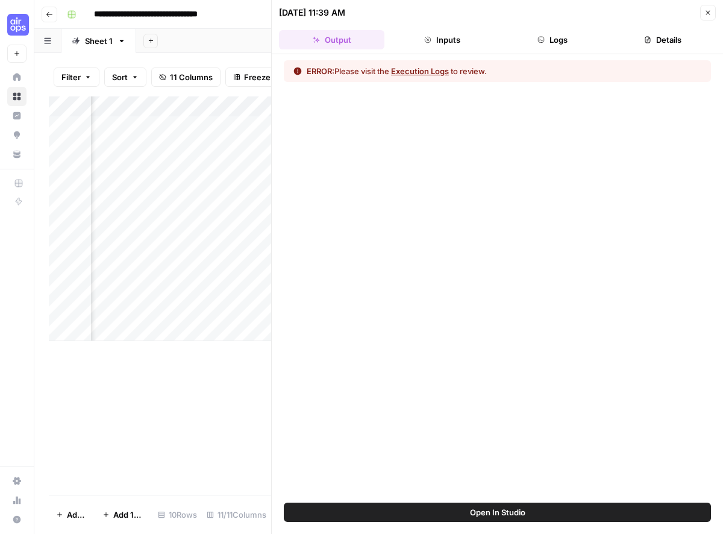
click at [421, 69] on button "Execution Logs" at bounding box center [420, 71] width 58 height 12
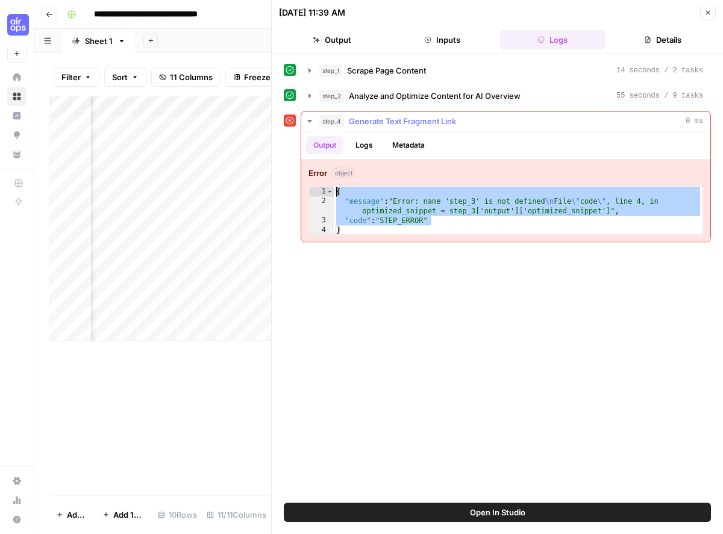
drag, startPoint x: 439, startPoint y: 222, endPoint x: 430, endPoint y: 185, distance: 37.7
click at [430, 185] on div "**********" at bounding box center [505, 201] width 409 height 82
type textarea "**********"
click at [430, 185] on div "**********" at bounding box center [505, 201] width 409 height 82
click at [449, 268] on div "**********" at bounding box center [497, 278] width 427 height 436
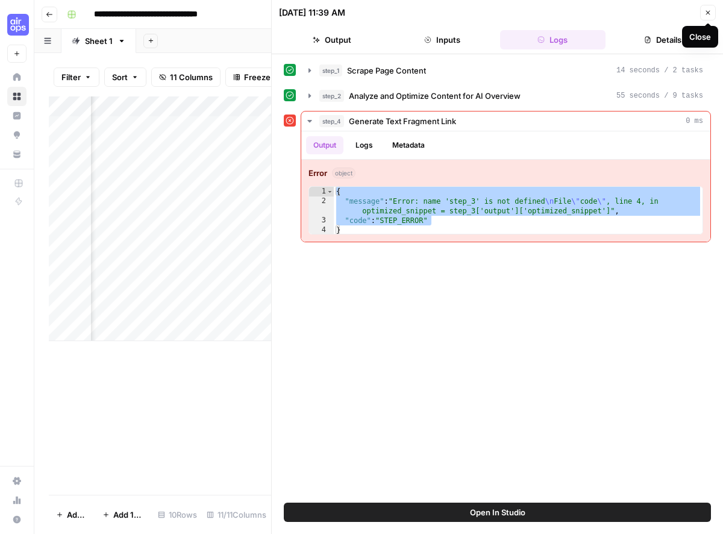
click at [707, 10] on icon "button" at bounding box center [708, 12] width 7 height 7
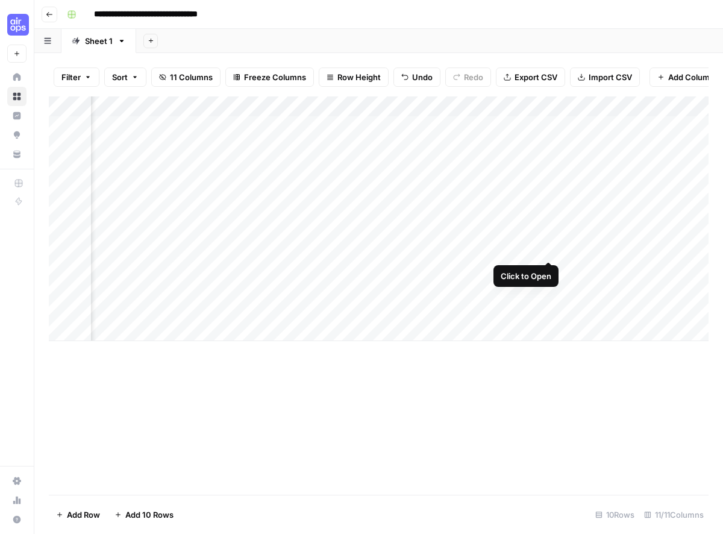
click at [545, 249] on div "Add Column" at bounding box center [379, 218] width 660 height 245
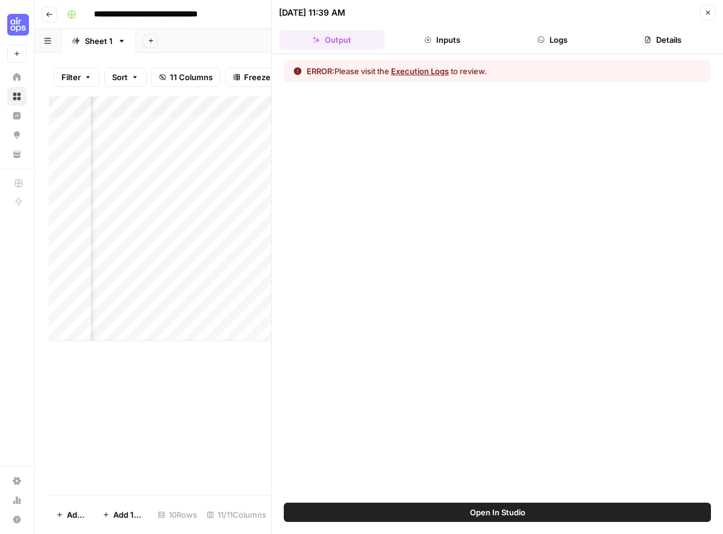
drag, startPoint x: 705, startPoint y: 14, endPoint x: 650, endPoint y: 102, distance: 104.0
click at [706, 14] on icon "button" at bounding box center [708, 12] width 7 height 7
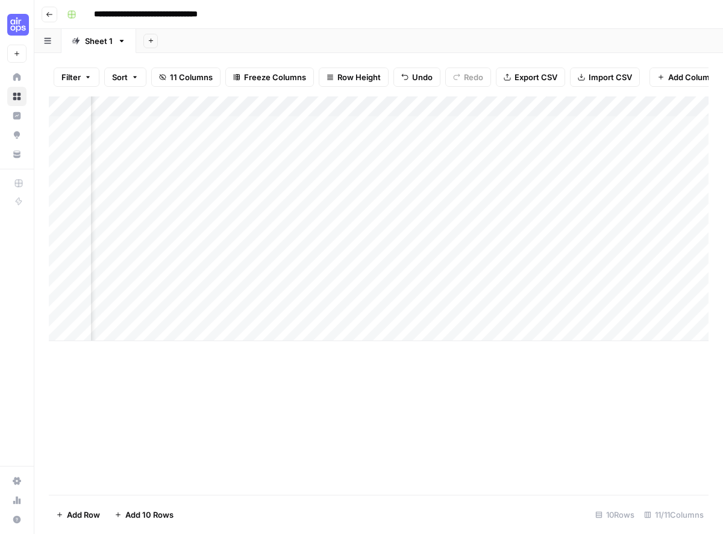
click at [493, 249] on div "Add Column" at bounding box center [379, 218] width 660 height 245
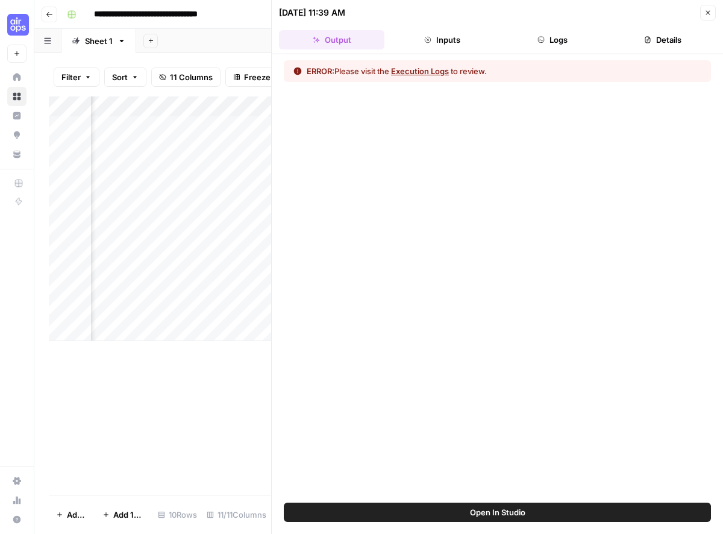
click at [703, 10] on button "Close" at bounding box center [708, 13] width 16 height 16
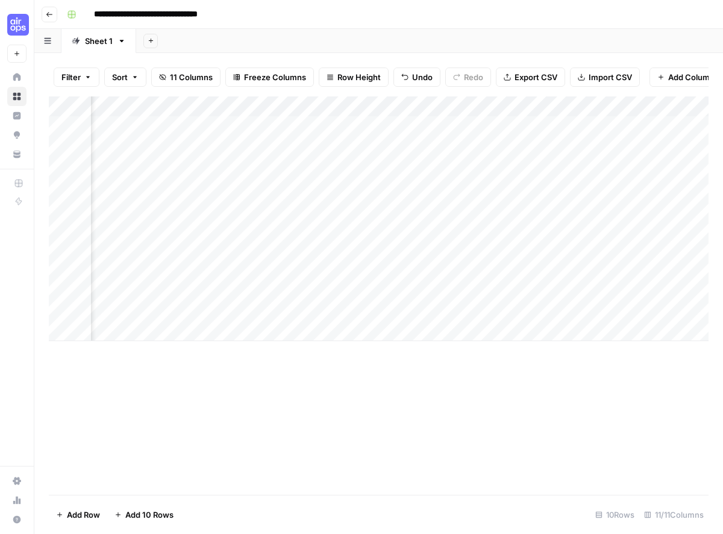
click at [549, 106] on div "Add Column" at bounding box center [379, 218] width 660 height 245
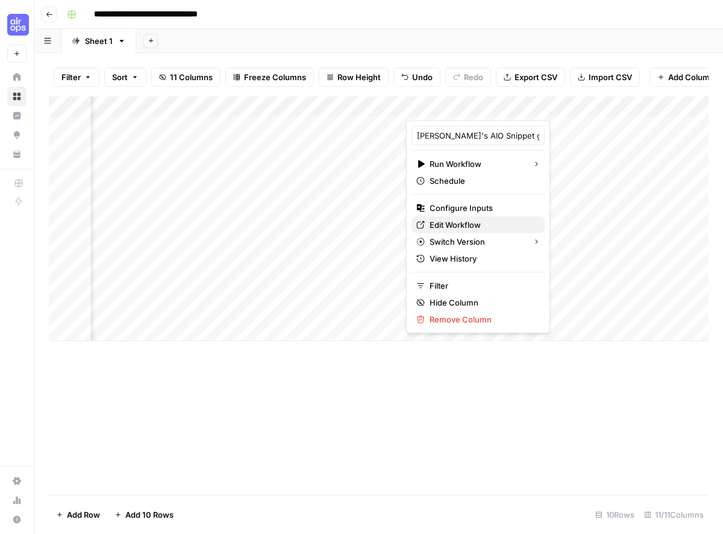
click at [442, 222] on span "Edit Workflow" at bounding box center [482, 225] width 105 height 12
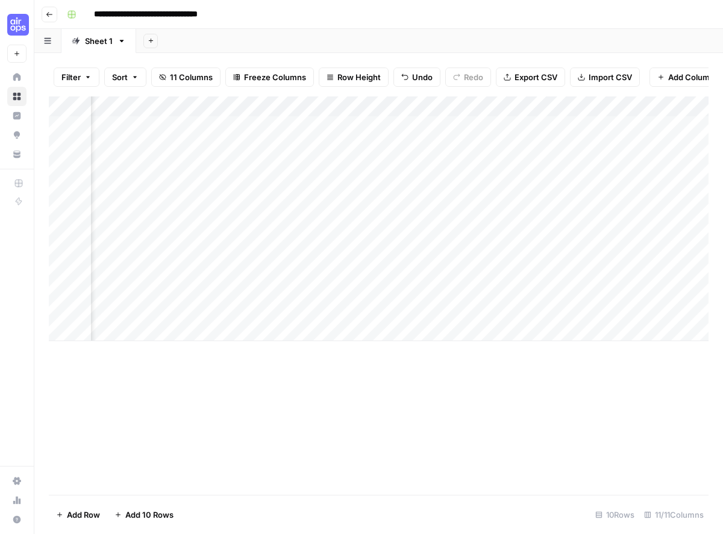
click at [521, 241] on div "Add Column" at bounding box center [379, 218] width 660 height 245
click at [552, 249] on div "Add Column" at bounding box center [379, 218] width 660 height 245
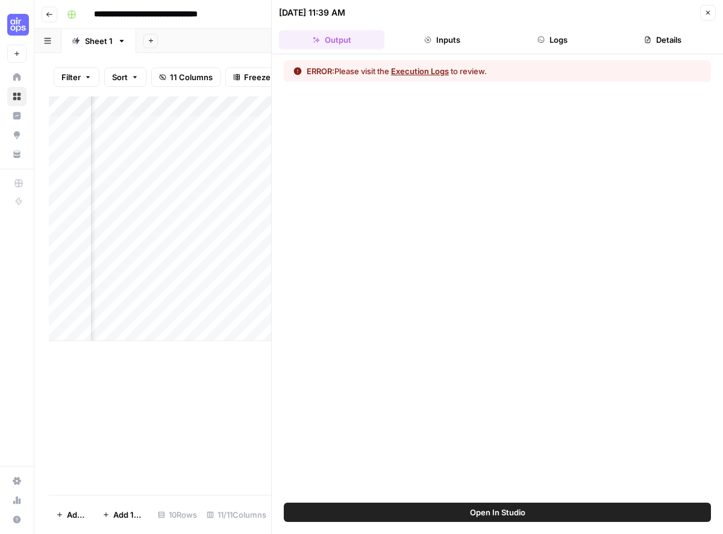
click at [424, 69] on button "Execution Logs" at bounding box center [420, 71] width 58 height 12
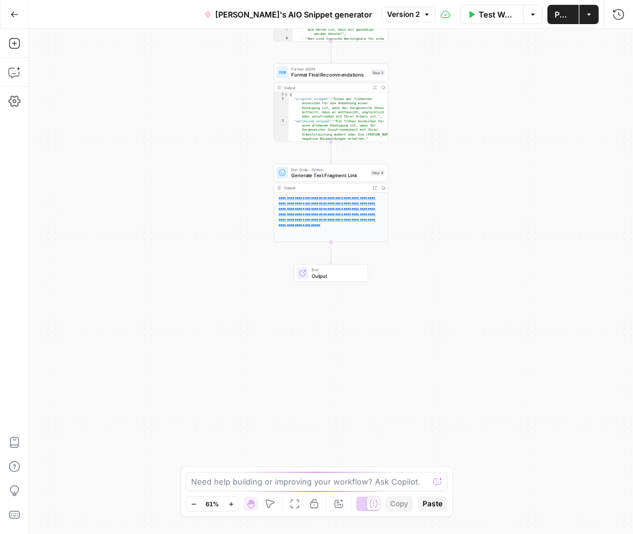
click at [465, 371] on div "**********" at bounding box center [331, 281] width 604 height 505
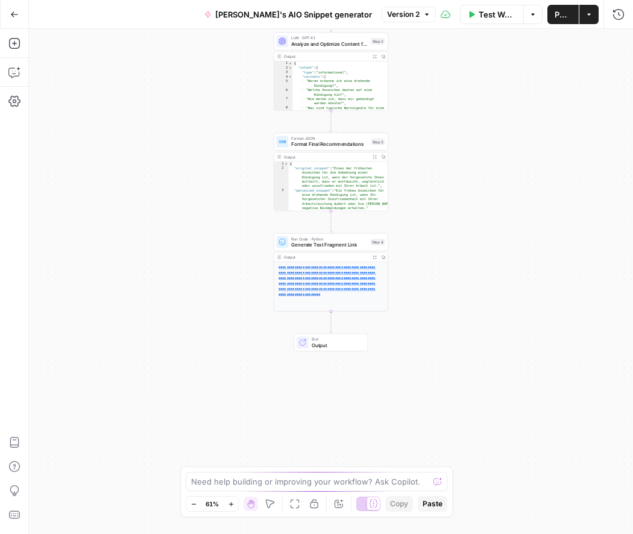
click at [335, 342] on span "Output" at bounding box center [337, 344] width 50 height 7
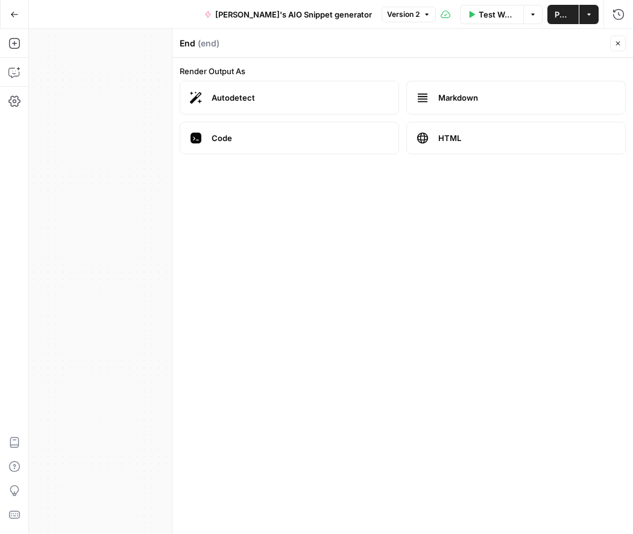
click at [115, 205] on div "**********" at bounding box center [331, 281] width 604 height 505
click at [614, 40] on icon "button" at bounding box center [617, 43] width 7 height 7
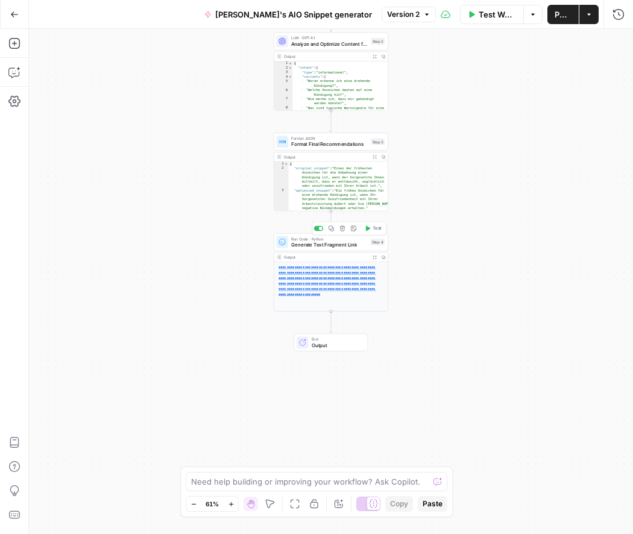
click at [330, 246] on span "Generate Text Fragment Link" at bounding box center [329, 244] width 77 height 7
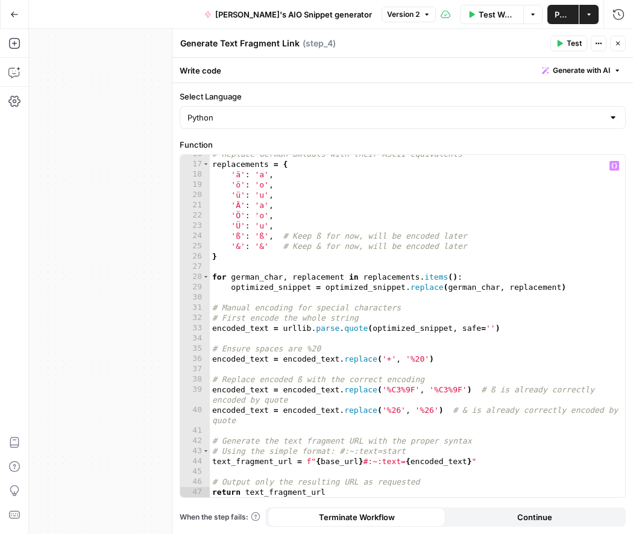
scroll to position [160, 0]
drag, startPoint x: 103, startPoint y: 234, endPoint x: 33, endPoint y: 240, distance: 70.7
click at [33, 240] on div "**********" at bounding box center [331, 281] width 604 height 505
click at [95, 241] on div "**********" at bounding box center [331, 281] width 604 height 505
click at [620, 43] on icon "button" at bounding box center [617, 43] width 7 height 7
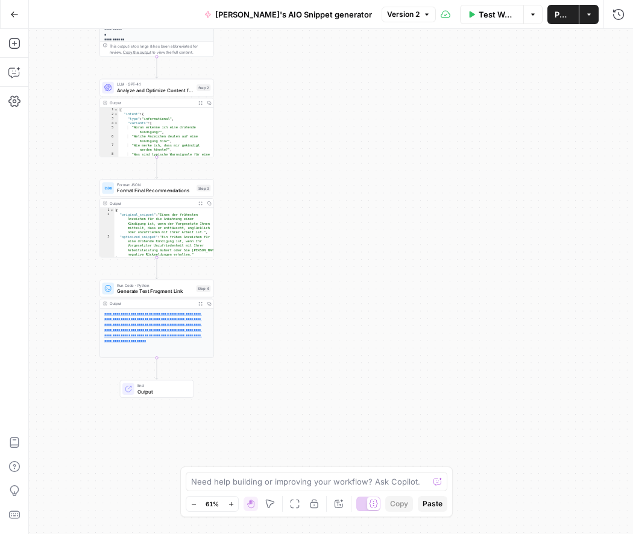
drag, startPoint x: 523, startPoint y: 172, endPoint x: 402, endPoint y: 236, distance: 136.4
click at [417, 208] on div "**********" at bounding box center [331, 281] width 604 height 505
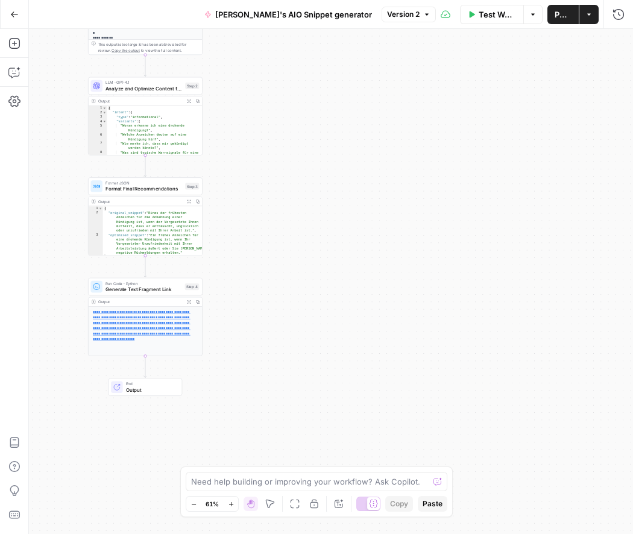
click at [122, 389] on div at bounding box center [117, 387] width 12 height 12
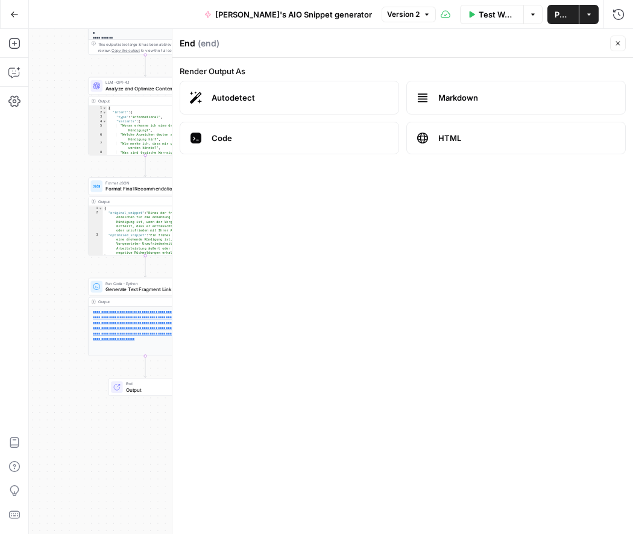
click at [283, 89] on label "Autodetect" at bounding box center [289, 98] width 219 height 34
click at [291, 133] on span "Code" at bounding box center [300, 138] width 177 height 12
click at [500, 101] on span "Markdown" at bounding box center [526, 98] width 177 height 12
click at [618, 42] on icon "button" at bounding box center [617, 43] width 7 height 7
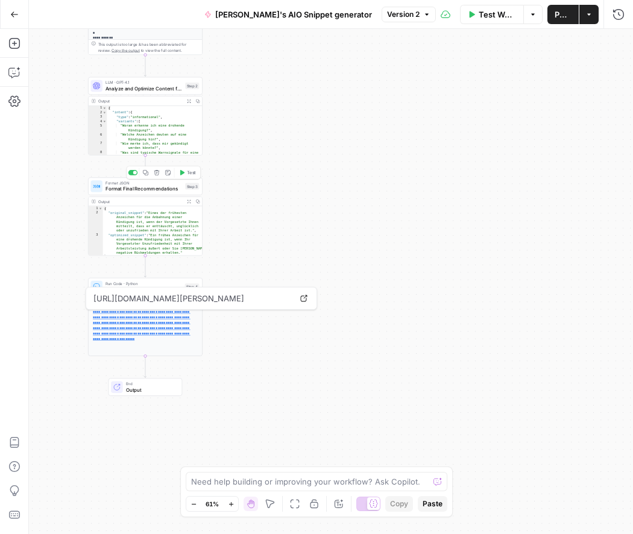
click at [151, 183] on span "Format JSON" at bounding box center [143, 183] width 77 height 6
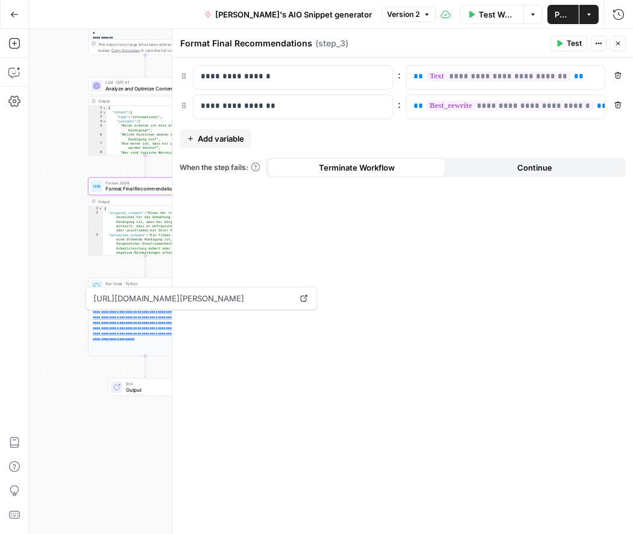
click at [503, 142] on div "**********" at bounding box center [402, 296] width 461 height 476
click at [137, 385] on span "End" at bounding box center [151, 384] width 50 height 6
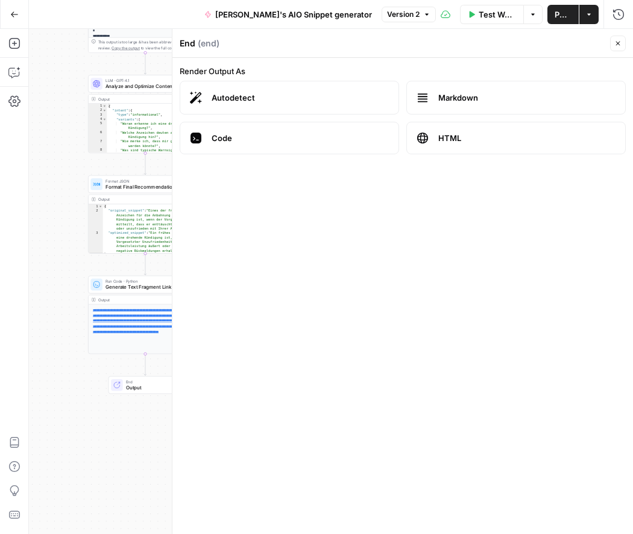
click at [462, 128] on label "HTML" at bounding box center [515, 138] width 219 height 33
click at [367, 128] on label "Code" at bounding box center [289, 138] width 219 height 33
click at [362, 90] on label "Autodetect" at bounding box center [289, 98] width 219 height 34
click at [461, 84] on label "Markdown" at bounding box center [515, 98] width 219 height 34
click at [201, 69] on label "Render Output As" at bounding box center [403, 71] width 446 height 12
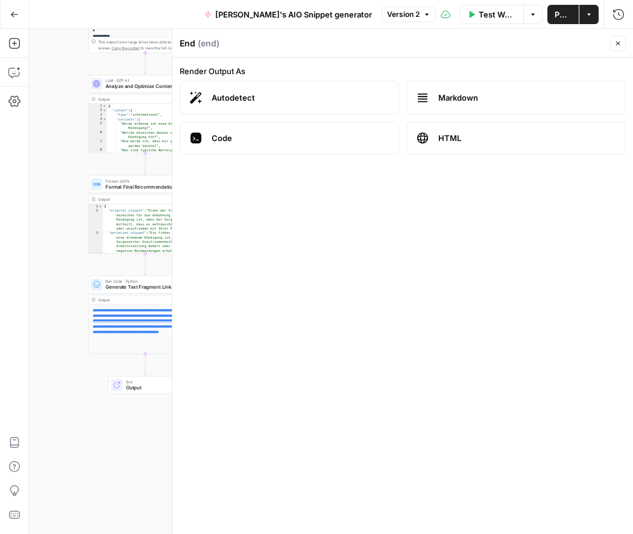
click at [626, 49] on header "End ( end ) Close" at bounding box center [402, 43] width 461 height 29
click at [618, 45] on icon "button" at bounding box center [617, 43] width 7 height 7
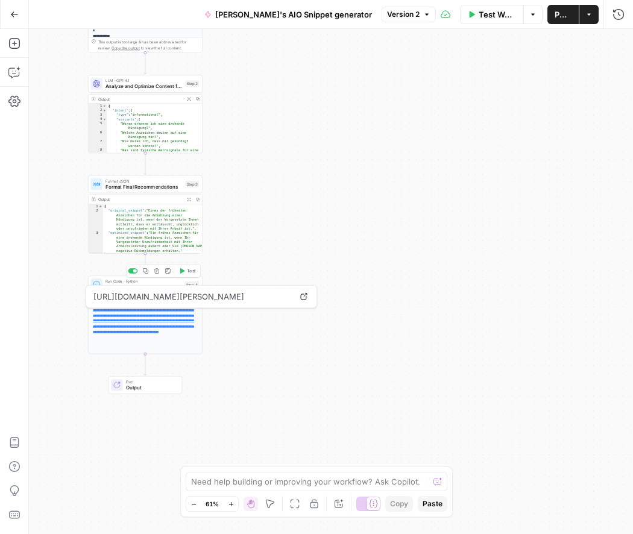
click at [143, 282] on span "Run Code · Python" at bounding box center [143, 281] width 77 height 6
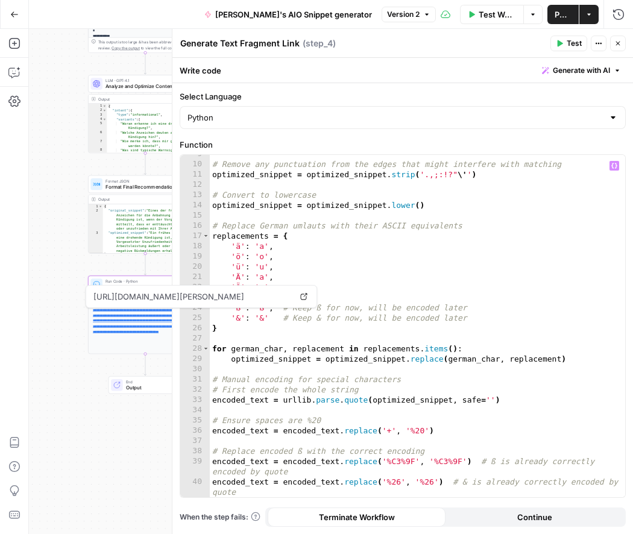
scroll to position [0, 0]
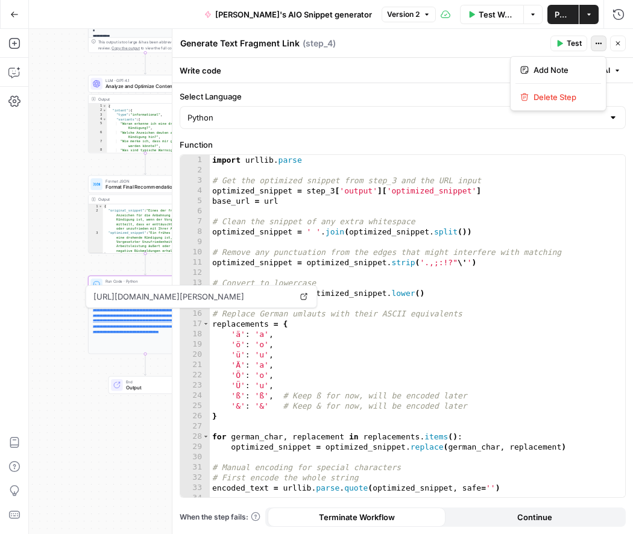
click at [592, 43] on button "Actions" at bounding box center [599, 44] width 16 height 16
click at [84, 196] on div "**********" at bounding box center [331, 281] width 604 height 505
click at [615, 43] on icon "button" at bounding box center [617, 43] width 7 height 7
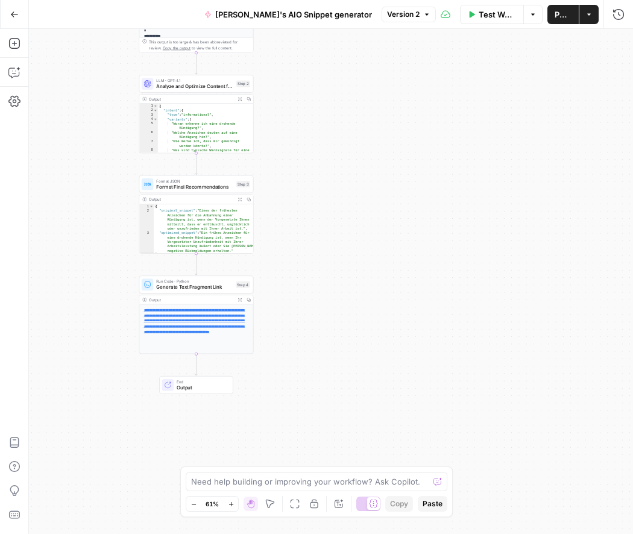
click at [346, 363] on div "**********" at bounding box center [331, 281] width 604 height 505
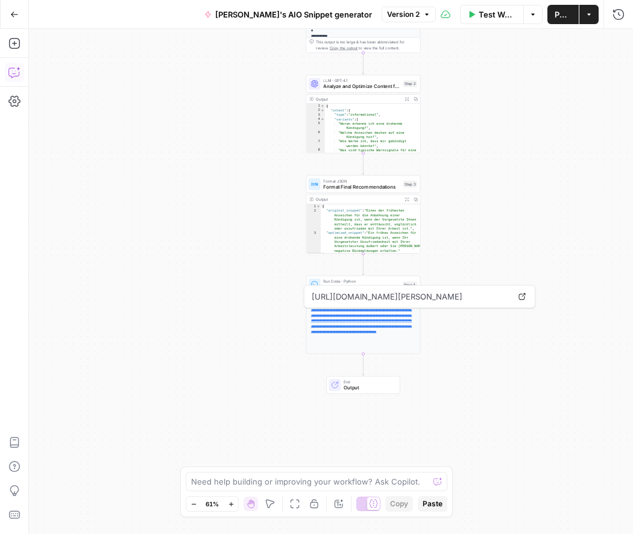
click at [16, 68] on icon "button" at bounding box center [14, 72] width 12 height 12
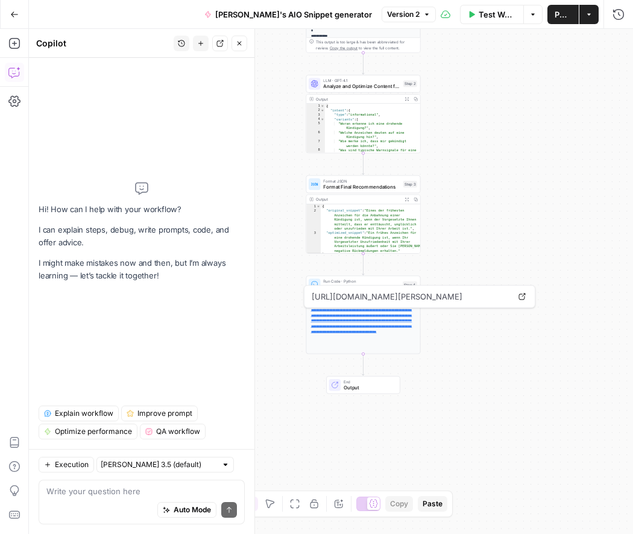
click at [82, 489] on textarea at bounding box center [141, 491] width 190 height 12
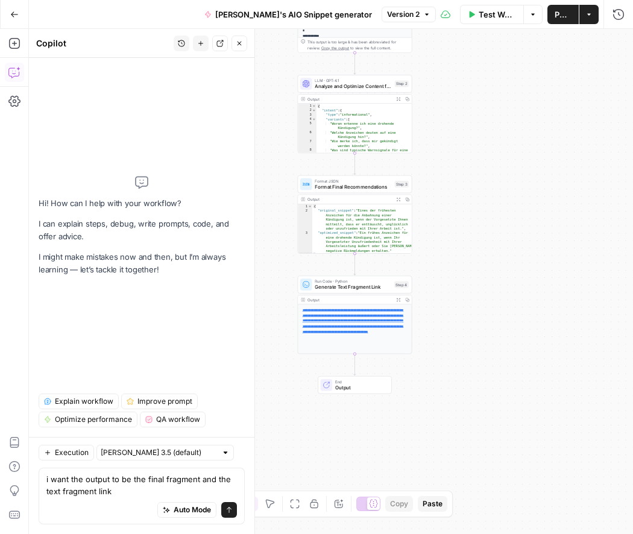
drag, startPoint x: 143, startPoint y: 477, endPoint x: 198, endPoint y: 482, distance: 54.4
click at [198, 482] on textarea "i want the output to be the final fragment and the text fragment link" at bounding box center [141, 485] width 190 height 24
click at [75, 492] on textarea "i want the output to be the original snippet, the optimized snippet and the tex…" at bounding box center [141, 485] width 190 height 24
type textarea "i want the output to be the original snippet, the optimised snippet and the tex…"
click at [136, 497] on div "Auto Mode Send" at bounding box center [141, 510] width 190 height 27
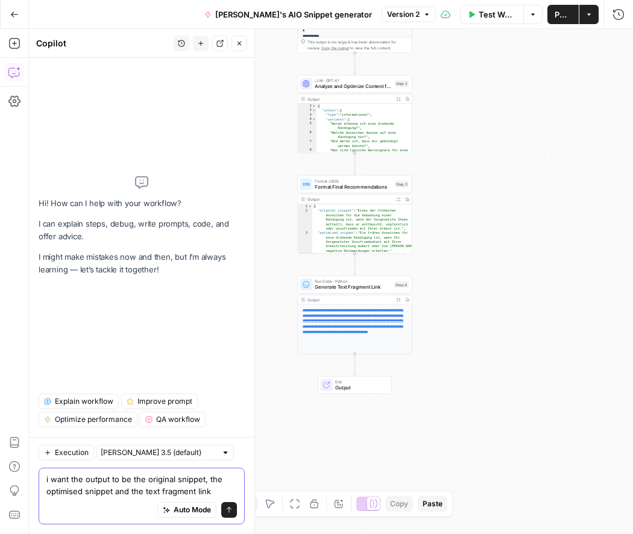
click at [216, 490] on textarea "i want the output to be the original snippet, the optimised snippet and the tex…" at bounding box center [141, 485] width 190 height 24
click at [234, 509] on button "Send" at bounding box center [229, 510] width 16 height 16
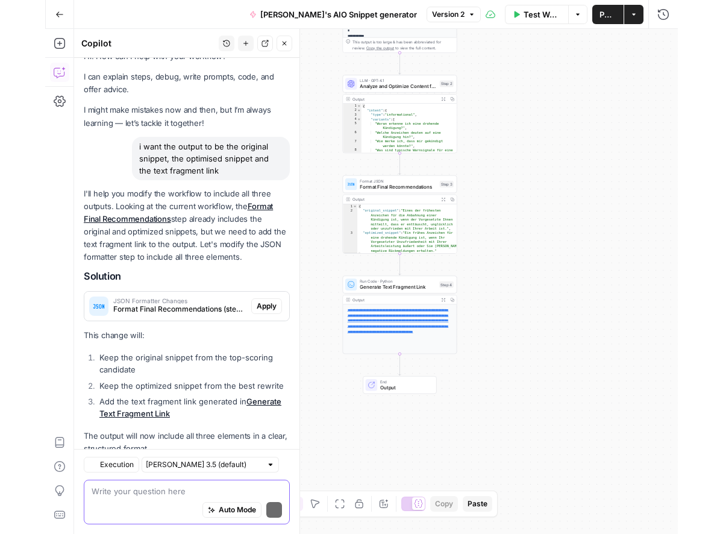
scroll to position [52, 0]
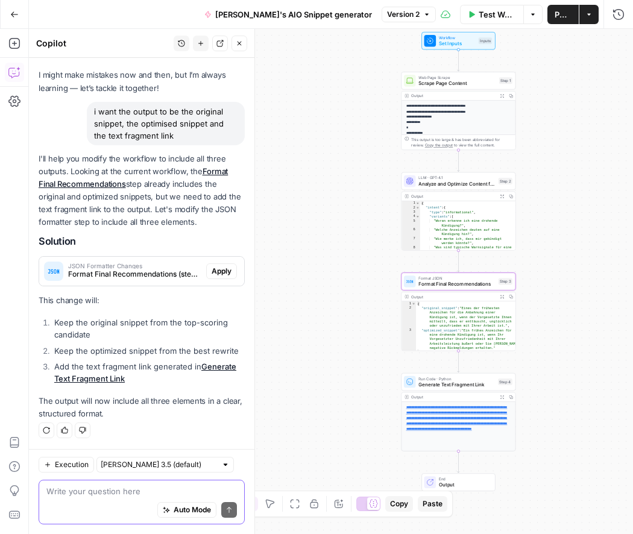
click at [226, 273] on span "Apply" at bounding box center [222, 271] width 20 height 11
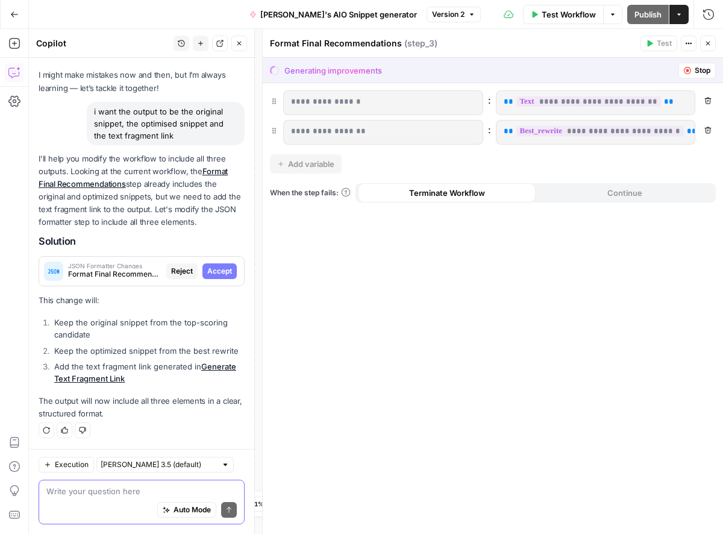
click at [215, 267] on span "Accept" at bounding box center [219, 271] width 25 height 11
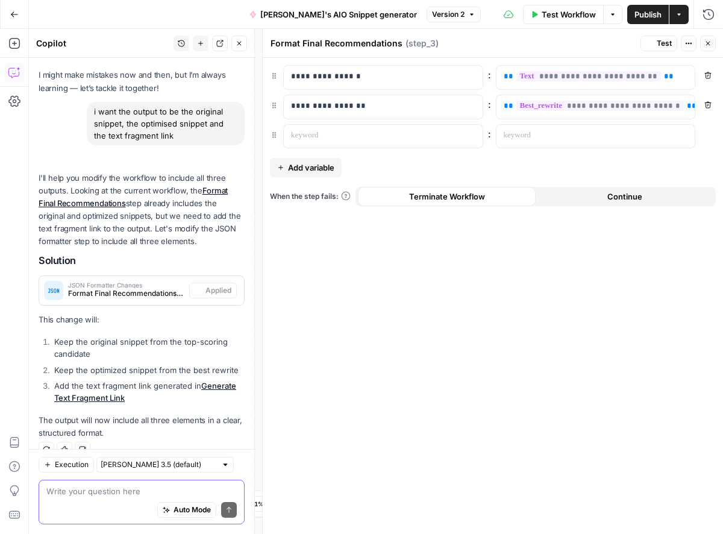
scroll to position [72, 0]
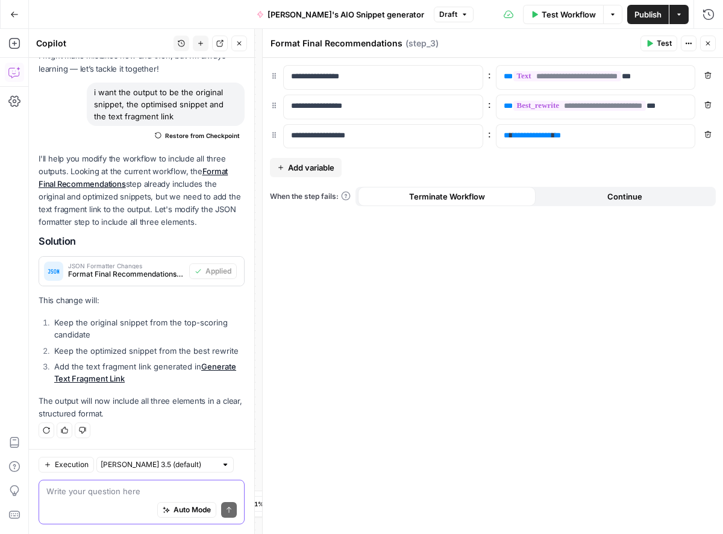
drag, startPoint x: 668, startPoint y: 45, endPoint x: 743, endPoint y: 60, distance: 76.3
click at [632, 60] on html "**********" at bounding box center [361, 267] width 723 height 534
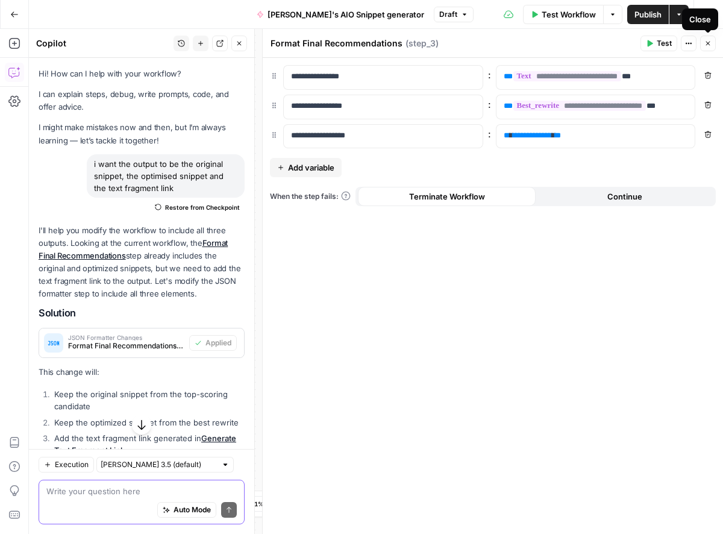
click at [632, 43] on span "Test" at bounding box center [664, 43] width 15 height 11
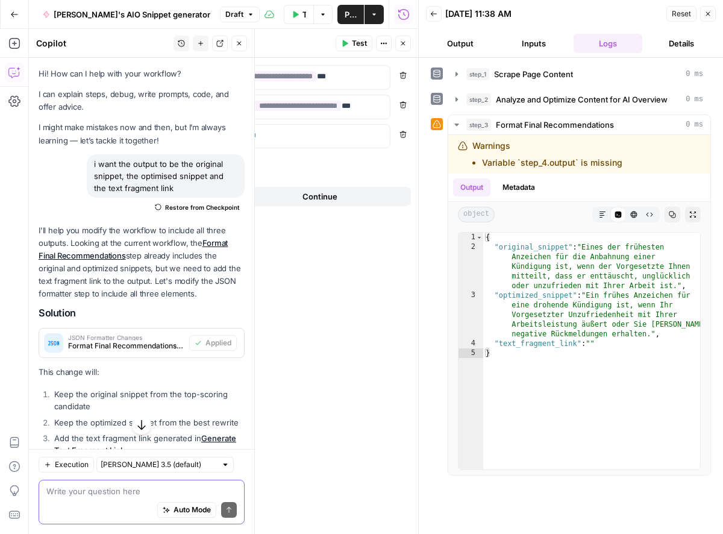
click at [632, 16] on icon "button" at bounding box center [708, 13] width 7 height 7
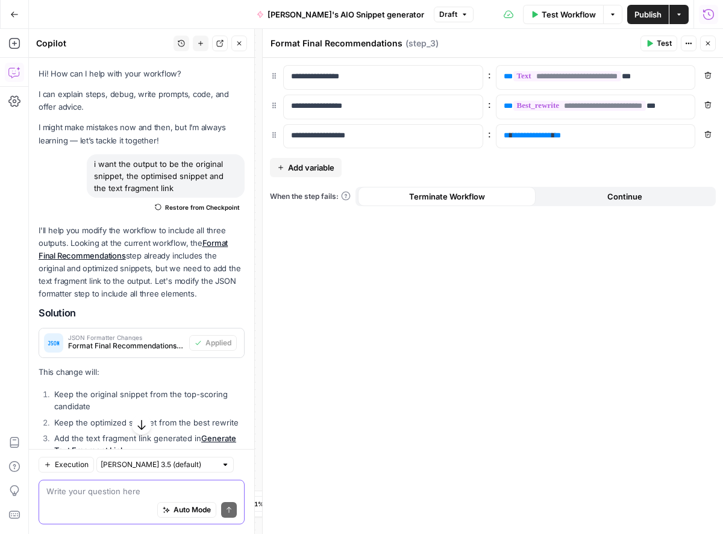
click at [632, 40] on button "Close" at bounding box center [708, 44] width 16 height 16
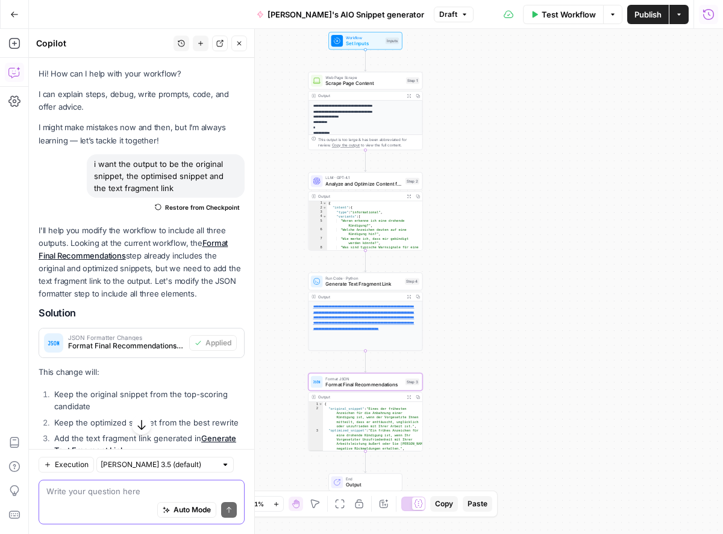
click at [500, 450] on div "**********" at bounding box center [376, 281] width 694 height 505
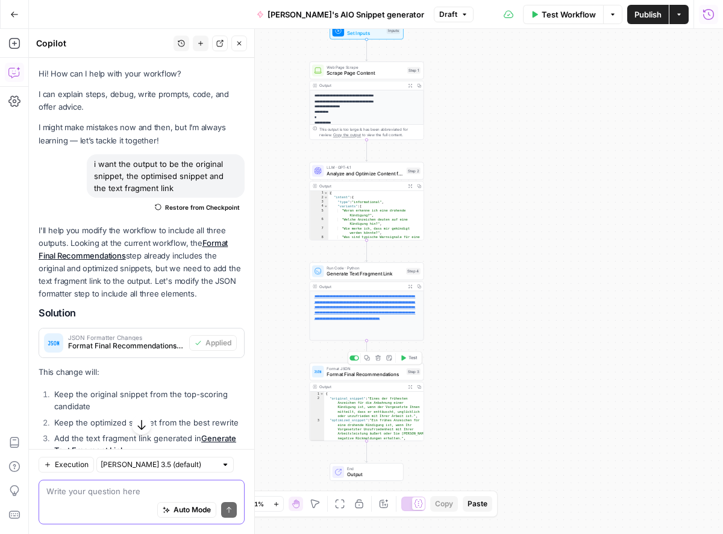
click at [406, 355] on button "Test" at bounding box center [408, 358] width 23 height 10
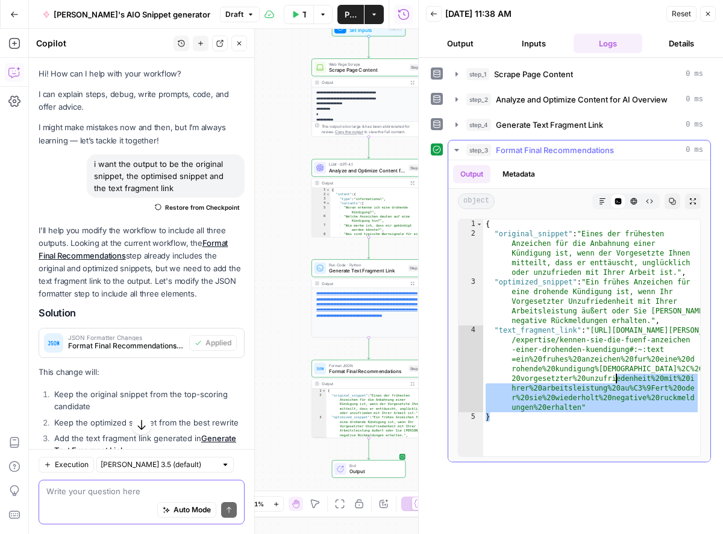
drag, startPoint x: 626, startPoint y: 430, endPoint x: 598, endPoint y: 351, distance: 83.7
click at [617, 376] on div "{ "original_snippet" : "Eines der frühesten Anzeichen für die Anbahnung einer K…" at bounding box center [591, 347] width 217 height 256
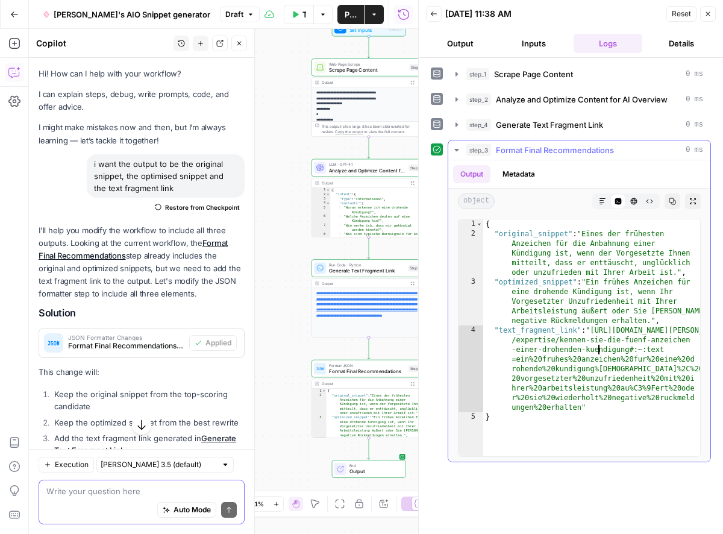
click at [598, 351] on div "{ "original_snippet" : "Eines der frühesten Anzeichen für die Anbahnung einer K…" at bounding box center [591, 347] width 217 height 256
type textarea "**********"
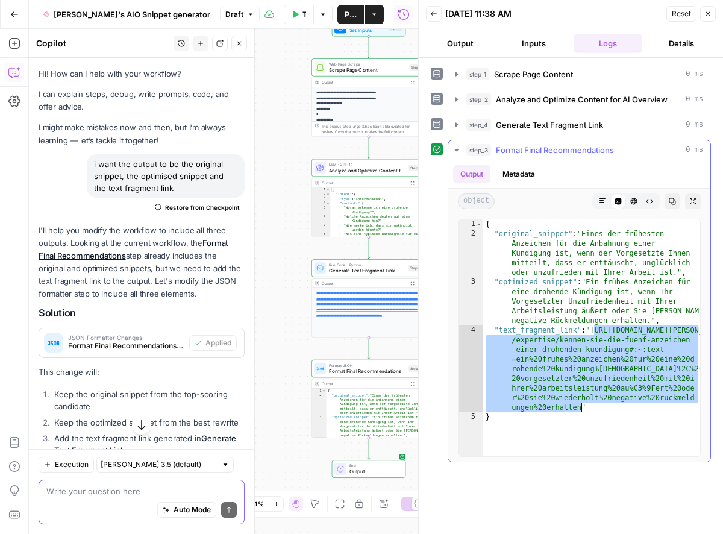
drag, startPoint x: 596, startPoint y: 331, endPoint x: 604, endPoint y: 370, distance: 39.4
click at [582, 403] on div "{ "original_snippet" : "Eines der frühesten Anzeichen für die Anbahnung einer K…" at bounding box center [591, 347] width 217 height 256
click at [632, 10] on button "Close" at bounding box center [708, 14] width 16 height 16
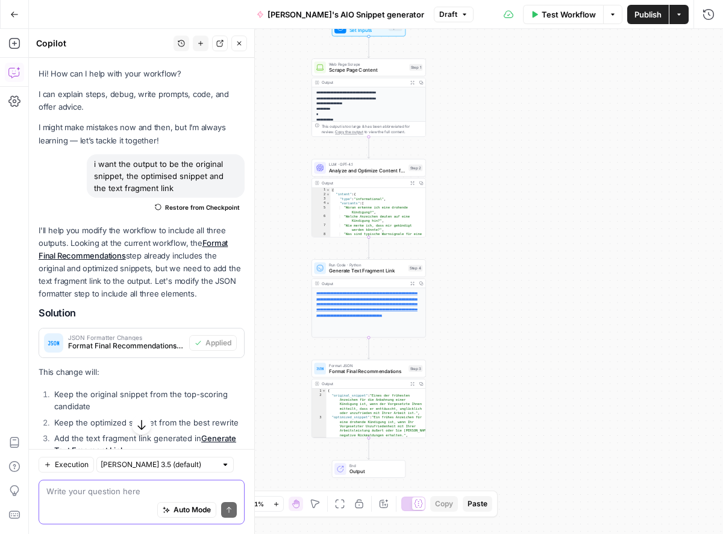
click at [632, 12] on span "Publish" at bounding box center [648, 14] width 27 height 12
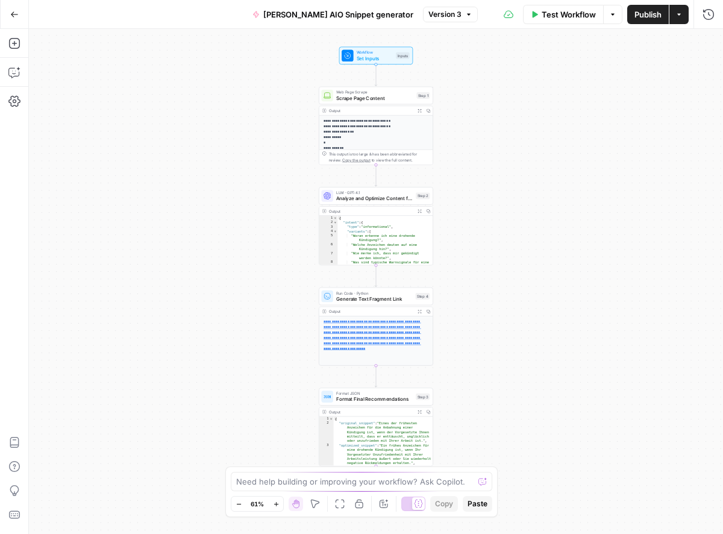
click at [276, 502] on icon "button" at bounding box center [276, 504] width 4 height 4
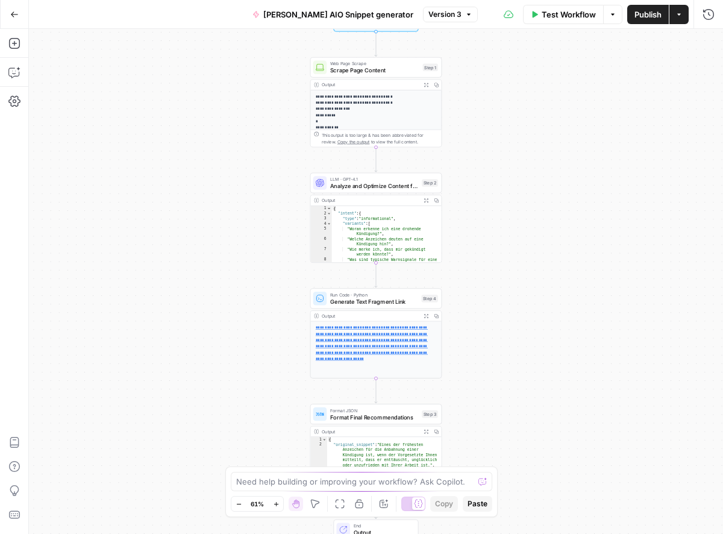
click at [276, 502] on icon "button" at bounding box center [276, 504] width 4 height 4
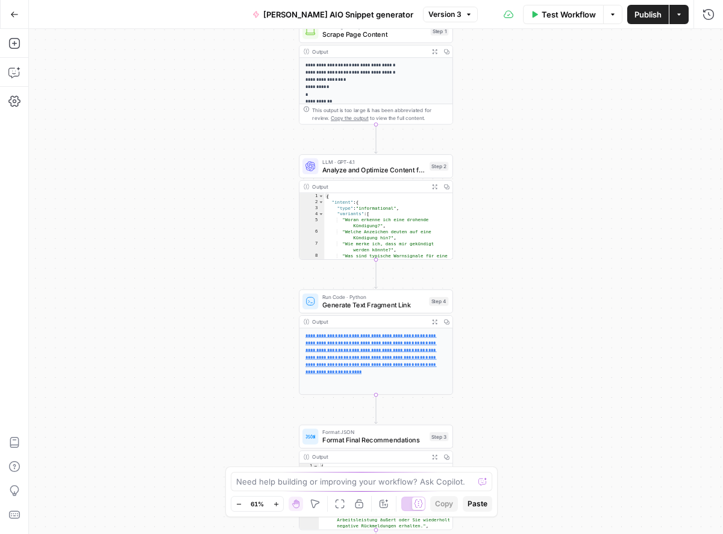
click at [276, 502] on icon "button" at bounding box center [276, 504] width 4 height 4
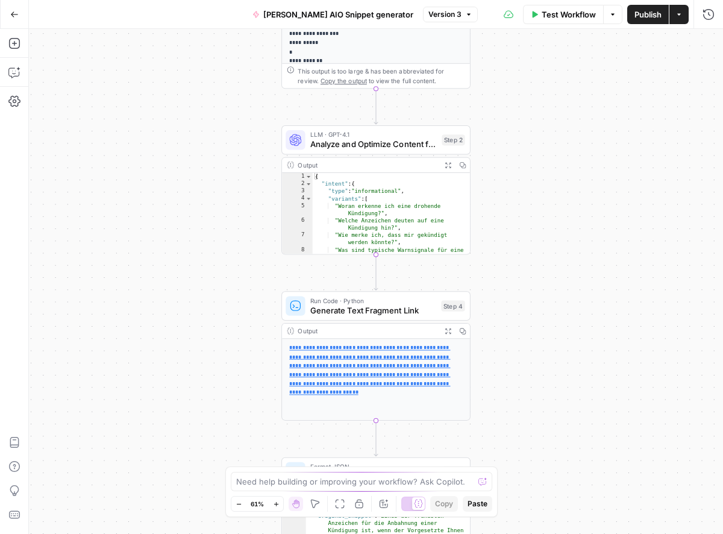
click at [276, 502] on icon "button" at bounding box center [276, 504] width 4 height 4
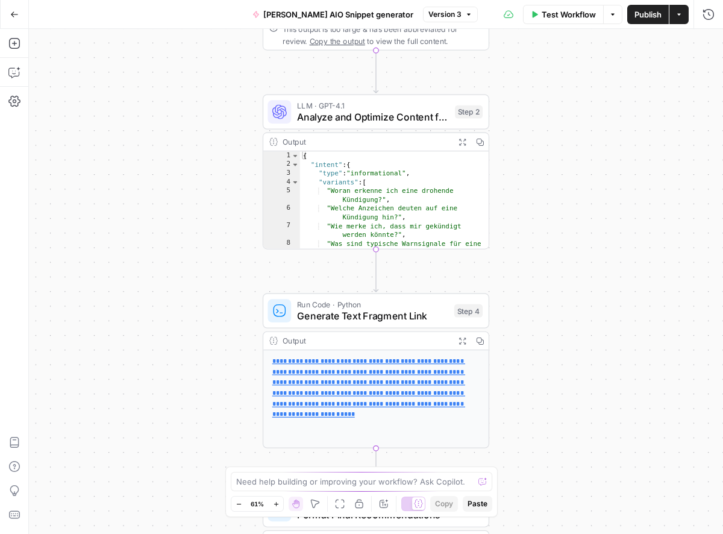
click at [276, 502] on icon "button" at bounding box center [276, 504] width 4 height 4
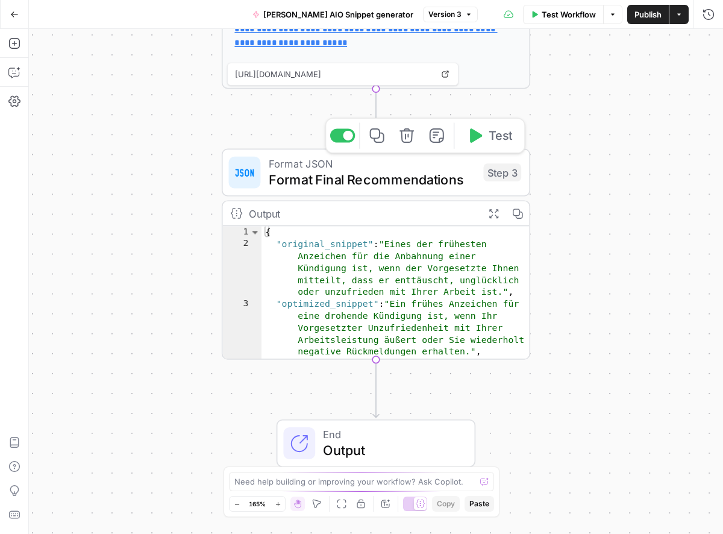
click at [506, 172] on div "Step 3" at bounding box center [502, 172] width 38 height 18
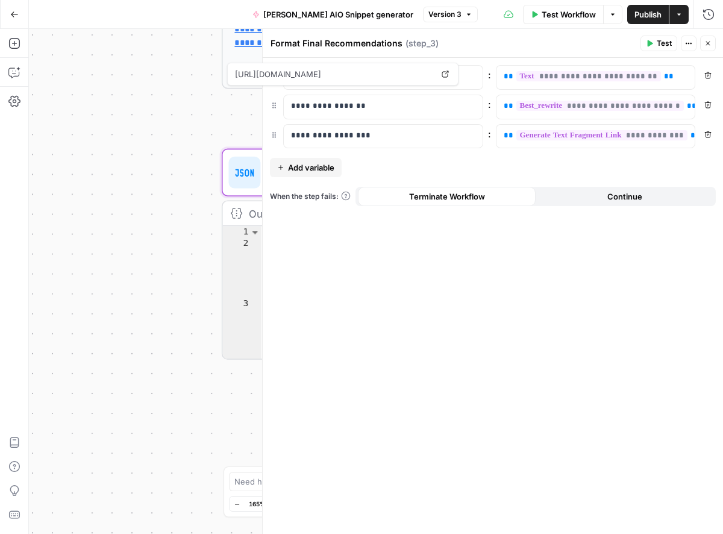
click at [712, 42] on button "Close" at bounding box center [708, 44] width 16 height 16
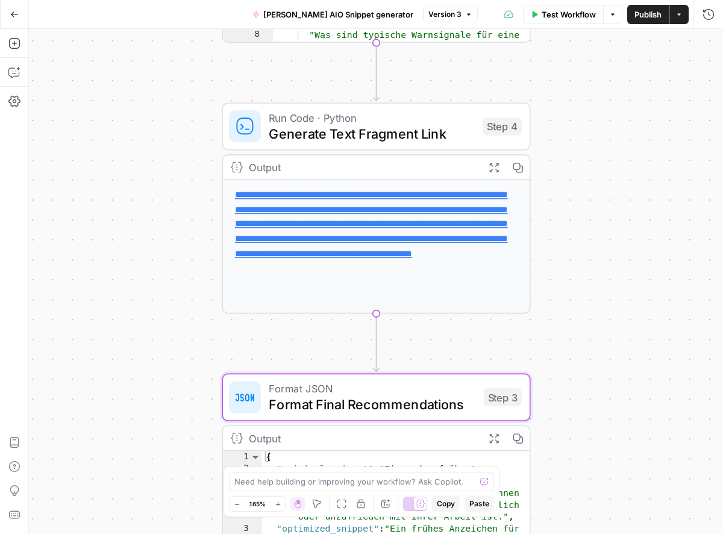
click at [409, 257] on div "**********" at bounding box center [376, 246] width 307 height 133
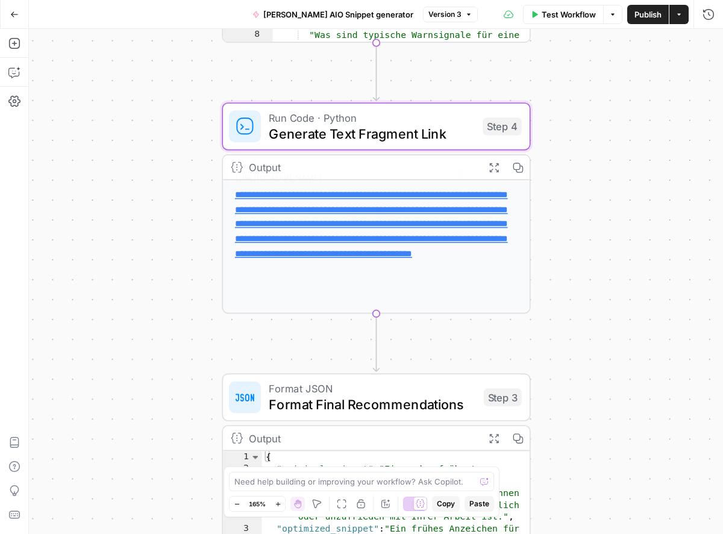
click at [377, 133] on span "Generate Text Fragment Link" at bounding box center [372, 134] width 206 height 20
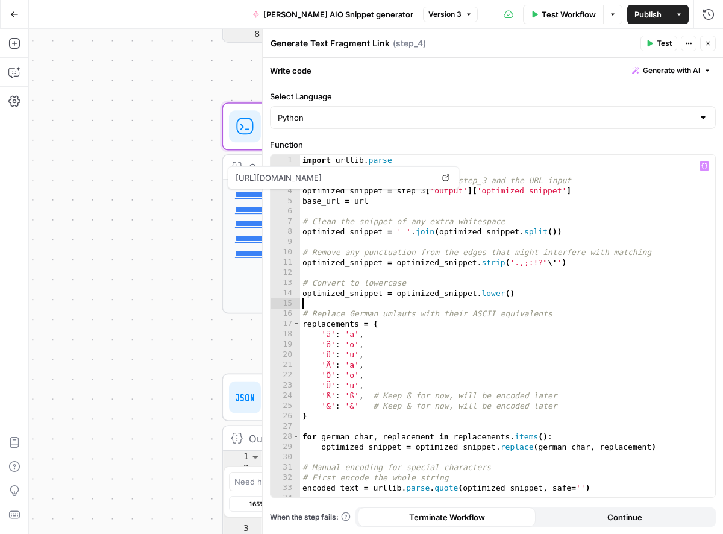
click at [663, 305] on div "import urllib . parse # Get the optimized snippet from step_3 and the URL input…" at bounding box center [507, 336] width 415 height 363
click at [490, 166] on div "import urllib . parse # Get the optimized snippet from step_3 and the URL input…" at bounding box center [507, 336] width 415 height 363
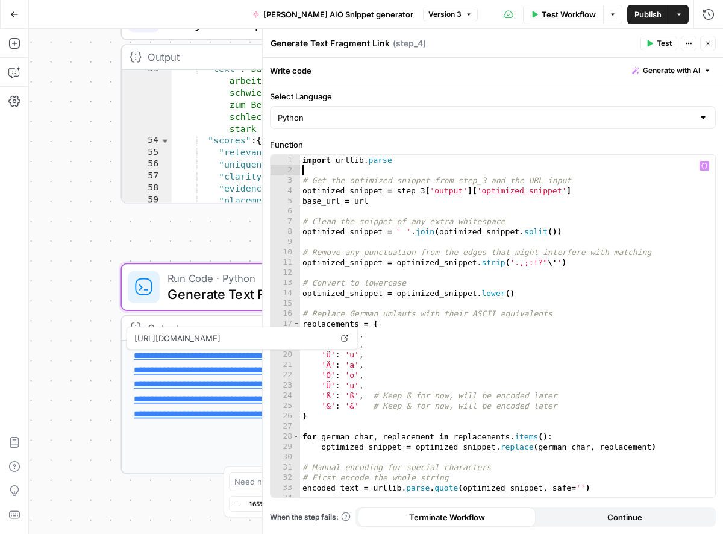
scroll to position [908, 0]
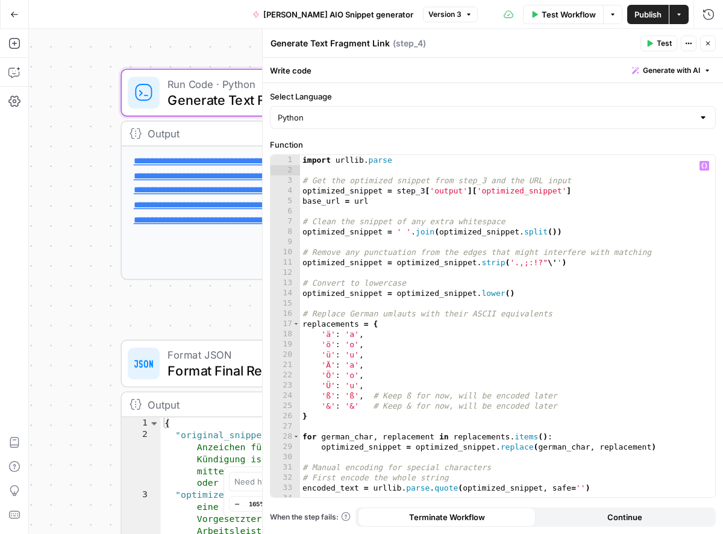
click at [712, 46] on button "Close" at bounding box center [708, 44] width 16 height 16
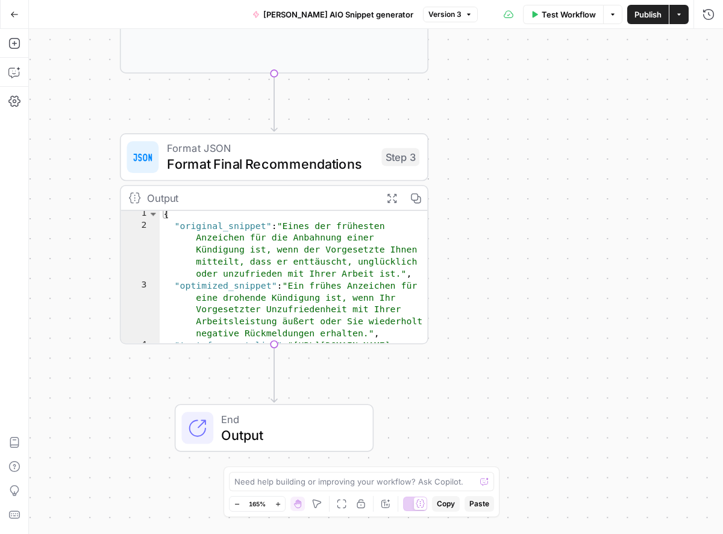
scroll to position [0, 0]
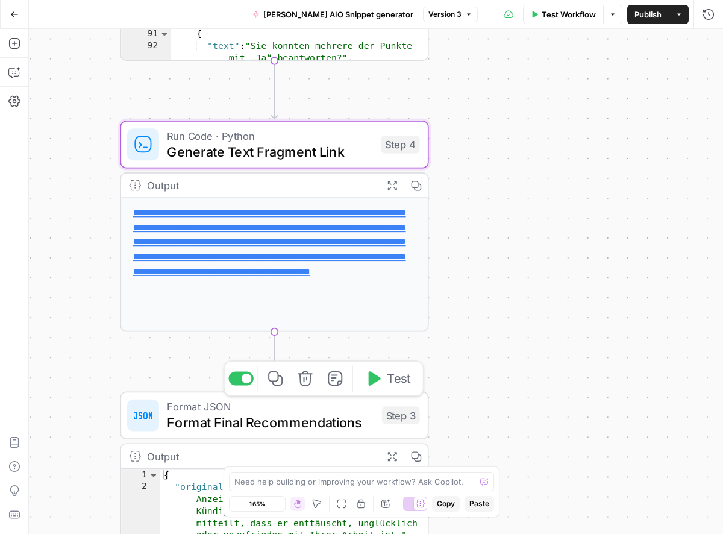
click at [322, 415] on span "Format Final Recommendations" at bounding box center [270, 422] width 207 height 20
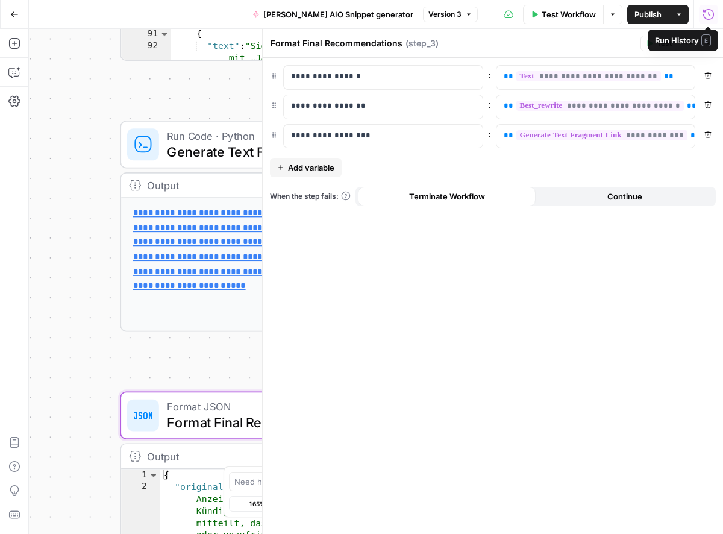
click at [705, 14] on icon "button" at bounding box center [709, 14] width 12 height 12
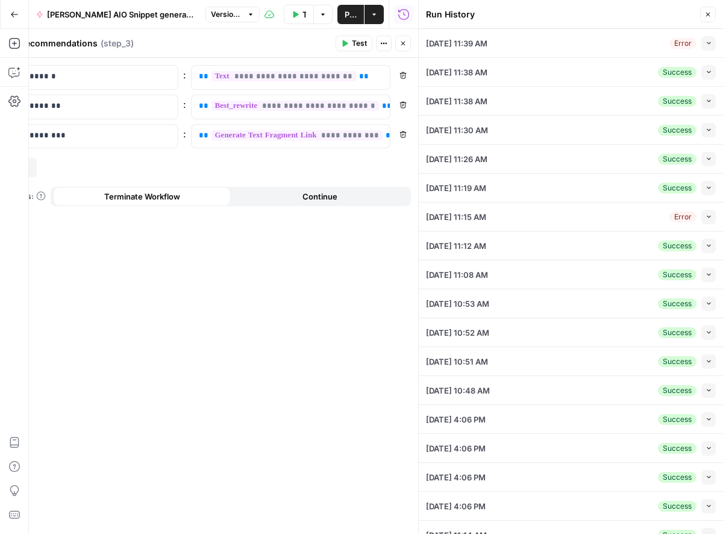
click at [707, 17] on icon "button" at bounding box center [708, 14] width 7 height 7
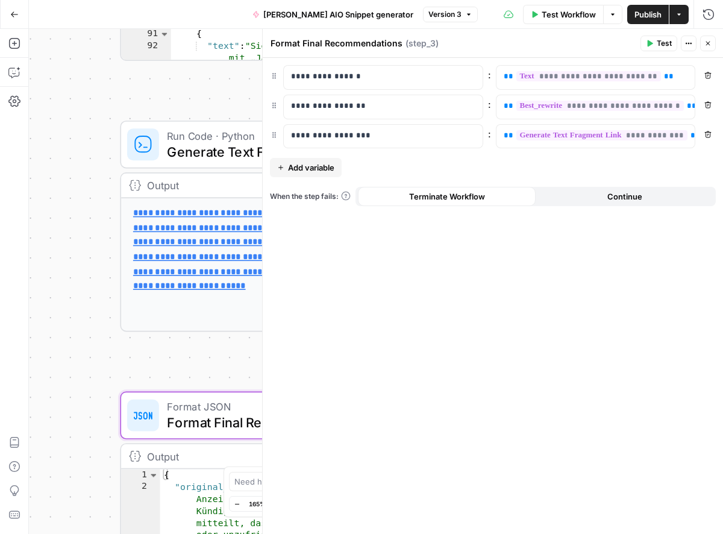
click at [709, 39] on span "E" at bounding box center [706, 39] width 10 height 11
click at [708, 44] on span "E" at bounding box center [707, 40] width 10 height 12
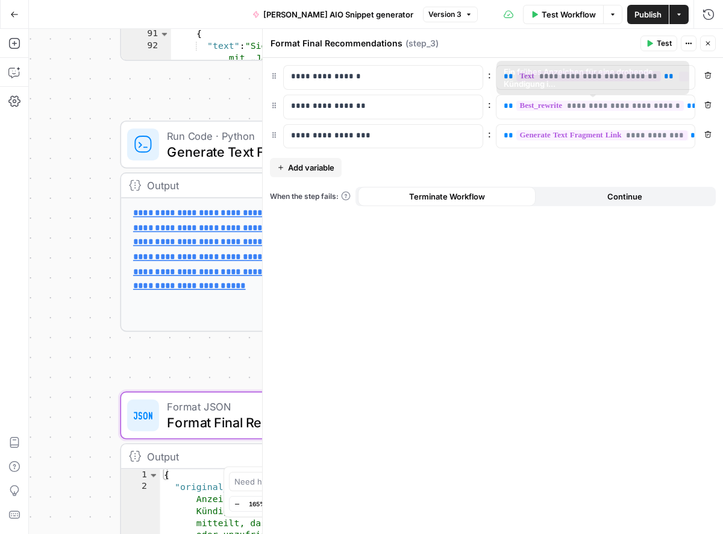
drag, startPoint x: 520, startPoint y: 315, endPoint x: 544, endPoint y: 299, distance: 28.8
click at [526, 312] on div "**********" at bounding box center [493, 296] width 461 height 476
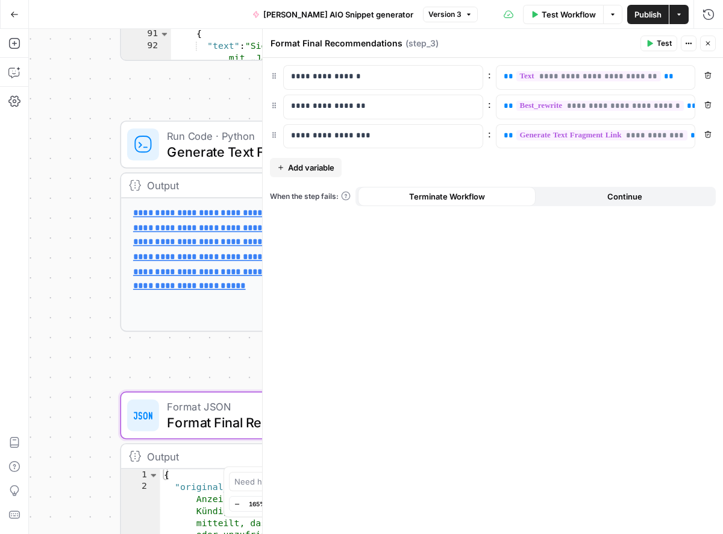
click at [706, 44] on icon "button" at bounding box center [708, 43] width 7 height 7
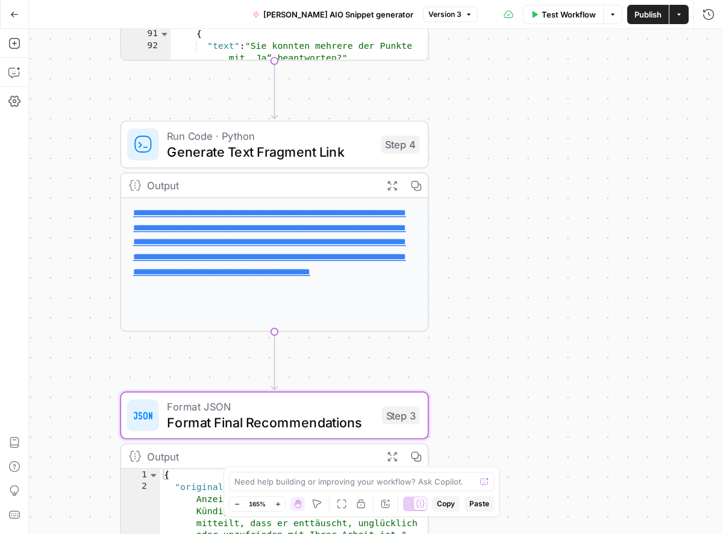
click at [341, 133] on span "Run Code · Python" at bounding box center [270, 136] width 206 height 16
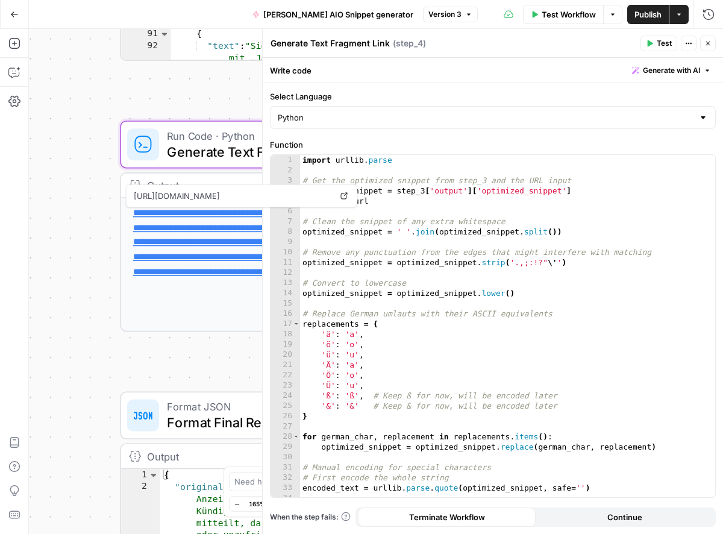
drag, startPoint x: 185, startPoint y: 114, endPoint x: 254, endPoint y: 43, distance: 98.9
click at [186, 113] on div "**********" at bounding box center [376, 281] width 694 height 505
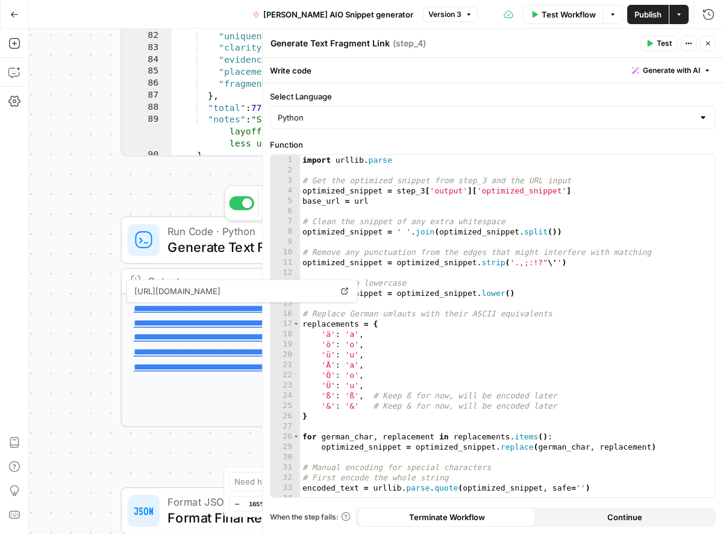
scroll to position [826, 0]
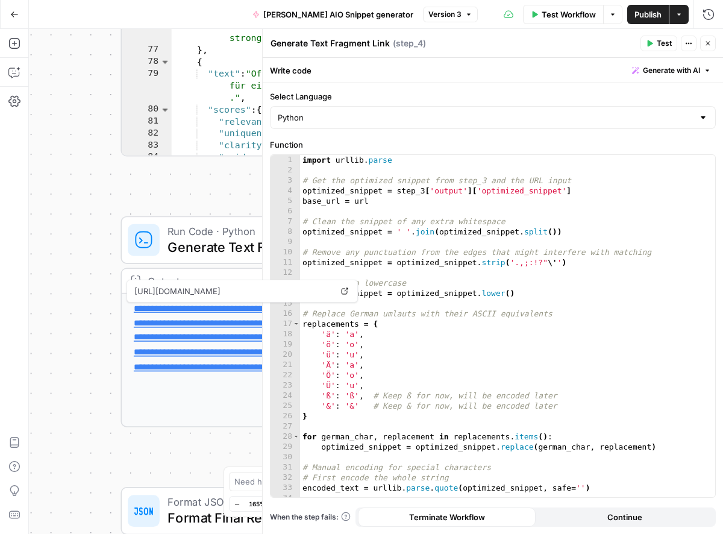
click at [715, 40] on button "Close" at bounding box center [708, 44] width 16 height 16
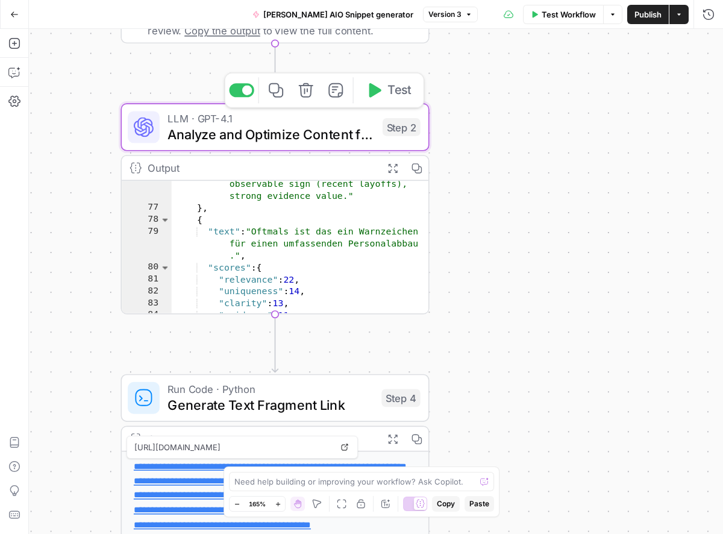
click at [353, 130] on span "Analyze and Optimize Content for AI Overview" at bounding box center [271, 134] width 207 height 20
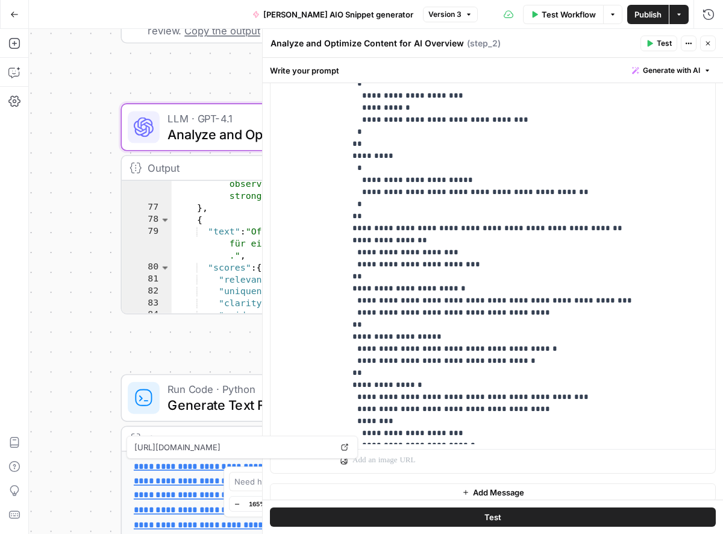
scroll to position [277, 0]
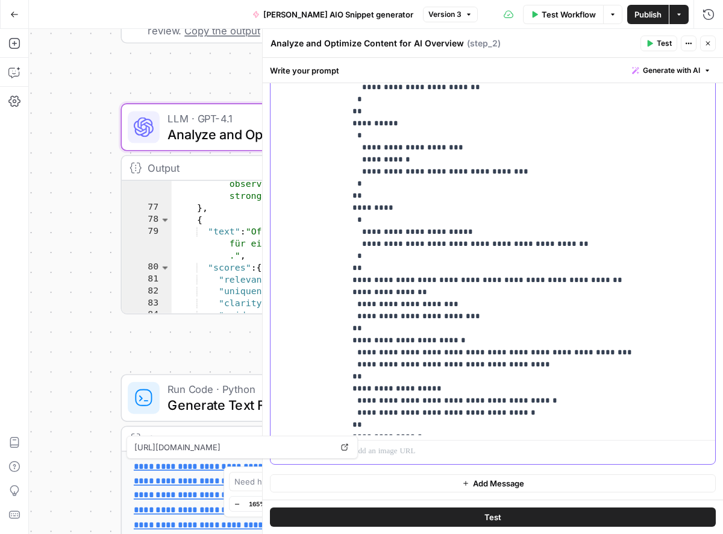
scroll to position [1158, 0]
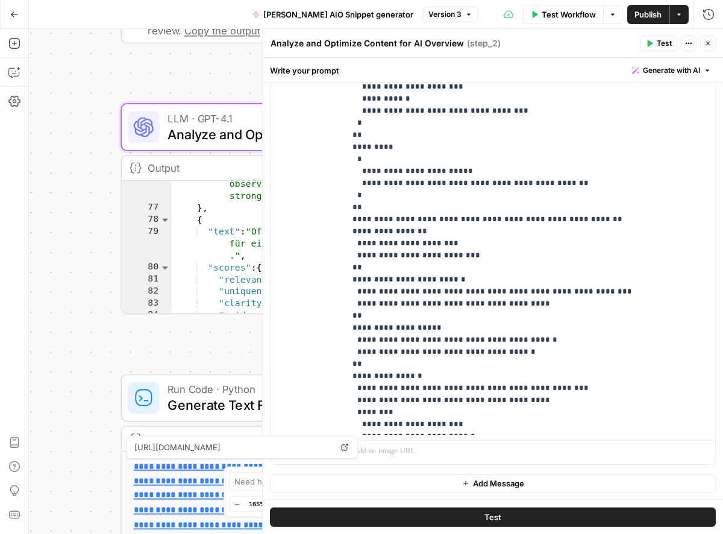
click at [706, 42] on icon "button" at bounding box center [708, 43] width 7 height 7
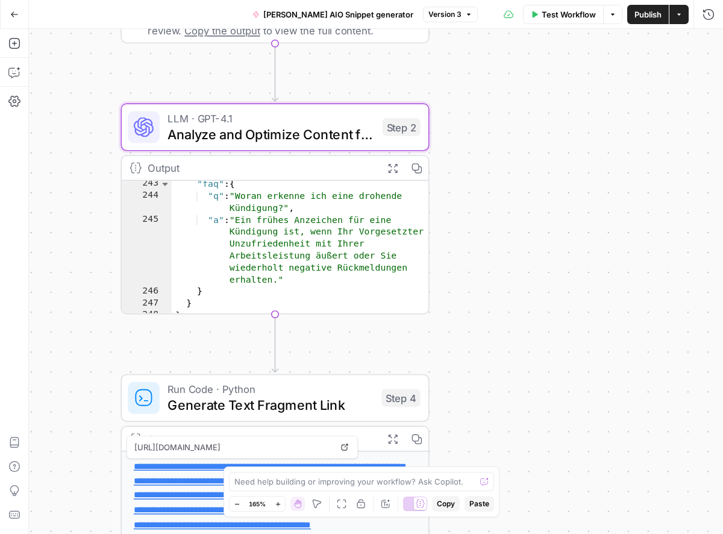
scroll to position [2669, 0]
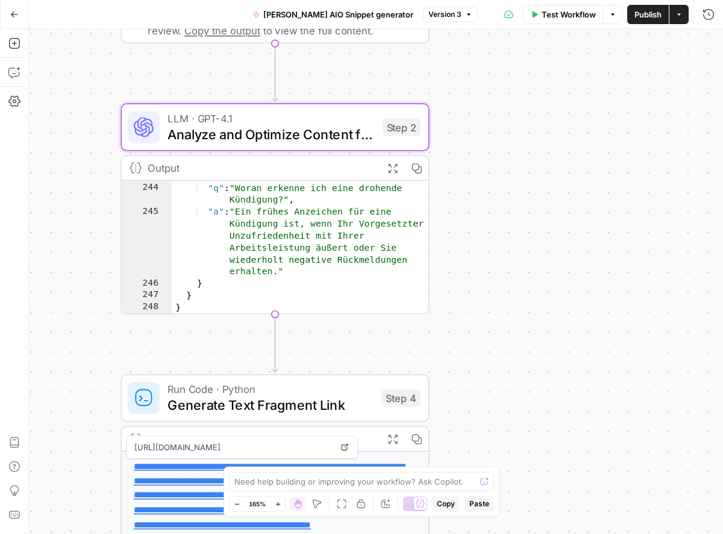
click at [368, 145] on div "LLM · GPT-4.1 Analyze and Optimize Content for AI Overview Step 2 Copy step Del…" at bounding box center [275, 127] width 309 height 48
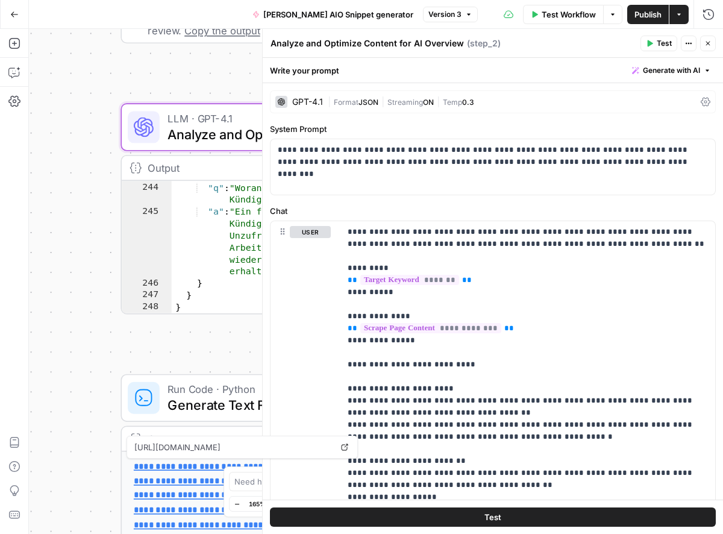
click at [146, 167] on div "Output Expand Output Copy" at bounding box center [275, 168] width 307 height 25
click at [139, 167] on icon at bounding box center [135, 168] width 11 height 10
click at [710, 43] on icon "button" at bounding box center [708, 43] width 7 height 7
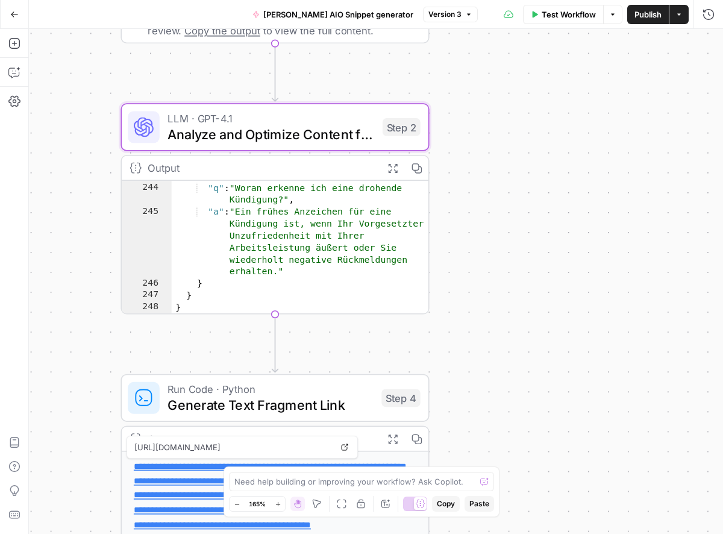
click at [153, 169] on div "Output" at bounding box center [261, 168] width 227 height 16
click at [134, 164] on icon at bounding box center [135, 168] width 11 height 10
type textarea "**********"
drag, startPoint x: 274, startPoint y: 225, endPoint x: 278, endPoint y: 201, distance: 23.9
click at [274, 224] on div ""faq" : { "q" : "Woran erkenne ich eine drohende Kündigung?" , "a" : "Ein frühe…" at bounding box center [300, 248] width 257 height 156
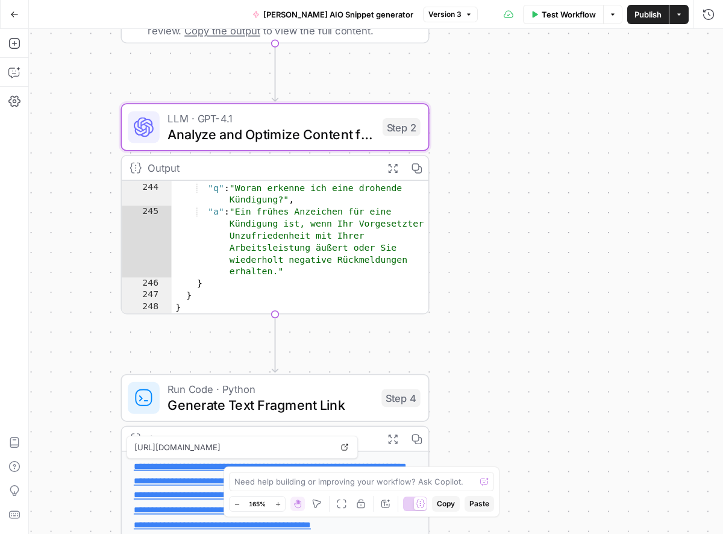
click at [290, 127] on span "Analyze and Optimize Content for AI Overview" at bounding box center [271, 134] width 207 height 20
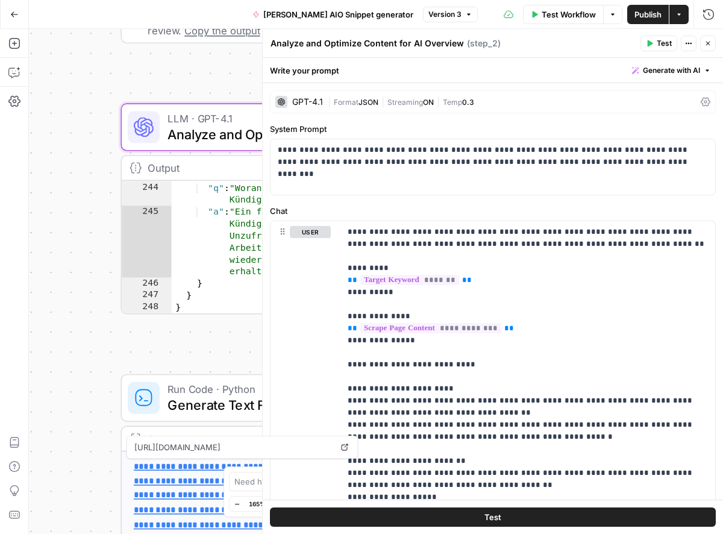
click at [167, 164] on div "Output" at bounding box center [261, 168] width 227 height 16
click at [709, 45] on icon "button" at bounding box center [708, 44] width 4 height 4
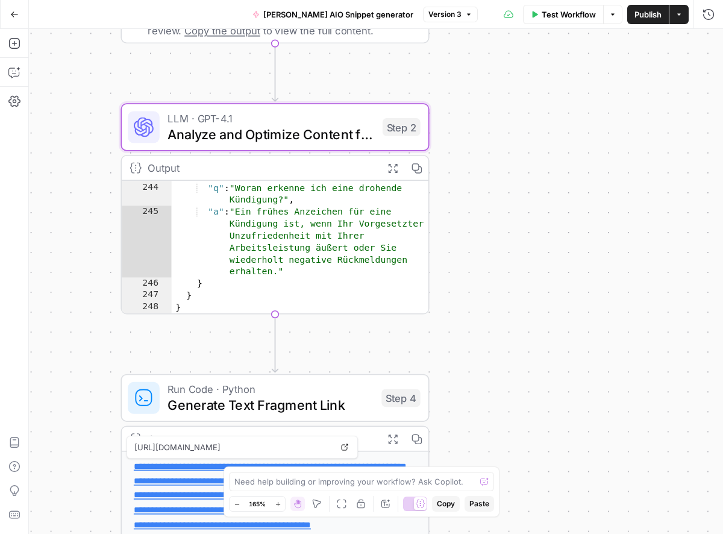
click at [256, 217] on div ""faq" : { "q" : "Woran erkenne ich eine drohende Kündigung?" , "a" : "Ein frühe…" at bounding box center [300, 248] width 257 height 156
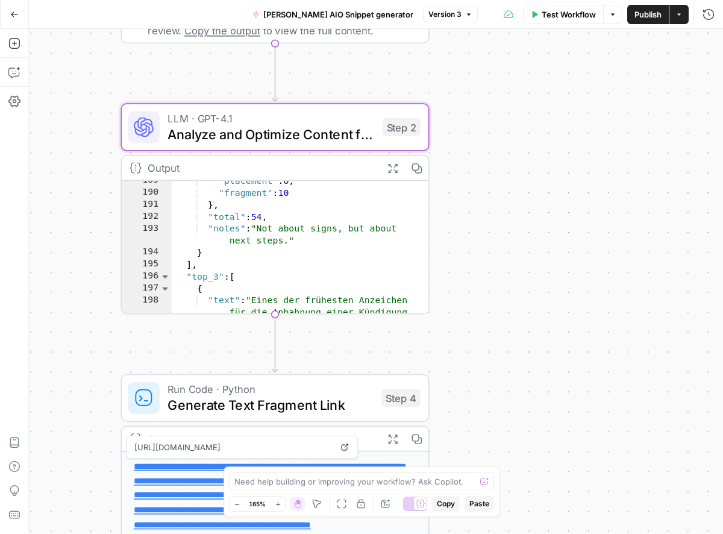
scroll to position [1892, 0]
click at [407, 129] on div "Step 2" at bounding box center [402, 127] width 38 height 18
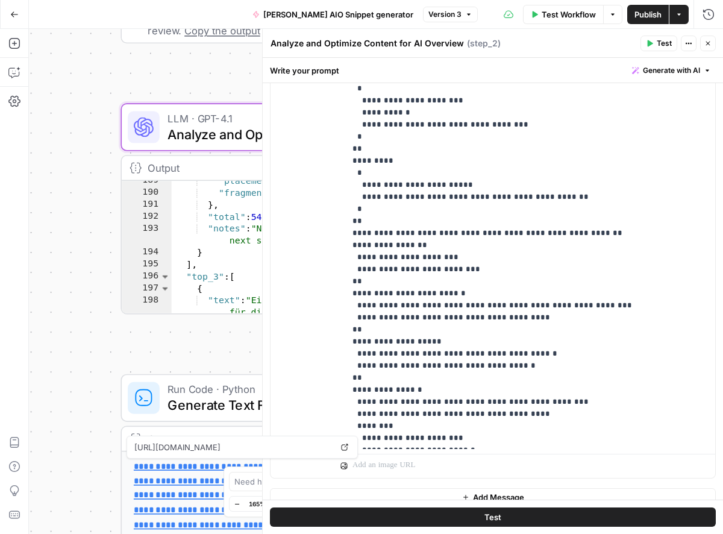
scroll to position [277, 0]
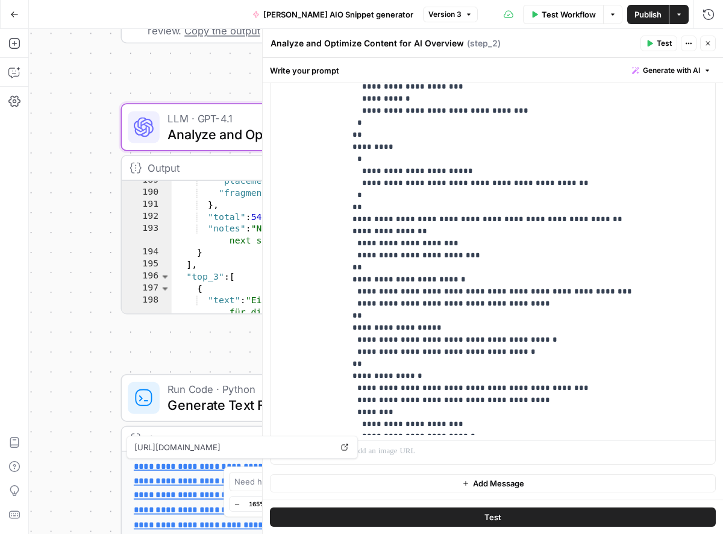
click at [707, 46] on icon "button" at bounding box center [708, 43] width 7 height 7
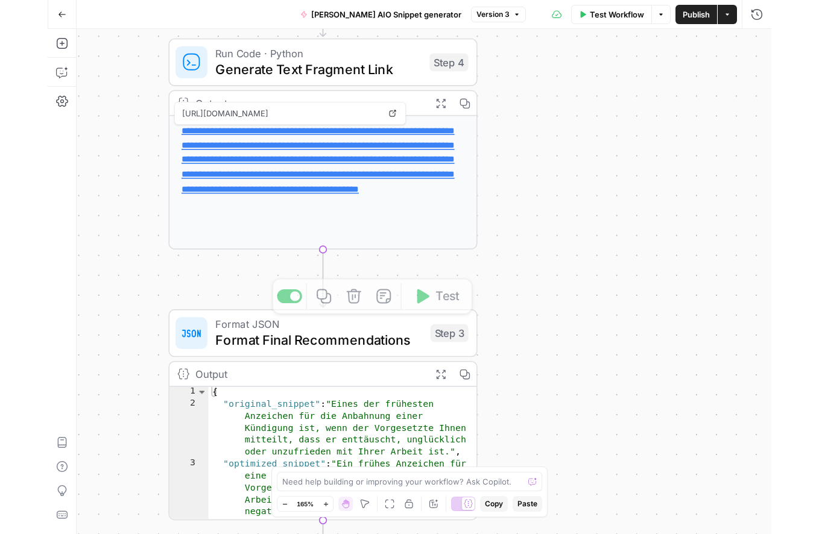
scroll to position [72, 0]
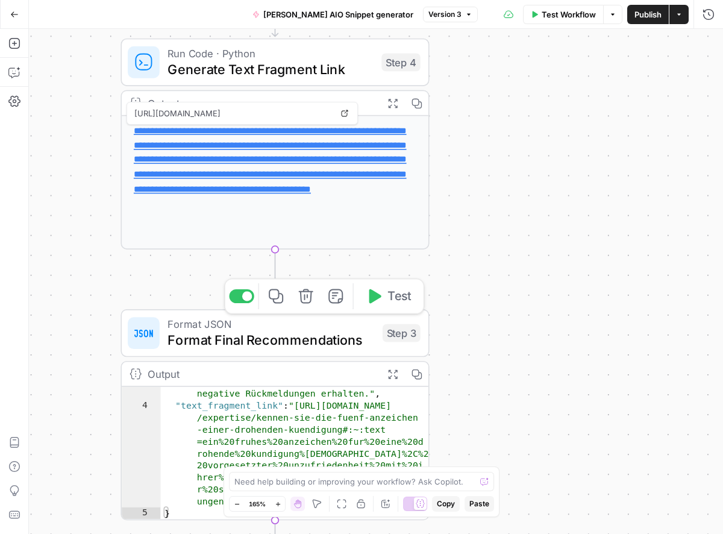
click at [285, 340] on span "Format Final Recommendations" at bounding box center [271, 340] width 207 height 20
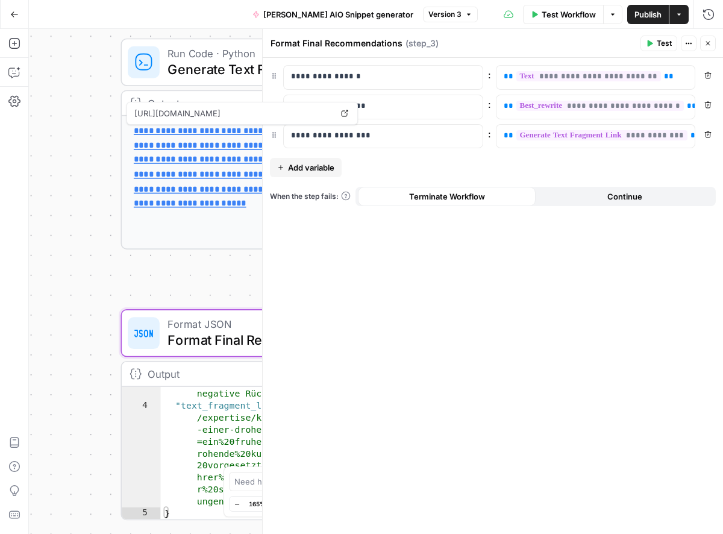
click at [516, 250] on div "**********" at bounding box center [493, 296] width 461 height 476
click at [688, 46] on icon "button" at bounding box center [688, 43] width 7 height 7
click at [716, 42] on button "Close" at bounding box center [708, 44] width 16 height 16
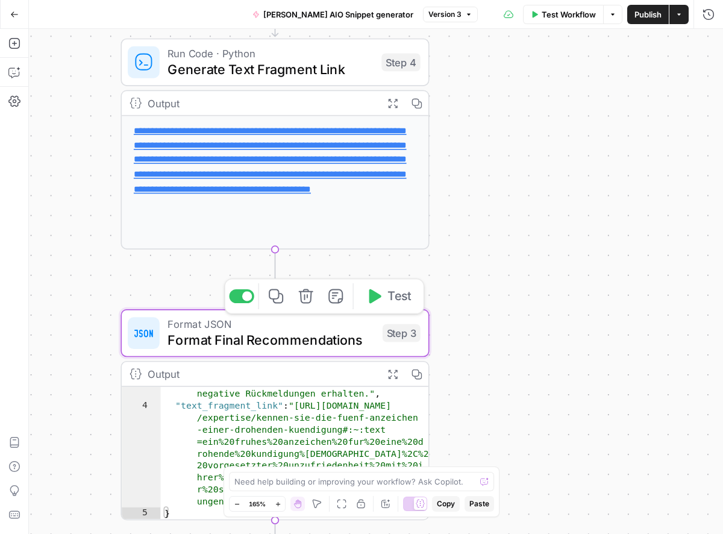
click at [269, 300] on icon "button" at bounding box center [276, 296] width 16 height 16
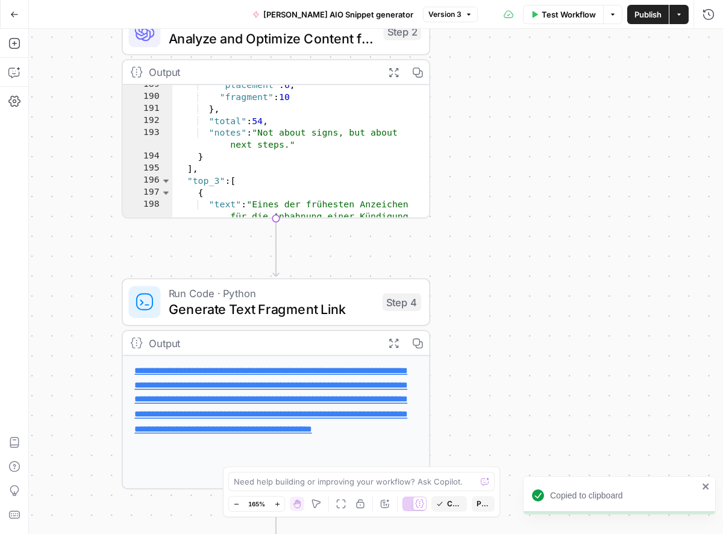
drag, startPoint x: 526, startPoint y: 222, endPoint x: 513, endPoint y: 354, distance: 133.3
click at [526, 426] on div "**********" at bounding box center [376, 281] width 694 height 505
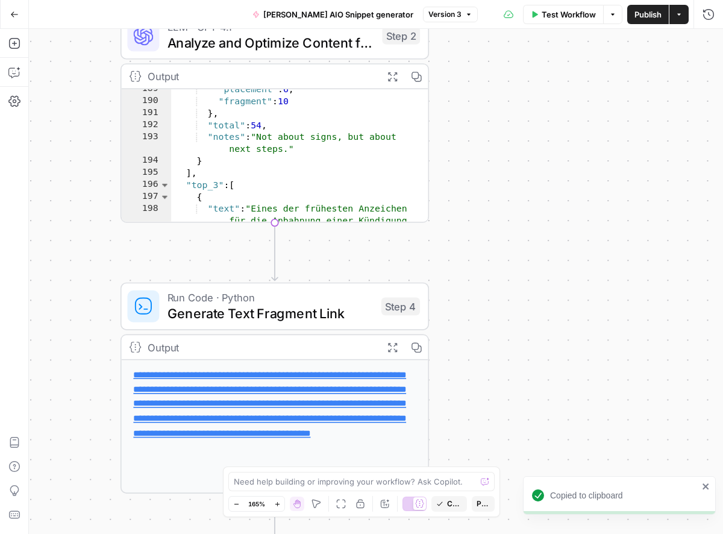
click at [274, 222] on div "**********" at bounding box center [275, 142] width 309 height 159
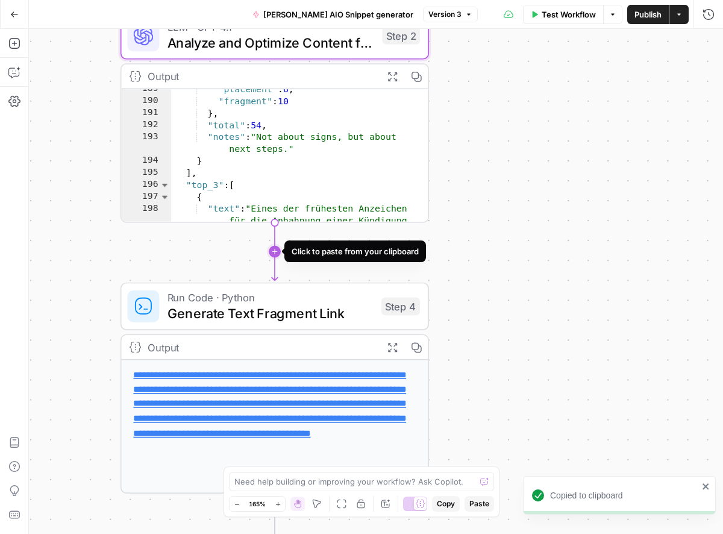
click at [273, 251] on icon "Edge from step_2 to step_4" at bounding box center [275, 252] width 6 height 58
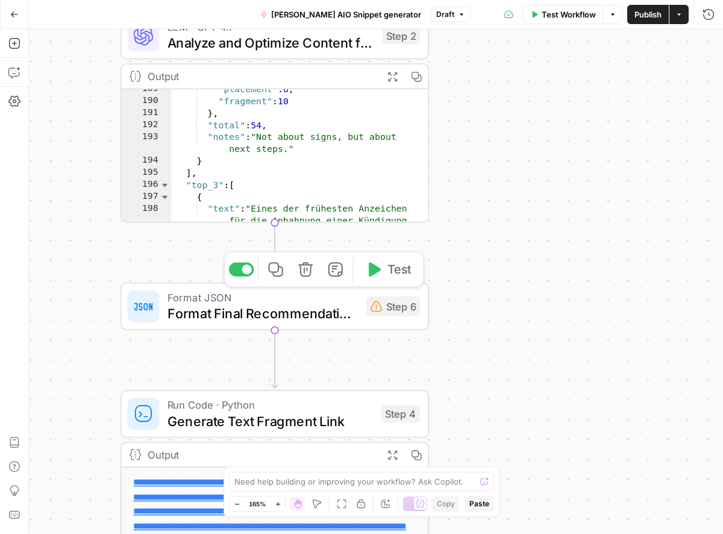
click at [251, 318] on span "Format Final Recommendations" at bounding box center [263, 313] width 191 height 20
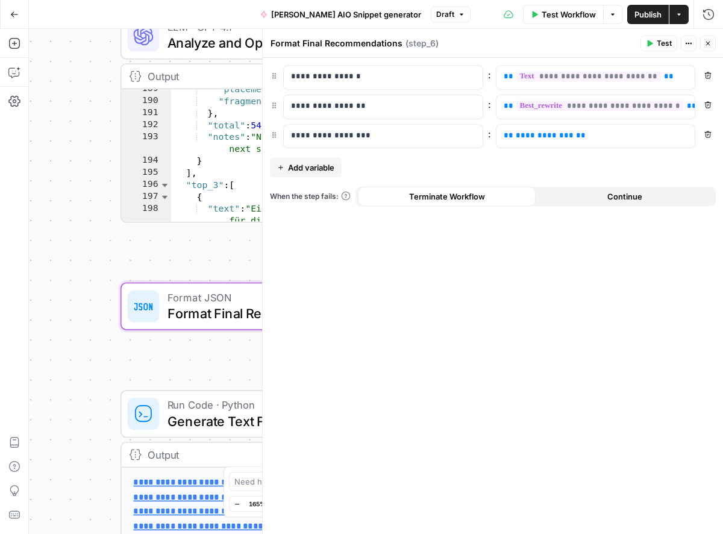
click at [708, 137] on icon "button" at bounding box center [708, 134] width 7 height 7
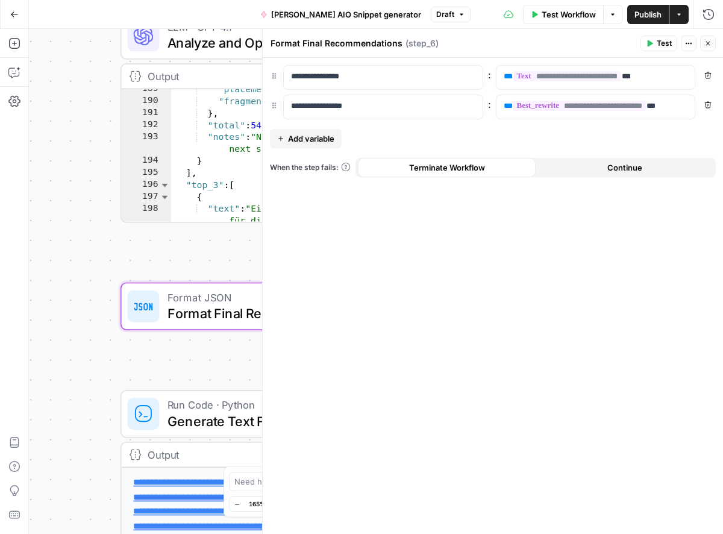
click at [673, 333] on div "**********" at bounding box center [493, 296] width 461 height 476
click at [357, 39] on textarea "Format Final Recommendations" at bounding box center [337, 43] width 132 height 12
click at [318, 42] on textarea "Format Final Recommendations" at bounding box center [337, 43] width 132 height 12
drag, startPoint x: 271, startPoint y: 43, endPoint x: 324, endPoint y: 45, distance: 53.1
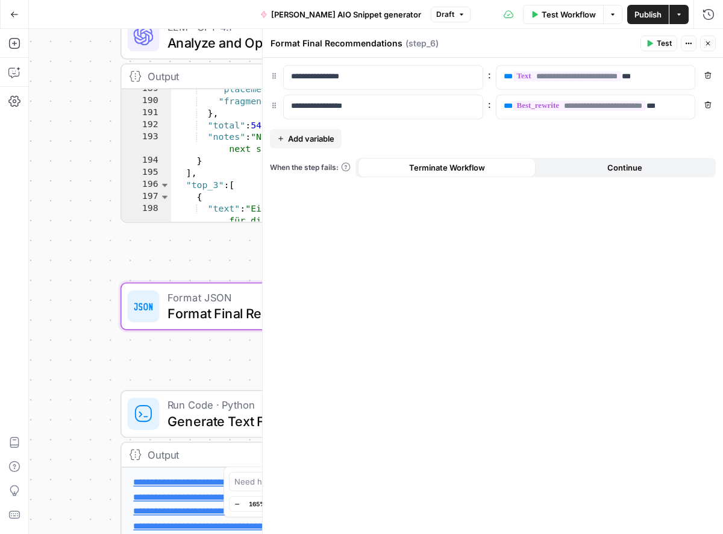
click at [324, 45] on textarea "Format Final Recommendations" at bounding box center [337, 43] width 132 height 12
click at [348, 46] on div "Recommendations Recommendations" at bounding box center [310, 43] width 84 height 14
click at [271, 41] on textarea "Recommendations" at bounding box center [310, 43] width 78 height 12
click at [343, 43] on textarea "Recommendations" at bounding box center [310, 43] width 78 height 12
click at [517, 40] on div "Recommendation for optmized snippet Recommendation for optmized snippet ( step_…" at bounding box center [453, 43] width 367 height 13
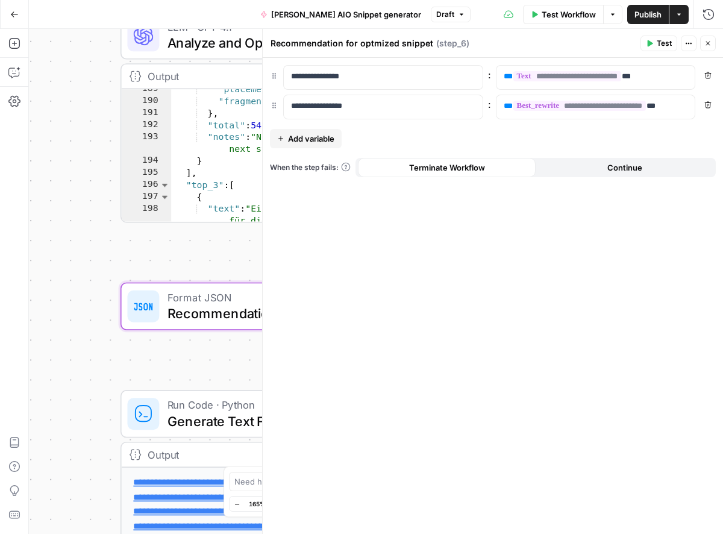
click at [394, 46] on textarea "Recommendation for optmized snippet" at bounding box center [352, 43] width 163 height 12
click at [369, 43] on textarea "Recommendation for optmized snippet" at bounding box center [352, 43] width 163 height 12
click at [371, 46] on textarea "Recommendation for optmized snippet" at bounding box center [352, 43] width 163 height 12
type textarea "Recommendation for optimized snippet"
drag, startPoint x: 552, startPoint y: 37, endPoint x: 627, endPoint y: 43, distance: 75.0
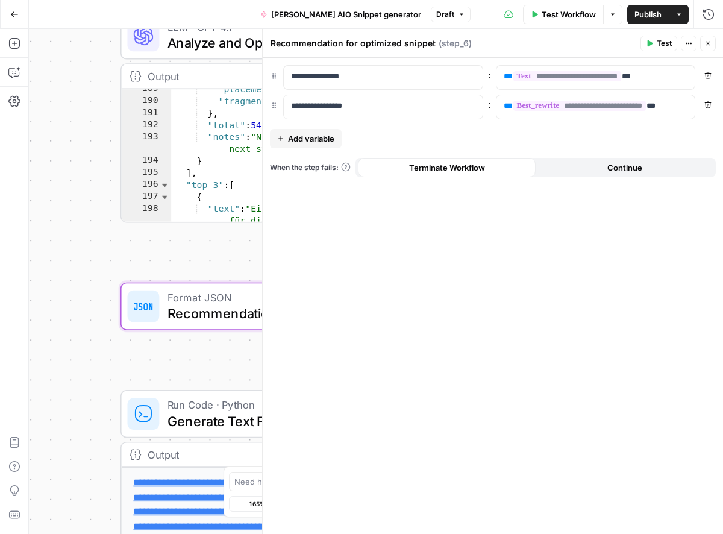
click at [552, 37] on div "Recommendation for optimized snippet Recommendation for optimized snippet ( ste…" at bounding box center [453, 43] width 367 height 13
click at [706, 43] on icon "button" at bounding box center [708, 43] width 7 height 7
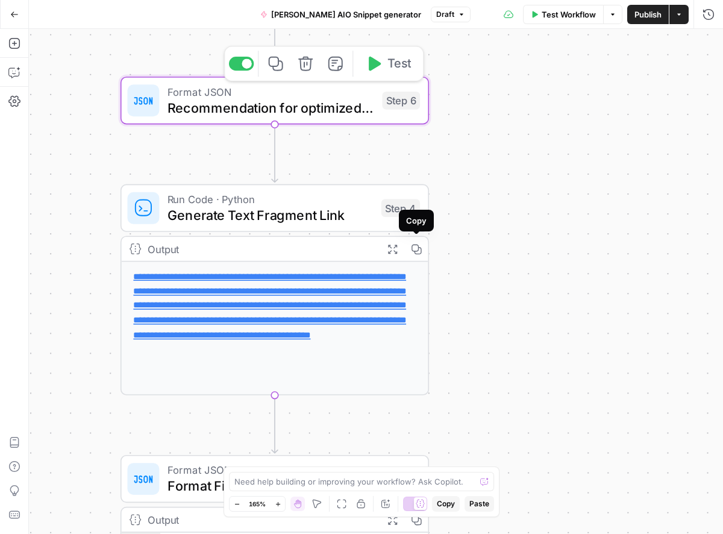
click at [399, 108] on div "Step 6" at bounding box center [401, 101] width 38 height 18
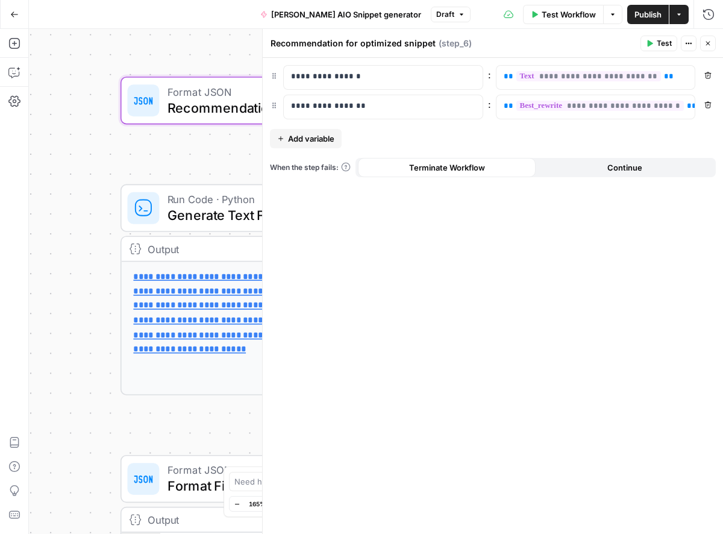
click at [461, 38] on span "( step_6 )" at bounding box center [455, 43] width 33 height 12
click at [450, 45] on span "( step_6 )" at bounding box center [455, 43] width 33 height 12
click at [685, 39] on button "Actions" at bounding box center [689, 44] width 16 height 16
click at [320, 234] on div "**********" at bounding box center [493, 296] width 461 height 476
click at [159, 142] on div "**********" at bounding box center [376, 281] width 694 height 505
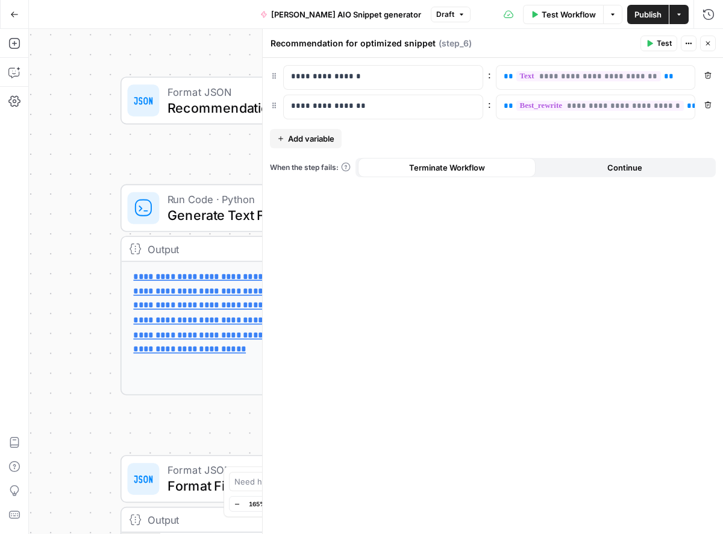
click at [708, 43] on icon "button" at bounding box center [708, 44] width 4 height 4
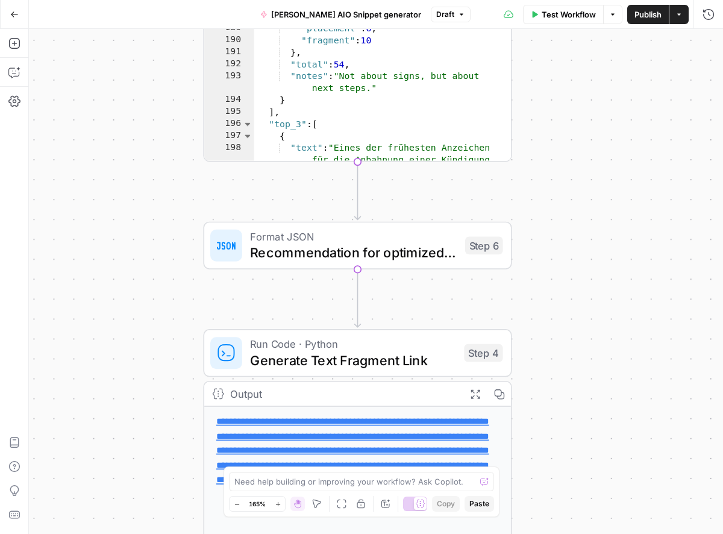
click at [652, 9] on span "Publish" at bounding box center [648, 14] width 27 height 12
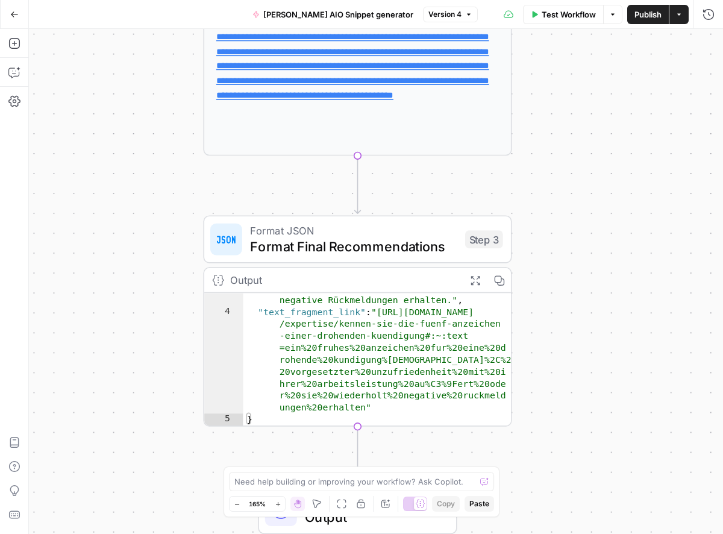
click at [16, 11] on icon "button" at bounding box center [14, 14] width 8 height 8
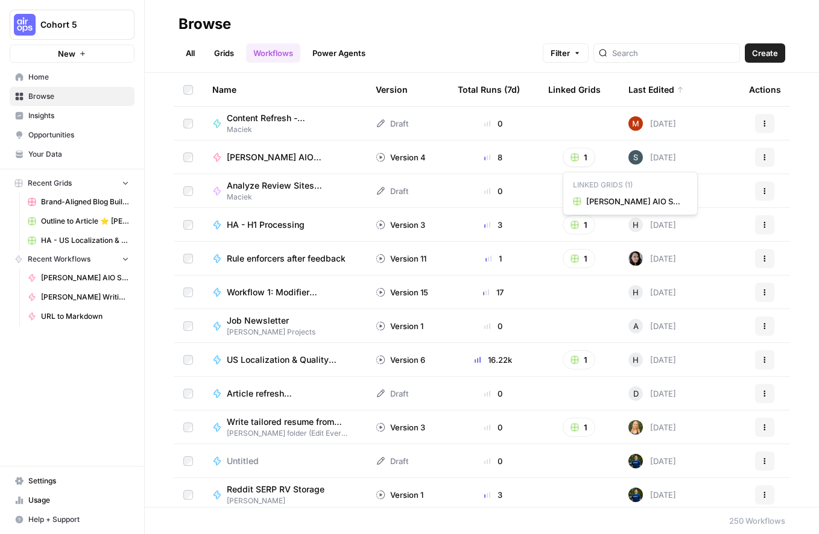
click at [582, 157] on button "1" at bounding box center [578, 157] width 33 height 19
click at [611, 203] on span "[PERSON_NAME] AIO Snippet generator Grid" at bounding box center [634, 201] width 96 height 12
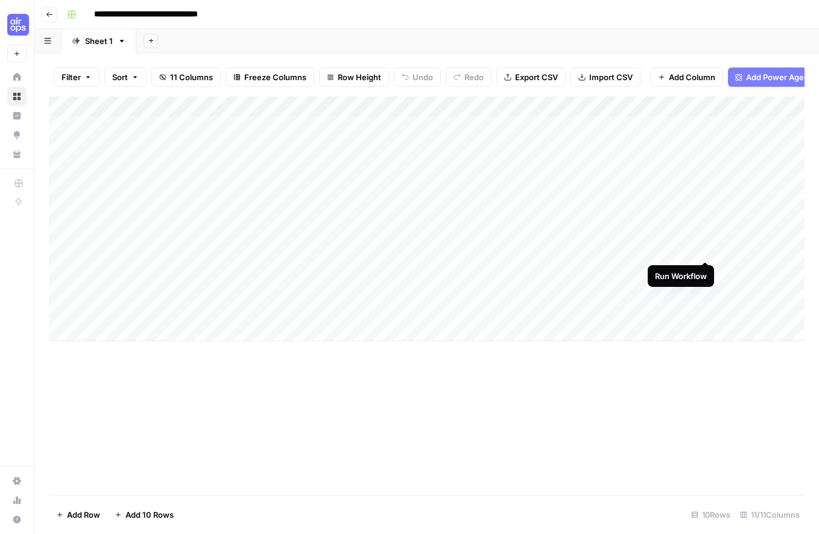
click at [703, 246] on div "Add Column" at bounding box center [426, 218] width 755 height 245
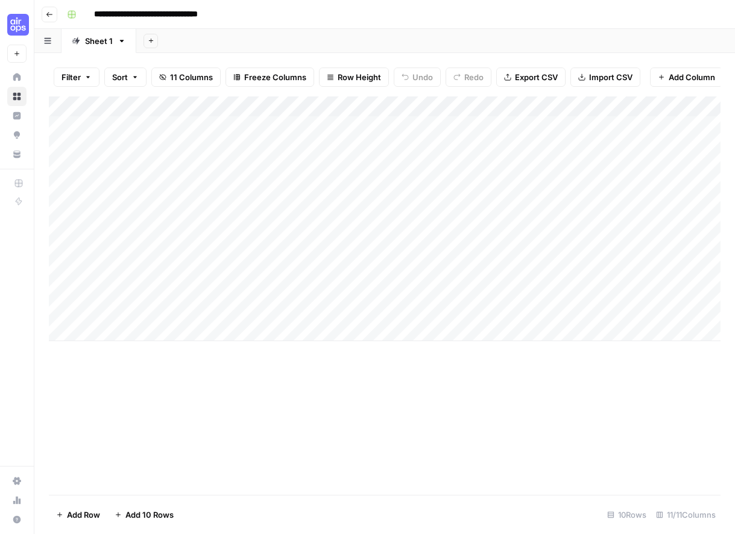
click at [659, 247] on div "Add Column" at bounding box center [385, 218] width 672 height 245
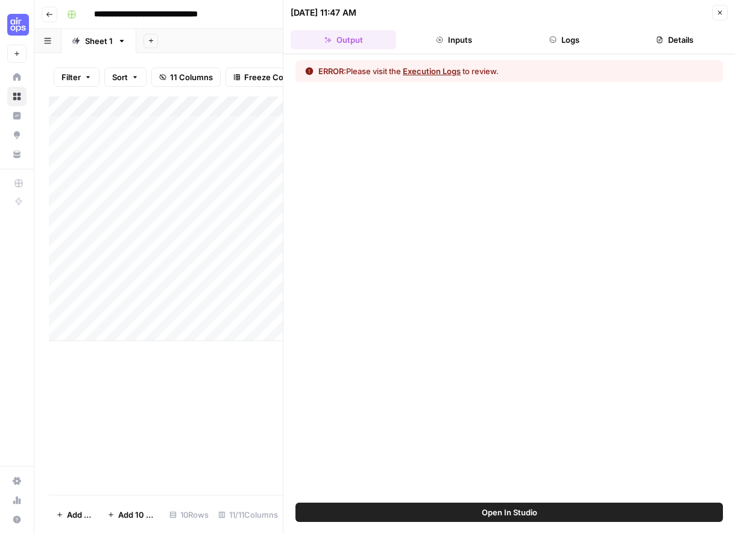
click at [425, 71] on button "Execution Logs" at bounding box center [432, 71] width 58 height 12
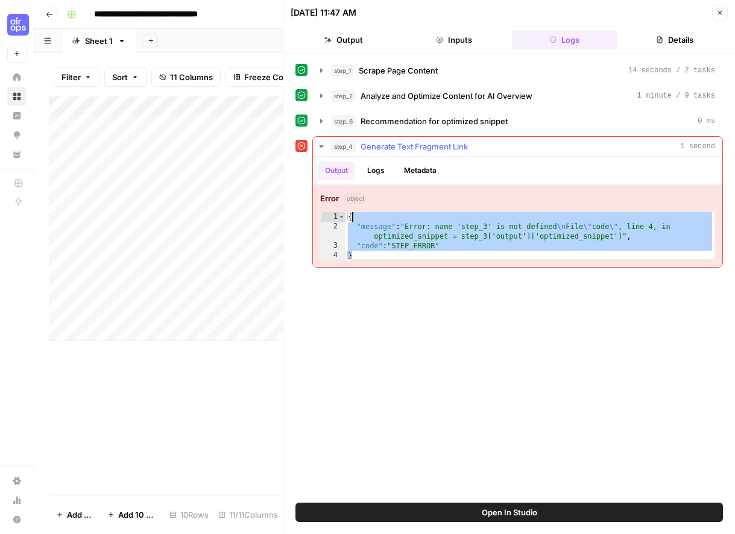
drag, startPoint x: 556, startPoint y: 238, endPoint x: 559, endPoint y: 210, distance: 27.8
click at [558, 210] on div "Error object * 1 2 3 4 { "message" : "Error: name 'step_3' is not defined \n Fi…" at bounding box center [517, 226] width 409 height 82
type textarea "**********"
click at [723, 13] on button "Close" at bounding box center [720, 13] width 16 height 16
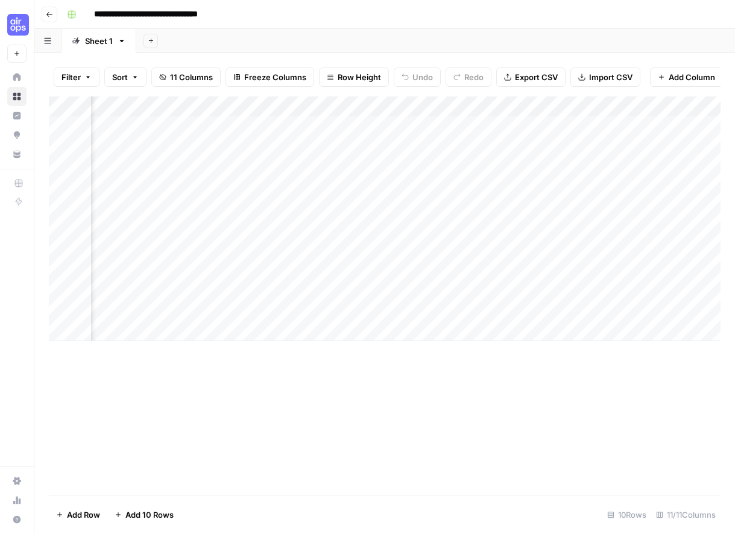
scroll to position [0, 494]
click at [194, 107] on div "Add Column" at bounding box center [385, 218] width 672 height 245
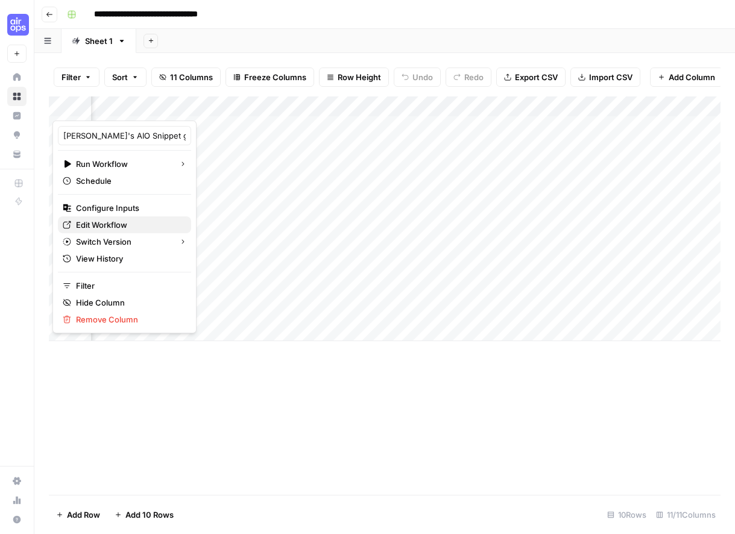
click at [116, 228] on span "Edit Workflow" at bounding box center [128, 225] width 105 height 12
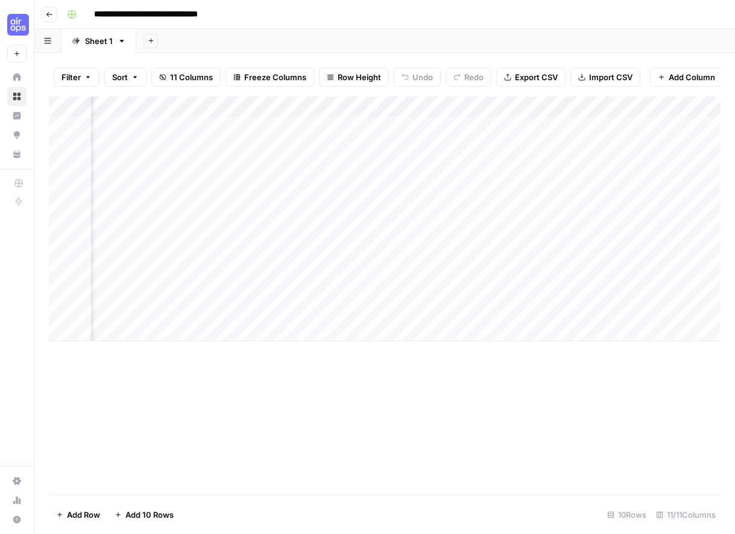
click at [291, 277] on div "Add Column" at bounding box center [385, 218] width 672 height 245
click at [205, 247] on div "Add Column" at bounding box center [385, 218] width 672 height 245
drag, startPoint x: 307, startPoint y: 301, endPoint x: 308, endPoint y: 294, distance: 6.7
click at [307, 300] on div "Add Column" at bounding box center [385, 218] width 672 height 245
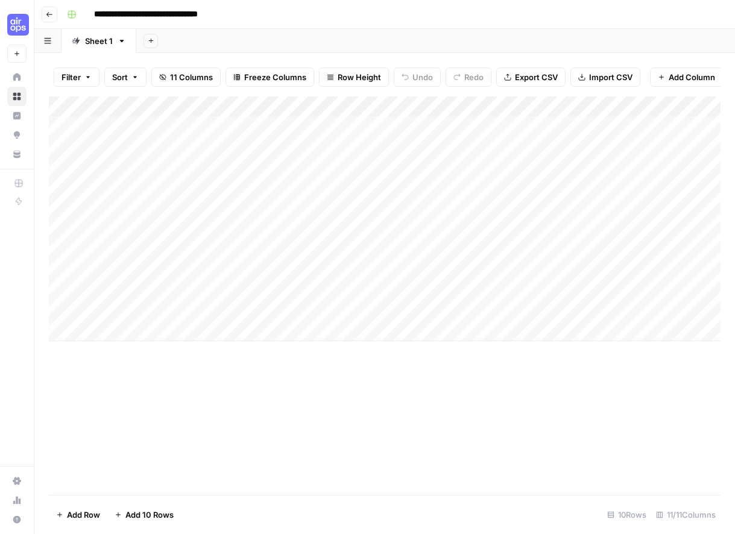
click at [308, 251] on div "Add Column" at bounding box center [385, 218] width 672 height 245
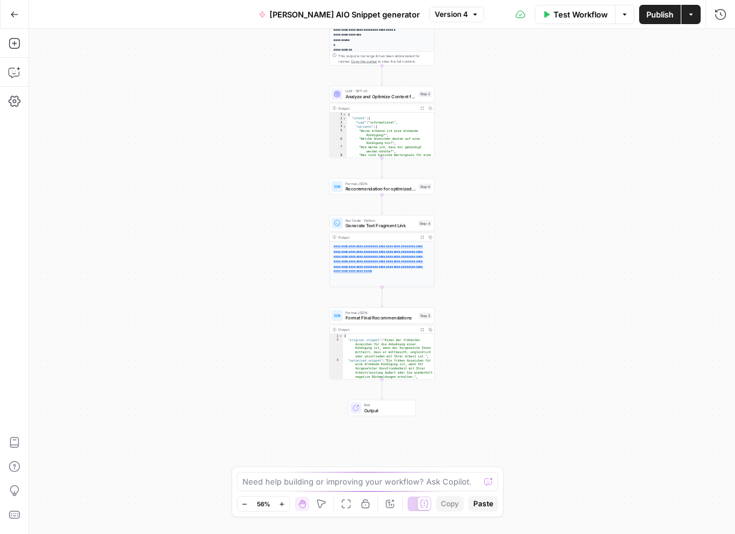
click at [574, 10] on span "Test Workflow" at bounding box center [580, 14] width 54 height 12
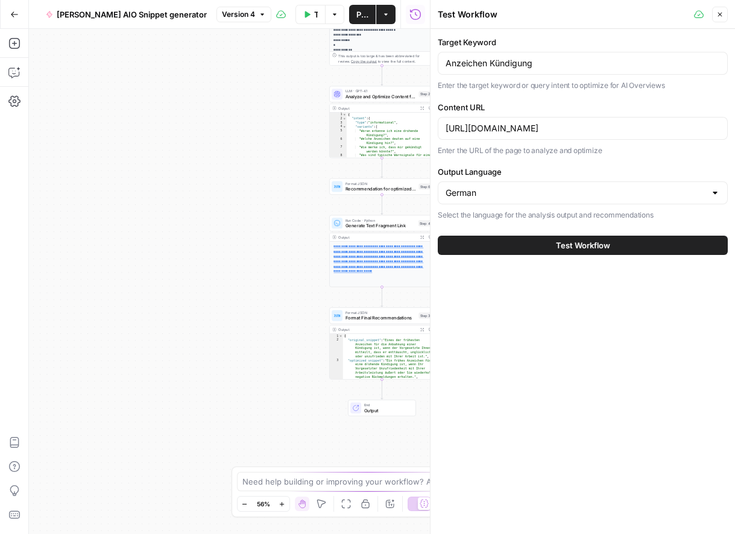
click at [526, 71] on div "Anzeichen Kündigung" at bounding box center [583, 63] width 290 height 23
paste input "Abfindung verhandeln"
drag, startPoint x: 655, startPoint y: 59, endPoint x: 411, endPoint y: 57, distance: 244.1
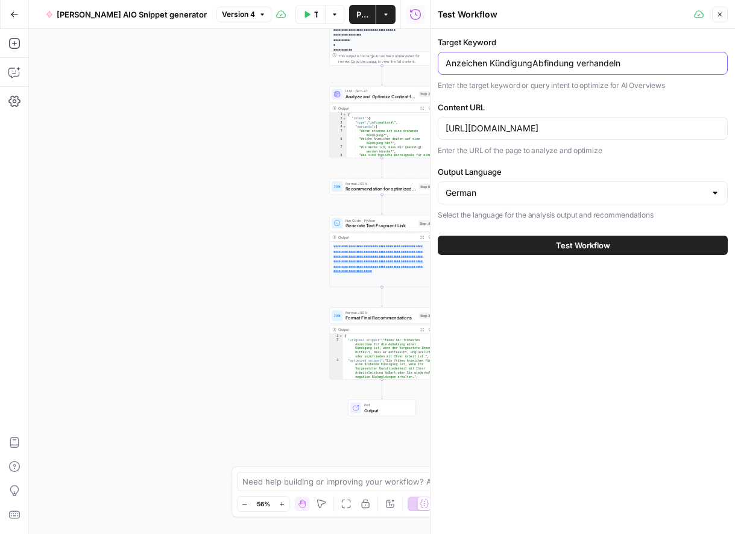
click at [411, 57] on body "**********" at bounding box center [367, 267] width 735 height 534
click at [491, 60] on input "Anzeichen KündigungAbfindung verhandeln" at bounding box center [582, 63] width 274 height 12
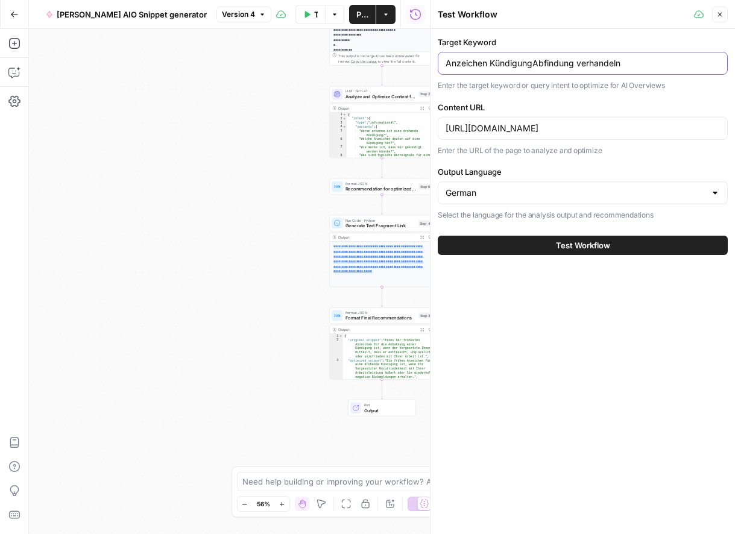
click at [491, 60] on input "Anzeichen KündigungAbfindung verhandeln" at bounding box center [582, 63] width 274 height 12
paste input "text"
type input "Abfindung verhandeln"
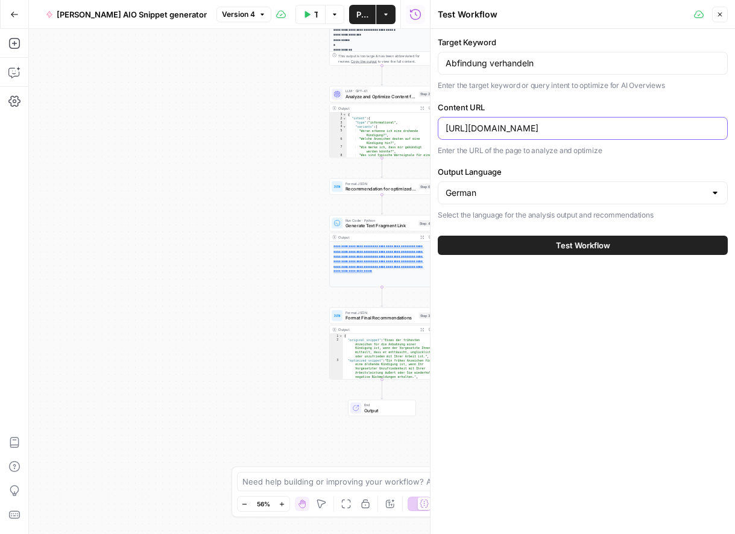
click at [555, 126] on input "[URL][DOMAIN_NAME]" at bounding box center [582, 128] width 274 height 12
paste input "in-5-schritten-zur-abfindung-die-checkliste-fuer-arbeitnehmer"
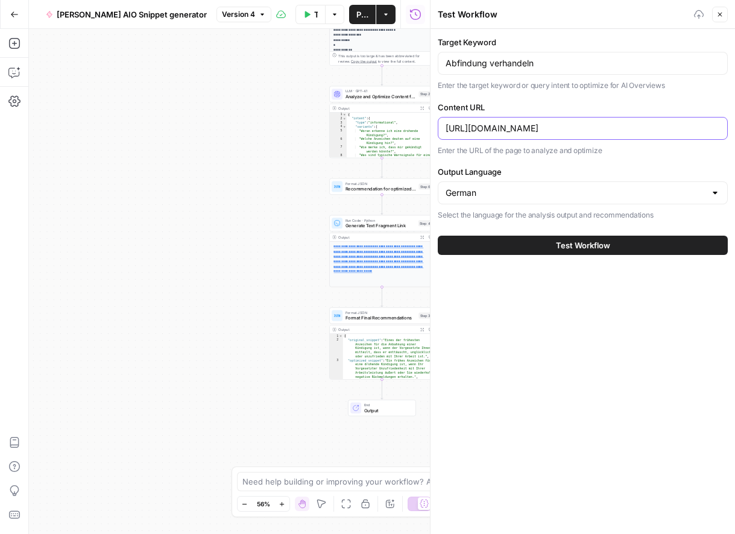
type input "[URL][DOMAIN_NAME]"
click at [574, 250] on span "Test Workflow" at bounding box center [583, 245] width 54 height 12
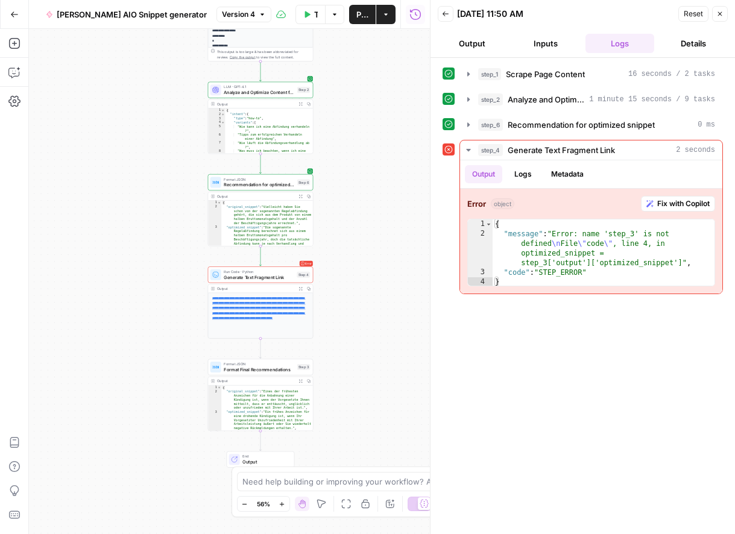
drag, startPoint x: 245, startPoint y: 258, endPoint x: 143, endPoint y: 256, distance: 101.9
click at [140, 256] on div "**********" at bounding box center [229, 281] width 401 height 505
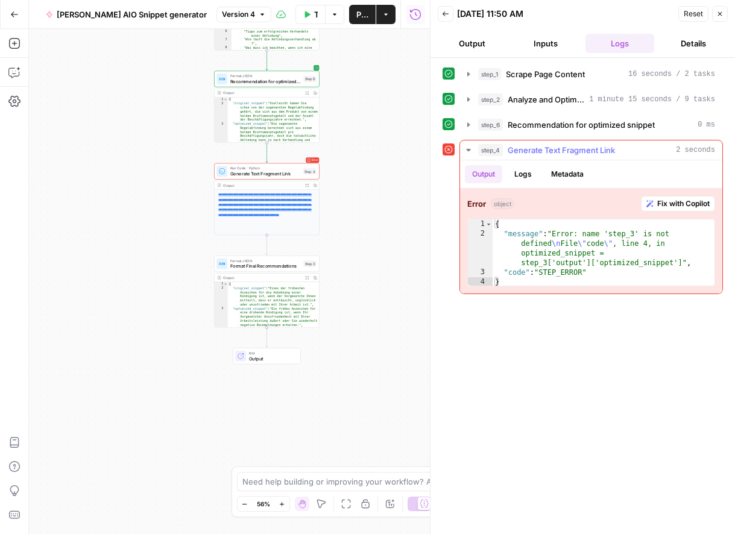
type textarea "**********"
click at [617, 245] on div "{ "message" : "Error: name 'step_3' is not defined \n File \" code \" , line 4,…" at bounding box center [603, 262] width 222 height 87
click at [491, 43] on button "Output" at bounding box center [472, 43] width 69 height 19
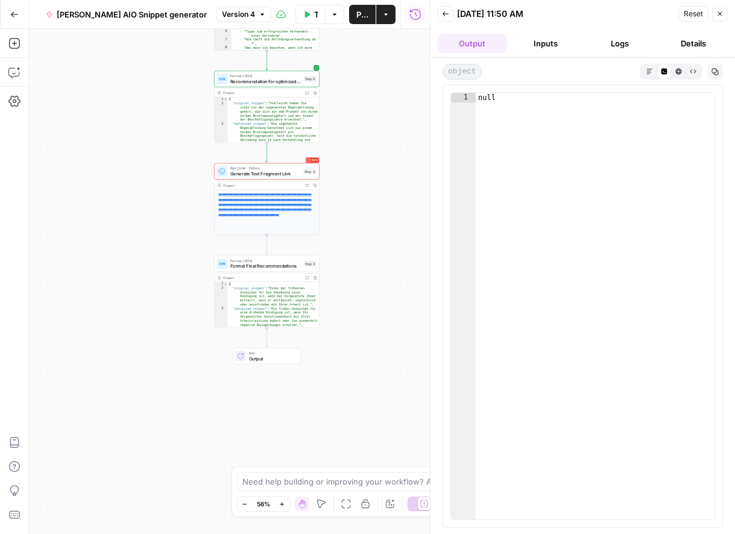
click at [543, 43] on button "Inputs" at bounding box center [545, 43] width 69 height 19
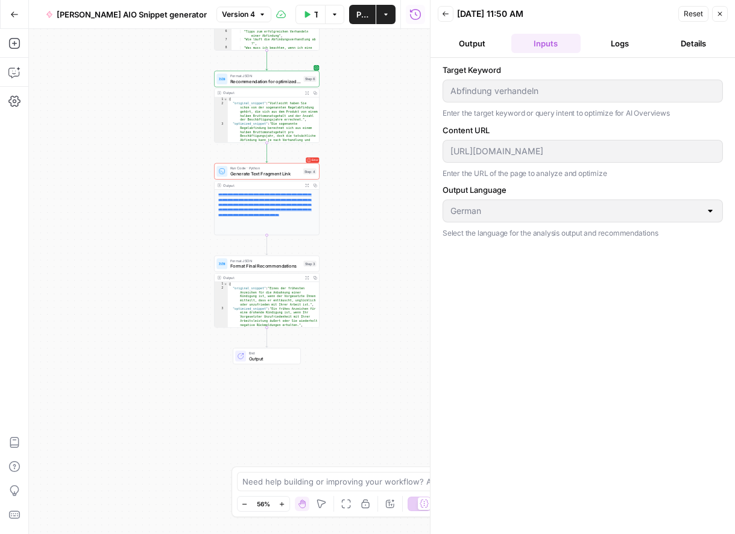
click at [609, 42] on button "Logs" at bounding box center [619, 43] width 69 height 19
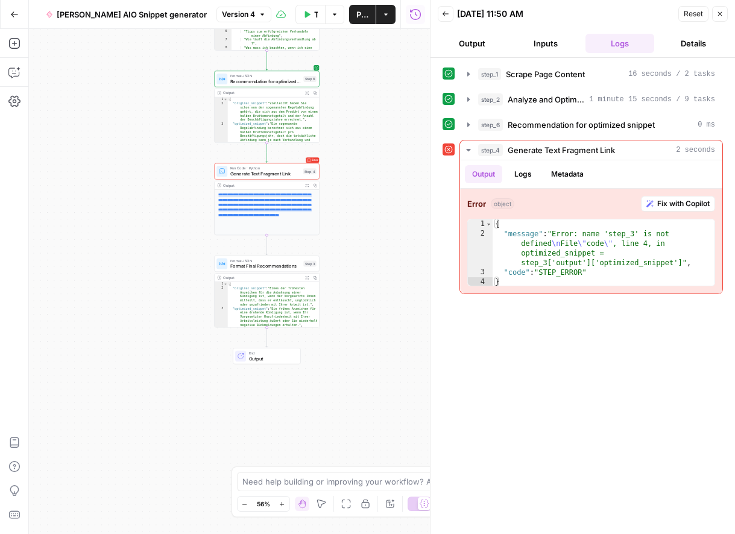
click at [729, 16] on header "Back [DATE] 11:50 AM Reset Close Output Inputs Logs Details" at bounding box center [582, 29] width 304 height 58
click at [721, 14] on icon "button" at bounding box center [719, 13] width 7 height 7
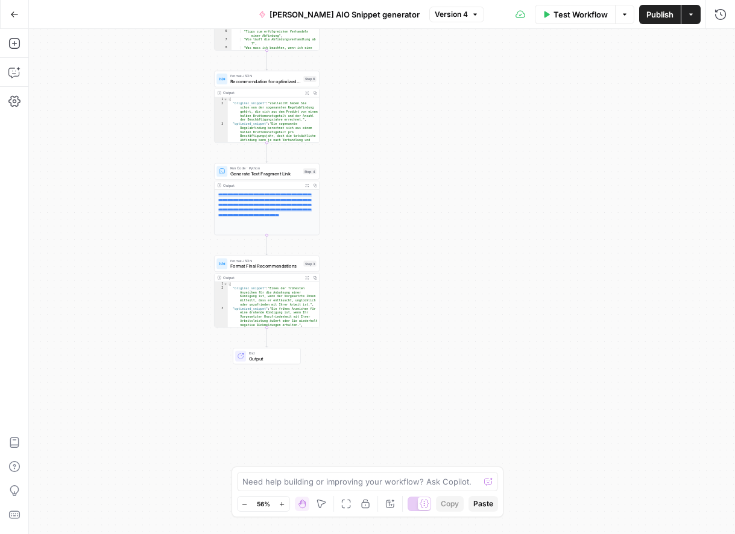
click at [266, 221] on div "**********" at bounding box center [267, 212] width 105 height 45
click at [267, 171] on span "Generate Text Fragment Link" at bounding box center [265, 174] width 71 height 7
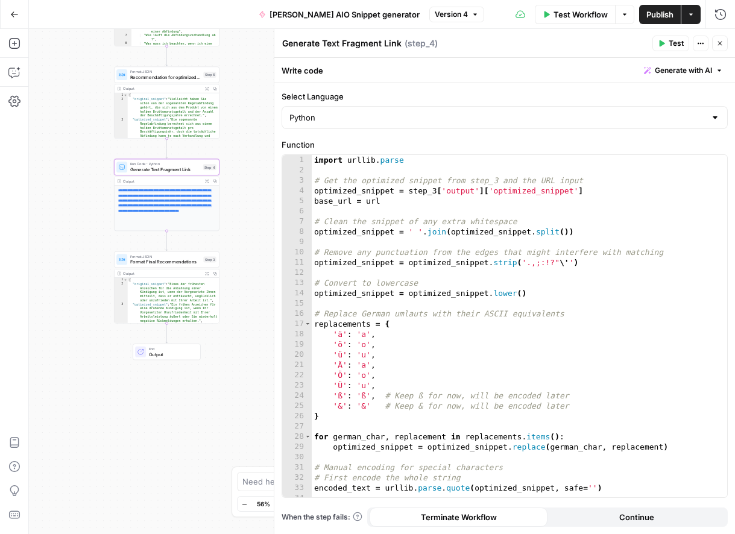
drag, startPoint x: 175, startPoint y: 205, endPoint x: 77, endPoint y: 201, distance: 98.9
click at [76, 201] on div "**********" at bounding box center [382, 281] width 706 height 505
click at [455, 197] on div "import urllib . parse # Get the optimized snippet from step_3 and the URL input…" at bounding box center [519, 336] width 415 height 363
click at [383, 180] on div "import urllib . parse # Get the optimized snippet from step_3 and the URL input…" at bounding box center [519, 336] width 415 height 363
click at [450, 193] on div "import urllib . parse # Get the optimized snippet from step_3 and the URL input…" at bounding box center [519, 336] width 415 height 363
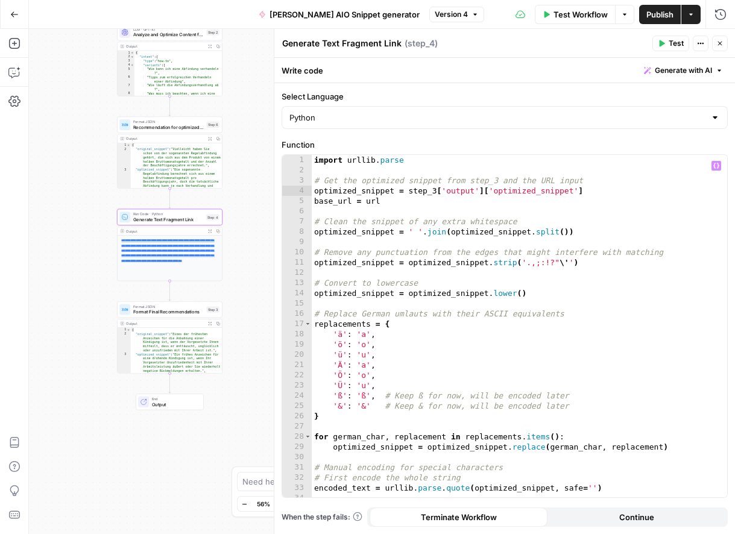
drag, startPoint x: 241, startPoint y: 163, endPoint x: 244, endPoint y: 216, distance: 53.1
click at [244, 216] on div "**********" at bounding box center [382, 281] width 706 height 505
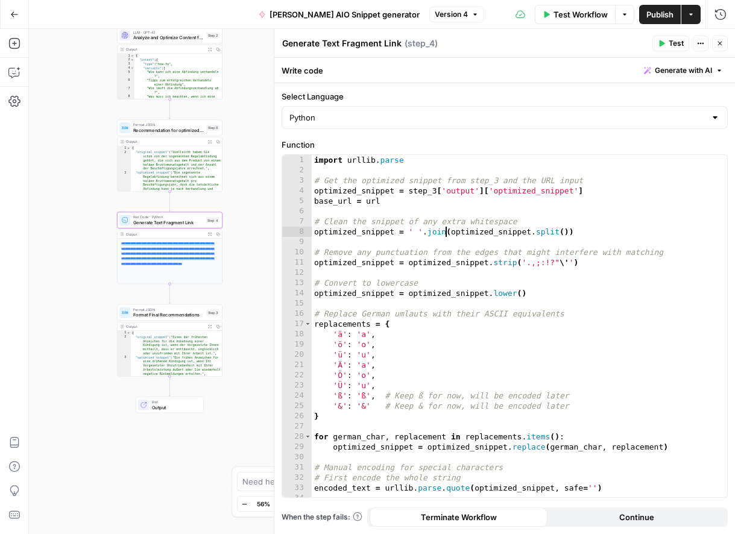
drag, startPoint x: 447, startPoint y: 231, endPoint x: 445, endPoint y: 225, distance: 6.1
click at [447, 230] on div "import urllib . parse # Get the optimized snippet from step_3 and the URL input…" at bounding box center [519, 336] width 415 height 363
click at [436, 189] on div "import urllib . parse # Get the optimized snippet from step_3 and the URL input…" at bounding box center [519, 336] width 415 height 363
type textarea "**********"
click at [514, 213] on div "import urllib . parse # Get the optimized snippet from step_3 and the URL input…" at bounding box center [519, 336] width 415 height 363
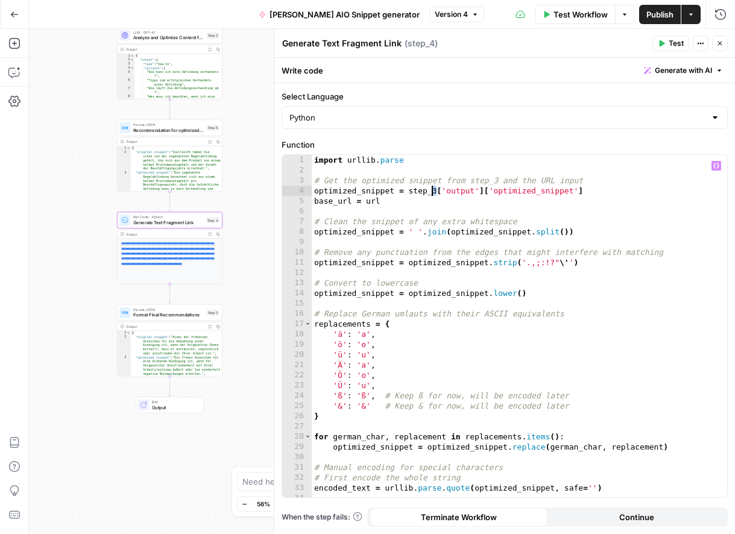
drag, startPoint x: 435, startPoint y: 191, endPoint x: 491, endPoint y: 184, distance: 56.5
click at [431, 190] on div "import urllib . parse # Get the optimized snippet from step_3 and the URL input…" at bounding box center [519, 336] width 415 height 363
click at [500, 181] on div "import urllib . parse # Get the optimized snippet from step_3 and the URL input…" at bounding box center [519, 336] width 415 height 363
click at [493, 181] on div "import urllib . parse # Get the optimized snippet from step_3 and the URL input…" at bounding box center [519, 336] width 415 height 363
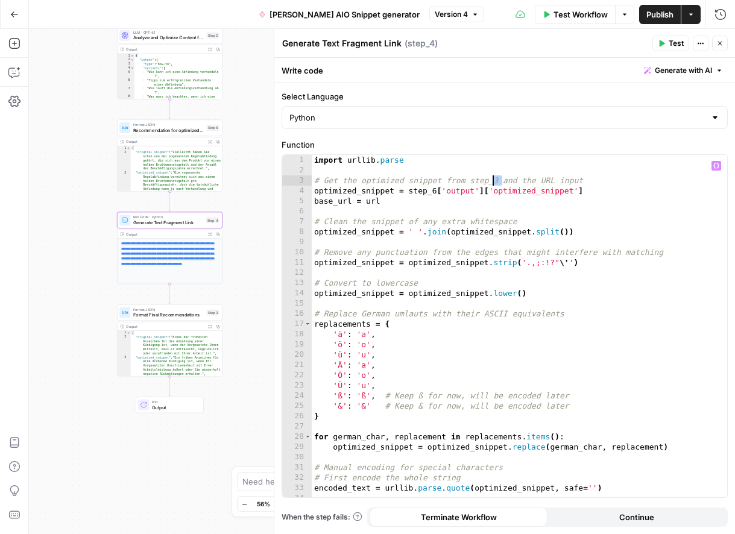
click at [500, 180] on div "import urllib . parse # Get the optimized snippet from step_3 and the URL input…" at bounding box center [519, 336] width 415 height 363
click at [497, 181] on div "import urllib . parse # Get the optimized snippet from step_3 and the URL input…" at bounding box center [519, 336] width 415 height 363
drag, startPoint x: 554, startPoint y: 219, endPoint x: 669, endPoint y: 252, distance: 119.8
click at [554, 219] on div "import urllib . parse # Get the optimized snippet from step_6 and the URL input…" at bounding box center [519, 336] width 415 height 363
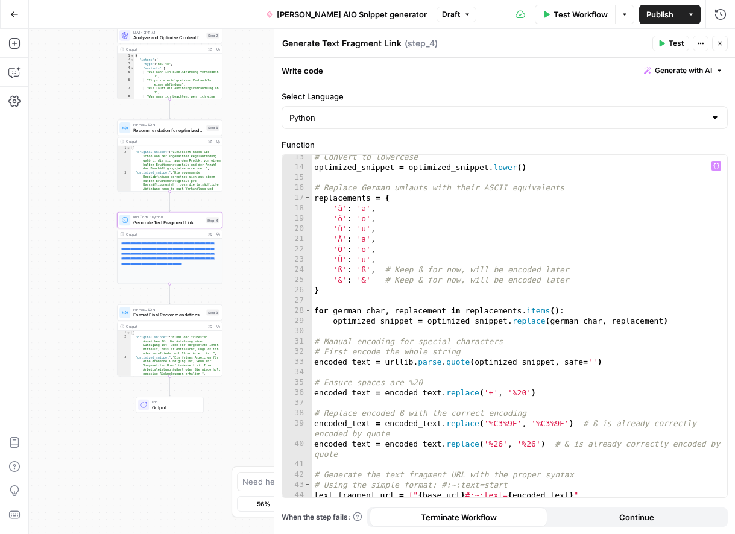
scroll to position [160, 0]
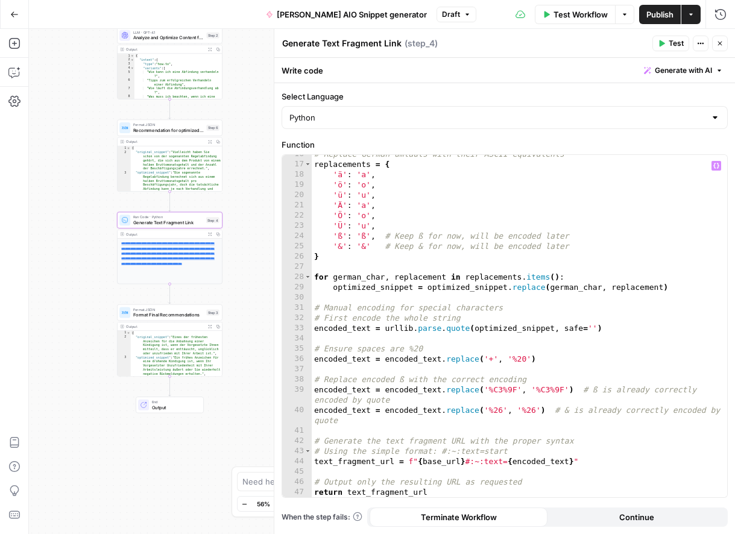
click at [632, 412] on div "# Replace German umlauts with their ASCII equivalents replacements = { 'ä' : 'a…" at bounding box center [519, 330] width 415 height 363
type textarea "**********"
click at [669, 40] on div "Publish P" at bounding box center [659, 39] width 38 height 11
click at [678, 41] on span "Test" at bounding box center [676, 43] width 15 height 11
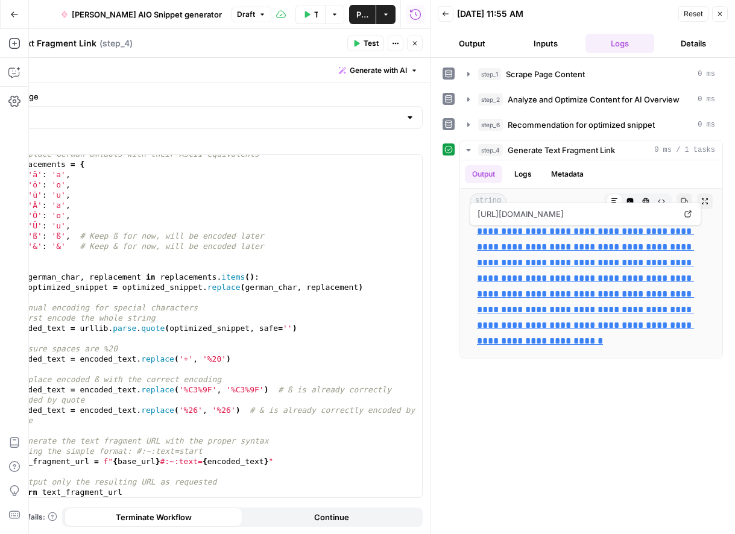
click at [447, 19] on button "Back" at bounding box center [446, 14] width 16 height 16
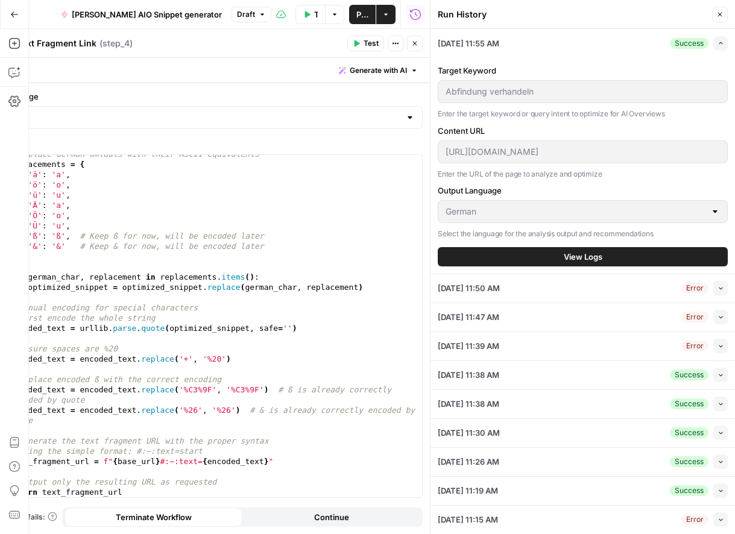
click at [719, 15] on icon "button" at bounding box center [719, 14] width 7 height 7
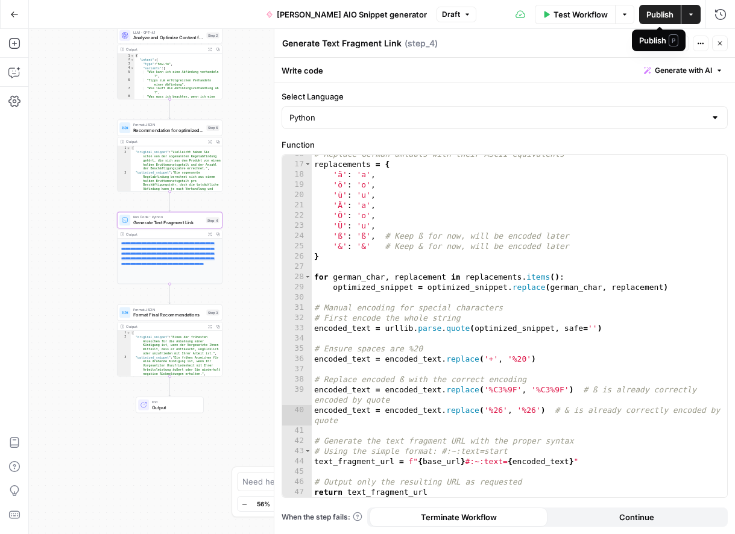
click at [668, 14] on span "Publish" at bounding box center [659, 14] width 27 height 12
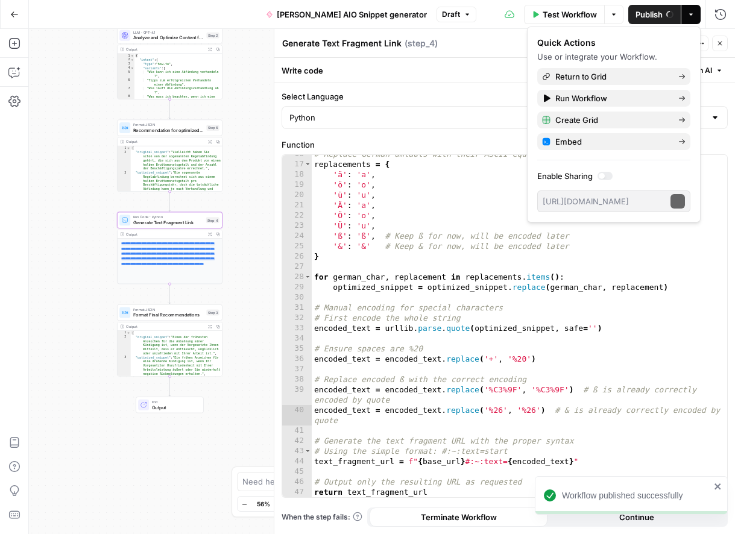
click at [720, 45] on icon "button" at bounding box center [719, 43] width 7 height 7
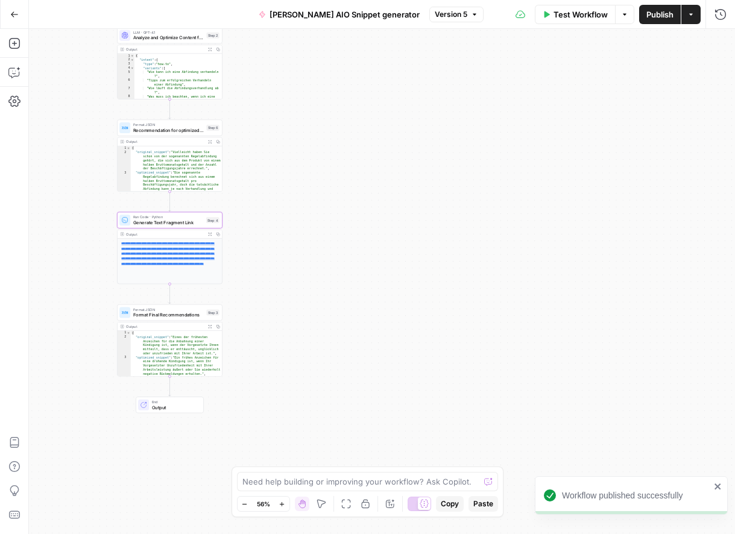
click at [694, 13] on icon "button" at bounding box center [690, 14] width 7 height 7
click at [596, 18] on span "Test Workflow" at bounding box center [580, 14] width 54 height 12
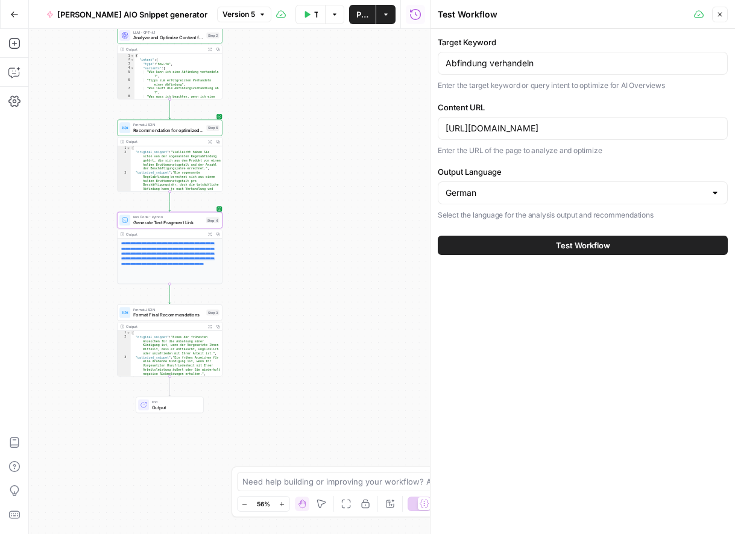
click at [570, 242] on span "Test Workflow" at bounding box center [583, 245] width 54 height 12
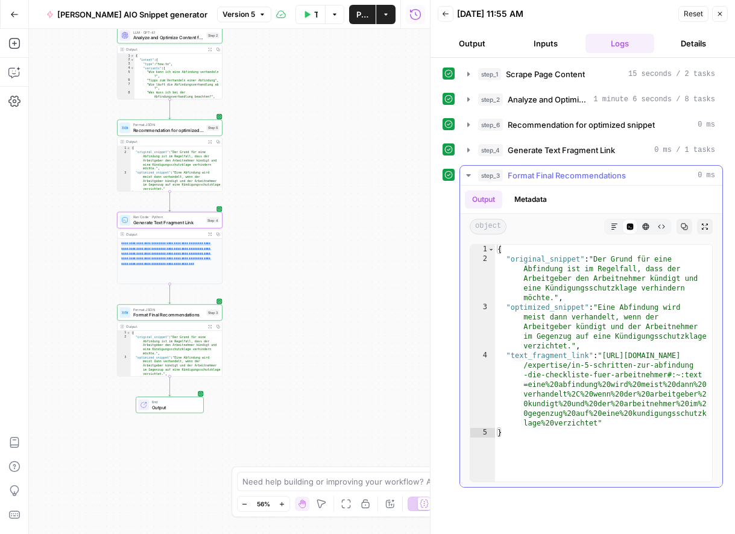
type textarea "**********"
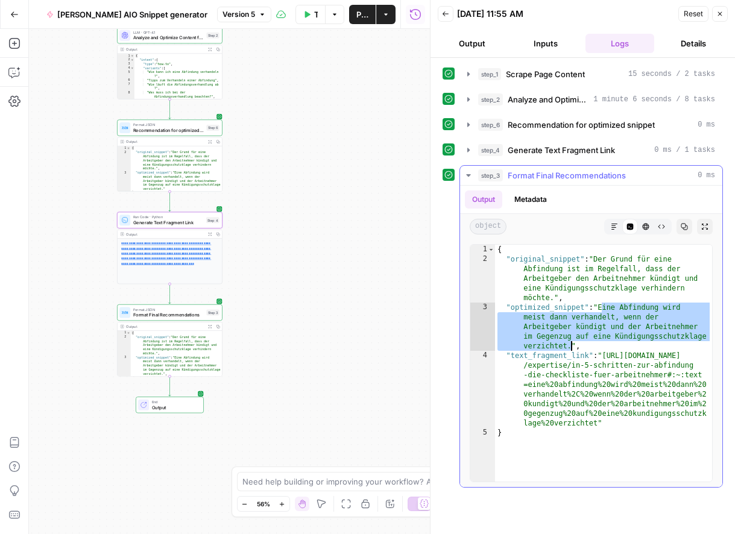
drag, startPoint x: 602, startPoint y: 307, endPoint x: 571, endPoint y: 344, distance: 47.9
click at [571, 344] on div "{ "original_snippet" : "Der Grund für eine Abfindung ist im Regelfall, dass der…" at bounding box center [603, 373] width 217 height 256
click at [720, 13] on icon "button" at bounding box center [720, 14] width 4 height 4
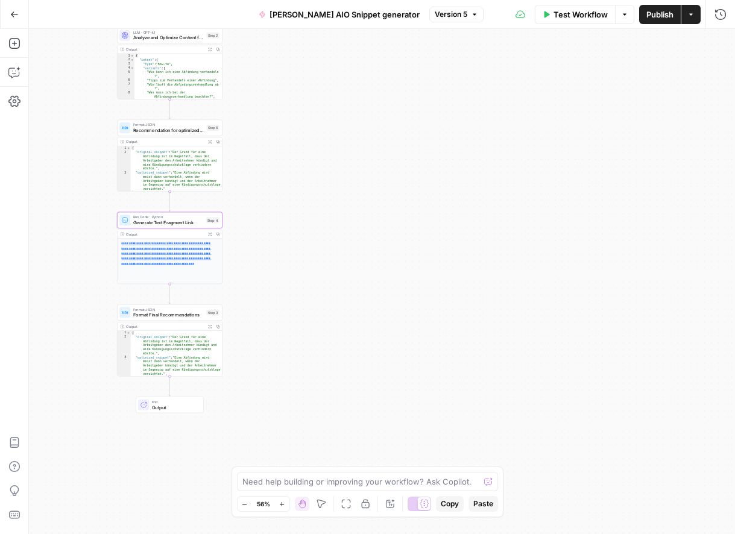
click at [32, 10] on div "Go Back Paula's AIO Snippet generator Version 5 Test Workflow Options Publish A…" at bounding box center [367, 14] width 735 height 28
click at [14, 13] on icon "button" at bounding box center [14, 14] width 8 height 8
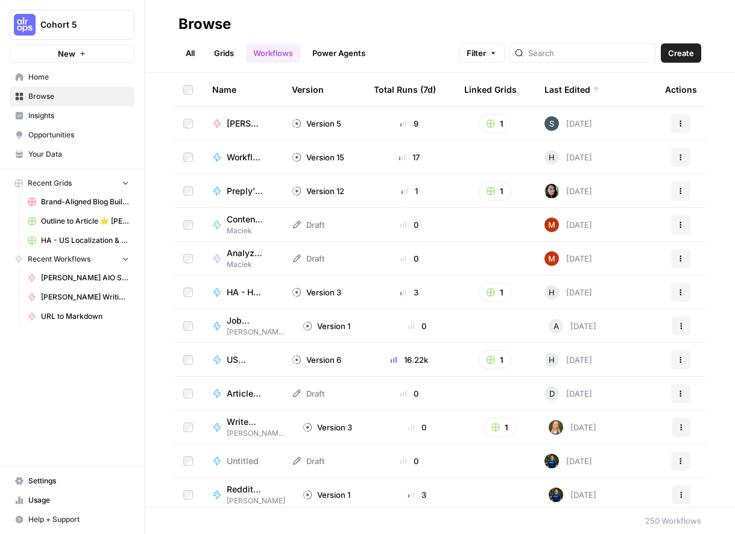
click at [223, 48] on link "Grids" at bounding box center [224, 52] width 34 height 19
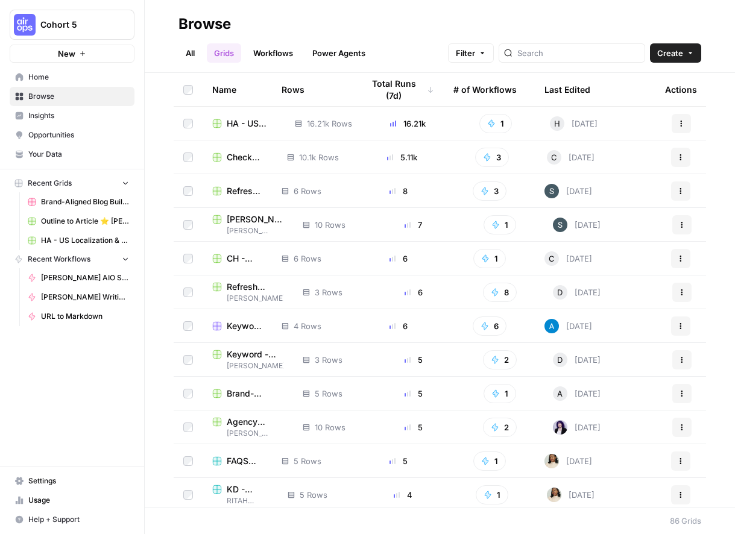
click at [193, 48] on link "All" at bounding box center [190, 52] width 24 height 19
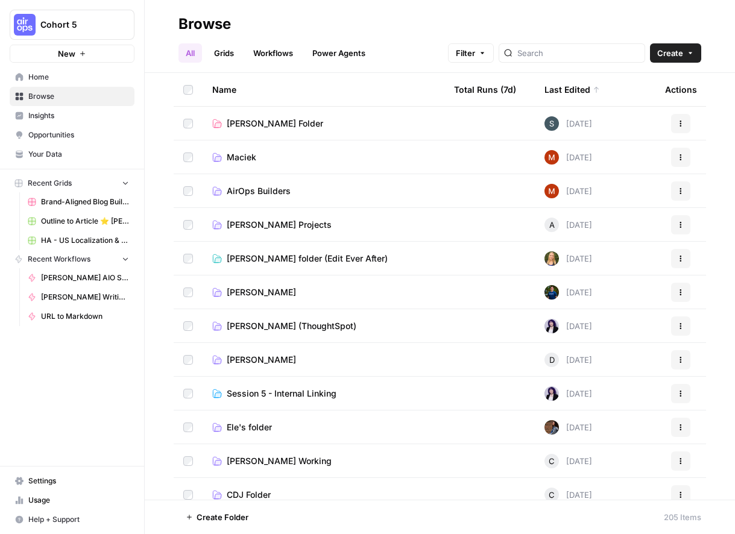
click at [271, 125] on span "Paula's Folder" at bounding box center [275, 124] width 96 height 12
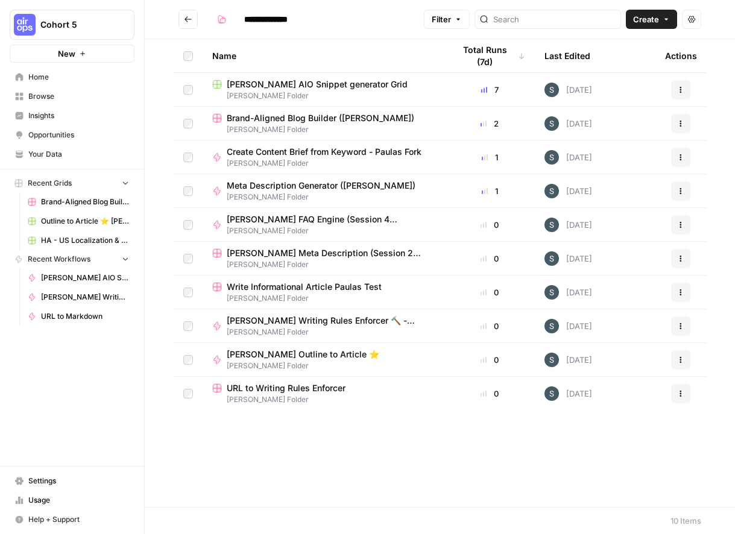
click at [313, 82] on span "Paula's AIO Snippet generator Grid" at bounding box center [317, 84] width 181 height 12
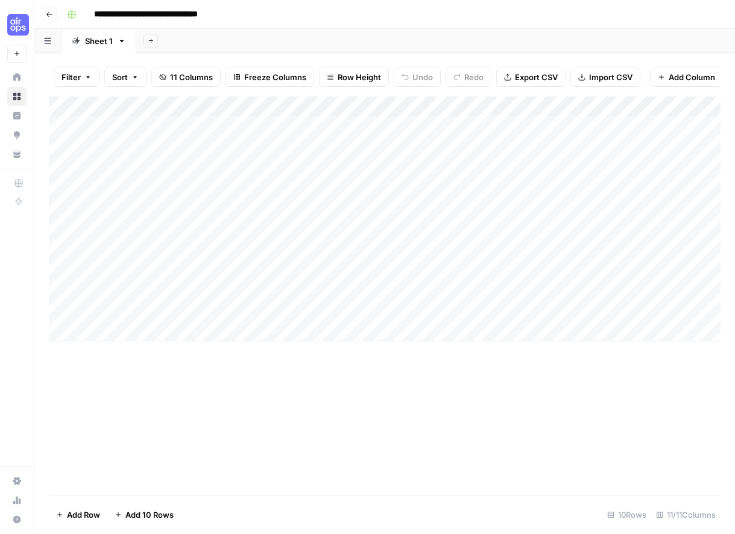
click at [198, 266] on div "Add Column" at bounding box center [385, 218] width 672 height 245
click at [222, 271] on div "Add Column" at bounding box center [385, 218] width 672 height 245
click at [222, 271] on body "**********" at bounding box center [367, 267] width 735 height 534
type textarea "**********"
click at [372, 264] on div "Add Column" at bounding box center [385, 218] width 672 height 245
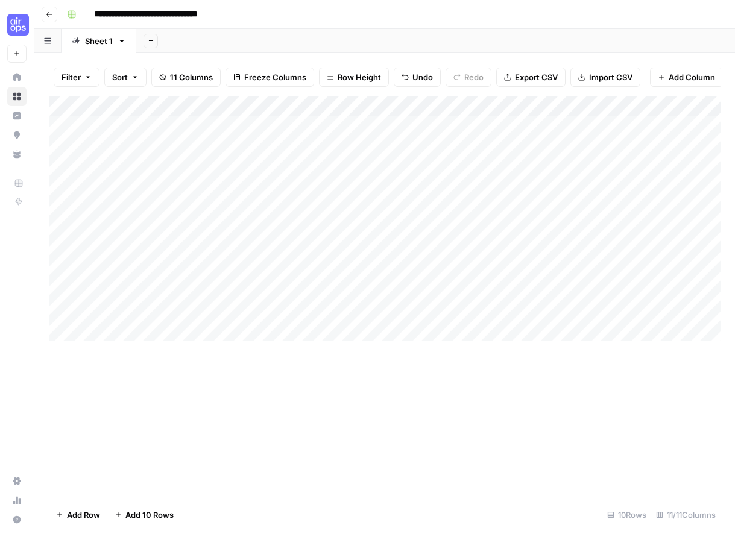
click at [341, 269] on div "Add Column" at bounding box center [385, 218] width 672 height 245
click at [341, 269] on textarea at bounding box center [360, 270] width 193 height 17
type textarea "**********"
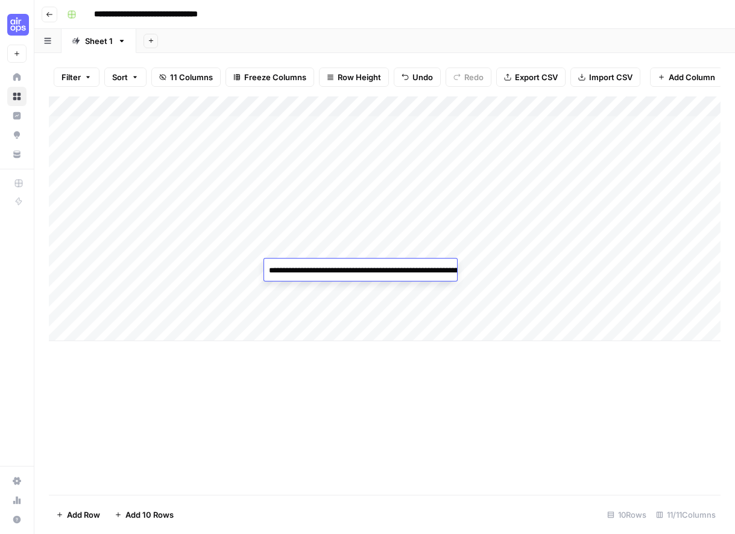
click at [397, 335] on div "Add Column" at bounding box center [385, 218] width 672 height 245
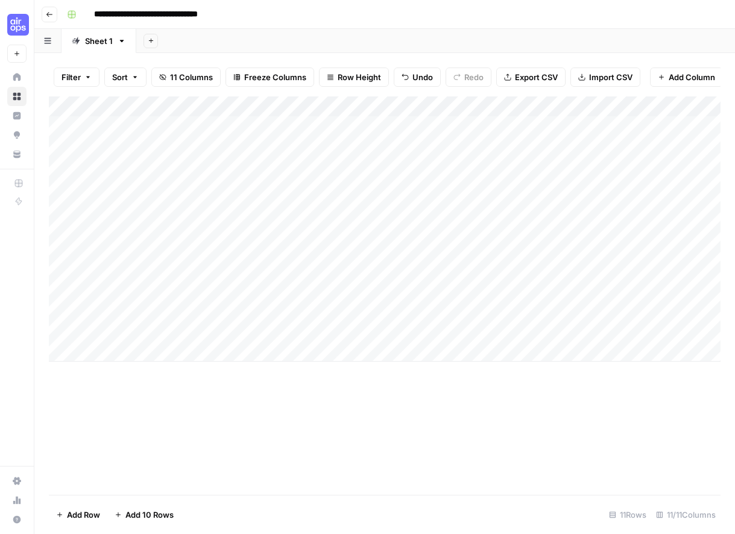
click at [476, 268] on div "Add Column" at bounding box center [385, 228] width 672 height 265
drag, startPoint x: 477, startPoint y: 351, endPoint x: 492, endPoint y: 310, distance: 43.5
click at [479, 349] on div "Add Column" at bounding box center [385, 228] width 672 height 265
click at [489, 284] on div "Add Column" at bounding box center [385, 228] width 672 height 265
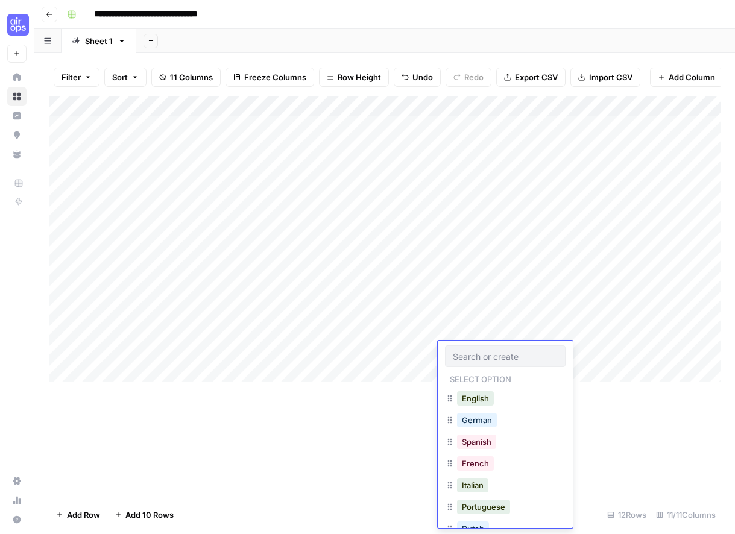
click at [487, 268] on div "Add Column" at bounding box center [385, 239] width 672 height 286
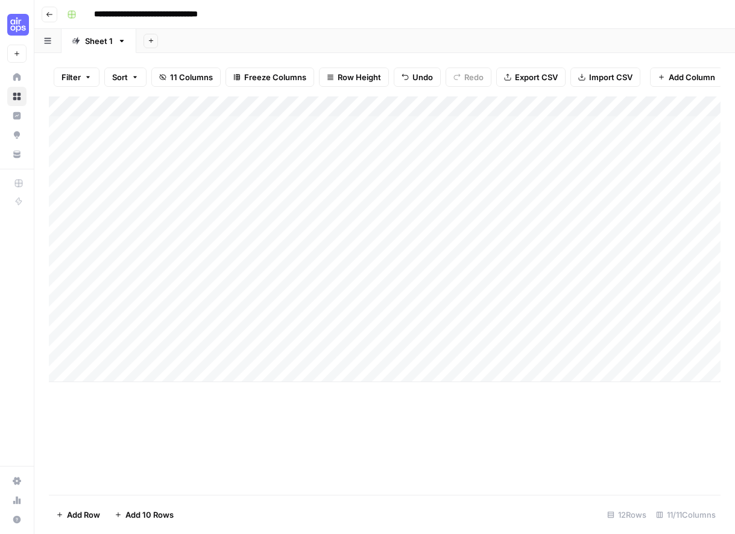
click at [487, 268] on div "Add Column" at bounding box center [385, 239] width 672 height 286
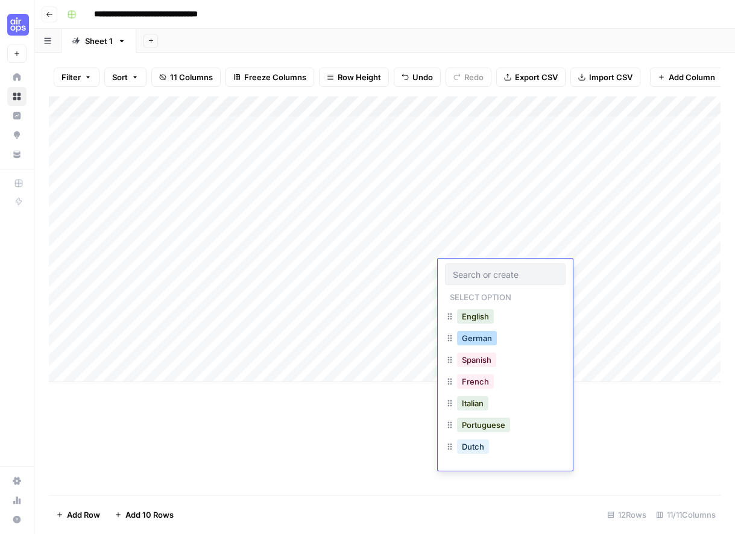
click at [483, 340] on button "German" at bounding box center [477, 338] width 40 height 14
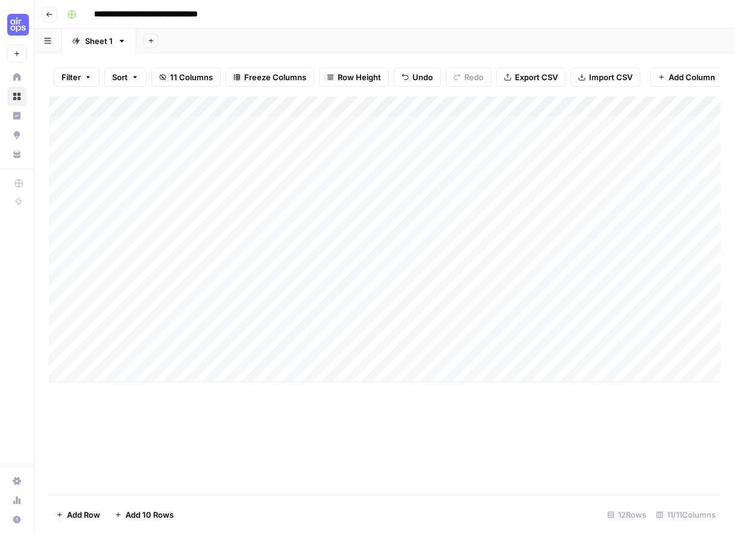
click at [573, 270] on div "Add Column" at bounding box center [385, 239] width 672 height 286
click at [220, 103] on div "Add Column" at bounding box center [385, 239] width 672 height 286
click at [438, 105] on div "Add Column" at bounding box center [385, 239] width 672 height 286
click at [428, 223] on span "Remove Column" at bounding box center [449, 225] width 105 height 12
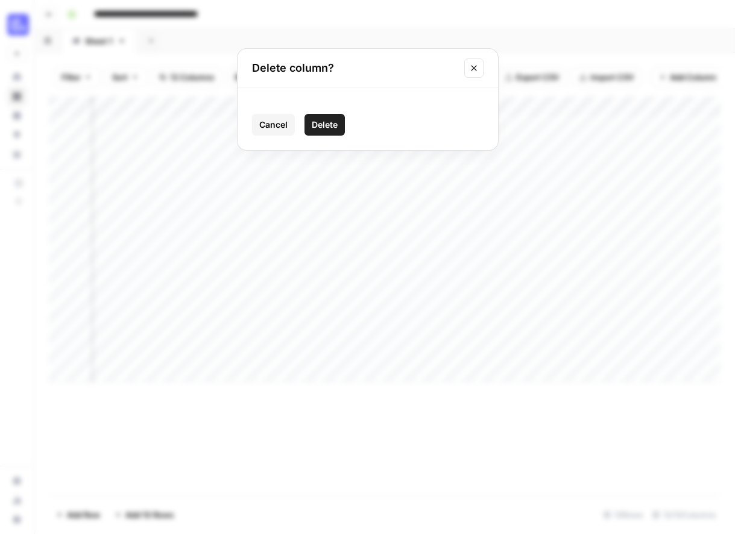
click at [332, 122] on span "Delete" at bounding box center [325, 125] width 26 height 12
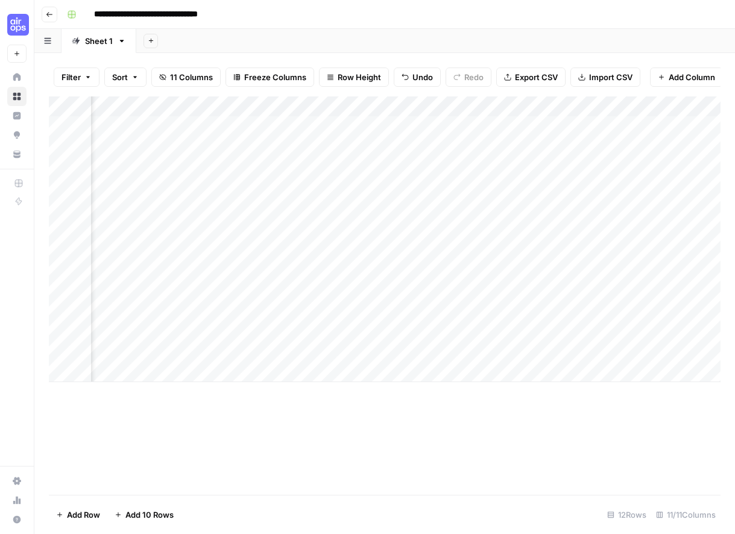
scroll to position [0, 461]
click at [303, 101] on div "Add Column" at bounding box center [385, 239] width 672 height 286
click at [432, 104] on div "Add Column" at bounding box center [385, 239] width 672 height 286
click at [444, 228] on span "Remove Column" at bounding box center [440, 225] width 105 height 12
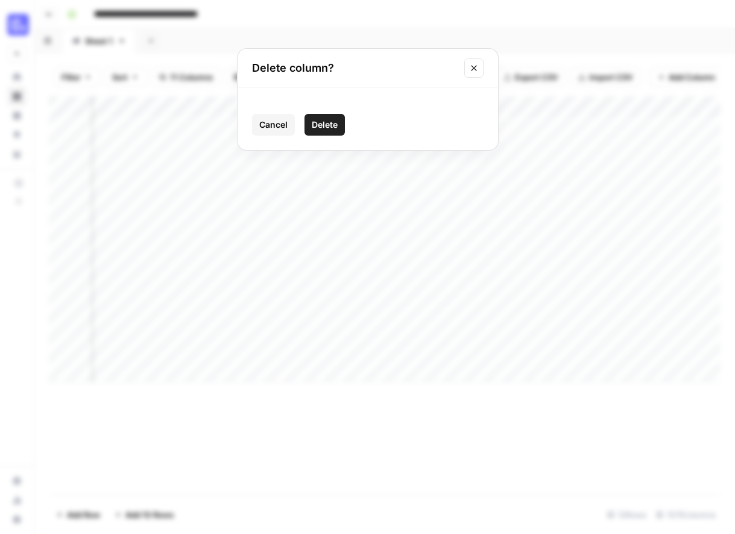
click at [331, 127] on span "Delete" at bounding box center [325, 125] width 26 height 12
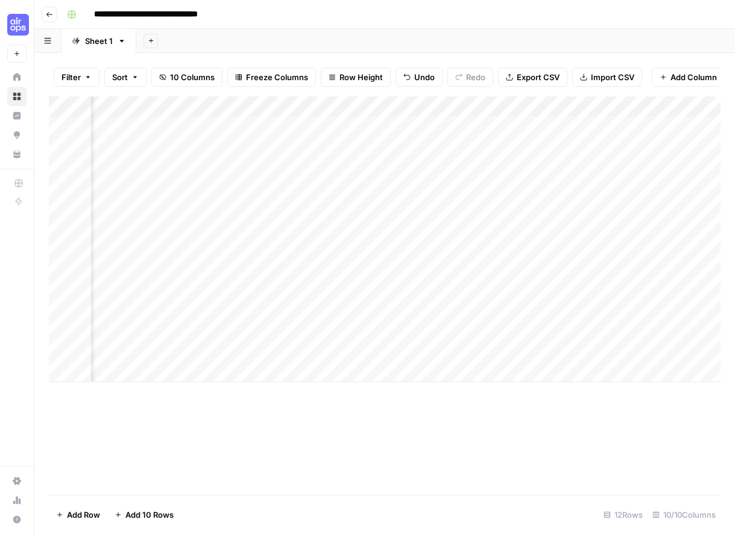
scroll to position [0, 0]
click at [64, 247] on div "Add Column" at bounding box center [385, 239] width 672 height 286
drag, startPoint x: 61, startPoint y: 125, endPoint x: 61, endPoint y: 145, distance: 20.5
click at [61, 125] on div "Add Column" at bounding box center [385, 239] width 672 height 286
click at [61, 150] on div "Add Column" at bounding box center [385, 239] width 672 height 286
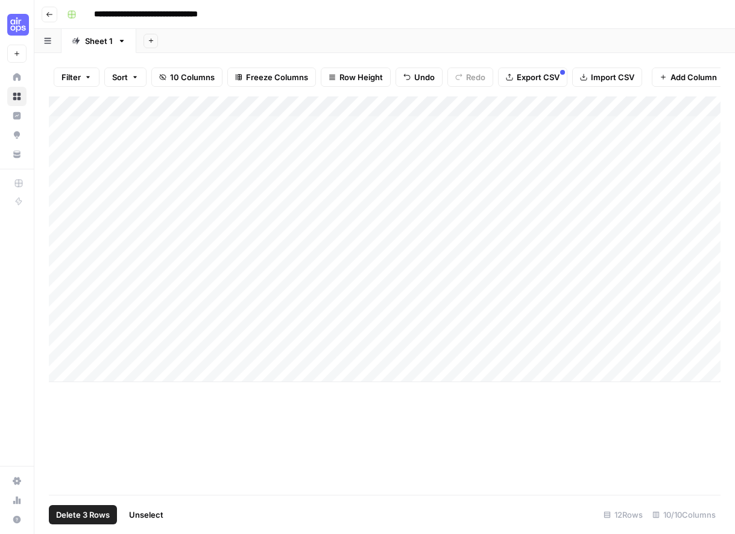
click at [63, 169] on div "Add Column" at bounding box center [385, 239] width 672 height 286
click at [62, 189] on div "Add Column" at bounding box center [385, 239] width 672 height 286
click at [63, 208] on div "Add Column" at bounding box center [385, 239] width 672 height 286
click at [60, 228] on div "Add Column" at bounding box center [385, 239] width 672 height 286
click at [74, 514] on span "Delete 7 Rows" at bounding box center [82, 515] width 53 height 12
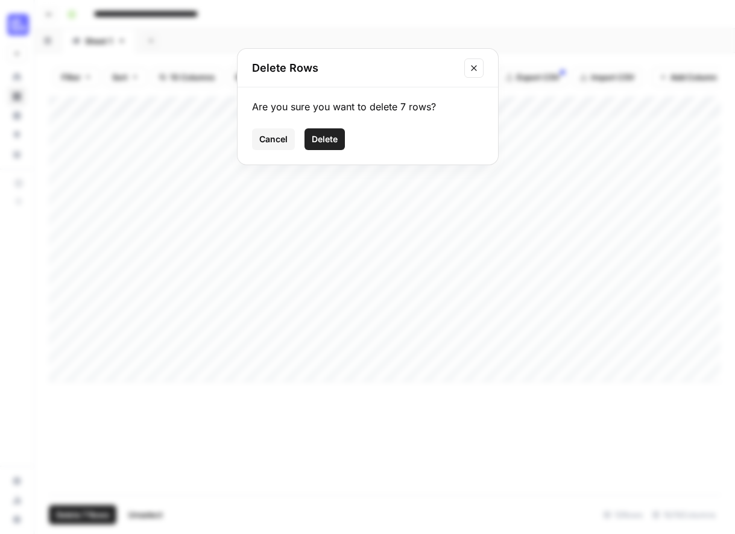
click at [327, 143] on span "Delete" at bounding box center [325, 139] width 26 height 12
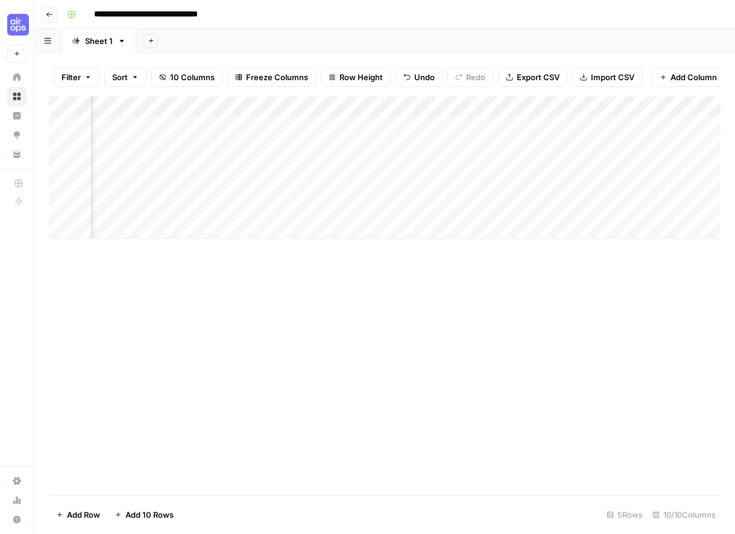
scroll to position [0, 429]
click at [383, 107] on div "Add Column" at bounding box center [385, 167] width 672 height 142
click at [329, 228] on span "Remove Column" at bounding box center [362, 225] width 105 height 12
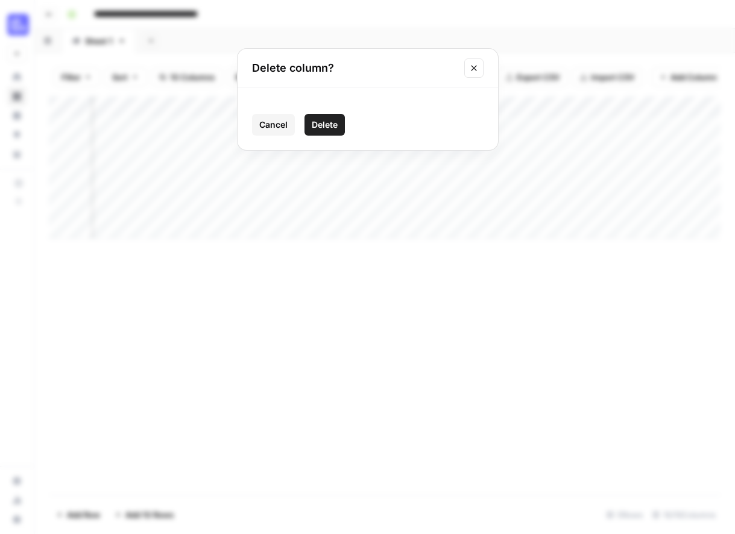
click at [327, 127] on span "Delete" at bounding box center [325, 125] width 26 height 12
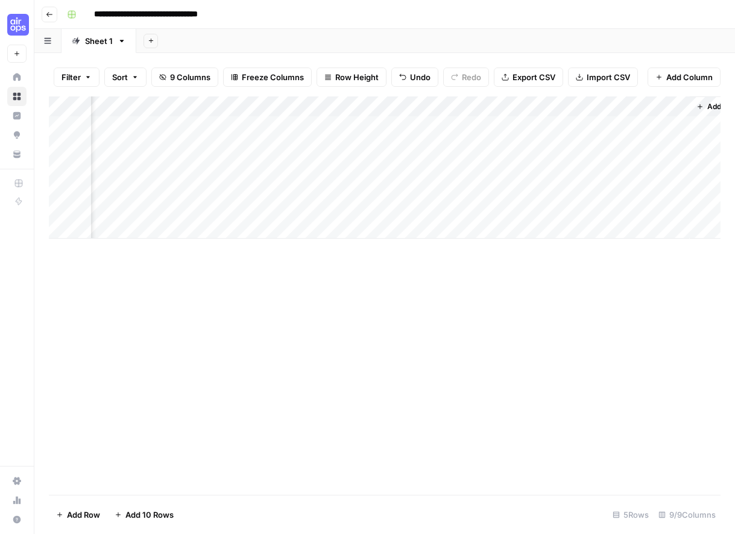
scroll to position [0, 606]
click at [642, 124] on div "Add Column" at bounding box center [385, 167] width 672 height 142
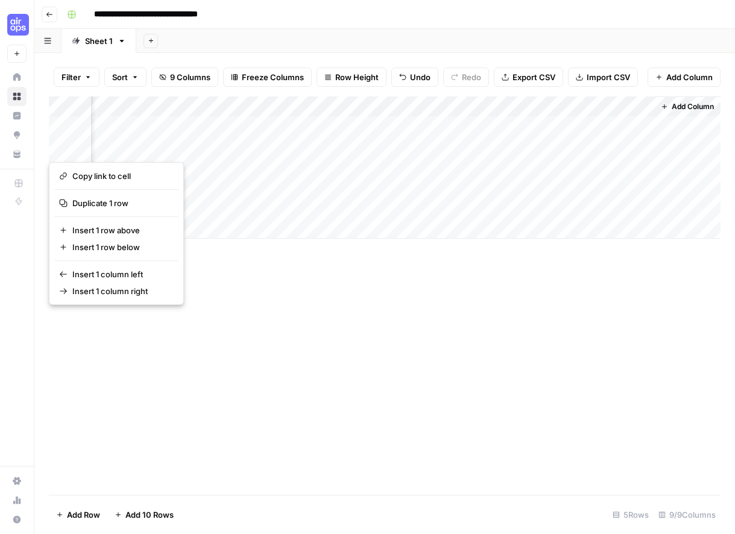
click at [353, 295] on div "Add Column" at bounding box center [385, 295] width 672 height 398
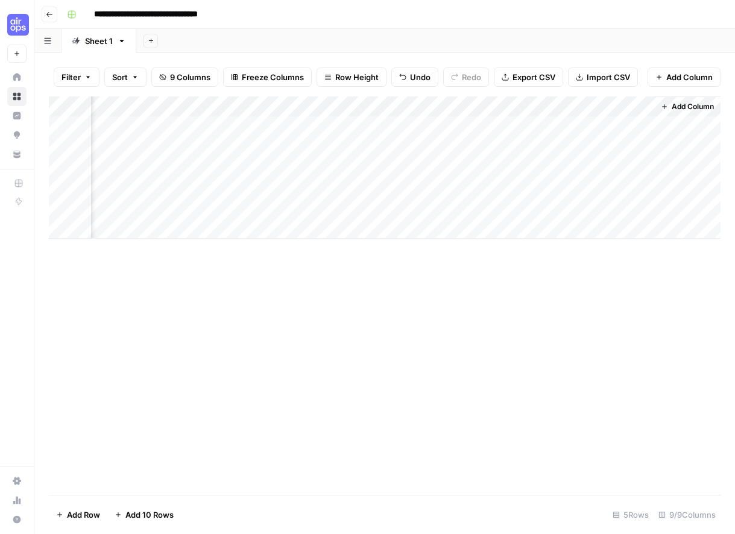
click at [511, 106] on div "Add Column" at bounding box center [385, 167] width 672 height 142
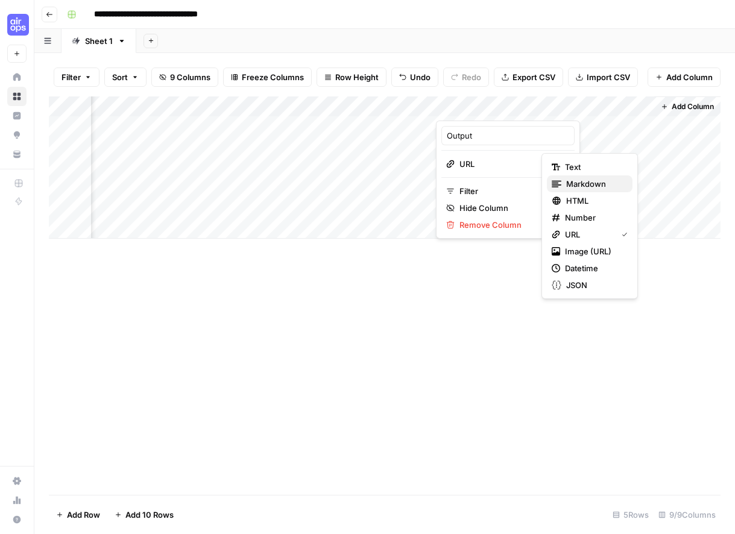
click at [598, 178] on span "Markdown" at bounding box center [594, 184] width 57 height 12
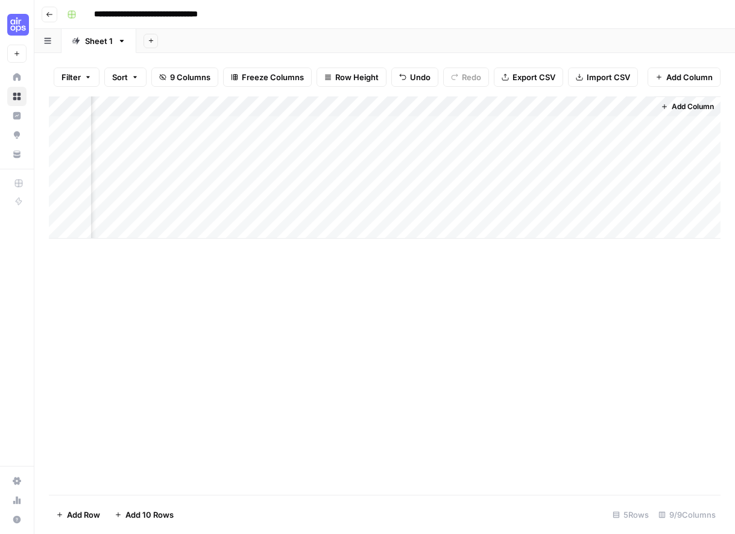
click at [529, 105] on div "Add Column" at bounding box center [385, 167] width 672 height 142
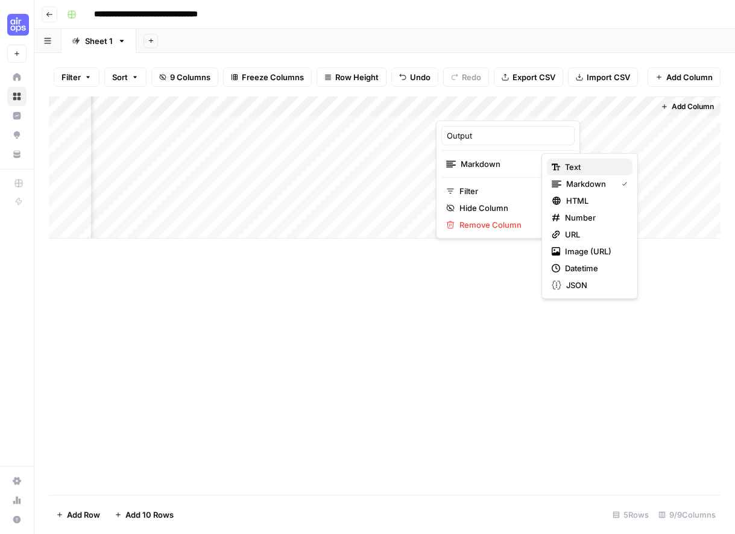
click at [609, 162] on span "Text" at bounding box center [594, 167] width 58 height 12
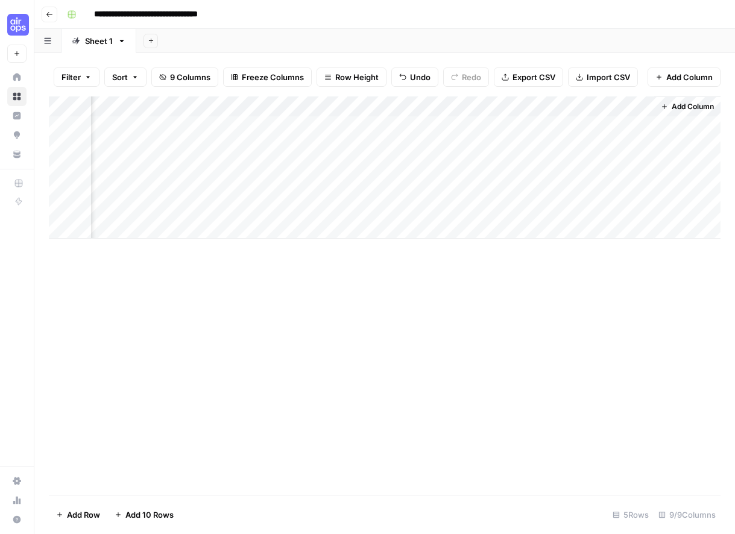
click at [450, 280] on div "Add Column" at bounding box center [385, 295] width 672 height 398
click at [423, 284] on div "Add Column" at bounding box center [385, 295] width 672 height 398
click at [552, 121] on div "Add Column" at bounding box center [385, 167] width 672 height 142
click at [406, 128] on div "Add Column" at bounding box center [385, 167] width 672 height 142
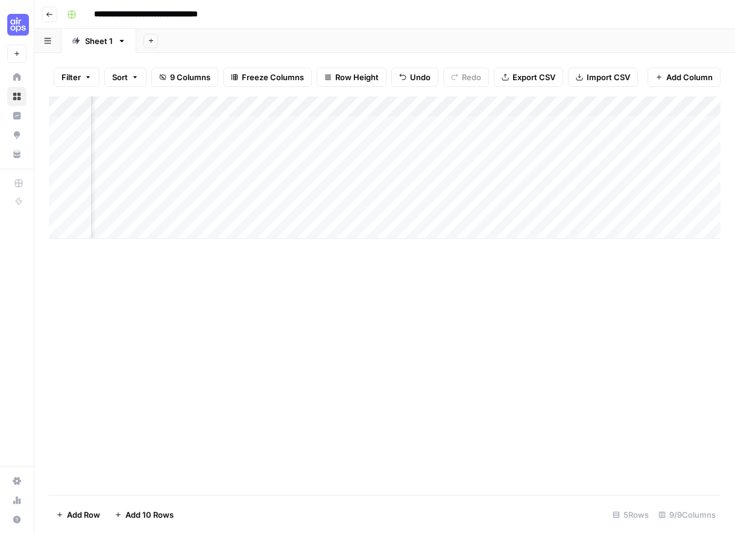
click at [406, 128] on div "Add Column" at bounding box center [385, 167] width 672 height 142
click at [338, 124] on div "Add Column" at bounding box center [385, 167] width 672 height 142
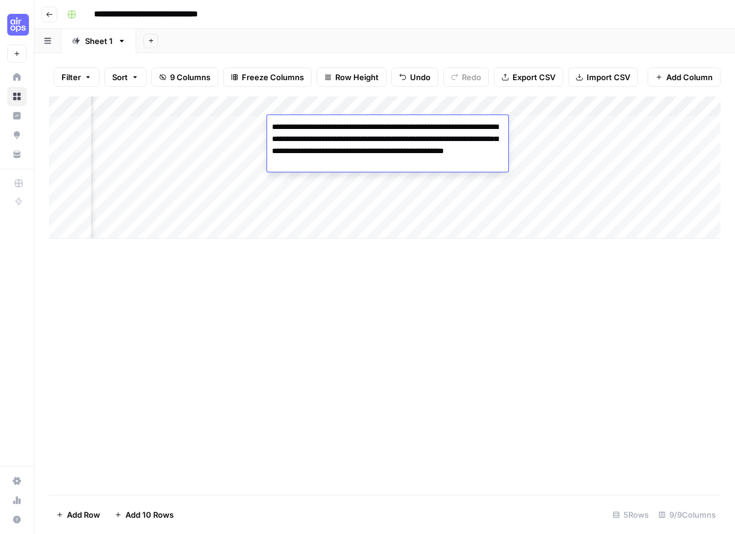
click at [430, 298] on div "Add Column" at bounding box center [385, 295] width 672 height 398
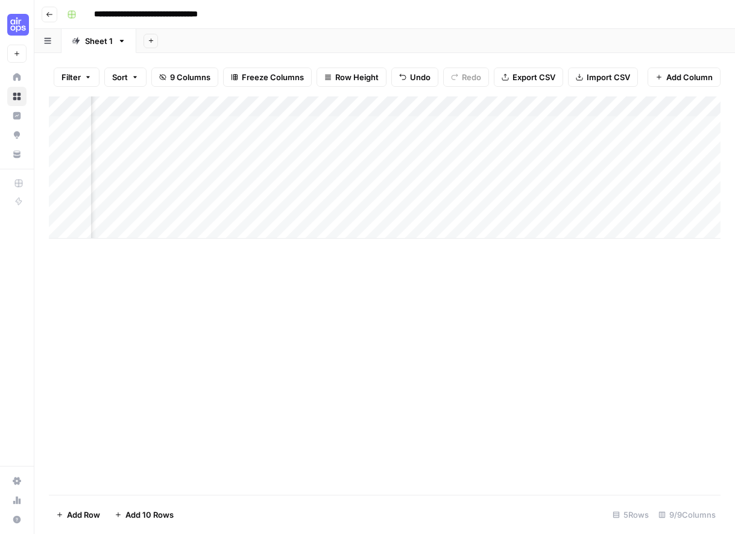
click at [421, 130] on div "Add Column" at bounding box center [385, 167] width 672 height 142
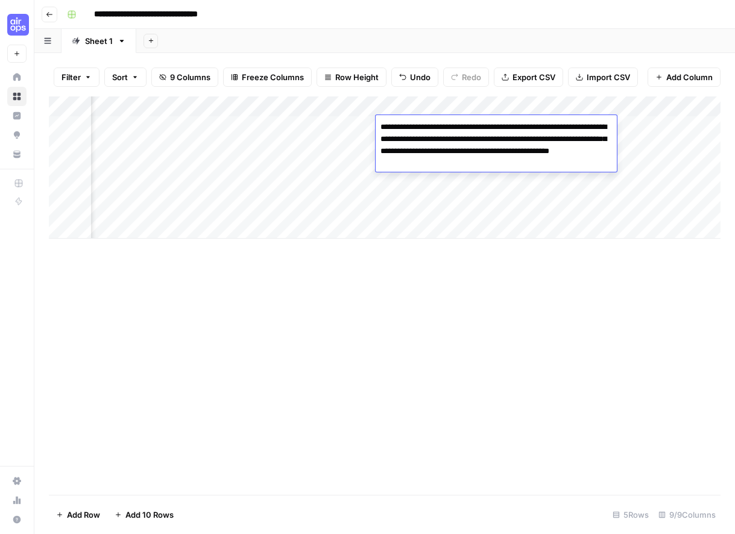
click at [421, 130] on textarea "**********" at bounding box center [496, 145] width 241 height 53
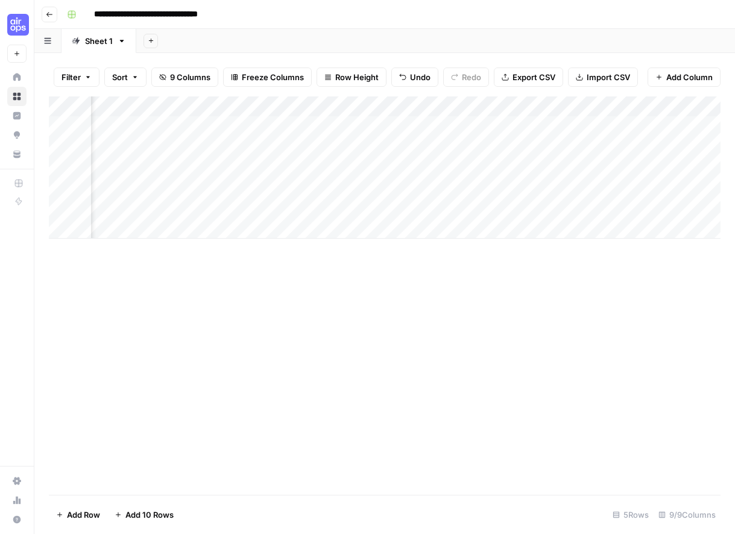
click at [430, 309] on div "Add Column" at bounding box center [385, 295] width 672 height 398
click at [339, 122] on div "Add Column" at bounding box center [385, 167] width 672 height 142
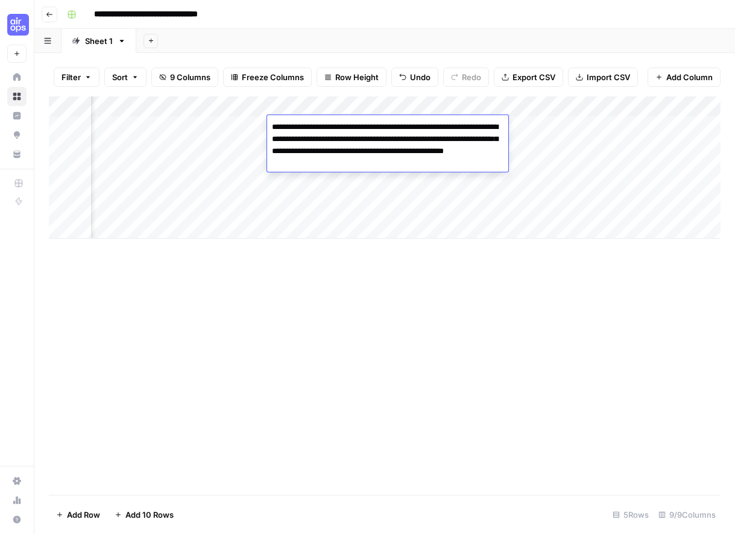
click at [403, 386] on div "Add Column" at bounding box center [385, 295] width 672 height 398
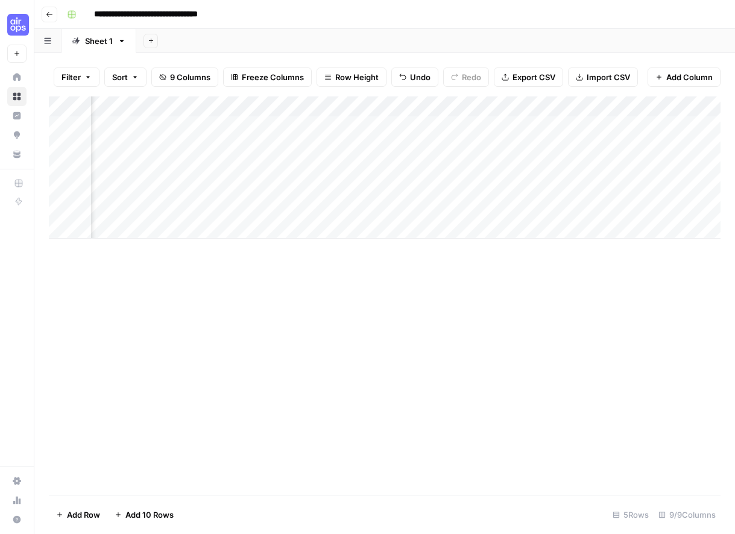
click at [403, 386] on div "Add Column" at bounding box center [385, 295] width 672 height 398
click at [703, 124] on div "Add Column" at bounding box center [385, 167] width 672 height 142
click at [280, 124] on div "Add Column" at bounding box center [385, 167] width 672 height 142
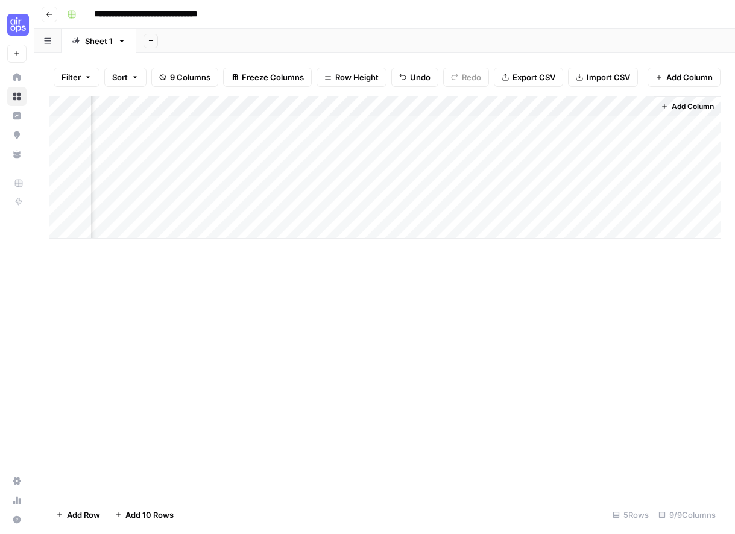
click at [280, 124] on div "Add Column" at bounding box center [385, 167] width 672 height 142
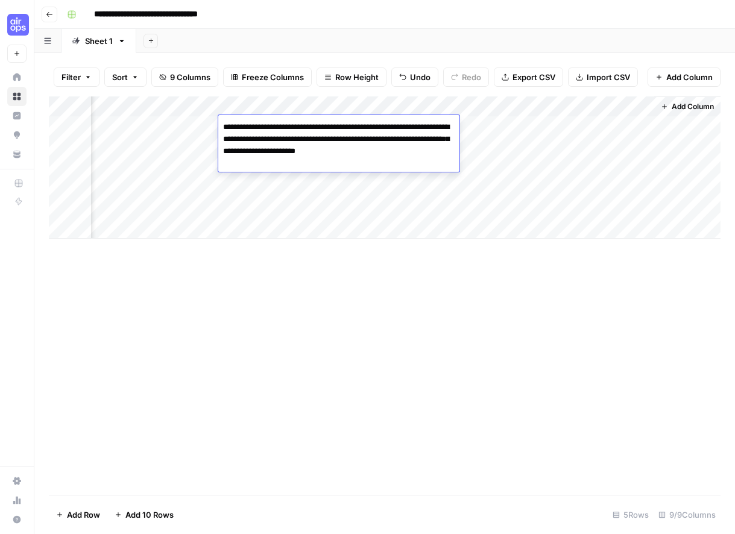
drag, startPoint x: 276, startPoint y: 160, endPoint x: 213, endPoint y: 115, distance: 77.6
click at [213, 115] on body "**********" at bounding box center [367, 267] width 735 height 534
click at [639, 125] on div "Add Column" at bounding box center [385, 167] width 672 height 142
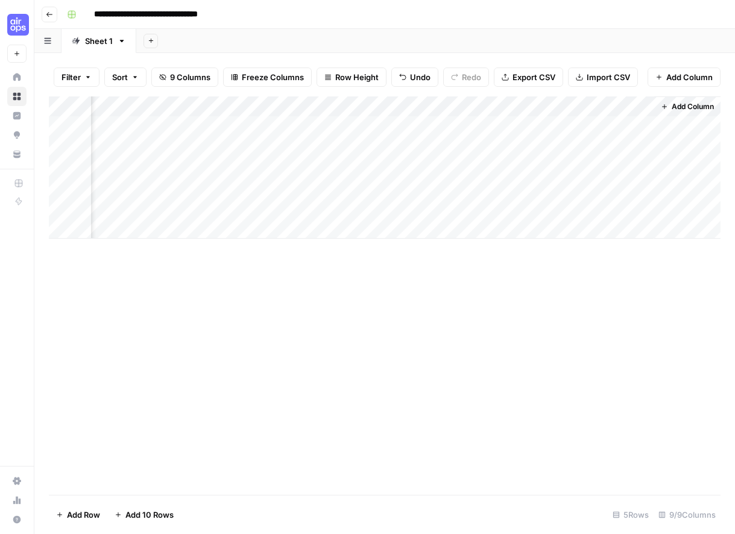
click at [512, 128] on div "Add Column" at bounding box center [385, 167] width 672 height 142
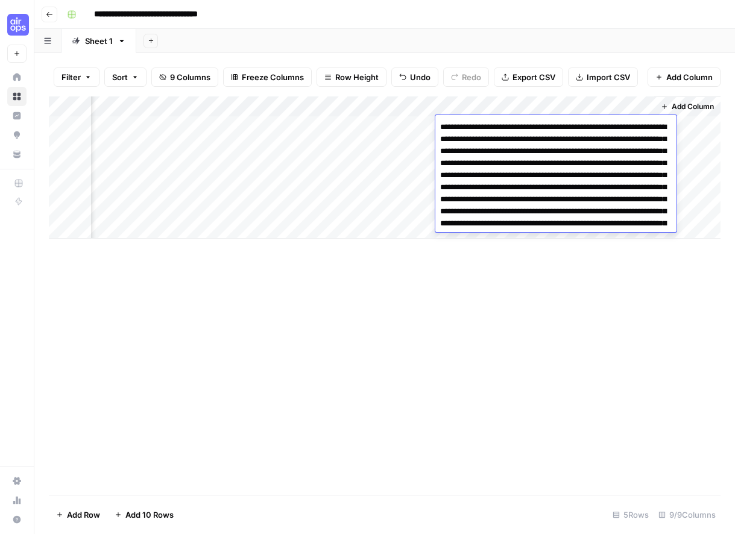
click at [346, 389] on div "Add Column" at bounding box center [385, 295] width 672 height 398
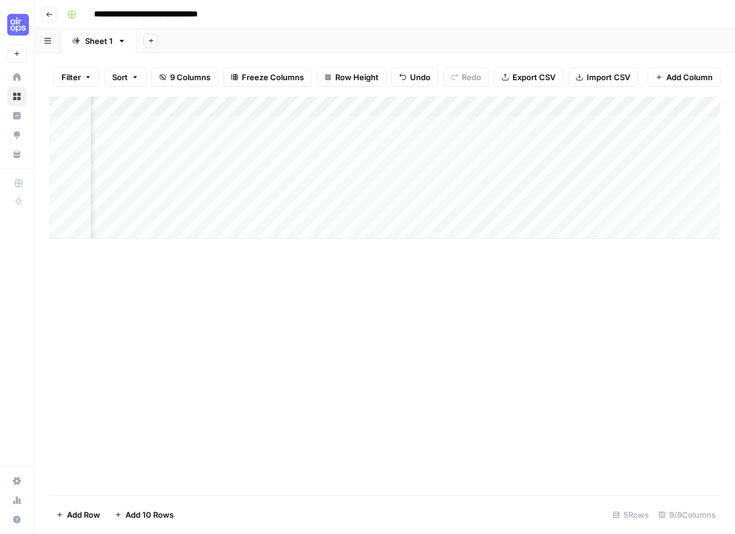
scroll to position [0, 0]
click at [624, 130] on div "Add Column" at bounding box center [385, 167] width 672 height 142
click at [689, 110] on div "Add Column" at bounding box center [385, 167] width 672 height 142
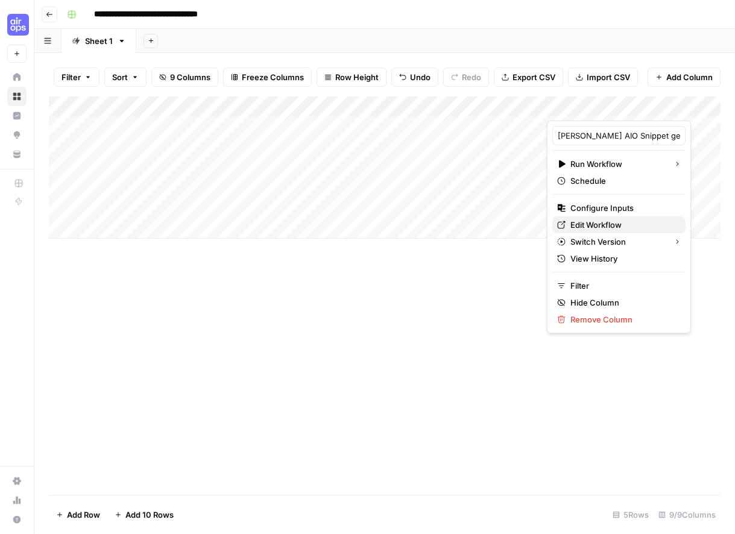
click at [605, 223] on span "Edit Workflow" at bounding box center [622, 225] width 105 height 12
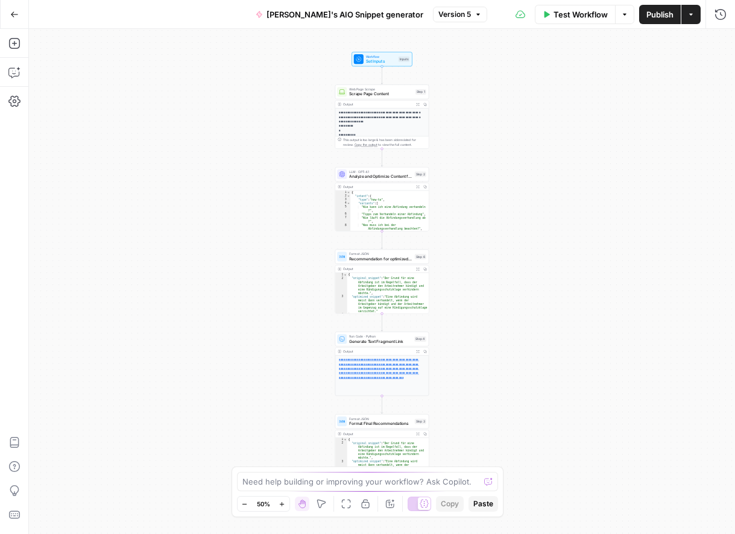
click at [281, 502] on icon "button" at bounding box center [281, 504] width 7 height 7
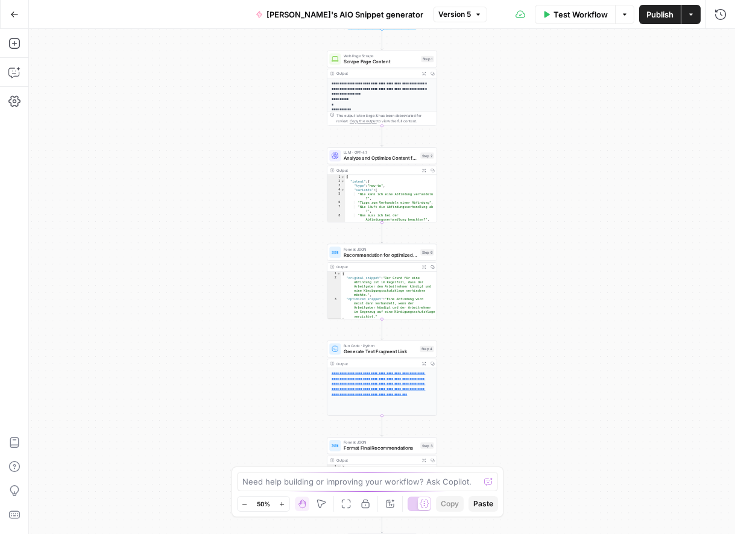
click at [281, 502] on icon "button" at bounding box center [281, 504] width 7 height 7
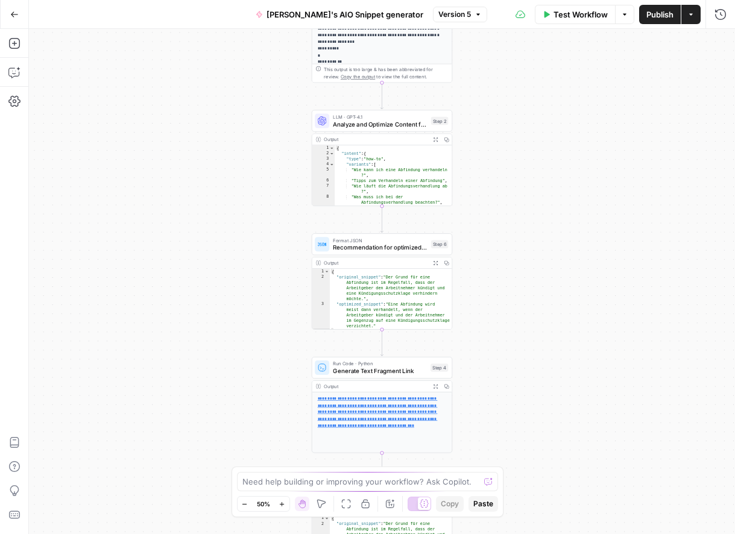
click at [281, 502] on icon "button" at bounding box center [281, 504] width 7 height 7
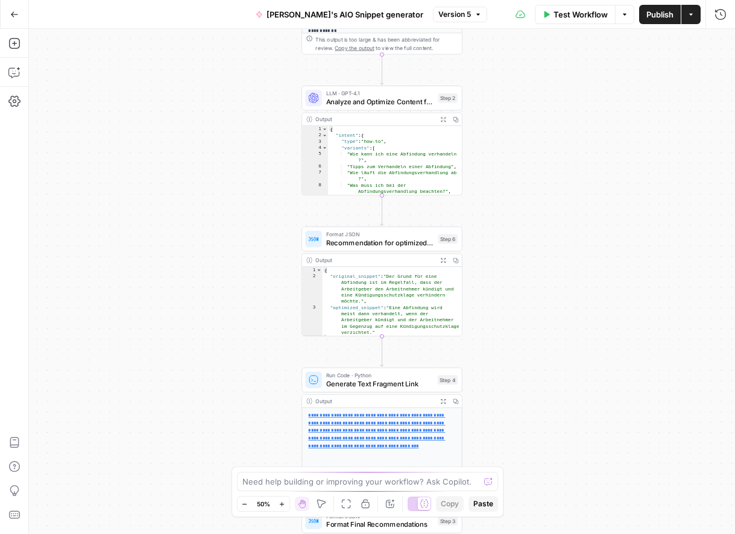
click at [281, 502] on icon "button" at bounding box center [281, 504] width 7 height 7
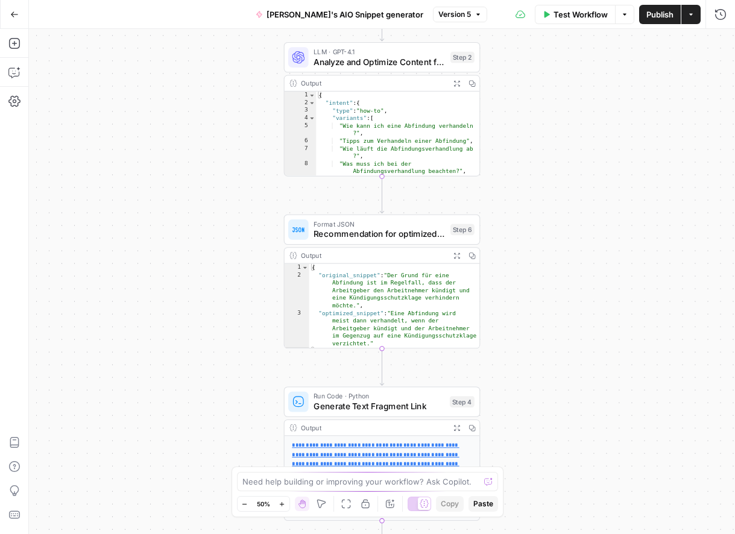
click at [281, 502] on icon "button" at bounding box center [281, 504] width 7 height 7
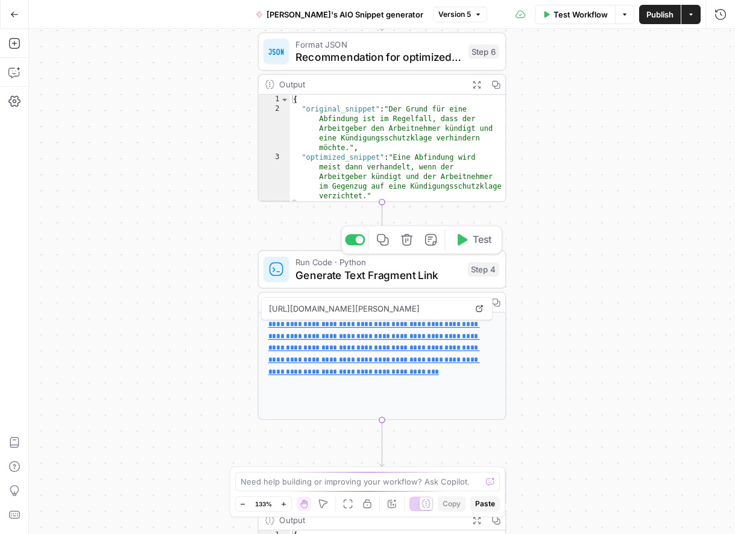
click at [401, 285] on div "Run Code · Python Generate Text Fragment Link Step 4 Copy step Delete step Add …" at bounding box center [382, 269] width 248 height 39
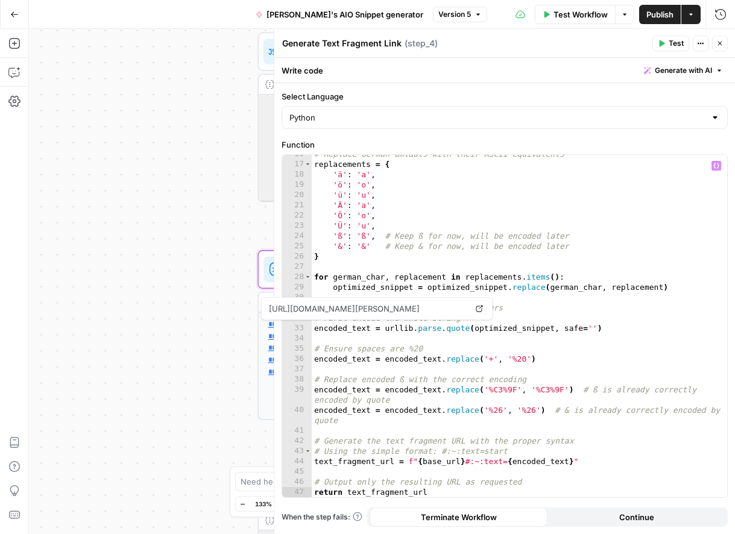
scroll to position [160, 0]
click at [719, 42] on icon "button" at bounding box center [719, 43] width 7 height 7
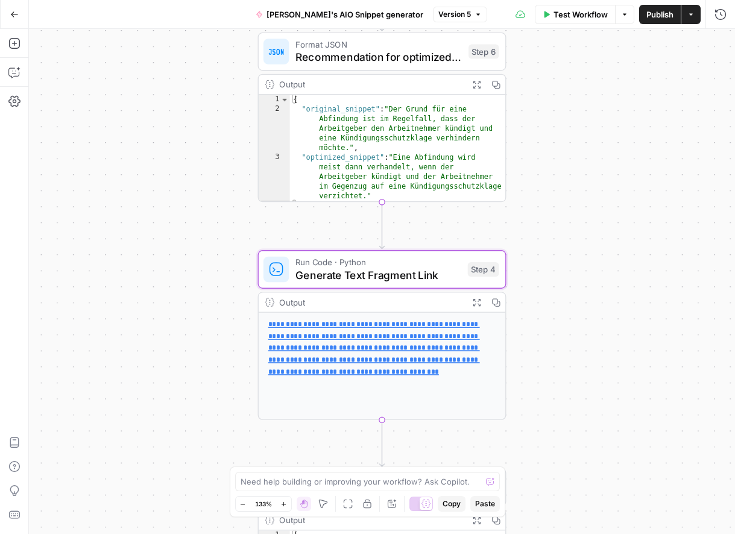
click at [388, 274] on span "Generate Text Fragment Link" at bounding box center [378, 275] width 166 height 16
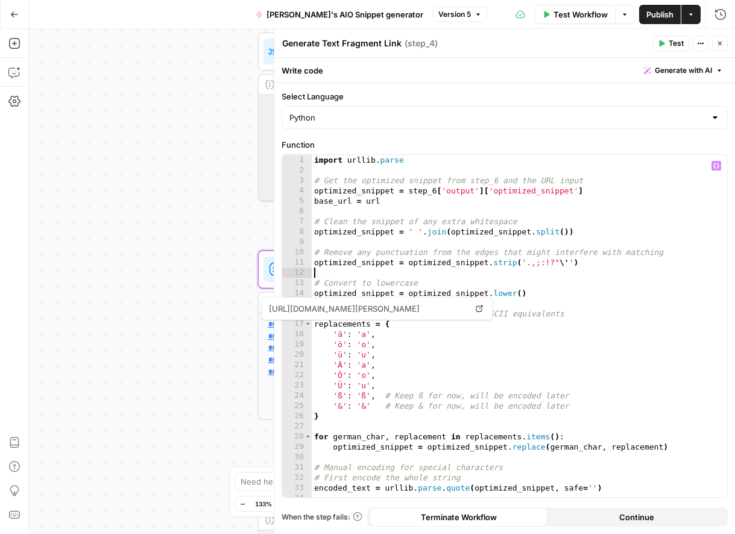
drag, startPoint x: 589, startPoint y: 275, endPoint x: 608, endPoint y: 278, distance: 19.5
click at [589, 275] on div "import urllib . parse # Get the optimized snippet from step_6 and the URL input…" at bounding box center [519, 336] width 415 height 363
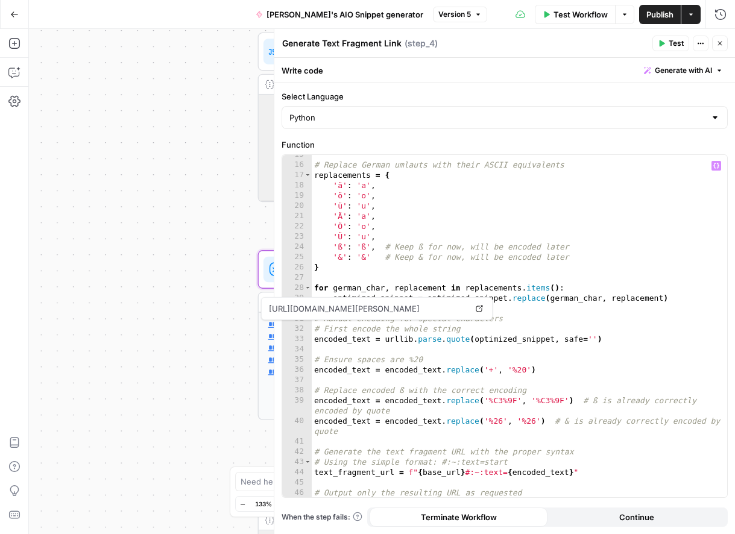
scroll to position [0, 0]
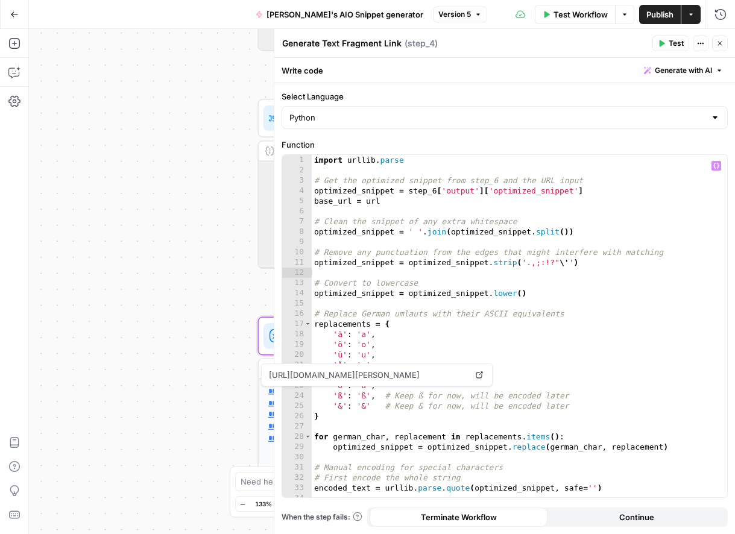
click at [110, 237] on div "**********" at bounding box center [382, 281] width 706 height 505
click at [720, 40] on icon "button" at bounding box center [719, 43] width 7 height 7
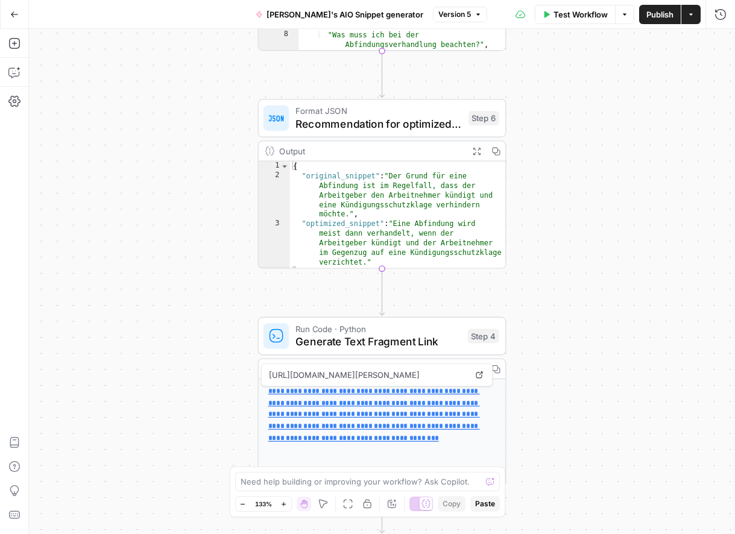
scroll to position [7, 0]
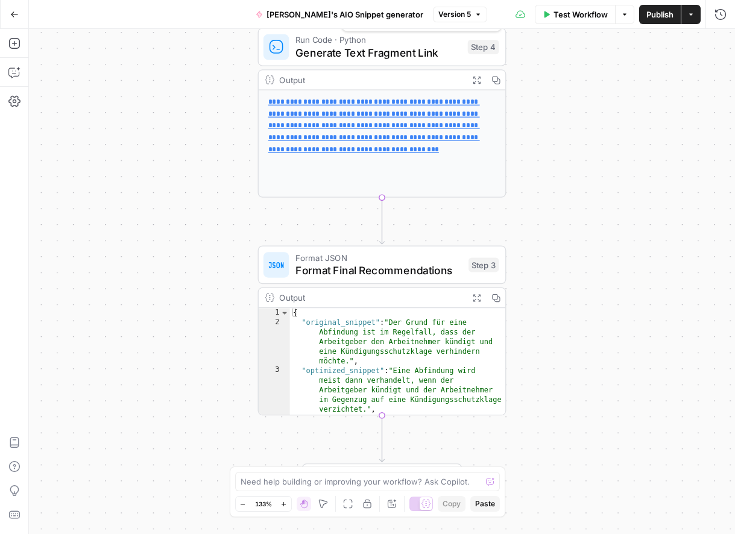
click at [386, 51] on span "Generate Text Fragment Link" at bounding box center [378, 53] width 166 height 16
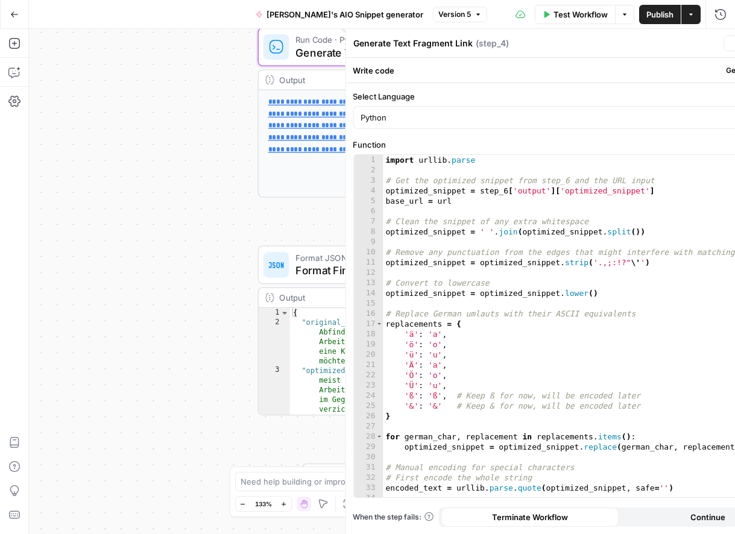
click at [370, 55] on header "Generate Text Fragment Link Generate Text Fragment Link ( step_4 ) Test Actions…" at bounding box center [575, 43] width 461 height 29
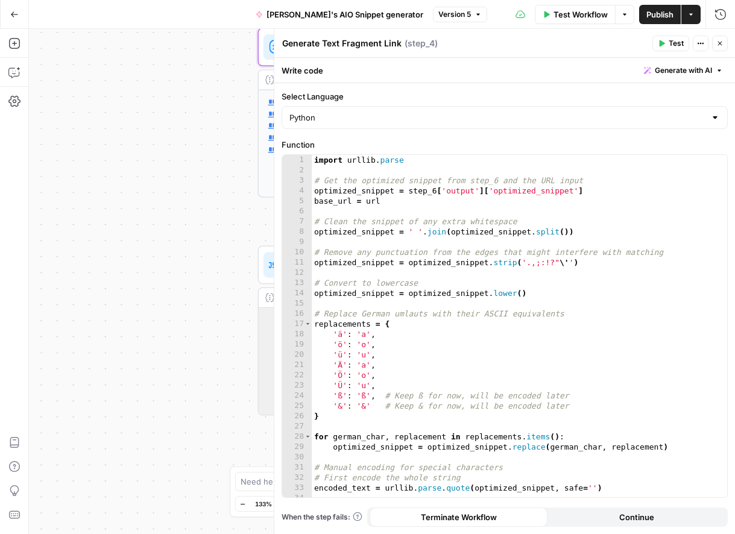
click at [370, 55] on header "Generate Text Fragment Link Generate Text Fragment Link ( step_4 ) Test Actions…" at bounding box center [504, 43] width 461 height 29
copy div "Generate Text Fragment Link Generate Text Fragment Link"
click at [698, 70] on span "Generate with AI" at bounding box center [683, 70] width 57 height 11
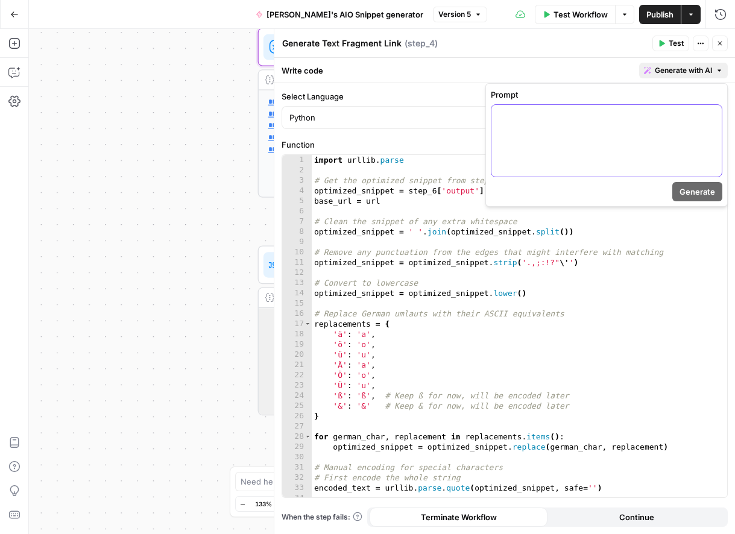
click at [632, 146] on div at bounding box center [606, 141] width 230 height 72
drag, startPoint x: 720, startPoint y: 43, endPoint x: 519, endPoint y: 43, distance: 200.7
click at [718, 43] on icon "button" at bounding box center [719, 43] width 7 height 7
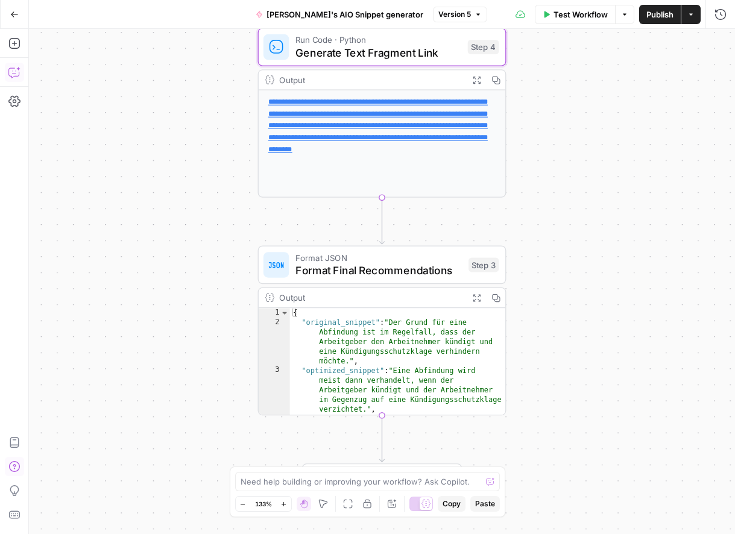
click at [19, 71] on icon "button" at bounding box center [14, 72] width 12 height 12
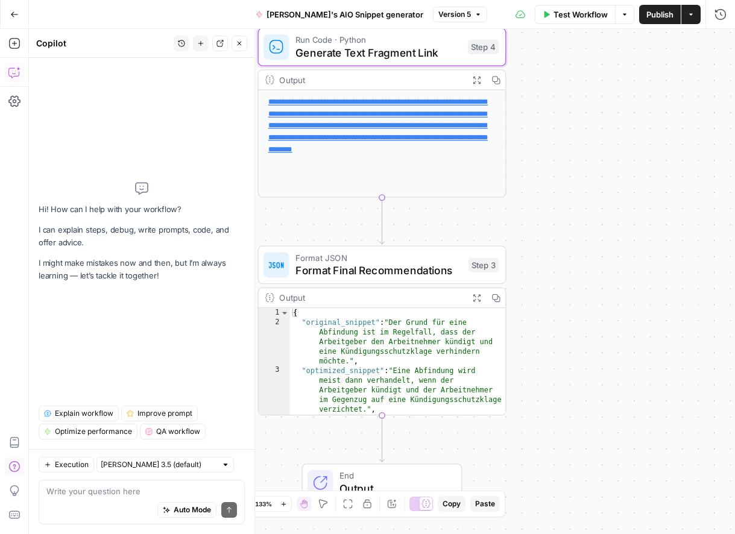
click at [123, 494] on textarea at bounding box center [141, 491] width 190 height 12
click at [49, 489] on textarea "Generate Text Fragment Link" at bounding box center [141, 491] width 190 height 12
click at [41, 489] on div "Generate Text Fragment Link Generate Text Fragment Link Auto Mode Send" at bounding box center [142, 502] width 206 height 45
click at [47, 494] on textarea "Generate Text Fragment Link" at bounding box center [141, 491] width 190 height 12
click at [196, 492] on textarea "Step 4, Generate Text Fragment Link" at bounding box center [141, 491] width 190 height 12
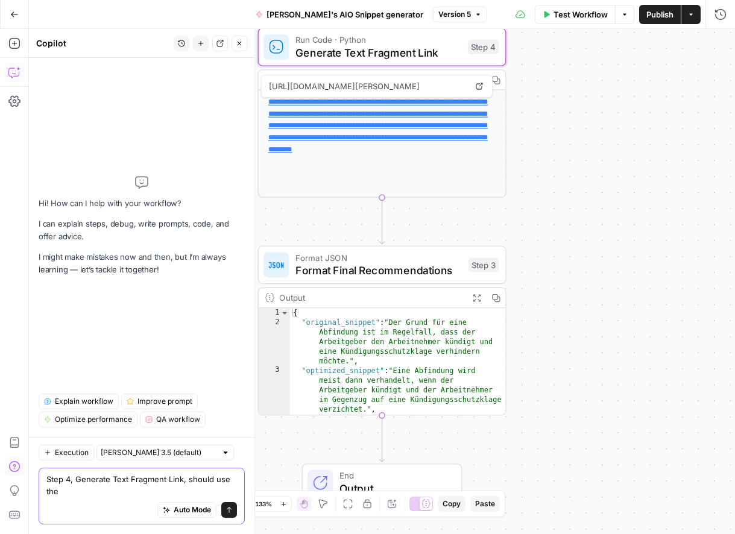
click at [96, 493] on textarea "Step 4, Generate Text Fragment Link, should use the" at bounding box center [141, 485] width 190 height 24
paste textarea "textStart and textEnd"
paste textarea "[URL][DOMAIN_NAME]"
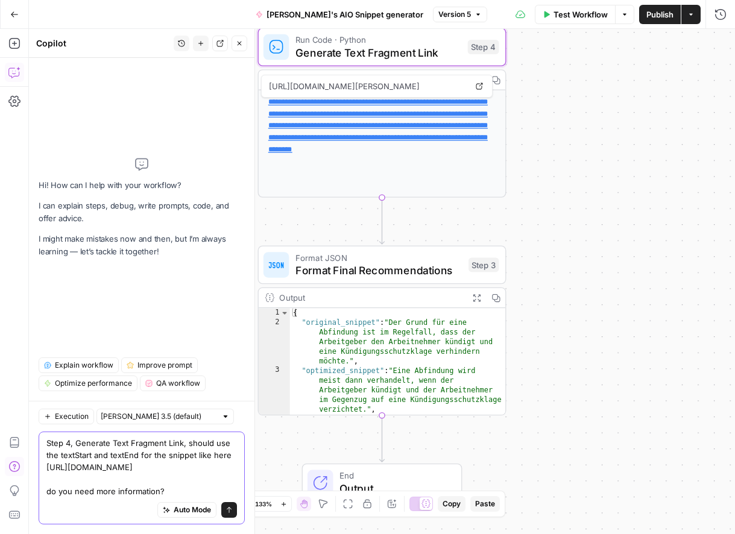
type textarea "Step 4, Generate Text Fragment Link, should use the textStart and textEnd for t…"
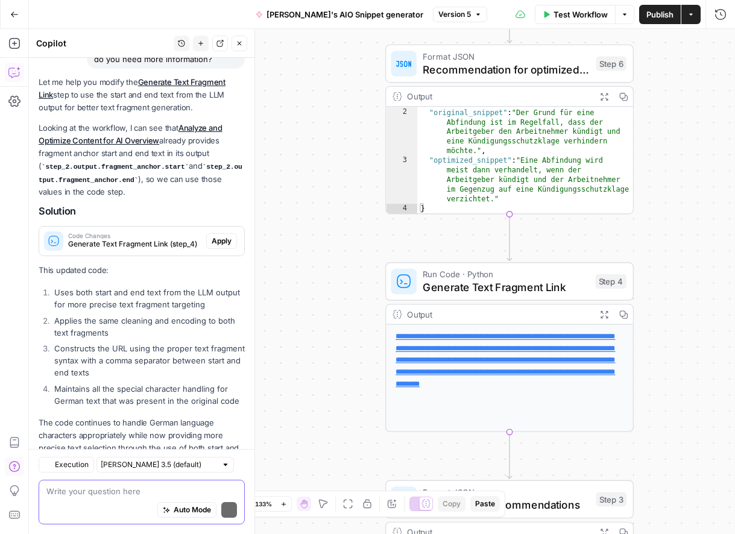
scroll to position [200, 0]
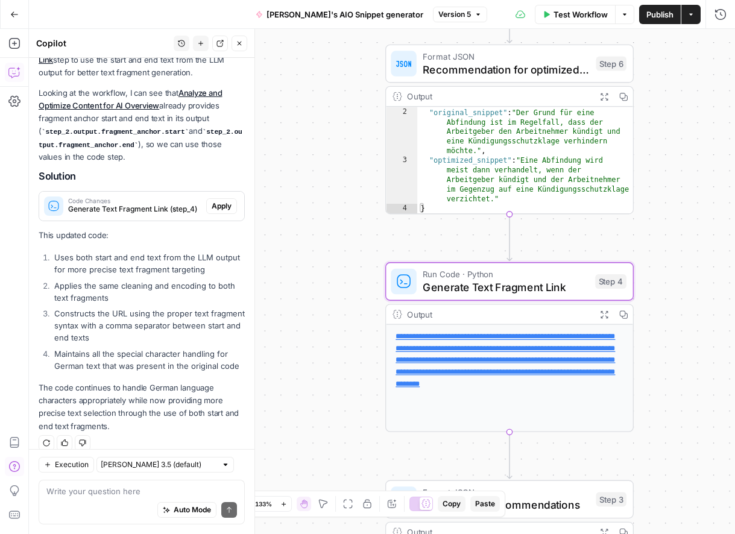
click at [229, 201] on span "Apply" at bounding box center [222, 206] width 20 height 11
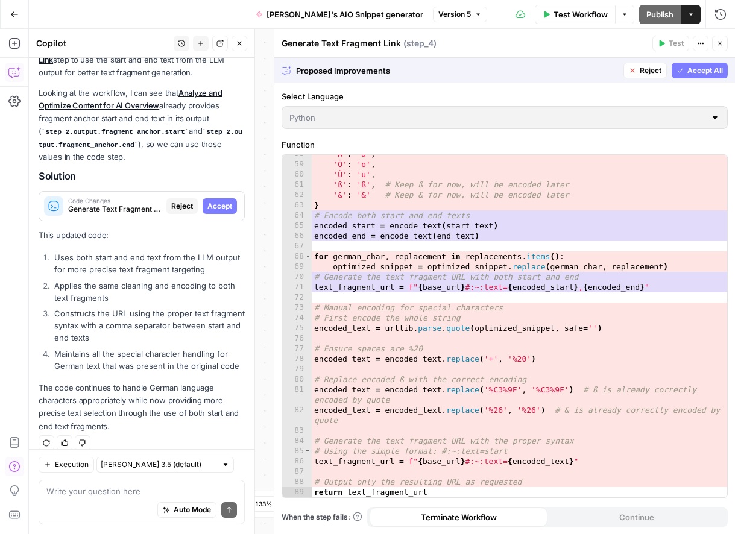
scroll to position [590, 0]
click at [702, 70] on span "Accept All" at bounding box center [705, 70] width 36 height 11
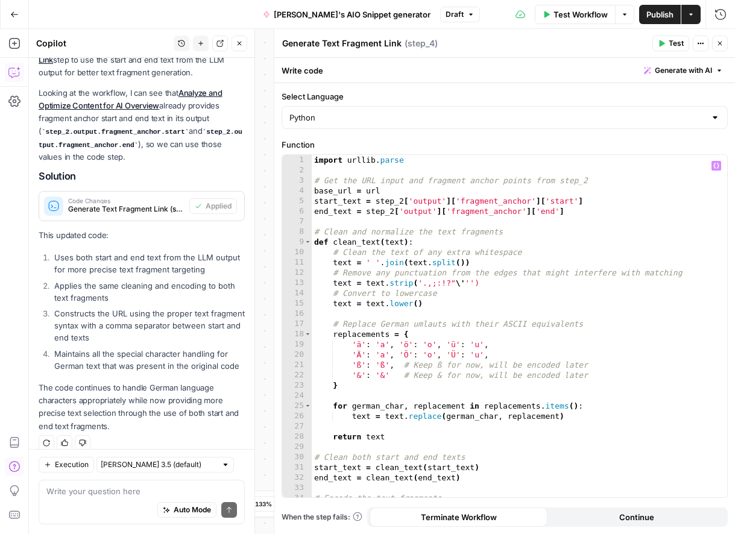
scroll to position [0, 0]
drag, startPoint x: 676, startPoint y: 43, endPoint x: 674, endPoint y: 60, distance: 16.4
click at [676, 46] on span "Test" at bounding box center [676, 43] width 15 height 11
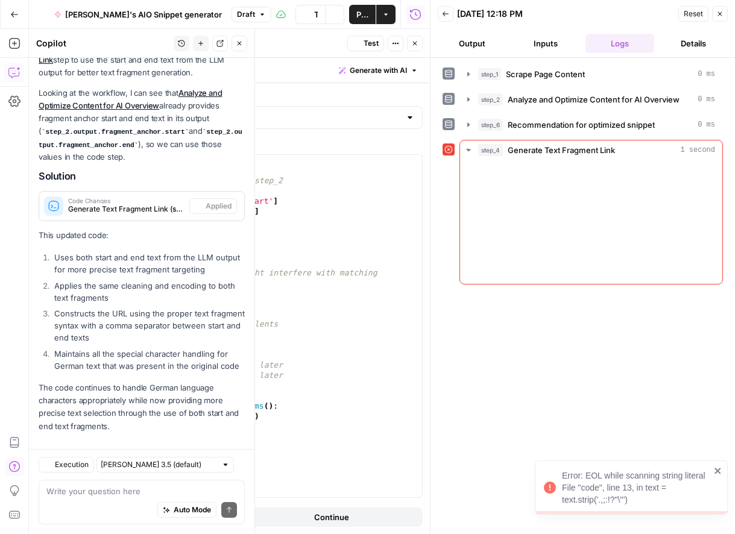
scroll to position [219, 0]
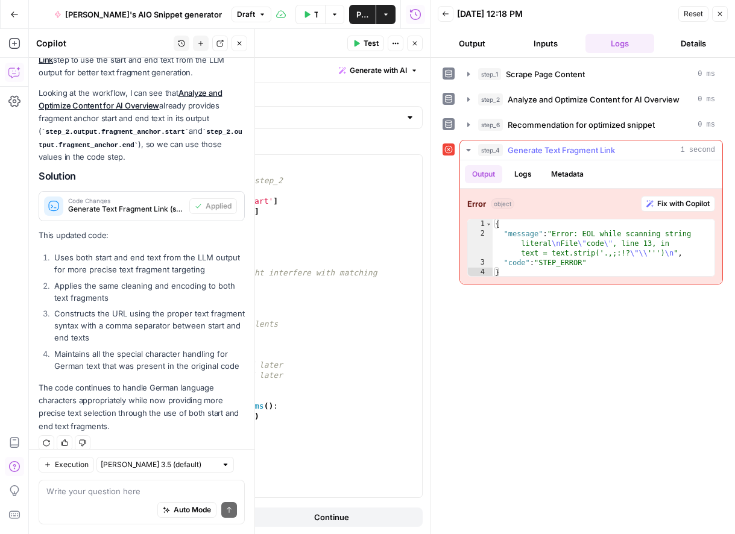
click at [626, 251] on div "{ "message" : "Error: EOL while scanning string literal \n File \" code \" , li…" at bounding box center [603, 257] width 222 height 77
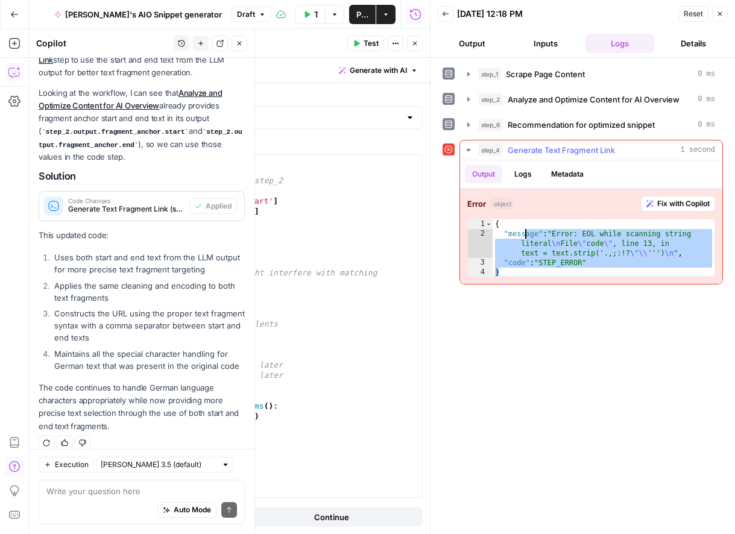
drag, startPoint x: 602, startPoint y: 274, endPoint x: 532, endPoint y: 213, distance: 92.7
click at [526, 215] on div "**********" at bounding box center [591, 236] width 262 height 95
type textarea "**********"
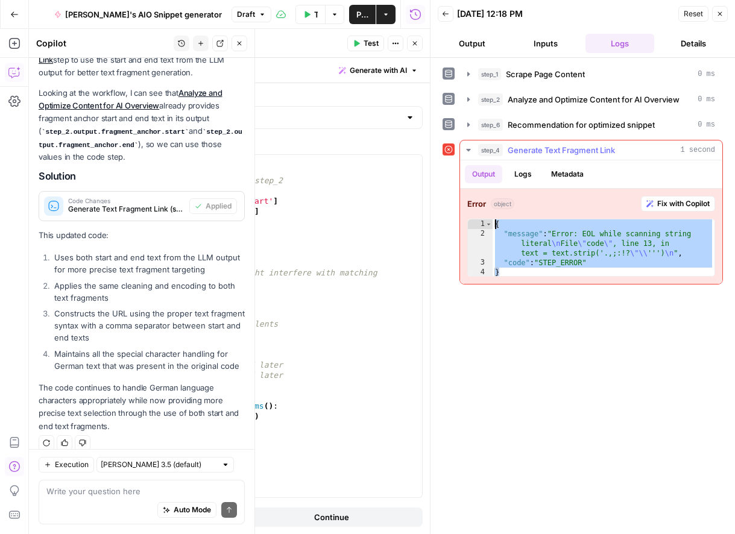
click at [532, 175] on button "Logs" at bounding box center [523, 174] width 32 height 18
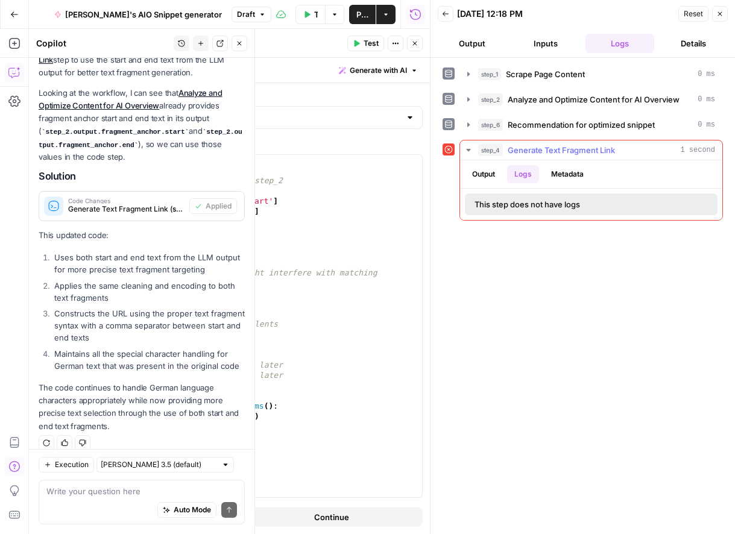
click at [517, 213] on div "This step does not have logs" at bounding box center [591, 204] width 253 height 22
click at [571, 175] on button "Metadata" at bounding box center [567, 174] width 47 height 18
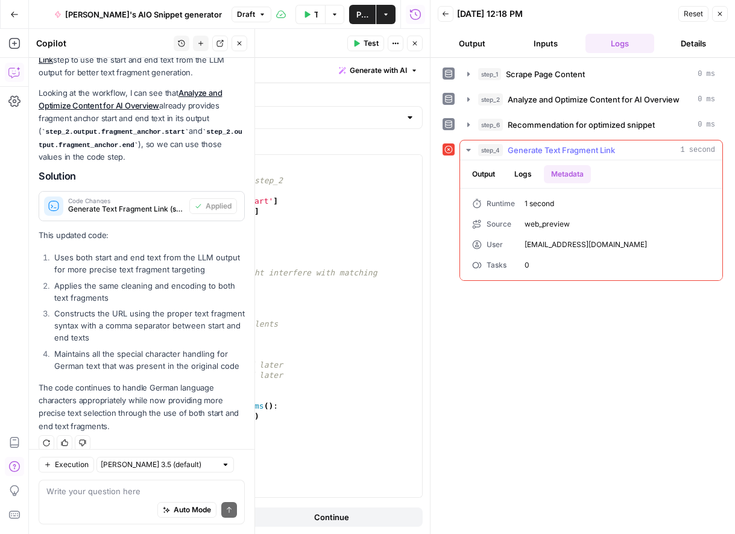
click at [480, 172] on button "Output" at bounding box center [483, 174] width 37 height 18
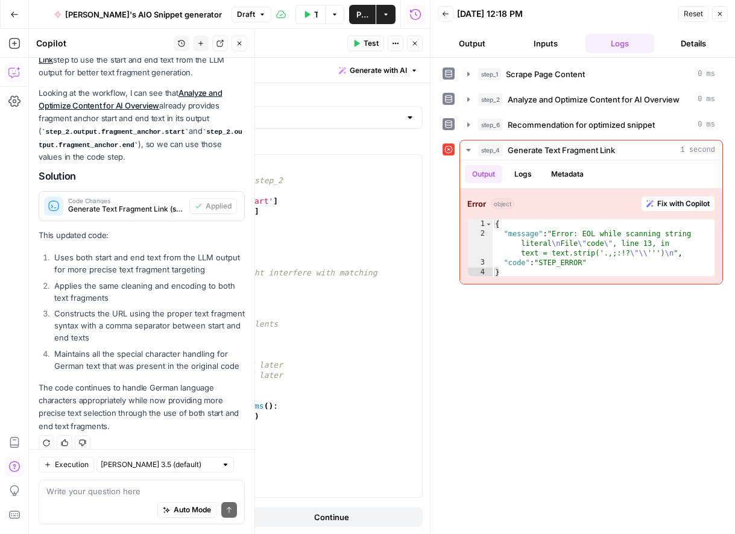
click at [725, 15] on button "Close" at bounding box center [720, 14] width 16 height 16
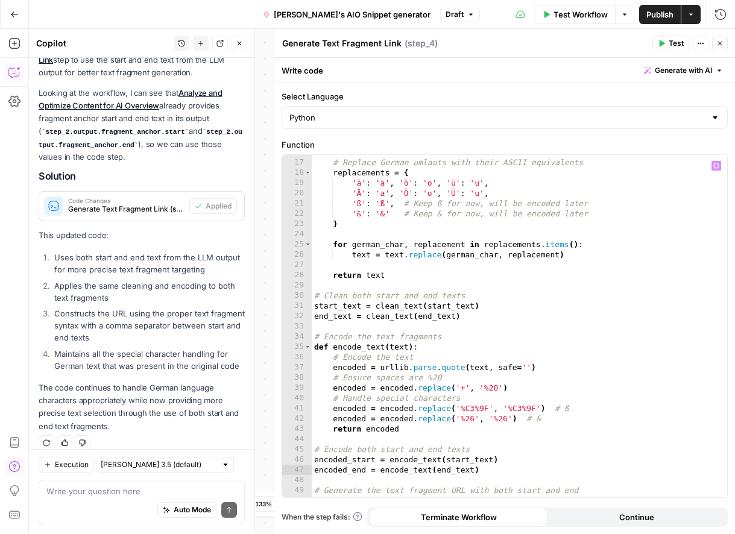
scroll to position [190, 0]
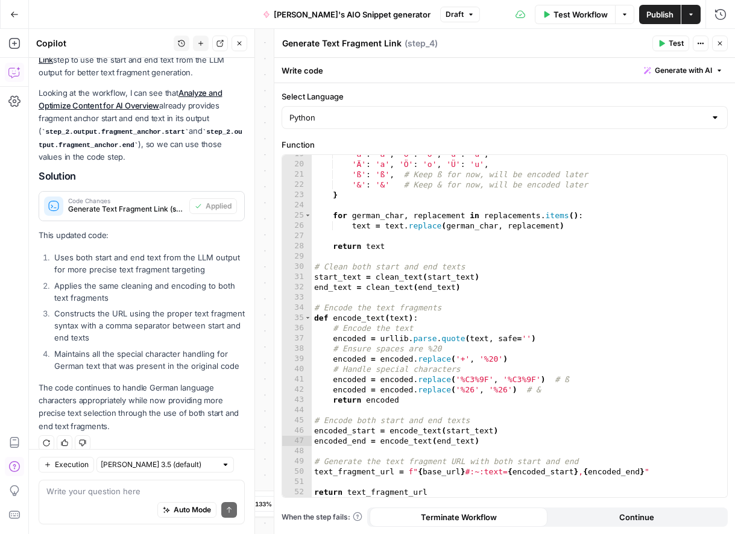
click at [676, 49] on button "Test" at bounding box center [670, 44] width 37 height 16
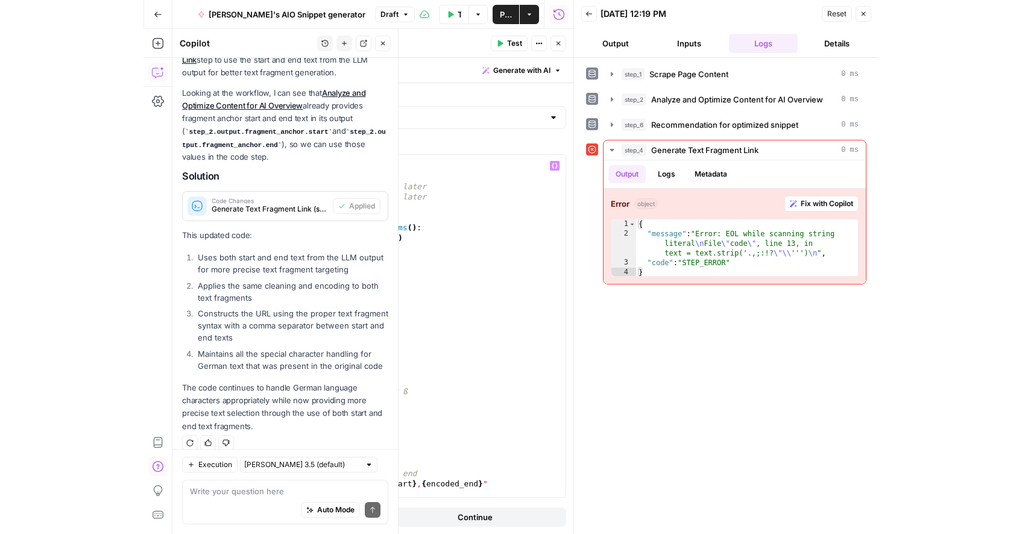
scroll to position [190, 0]
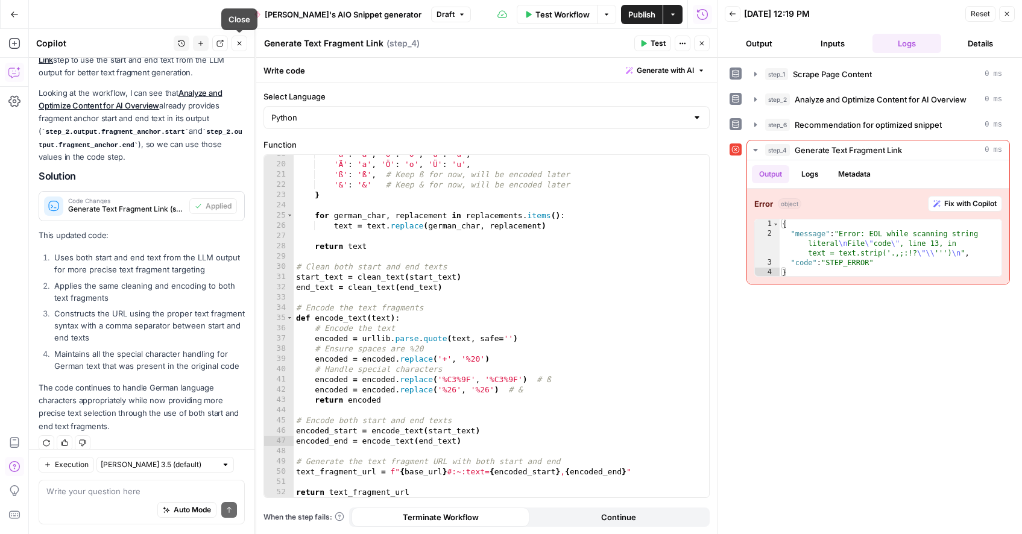
click at [236, 38] on button "Close" at bounding box center [239, 44] width 16 height 16
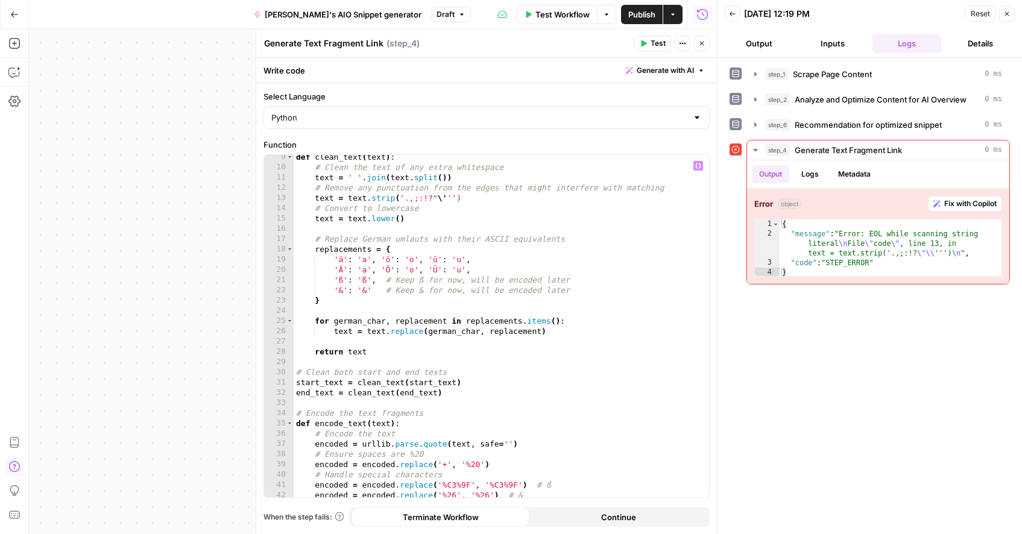
scroll to position [62, 0]
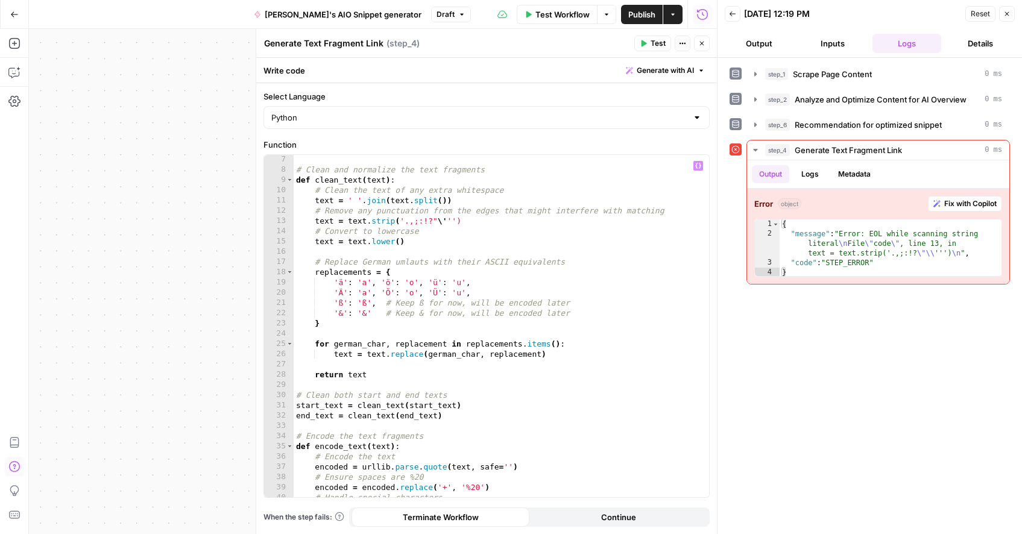
type textarea "**********"
click at [505, 219] on div "# Clean and normalize the text fragments def clean_text ( text ) : # Clean the …" at bounding box center [501, 335] width 415 height 363
click at [734, 203] on span "Fix with Copilot" at bounding box center [970, 203] width 52 height 11
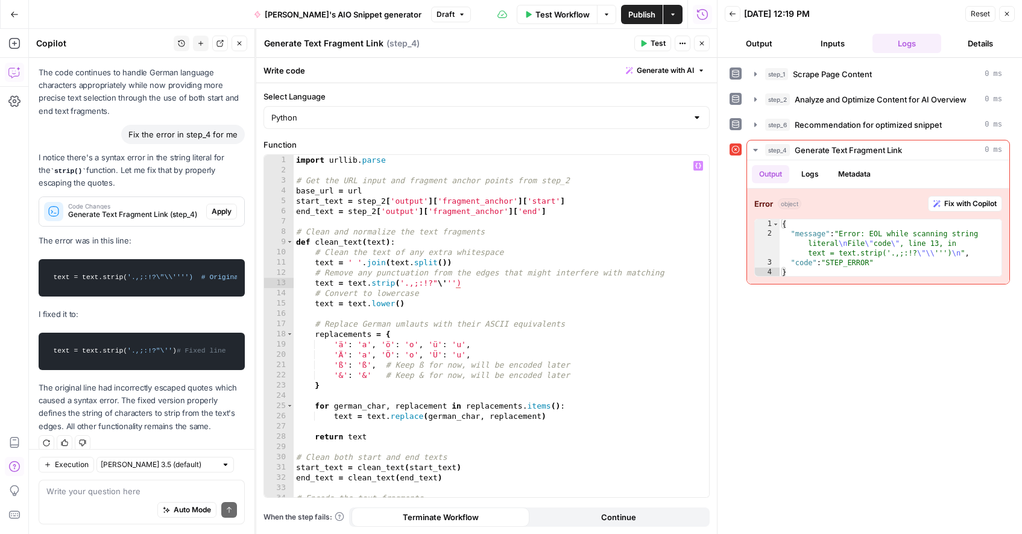
scroll to position [0, 0]
click at [219, 206] on span "Apply" at bounding box center [222, 211] width 20 height 11
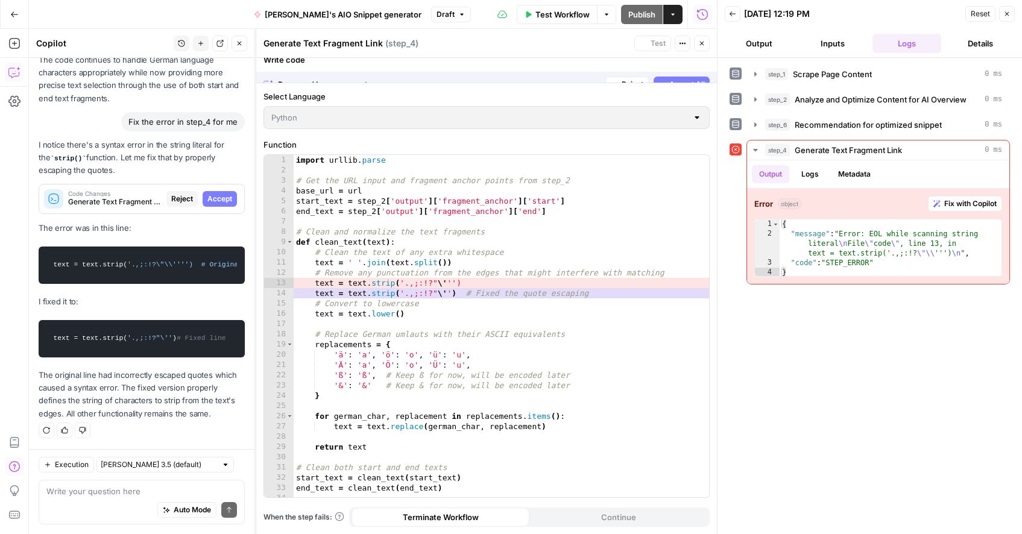
scroll to position [515, 0]
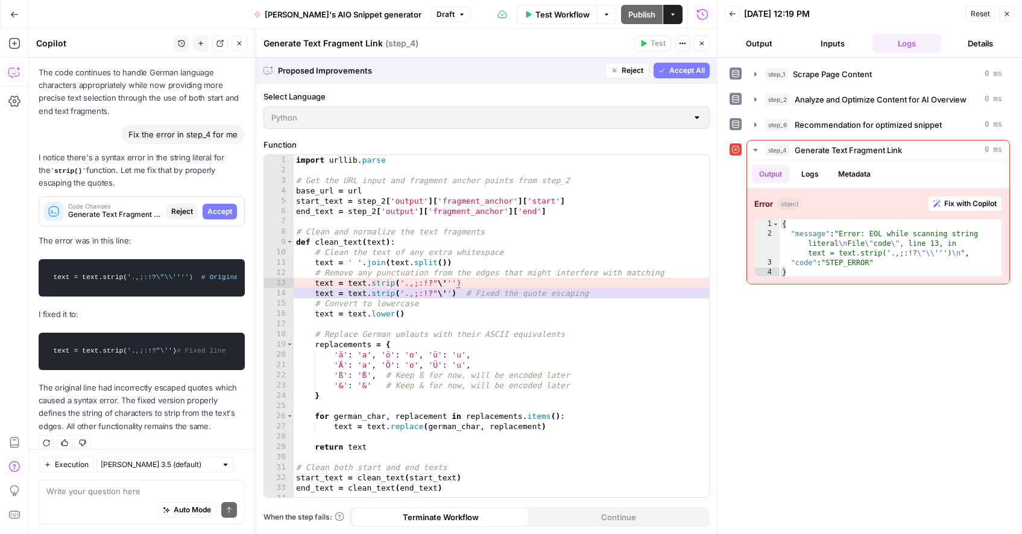
click at [688, 73] on span "Accept All" at bounding box center [687, 70] width 36 height 11
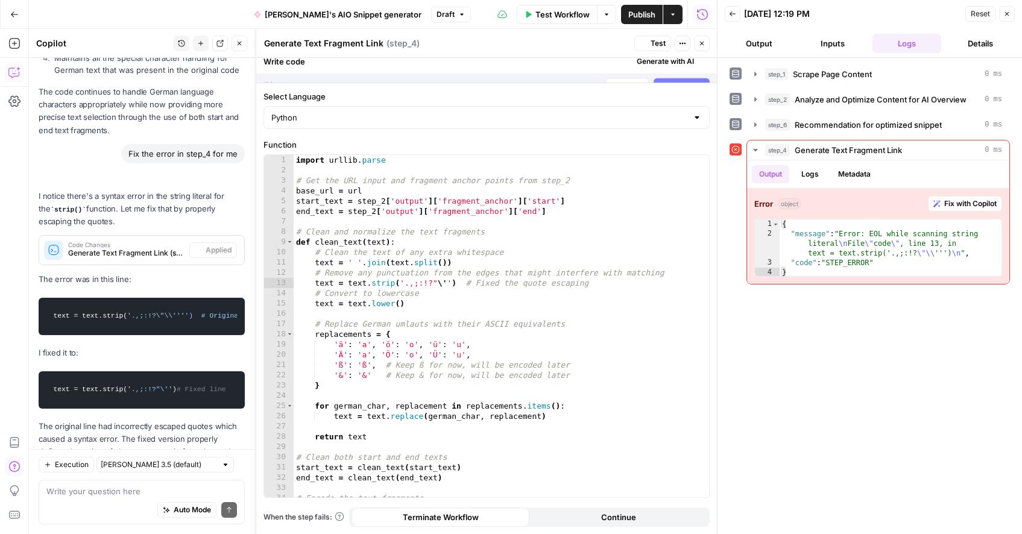
scroll to position [554, 0]
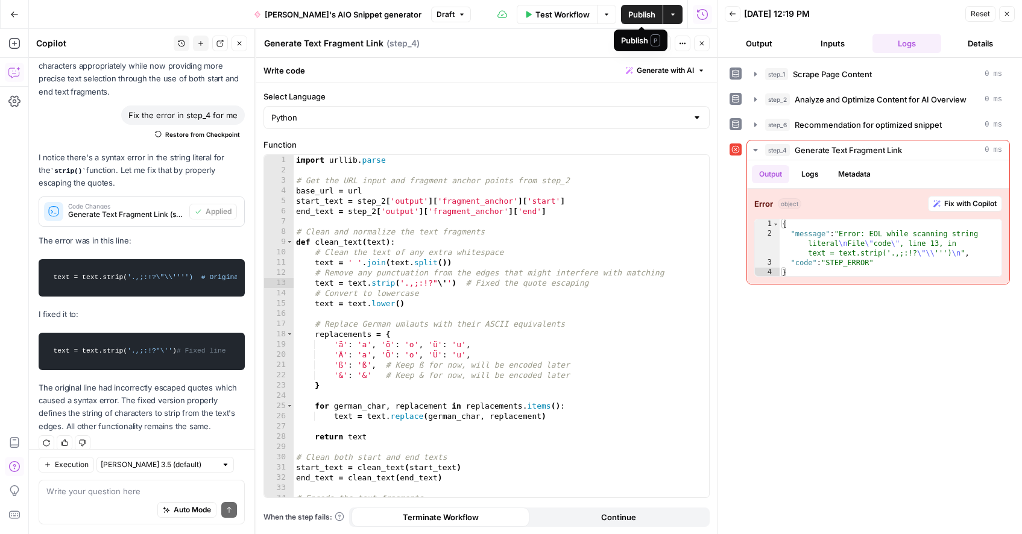
click at [647, 42] on div "Publish P" at bounding box center [640, 40] width 39 height 12
click at [734, 7] on button "Close" at bounding box center [1007, 14] width 16 height 16
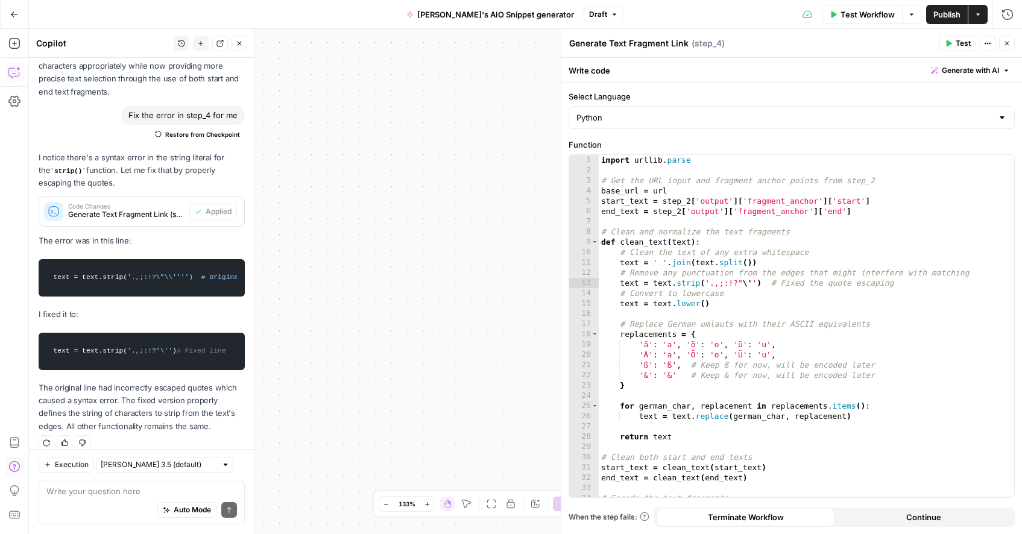
click at [734, 39] on span "Test" at bounding box center [962, 43] width 15 height 11
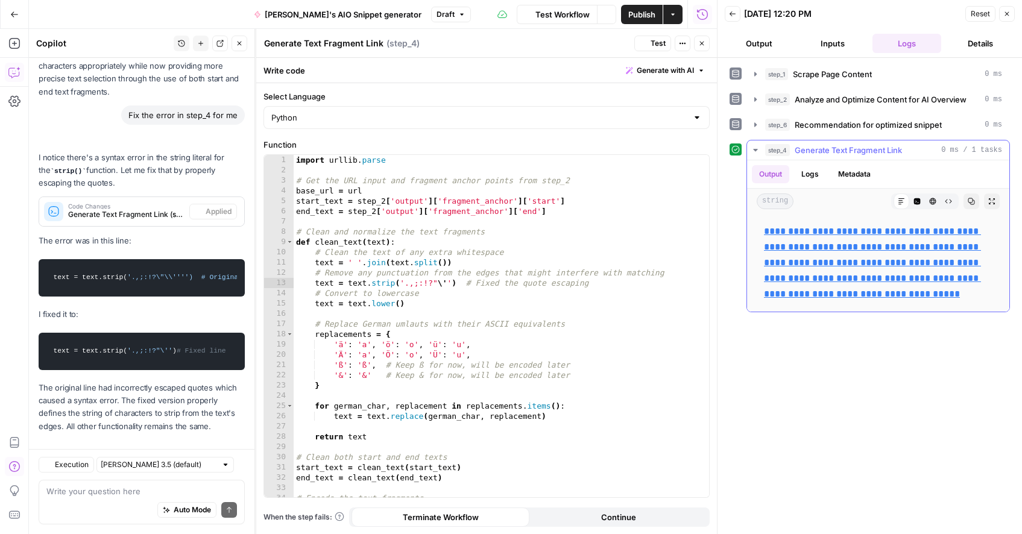
scroll to position [554, 0]
click at [734, 257] on link "**********" at bounding box center [872, 263] width 217 height 72
click at [734, 343] on div "**********" at bounding box center [869, 296] width 280 height 464
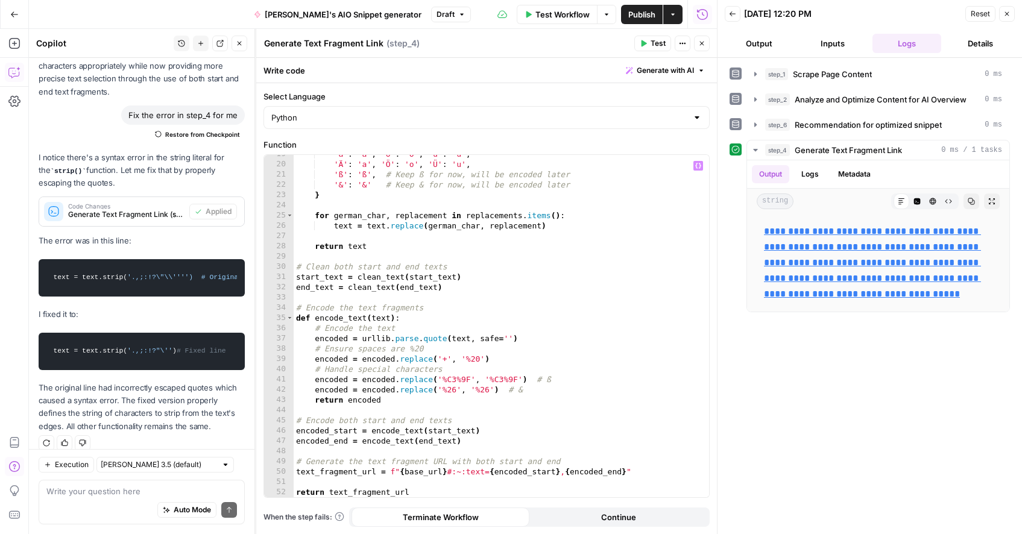
scroll to position [190, 0]
click at [734, 11] on icon "button" at bounding box center [1006, 13] width 7 height 7
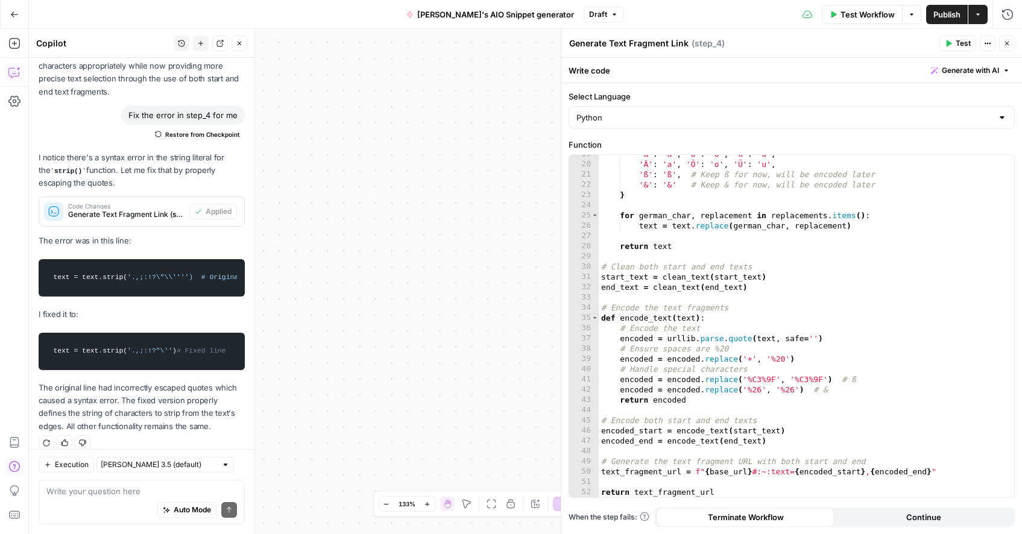
click at [238, 40] on icon "button" at bounding box center [239, 43] width 7 height 7
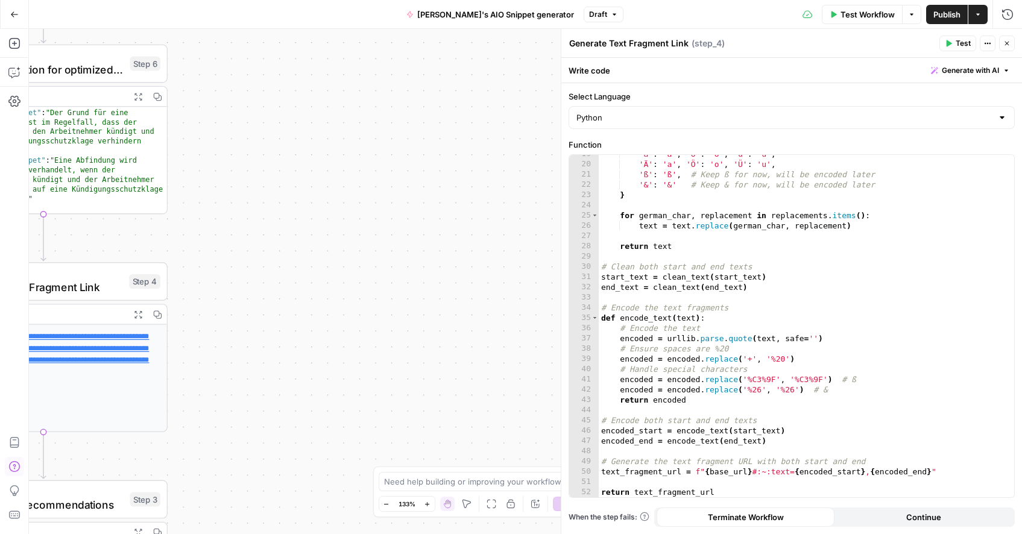
click at [734, 37] on span "P" at bounding box center [960, 40] width 10 height 12
click at [734, 43] on div "Generate Text Fragment Link Generate Text Fragment Link ( step_4 )" at bounding box center [751, 43] width 367 height 13
click at [734, 45] on button "Test" at bounding box center [957, 44] width 37 height 16
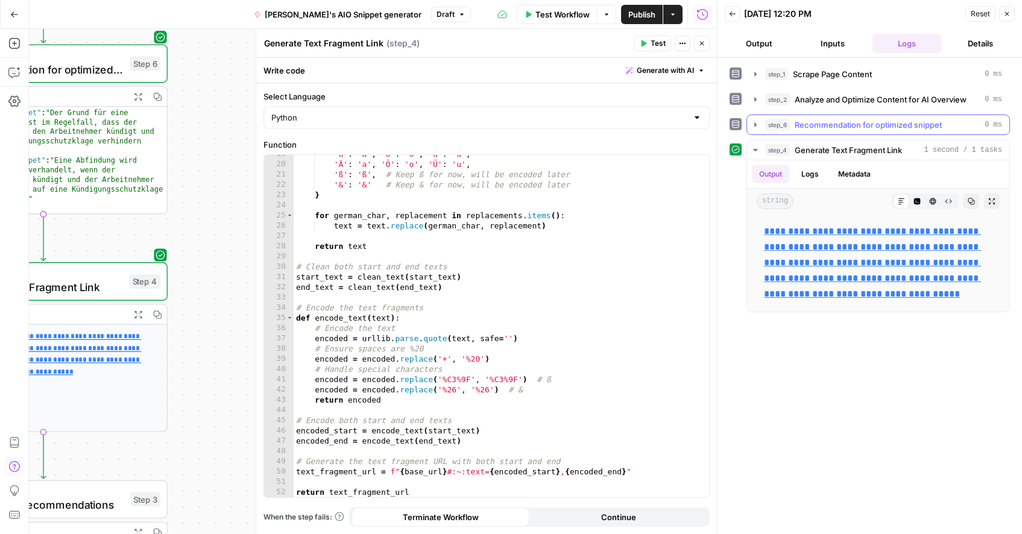
click at [734, 128] on span "Recommendation for optimized snippet" at bounding box center [867, 125] width 147 height 12
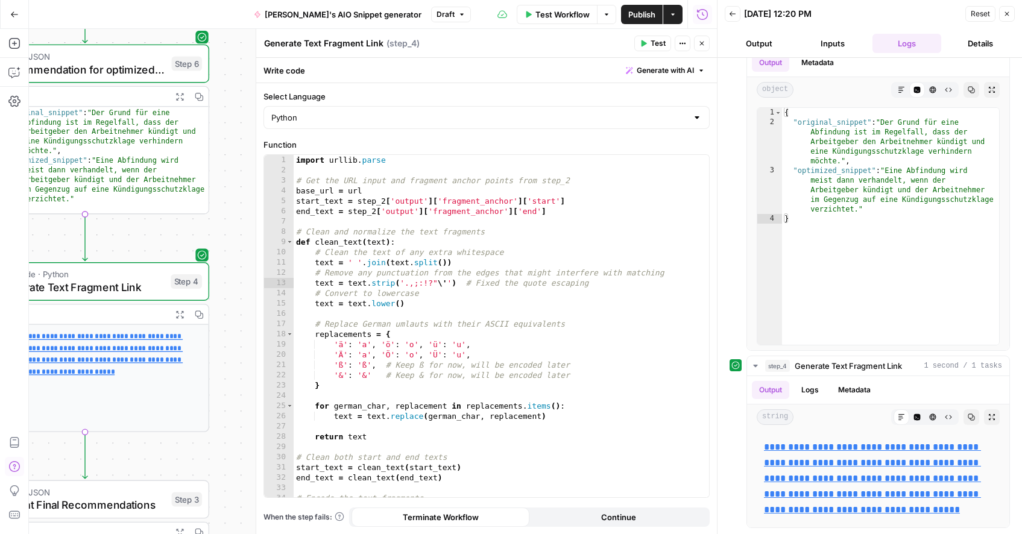
click at [734, 11] on icon "button" at bounding box center [1006, 13] width 7 height 7
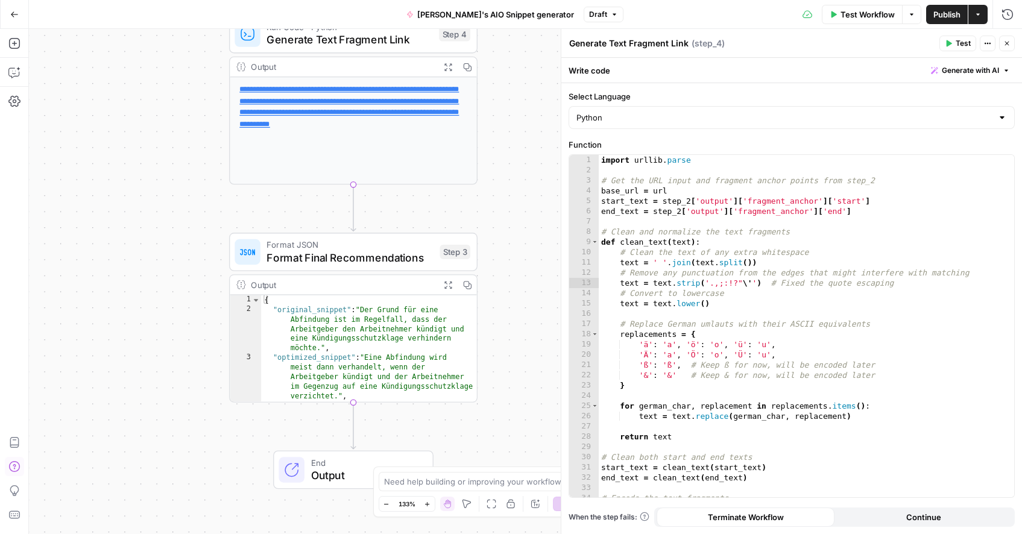
drag, startPoint x: 244, startPoint y: 391, endPoint x: 421, endPoint y: 344, distance: 183.4
click at [494, 351] on div "**********" at bounding box center [525, 281] width 993 height 505
type textarea "**********"
click at [420, 344] on div "{ "original_snippet" : "Der [PERSON_NAME] für eine Abfindung ist im Regelfall, …" at bounding box center [368, 391] width 215 height 193
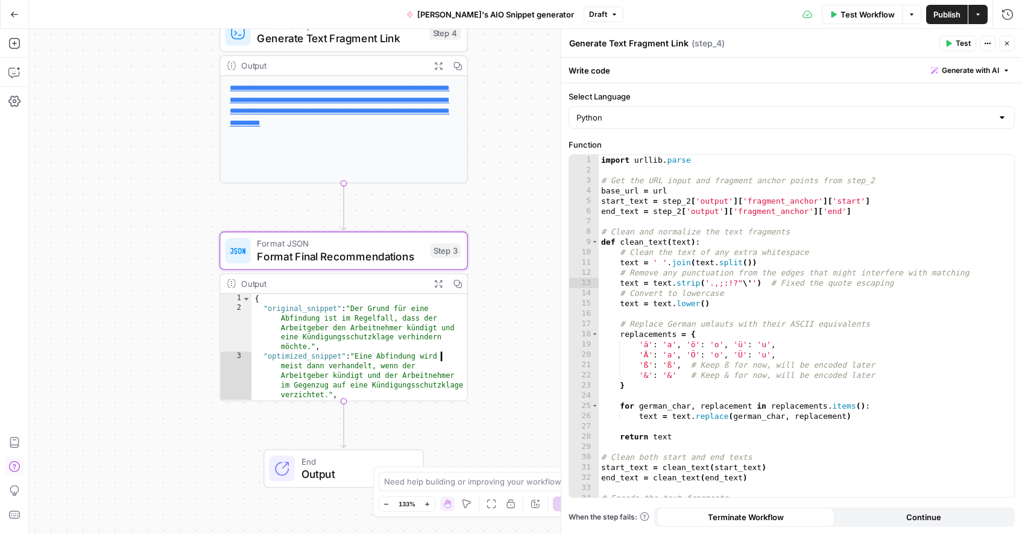
type textarea "**********"
click at [734, 326] on div "import urllib . parse # Get the URL input and fragment anchor points from step_…" at bounding box center [806, 336] width 415 height 363
